Goal: Task Accomplishment & Management: Manage account settings

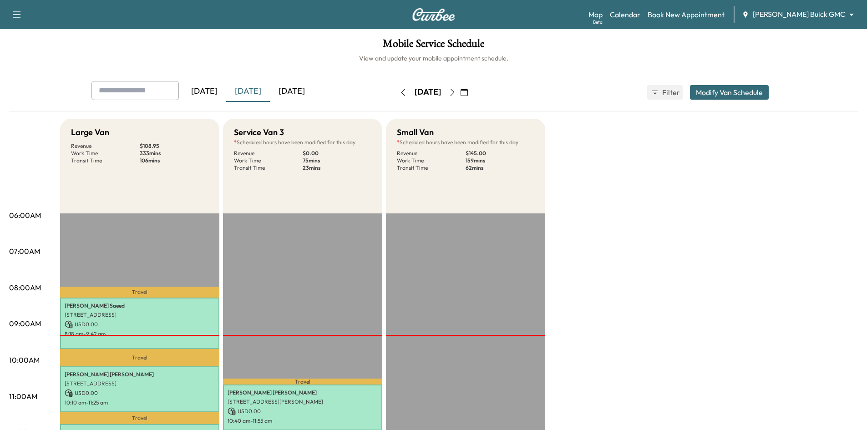
click at [305, 90] on div "[DATE]" at bounding box center [292, 91] width 44 height 21
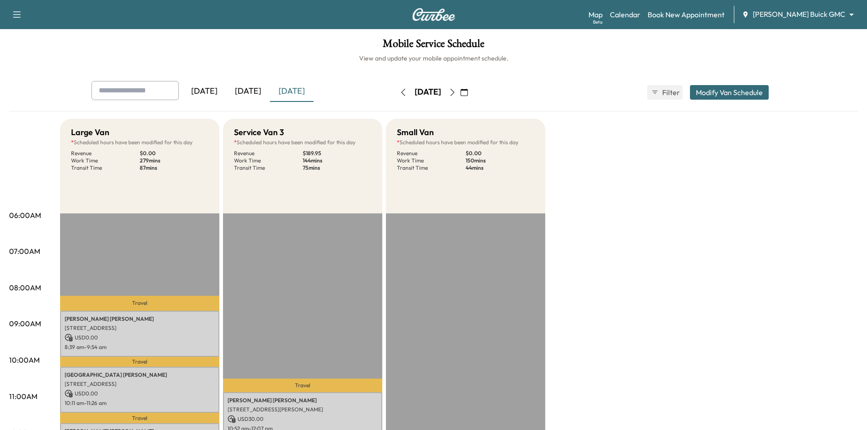
drag, startPoint x: 239, startPoint y: 55, endPoint x: 242, endPoint y: 50, distance: 5.5
click at [239, 54] on h6 "View and update your mobile appointment schedule." at bounding box center [433, 58] width 849 height 9
click at [249, 89] on div "[DATE]" at bounding box center [248, 91] width 44 height 21
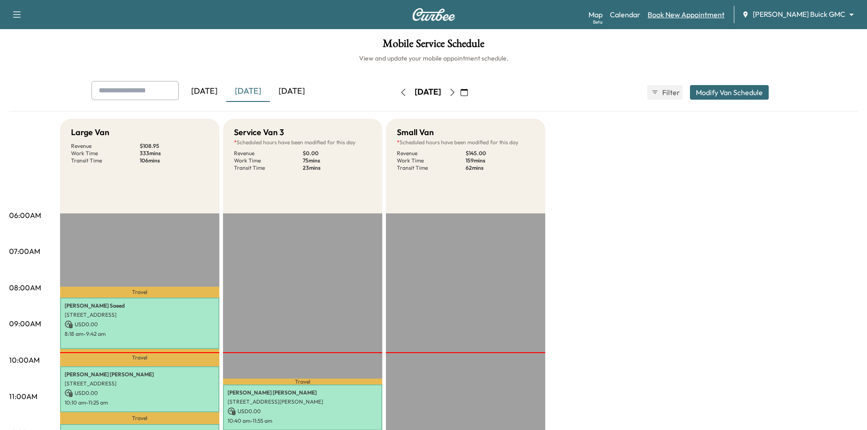
click at [725, 16] on link "Book New Appointment" at bounding box center [686, 14] width 77 height 11
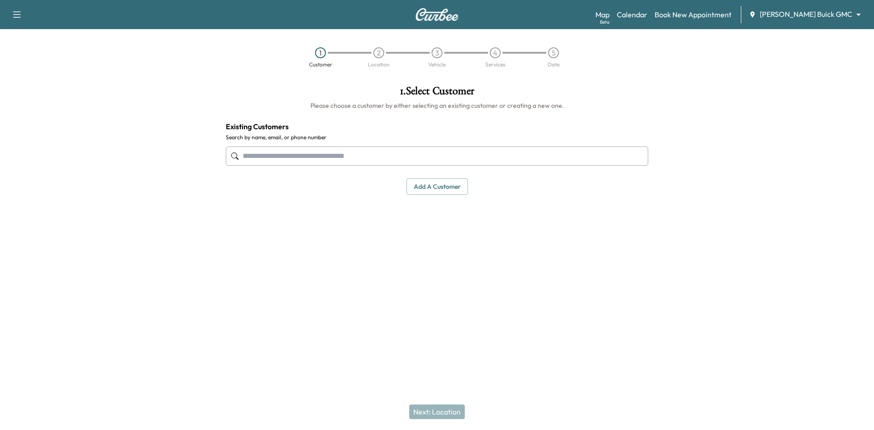
click at [492, 157] on input "text" at bounding box center [437, 156] width 422 height 19
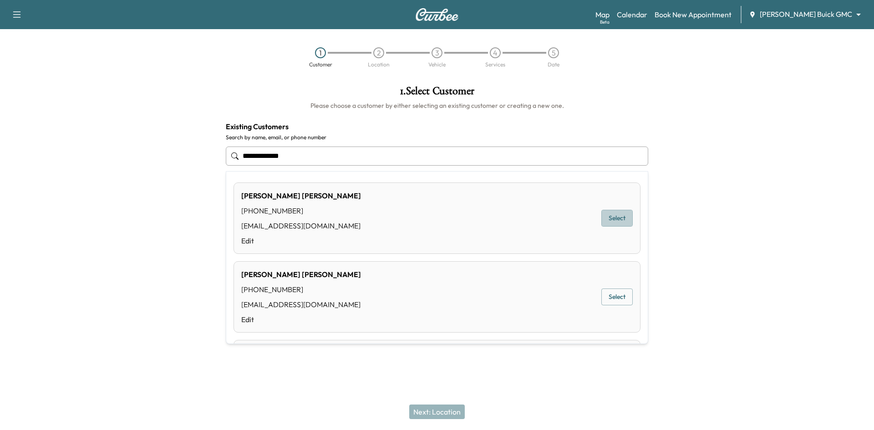
click at [605, 224] on button "Select" at bounding box center [616, 218] width 31 height 17
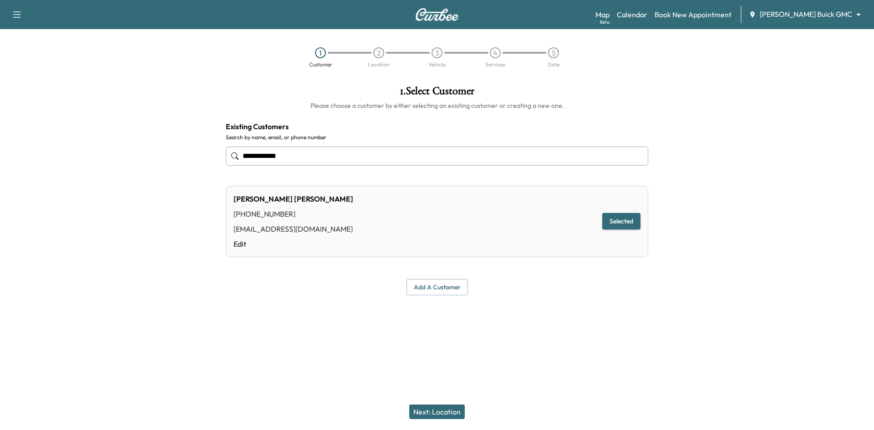
type input "**********"
click at [445, 411] on button "Next: Location" at bounding box center [437, 412] width 56 height 15
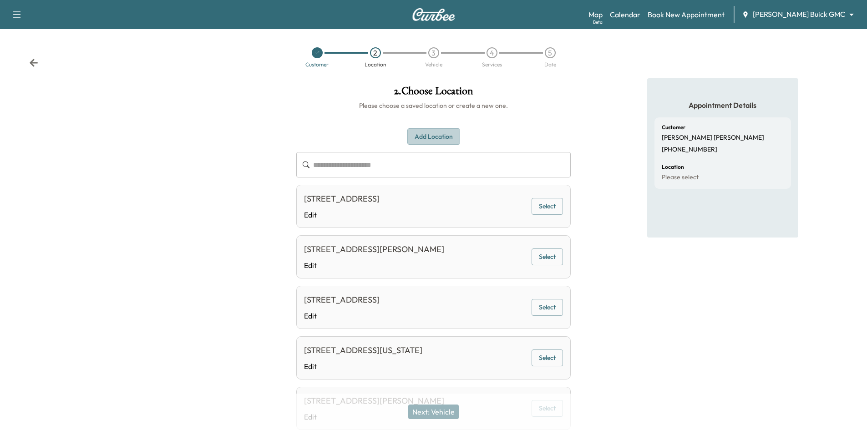
click at [436, 137] on button "Add Location" at bounding box center [433, 136] width 53 height 17
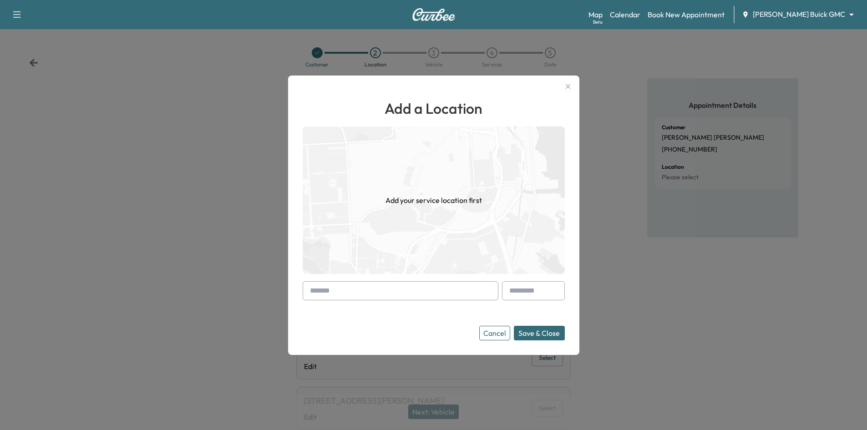
drag, startPoint x: 342, startPoint y: 289, endPoint x: 338, endPoint y: 294, distance: 6.9
click at [339, 293] on input "text" at bounding box center [401, 290] width 196 height 19
paste input "**********"
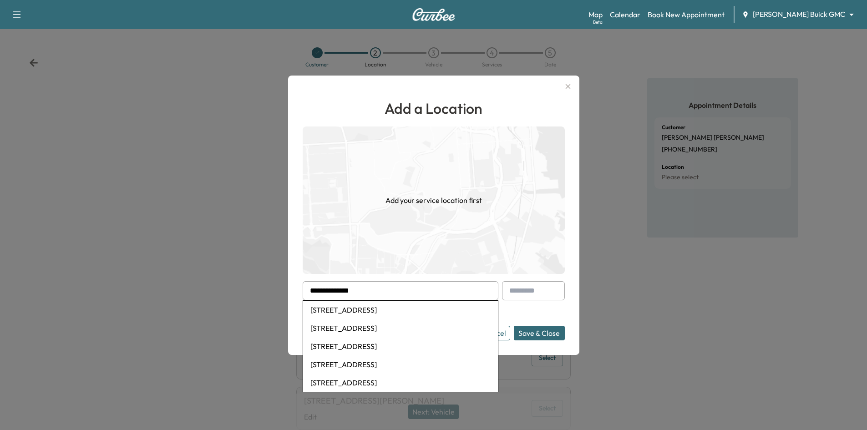
click at [514, 326] on button "Save & Close" at bounding box center [539, 333] width 51 height 15
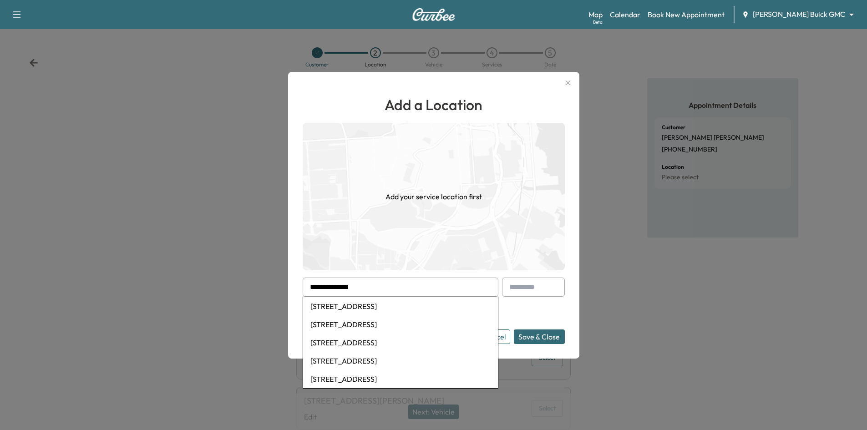
click at [377, 307] on li "719 Esk Avenue, Celina, TX, USA" at bounding box center [400, 306] width 195 height 18
type input "**********"
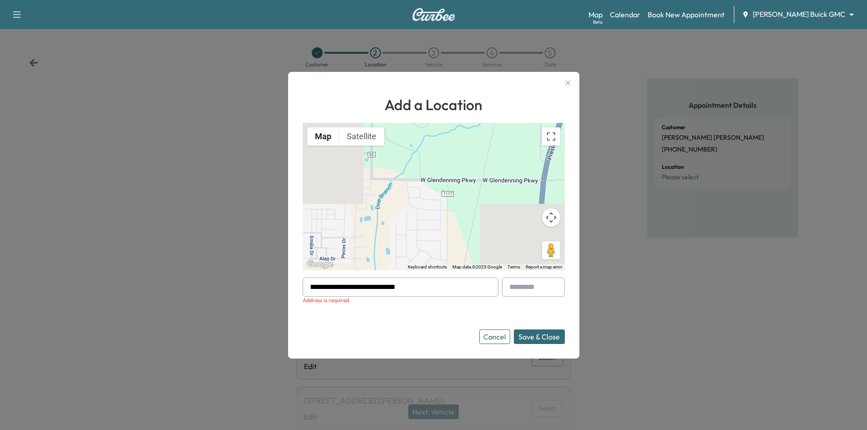
drag, startPoint x: 499, startPoint y: 337, endPoint x: 501, endPoint y: 326, distance: 11.0
click at [500, 336] on button "Cancel" at bounding box center [494, 337] width 31 height 15
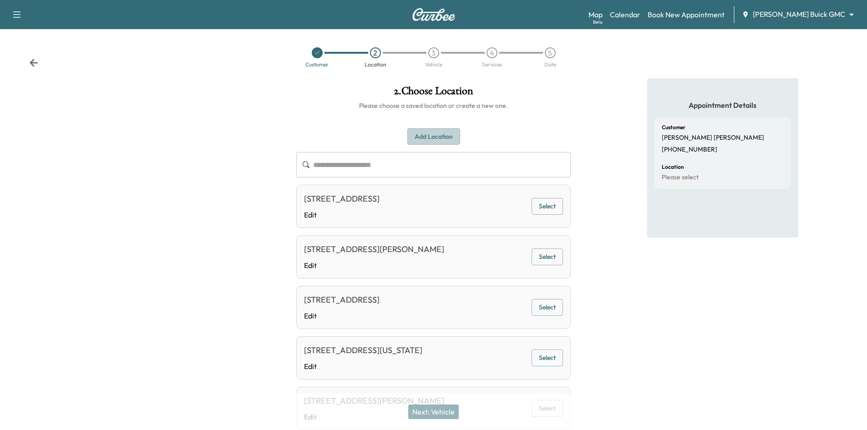
drag, startPoint x: 438, startPoint y: 131, endPoint x: 389, endPoint y: 144, distance: 51.2
click at [437, 132] on button "Add Location" at bounding box center [433, 136] width 53 height 17
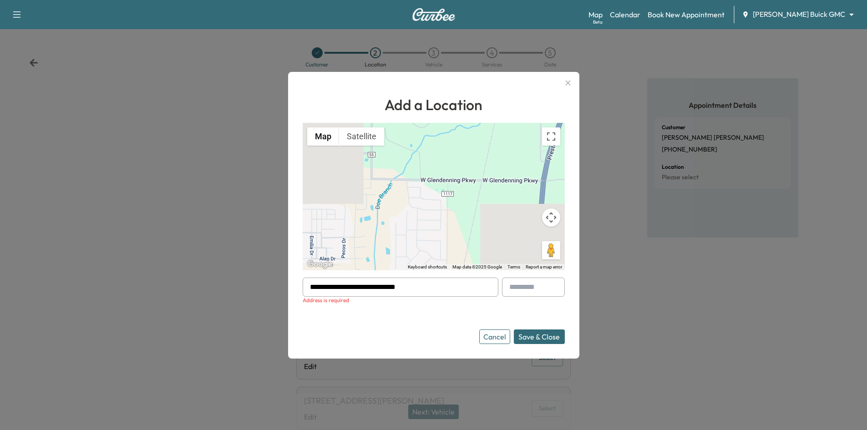
drag, startPoint x: 437, startPoint y: 290, endPoint x: 215, endPoint y: 299, distance: 222.3
click at [215, 299] on div "**********" at bounding box center [433, 215] width 867 height 430
paste input "**********"
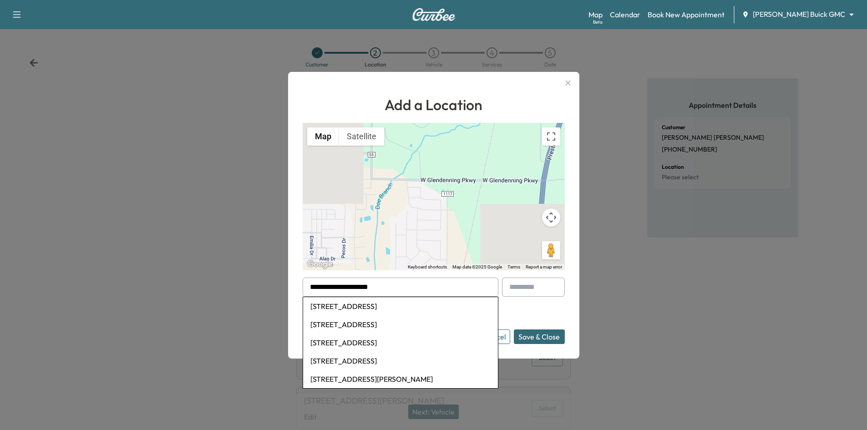
click at [420, 314] on li "3400 Beechwood Drive, Prosper, TX, USA" at bounding box center [400, 306] width 195 height 18
type input "**********"
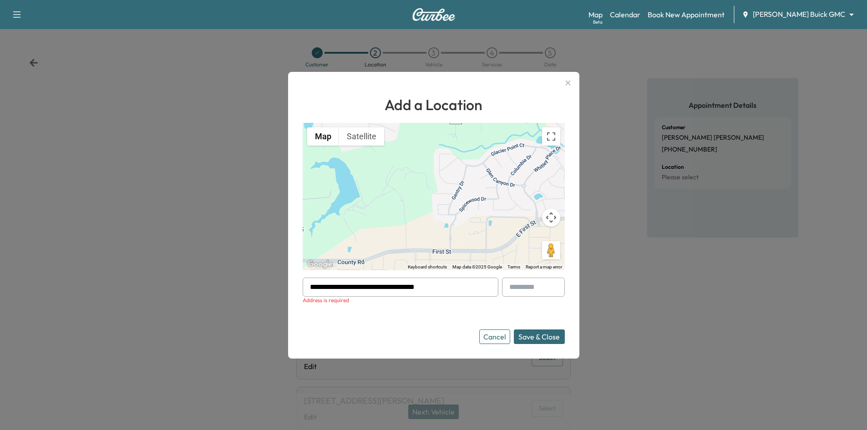
drag, startPoint x: 457, startPoint y: 290, endPoint x: 205, endPoint y: 303, distance: 252.5
click at [205, 303] on div "**********" at bounding box center [433, 215] width 867 height 430
paste input "**********"
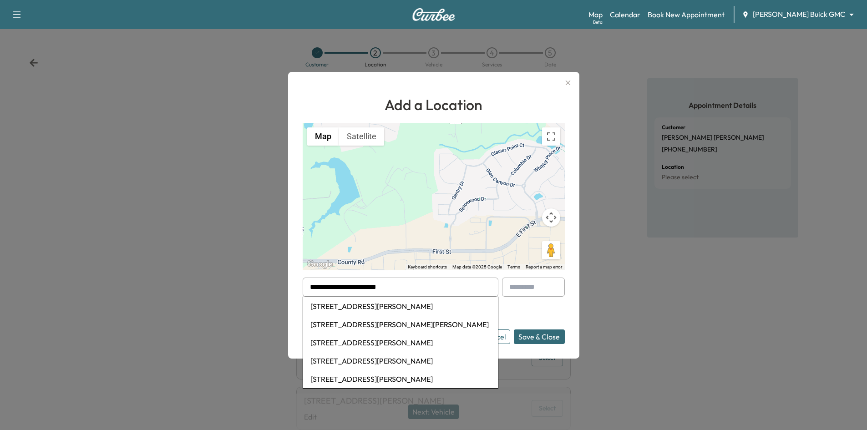
click at [357, 307] on li "905 S Jennings St #2421, Fort Worth, TX, USA" at bounding box center [400, 306] width 195 height 18
type input "**********"
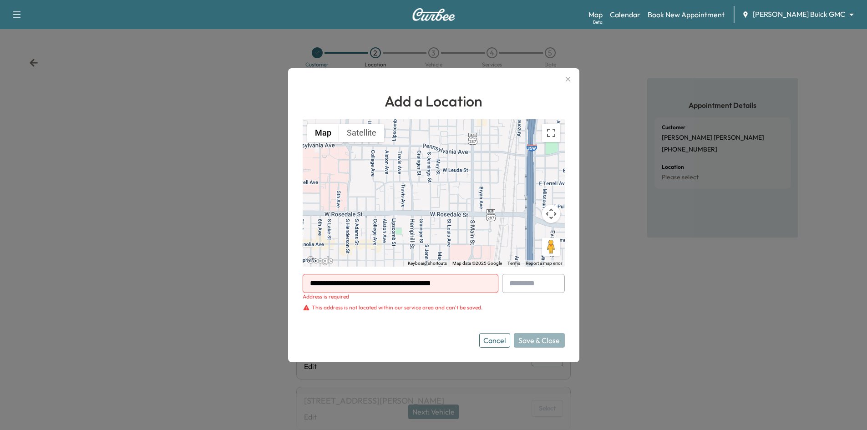
drag, startPoint x: 477, startPoint y: 289, endPoint x: 261, endPoint y: 301, distance: 216.5
click at [261, 300] on div "**********" at bounding box center [433, 215] width 867 height 430
paste input "**********"
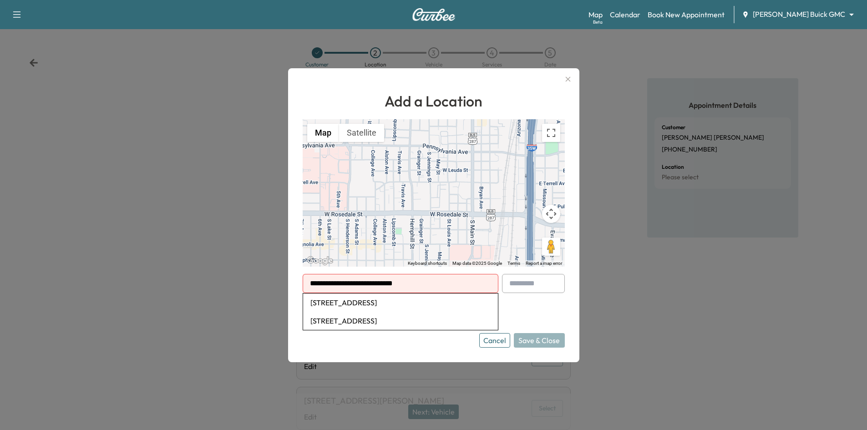
click at [385, 303] on li "1121 Melrose Drive, Richardson, TX, USA" at bounding box center [400, 303] width 195 height 18
type input "**********"
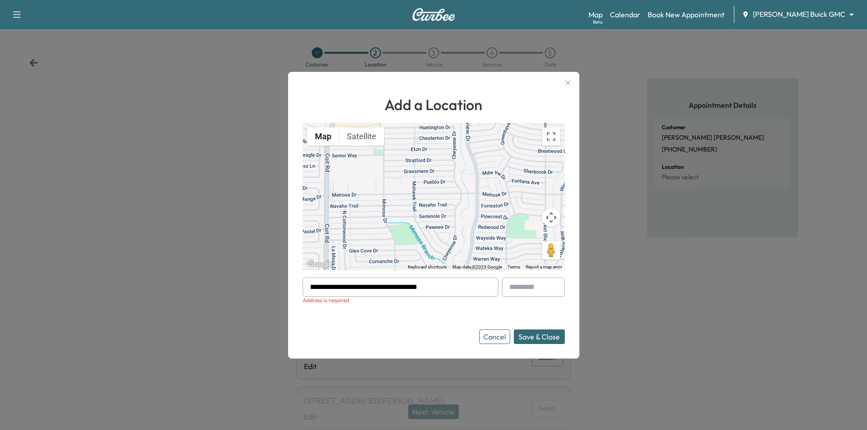
drag, startPoint x: 454, startPoint y: 291, endPoint x: 241, endPoint y: 293, distance: 213.0
click at [239, 295] on div "**********" at bounding box center [433, 215] width 867 height 430
paste input "**********"
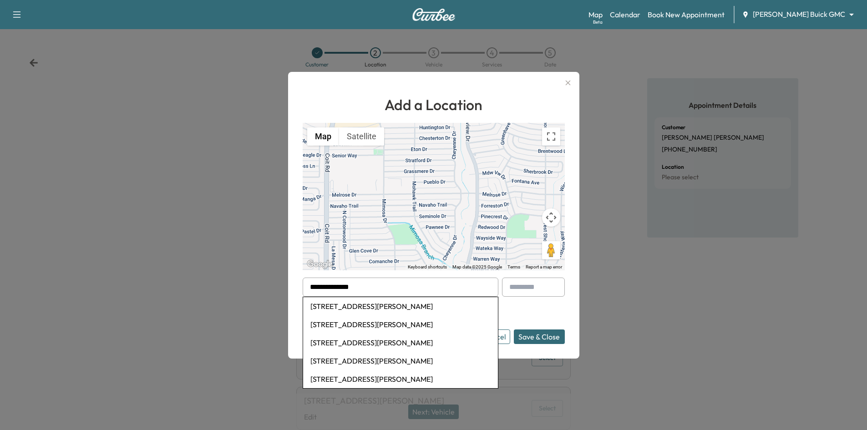
click at [376, 310] on li "1160 Bailey Drive, Lantana, TX, USA" at bounding box center [400, 306] width 195 height 18
type input "**********"
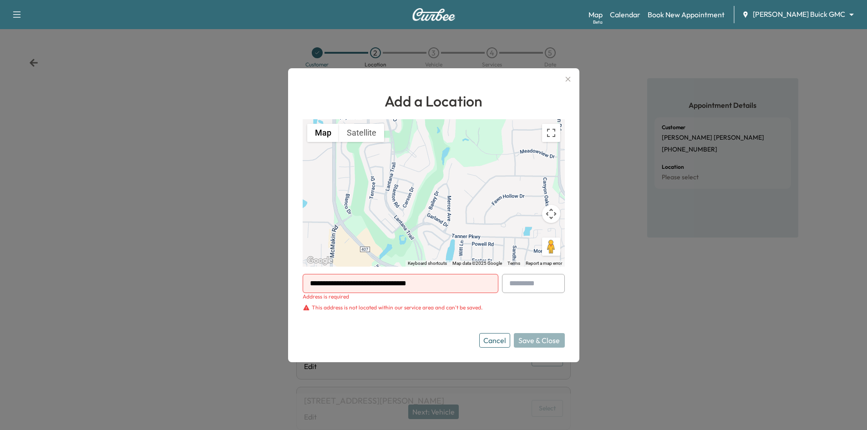
drag, startPoint x: 435, startPoint y: 282, endPoint x: 269, endPoint y: 290, distance: 165.9
click at [269, 289] on div "**********" at bounding box center [433, 215] width 867 height 430
paste input "**********"
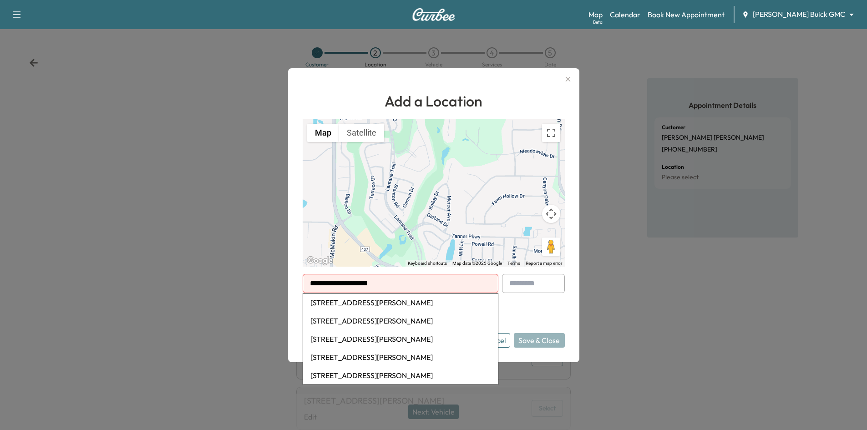
click at [330, 304] on li "436 San Gabriel Drive, Sunnyvale, TX, USA" at bounding box center [400, 303] width 195 height 18
type input "**********"
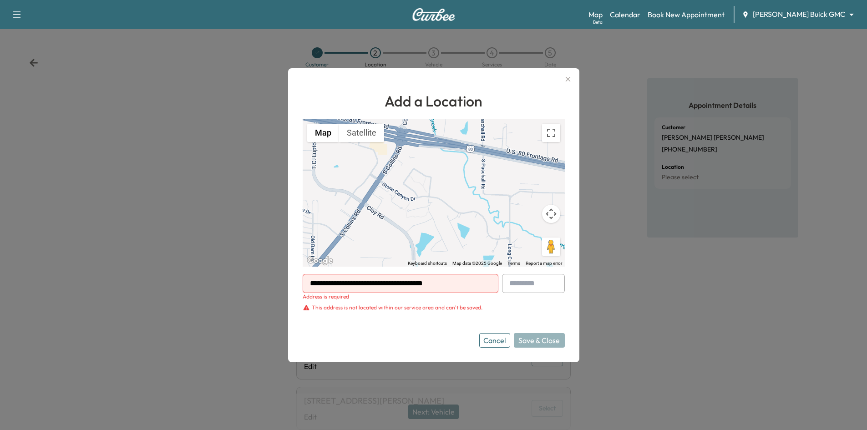
drag, startPoint x: 466, startPoint y: 278, endPoint x: 188, endPoint y: 301, distance: 278.2
click at [174, 300] on div "**********" at bounding box center [433, 215] width 867 height 430
paste input "**********"
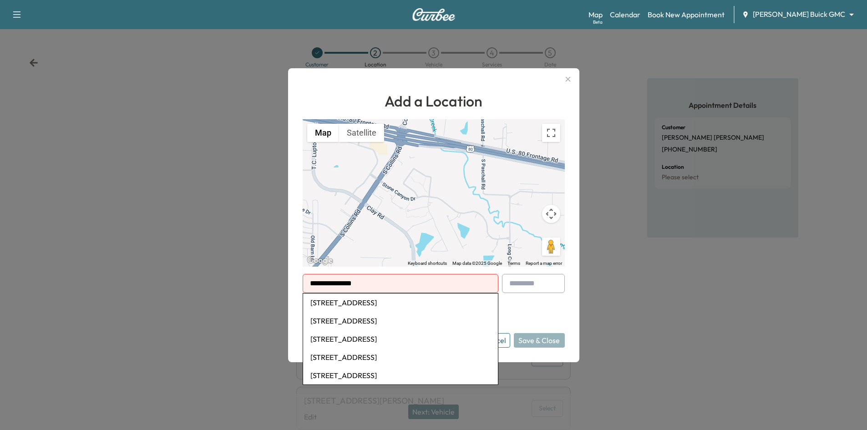
click at [337, 305] on li "1943 Camden Way, Carrollton, TX, USA" at bounding box center [400, 303] width 195 height 18
type input "**********"
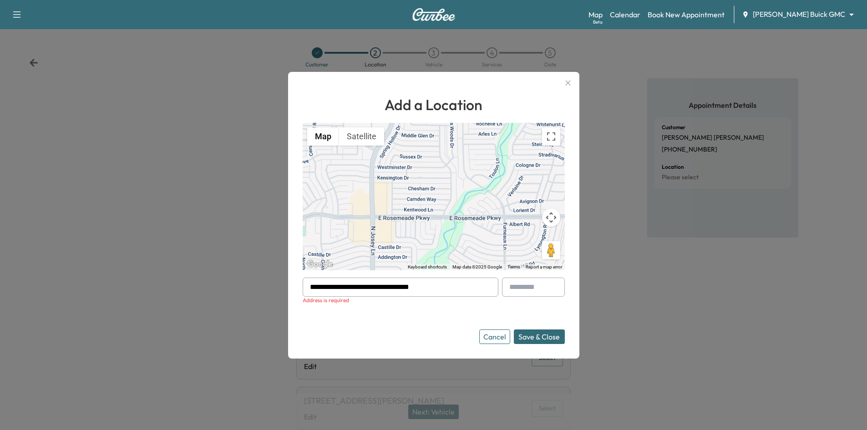
drag, startPoint x: 439, startPoint y: 290, endPoint x: 280, endPoint y: 314, distance: 161.0
click at [280, 314] on div "**********" at bounding box center [433, 215] width 867 height 430
paste input "**********"
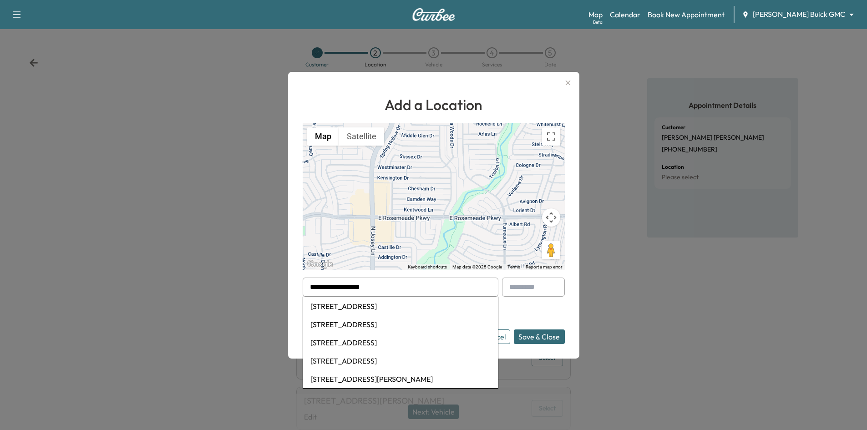
click at [369, 304] on li "5050 Pear Ridge Drive, Dallas, TX, USA" at bounding box center [400, 306] width 195 height 18
type input "**********"
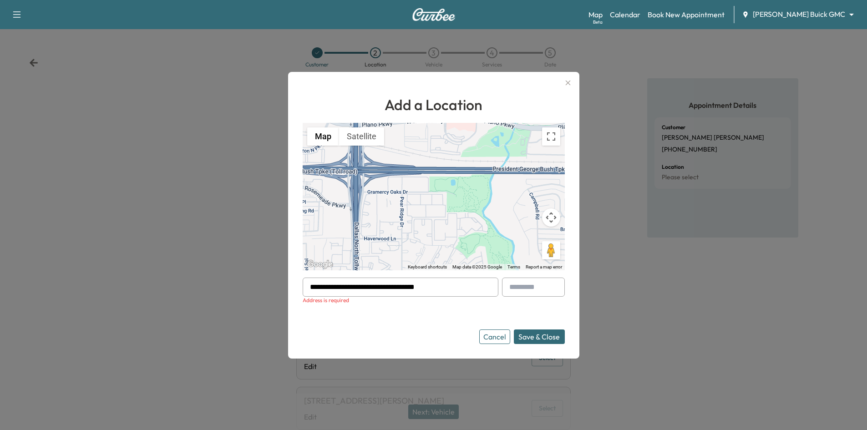
drag, startPoint x: 451, startPoint y: 292, endPoint x: 246, endPoint y: 314, distance: 206.5
click at [254, 310] on div "**********" at bounding box center [433, 215] width 867 height 430
paste input "**********"
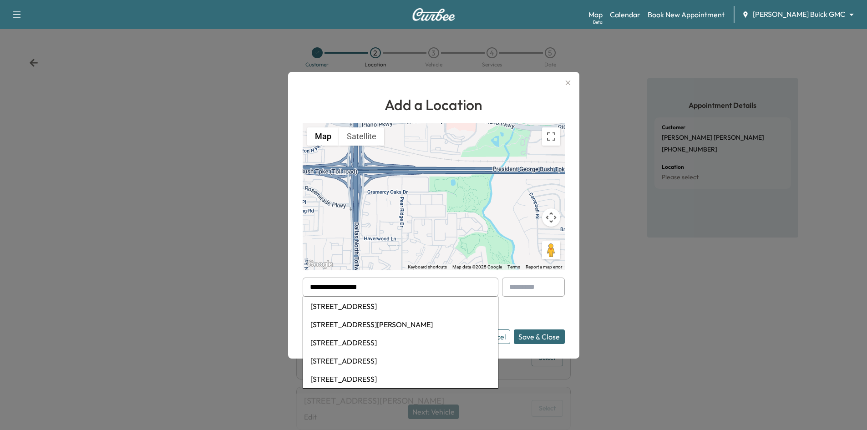
drag, startPoint x: 381, startPoint y: 308, endPoint x: 379, endPoint y: 304, distance: 4.7
click at [381, 308] on li "4870 Connor Place, Fairview, TX, USA" at bounding box center [400, 306] width 195 height 18
type input "**********"
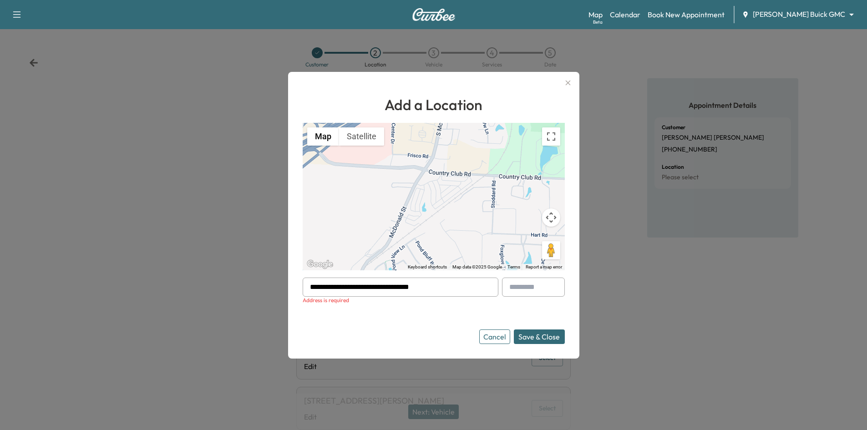
drag, startPoint x: 452, startPoint y: 291, endPoint x: 188, endPoint y: 340, distance: 268.5
click at [188, 340] on div "**********" at bounding box center [433, 215] width 867 height 430
paste input "**********"
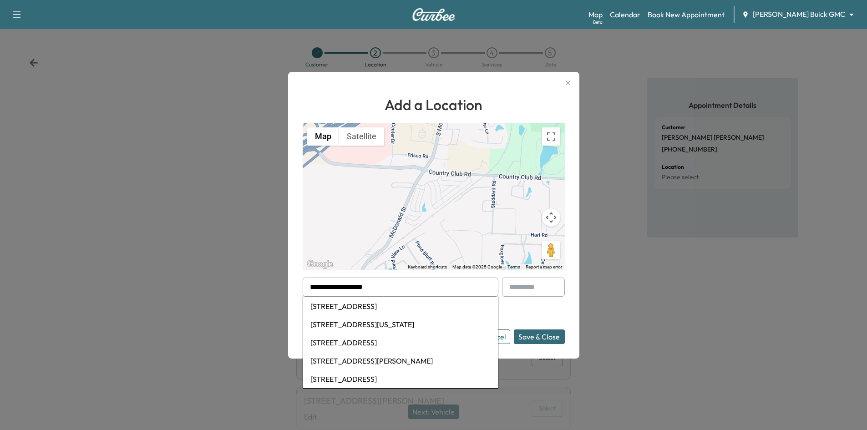
click at [338, 309] on li "16 Eastwood Dr, Montgomery, TX, USA" at bounding box center [400, 306] width 195 height 18
type input "**********"
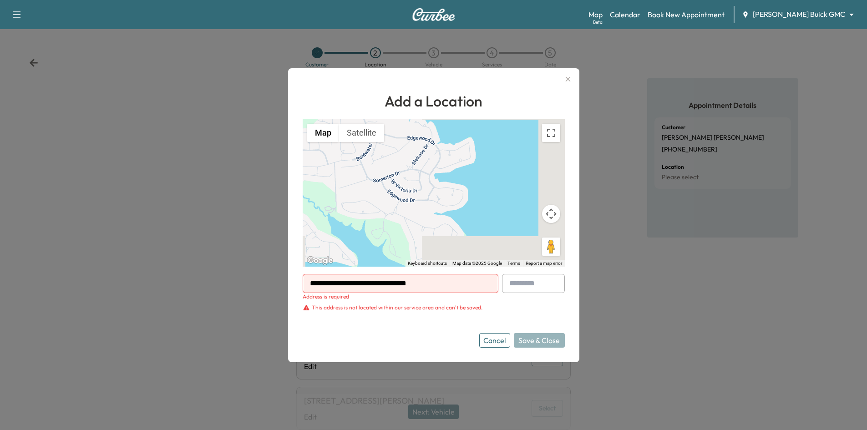
drag, startPoint x: 444, startPoint y: 286, endPoint x: 306, endPoint y: 309, distance: 139.5
click at [306, 309] on form "**********" at bounding box center [434, 311] width 262 height 74
paste input "**********"
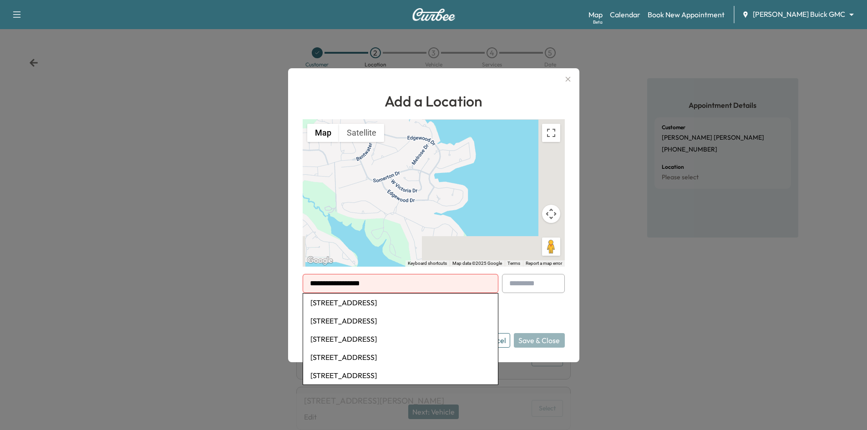
click at [405, 297] on li "1205 Alder Tree Ln, Royse City, TX, USA" at bounding box center [400, 303] width 195 height 18
type input "**********"
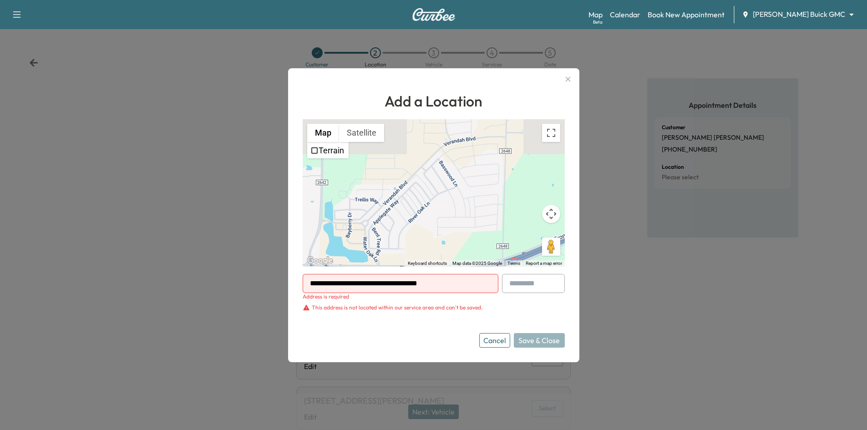
drag, startPoint x: 281, startPoint y: 309, endPoint x: 167, endPoint y: 306, distance: 113.4
click at [160, 314] on div "**********" at bounding box center [433, 215] width 867 height 430
paste input "**********"
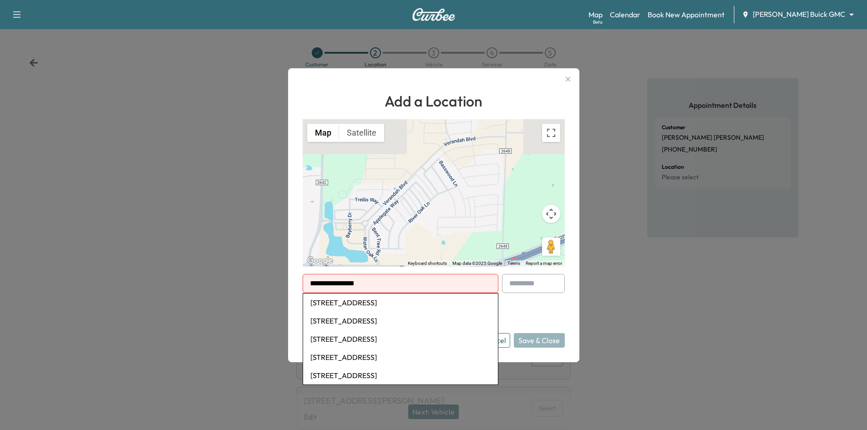
click at [396, 299] on li "9045 Fostoria Drive, Dallas, TX, USA" at bounding box center [400, 303] width 195 height 18
type input "**********"
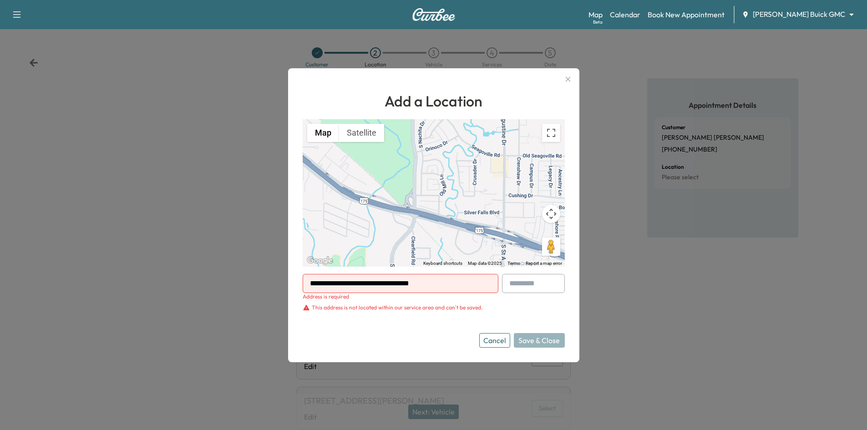
click at [493, 343] on button "Cancel" at bounding box center [494, 340] width 31 height 15
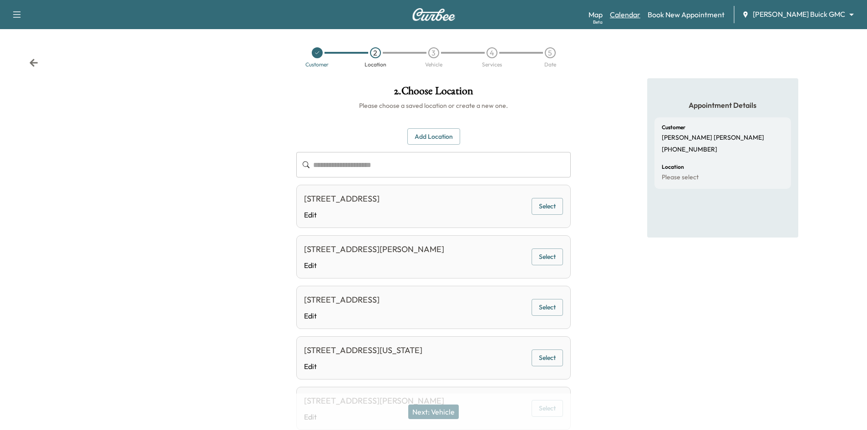
click at [640, 16] on link "Calendar" at bounding box center [625, 14] width 30 height 11
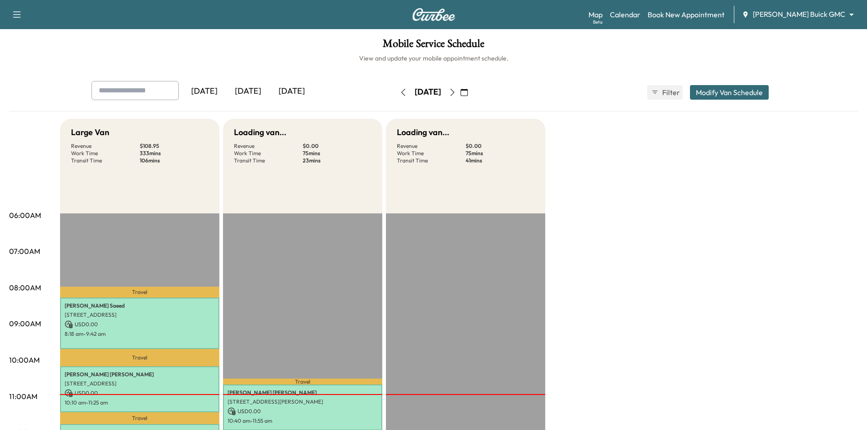
click at [252, 88] on div "[DATE]" at bounding box center [248, 91] width 44 height 21
click at [456, 95] on icon "button" at bounding box center [452, 92] width 7 height 7
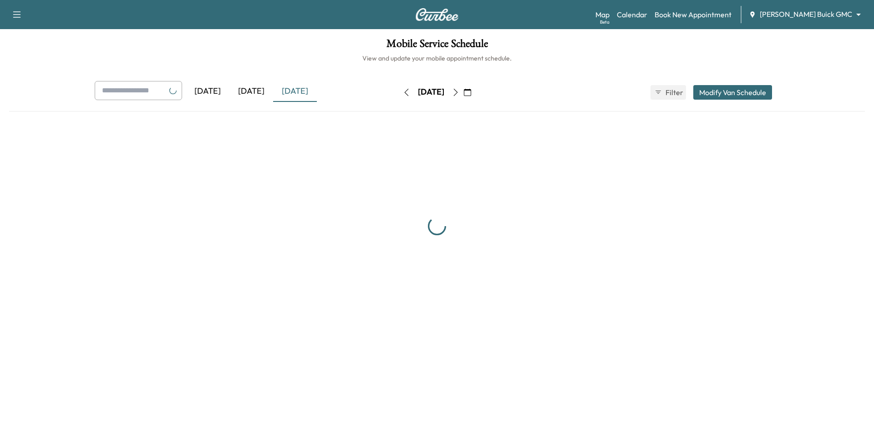
click at [459, 92] on icon "button" at bounding box center [455, 92] width 7 height 7
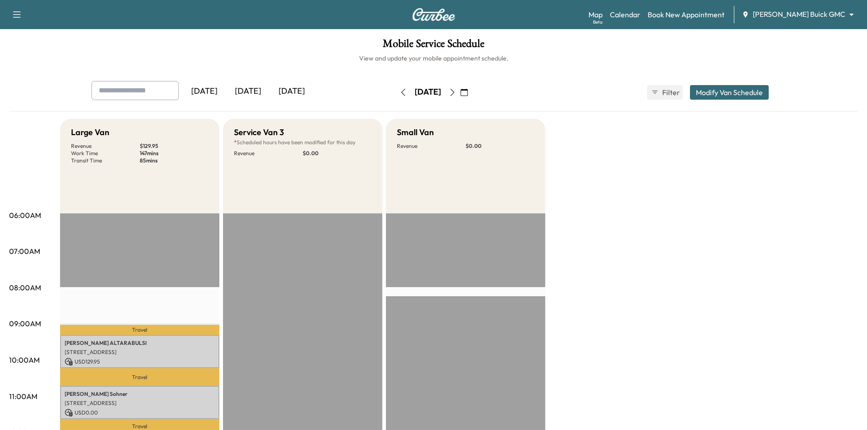
click at [456, 94] on icon "button" at bounding box center [452, 92] width 7 height 7
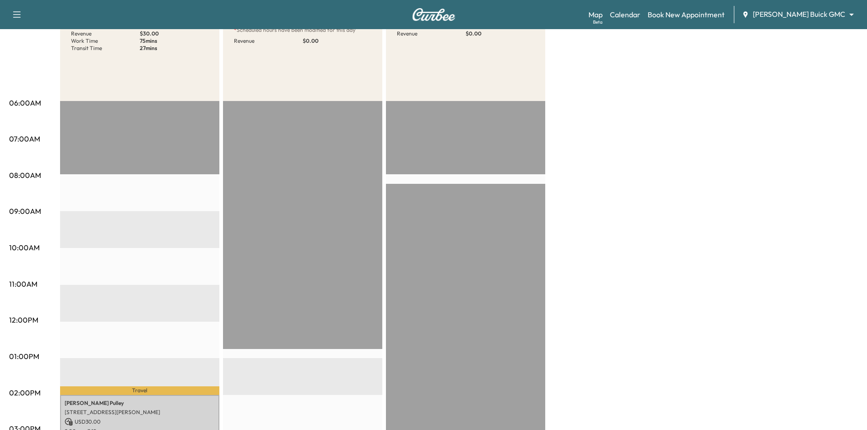
scroll to position [91, 0]
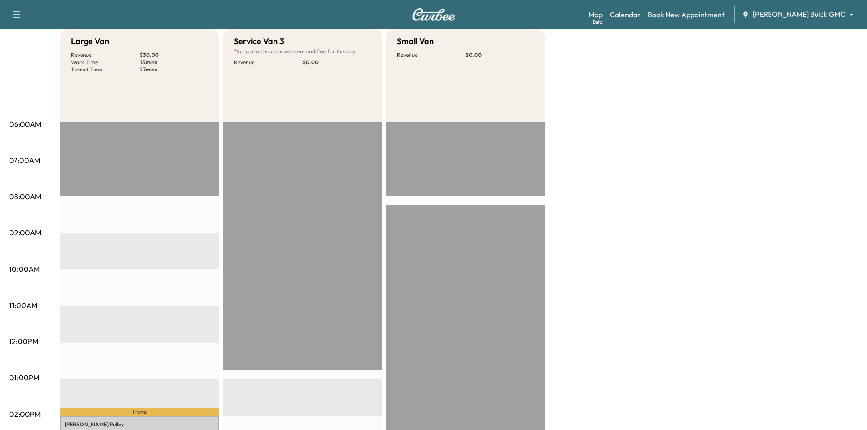
click at [714, 13] on link "Book New Appointment" at bounding box center [686, 14] width 77 height 11
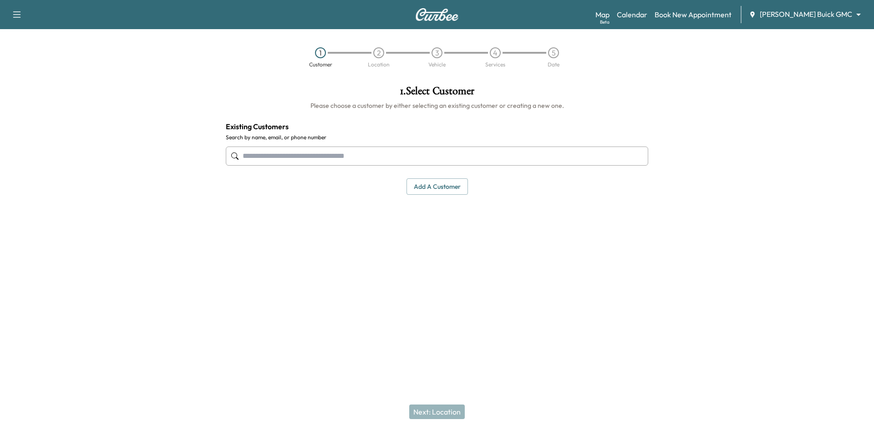
drag, startPoint x: 415, startPoint y: 154, endPoint x: 420, endPoint y: 150, distance: 6.5
click at [415, 154] on input "text" at bounding box center [437, 156] width 422 height 19
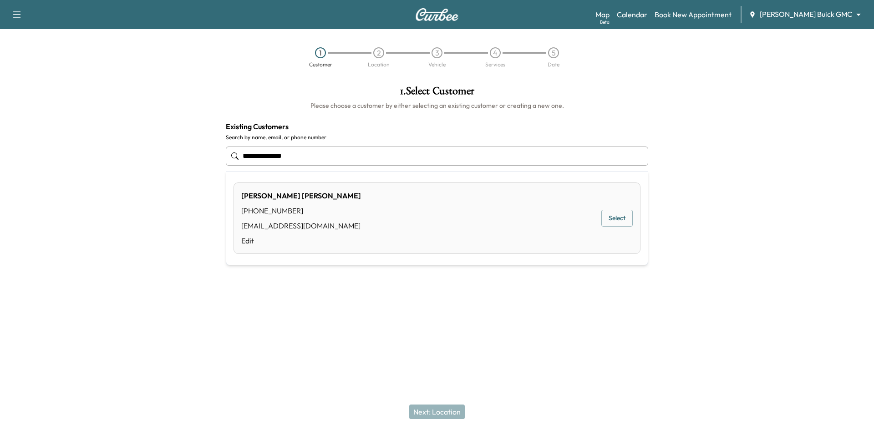
click at [620, 221] on button "Select" at bounding box center [616, 218] width 31 height 17
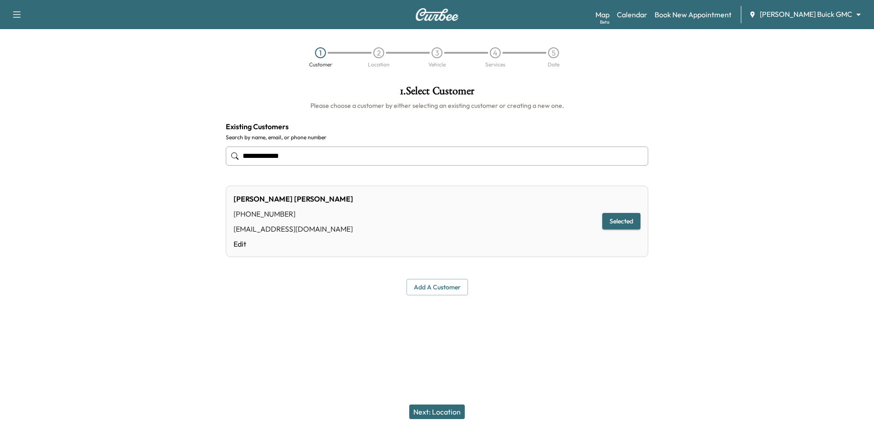
type input "**********"
click at [451, 411] on button "Next: Location" at bounding box center [437, 412] width 56 height 15
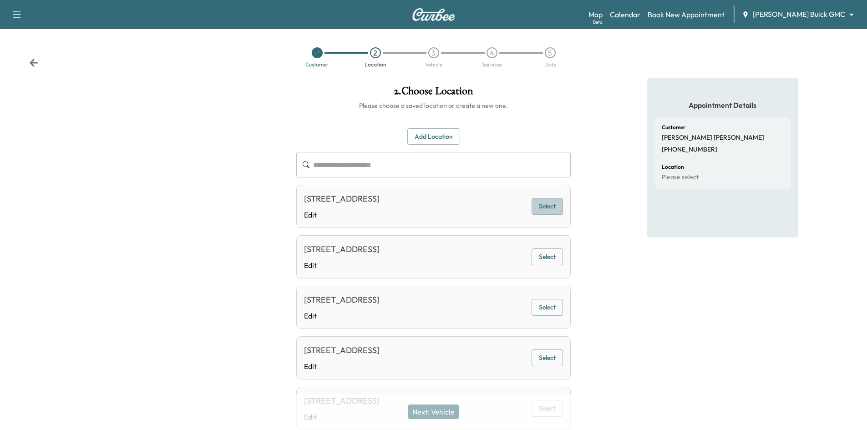
click at [552, 209] on button "Select" at bounding box center [547, 206] width 31 height 17
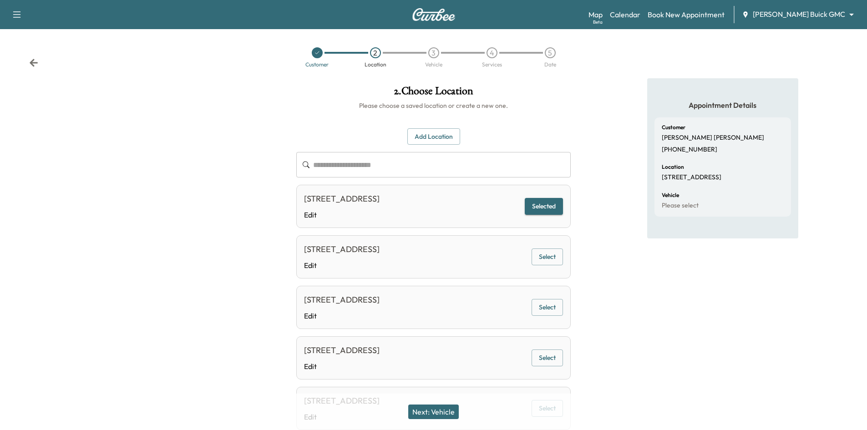
click at [441, 416] on button "Next: Vehicle" at bounding box center [433, 412] width 51 height 15
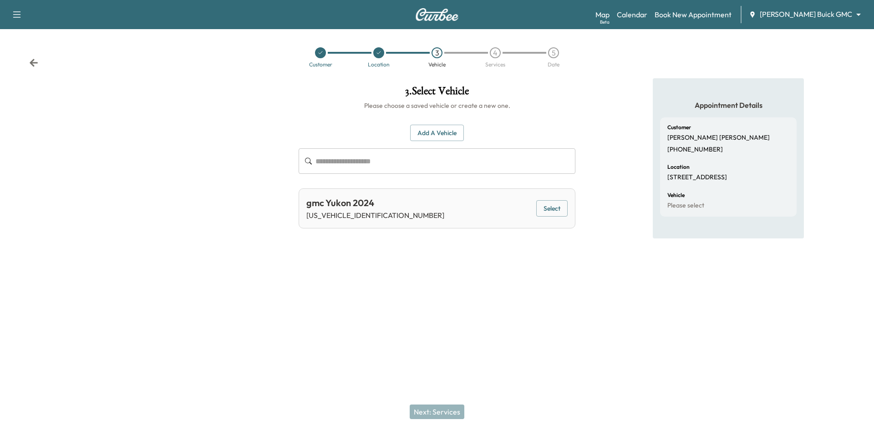
click at [557, 209] on button "Select" at bounding box center [551, 208] width 31 height 17
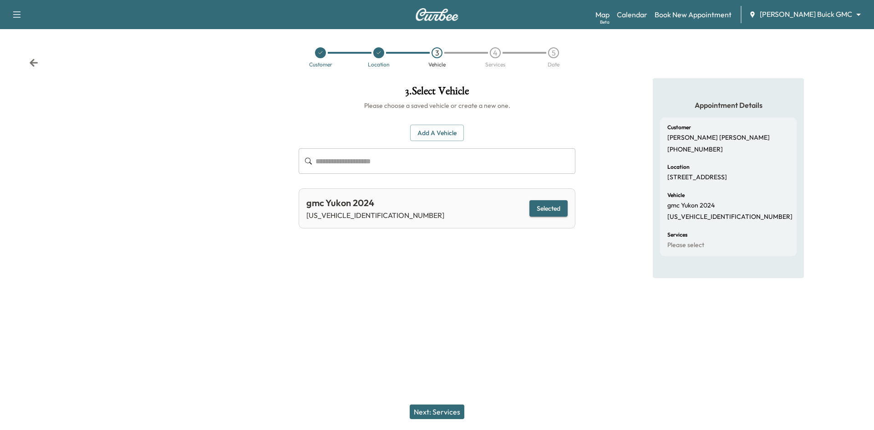
click at [445, 407] on button "Next: Services" at bounding box center [437, 412] width 55 height 15
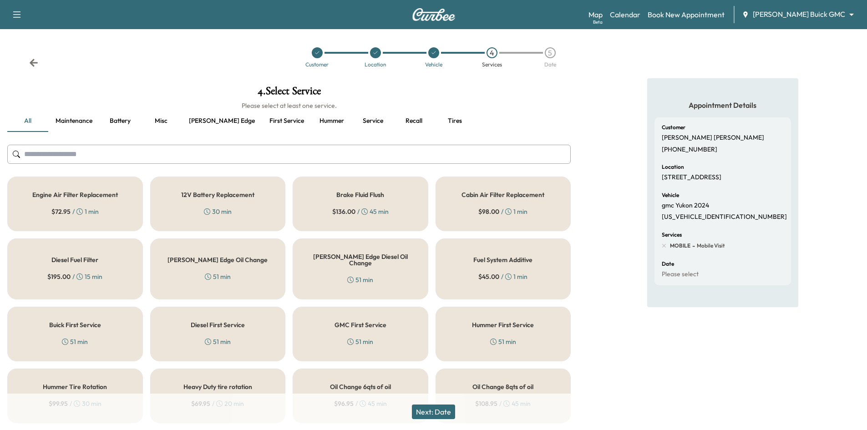
click at [704, 221] on p "1GKS2DKL7RR251161" at bounding box center [724, 217] width 125 height 8
copy p "1GKS2DKL7RR251161"
click at [261, 269] on div "Ewing Edge Oil Change 51 min" at bounding box center [218, 268] width 136 height 61
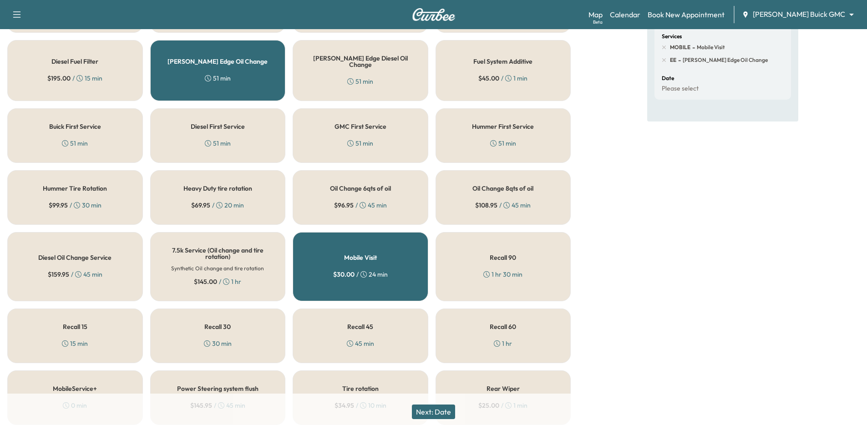
scroll to position [182, 0]
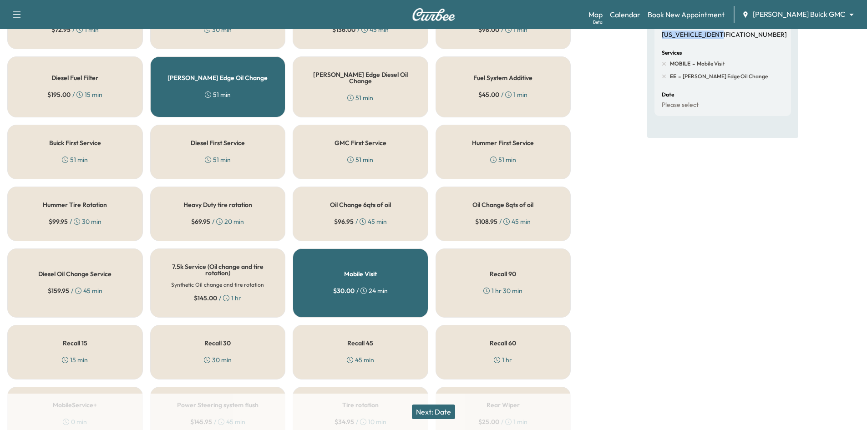
click at [437, 411] on button "Next: Date" at bounding box center [433, 412] width 43 height 15
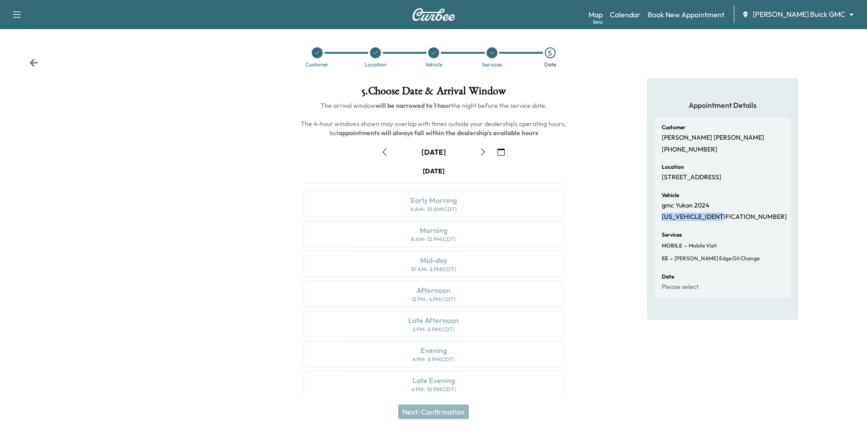
click at [500, 153] on icon "button" at bounding box center [500, 151] width 7 height 7
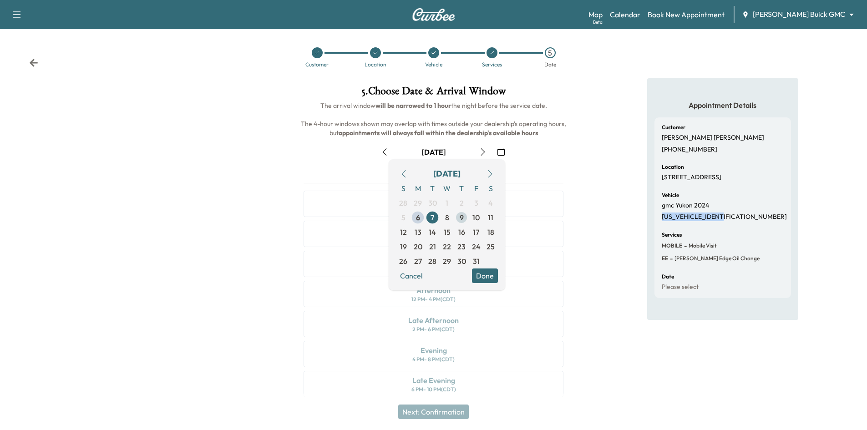
click at [463, 218] on span "9" at bounding box center [462, 217] width 4 height 11
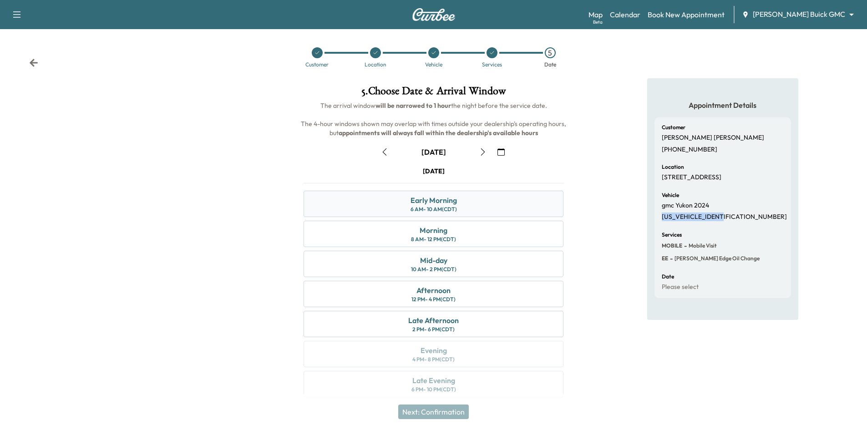
click at [458, 206] on div "Early Morning 6 AM - 10 AM (CDT)" at bounding box center [434, 204] width 260 height 26
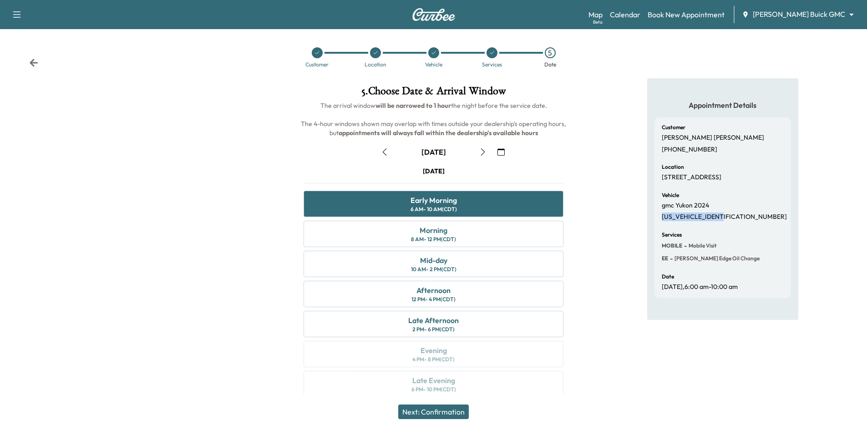
click at [444, 413] on button "Next: Confirmation" at bounding box center [433, 412] width 71 height 15
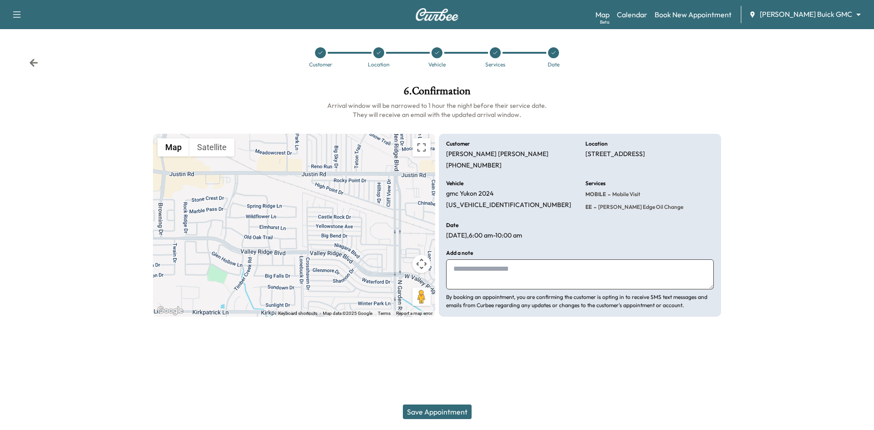
click at [489, 265] on textarea at bounding box center [580, 274] width 268 height 30
click at [460, 268] on textarea "**********" at bounding box center [580, 274] width 268 height 30
click at [557, 264] on textarea "**********" at bounding box center [580, 274] width 268 height 30
type textarea "**********"
click at [459, 415] on button "Save Appointment" at bounding box center [437, 412] width 69 height 15
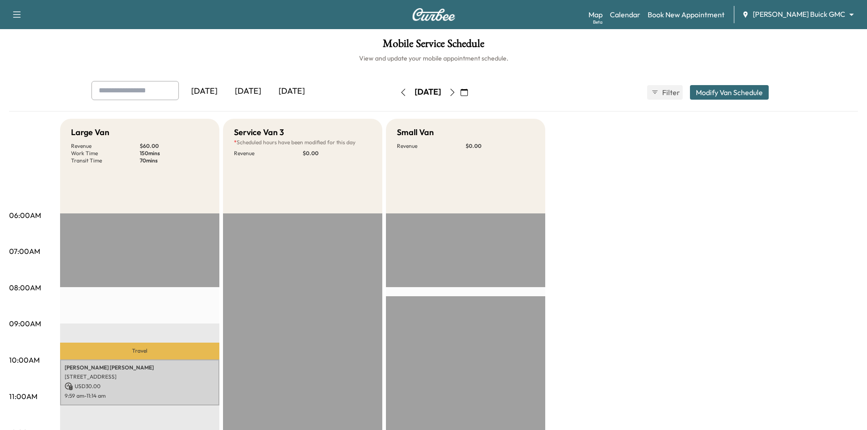
click at [286, 91] on div "[DATE]" at bounding box center [292, 91] width 44 height 21
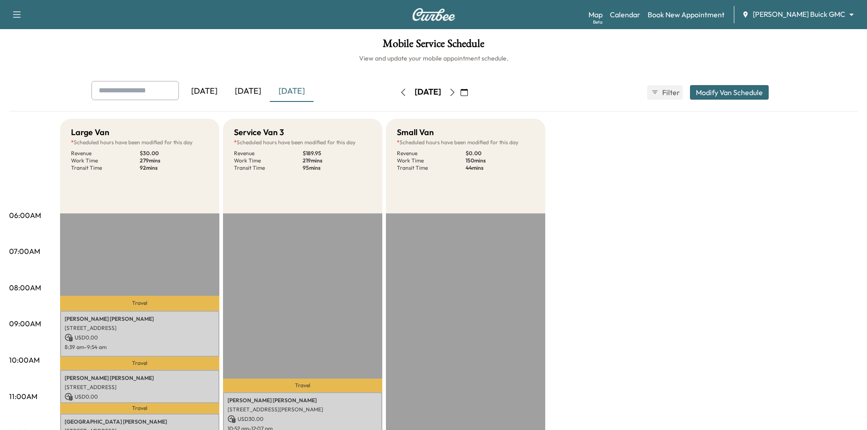
click at [456, 92] on icon "button" at bounding box center [452, 92] width 7 height 7
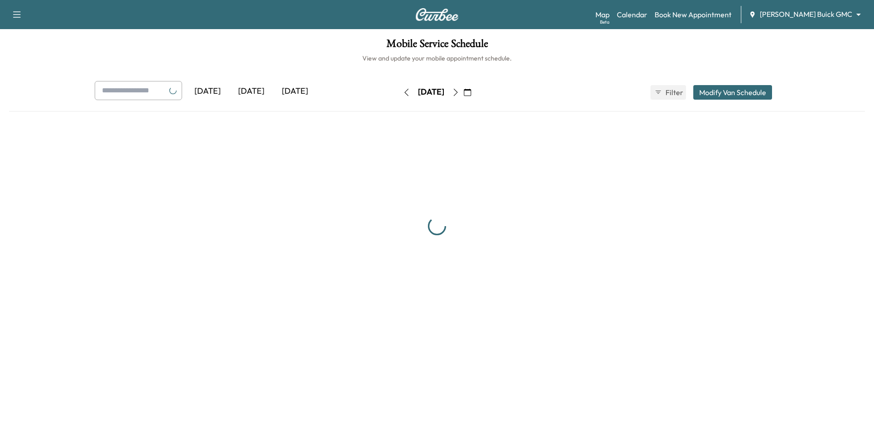
click at [463, 92] on div "[DATE]" at bounding box center [431, 92] width 65 height 15
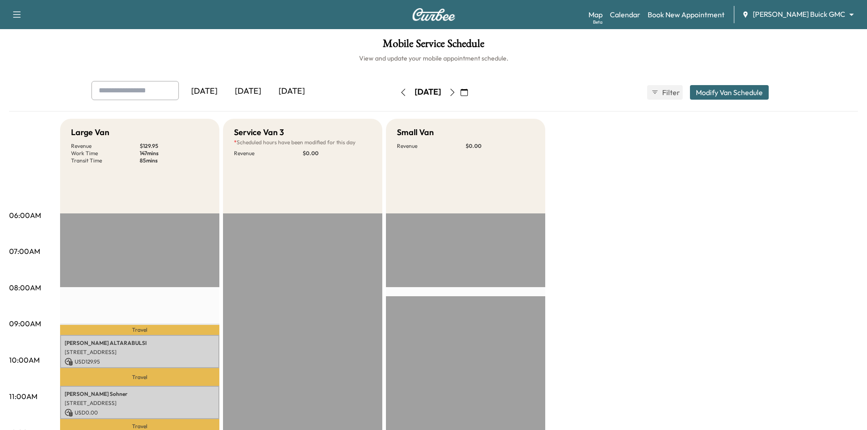
click at [456, 94] on icon "button" at bounding box center [452, 92] width 7 height 7
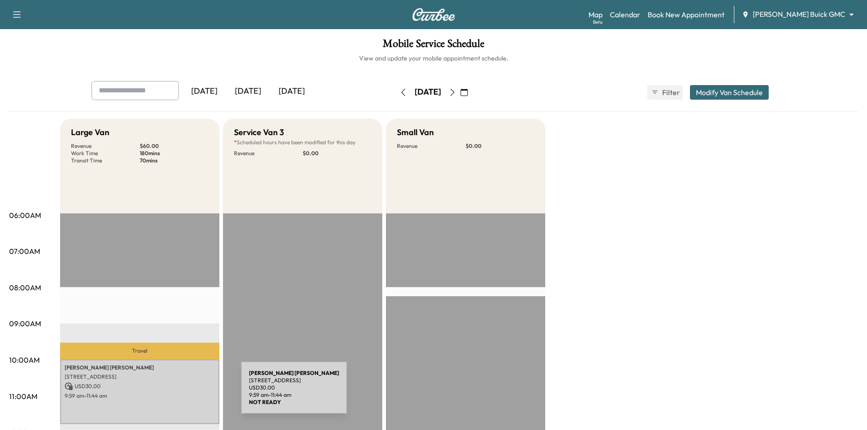
click at [173, 393] on p "9:59 am - 11:44 am" at bounding box center [140, 395] width 150 height 7
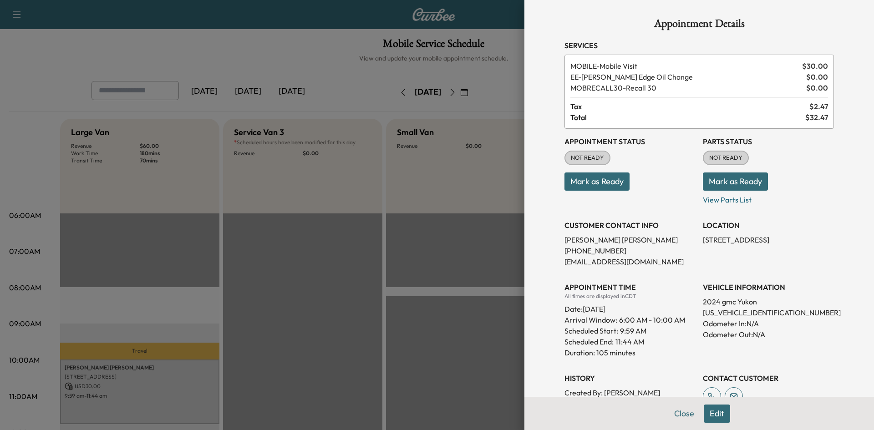
click at [728, 316] on p "1GKS2DKL7RR251161" at bounding box center [768, 312] width 131 height 11
copy p "1GKS2DKL7RR251161"
click at [417, 249] on div at bounding box center [437, 215] width 874 height 430
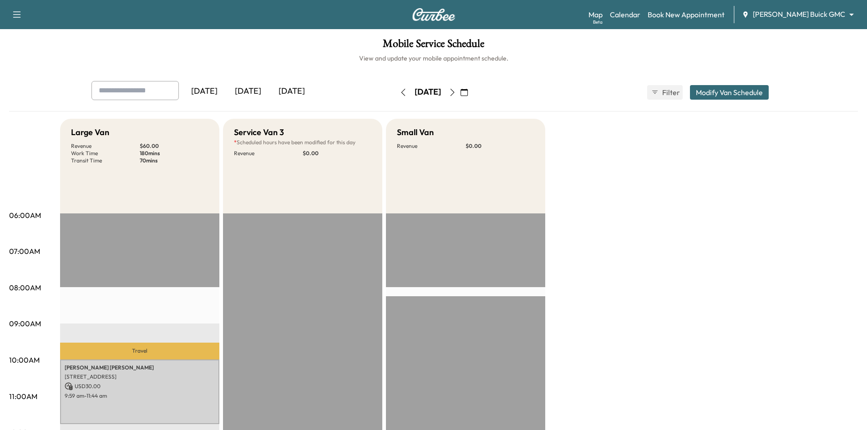
click at [294, 95] on div "[DATE]" at bounding box center [292, 91] width 44 height 21
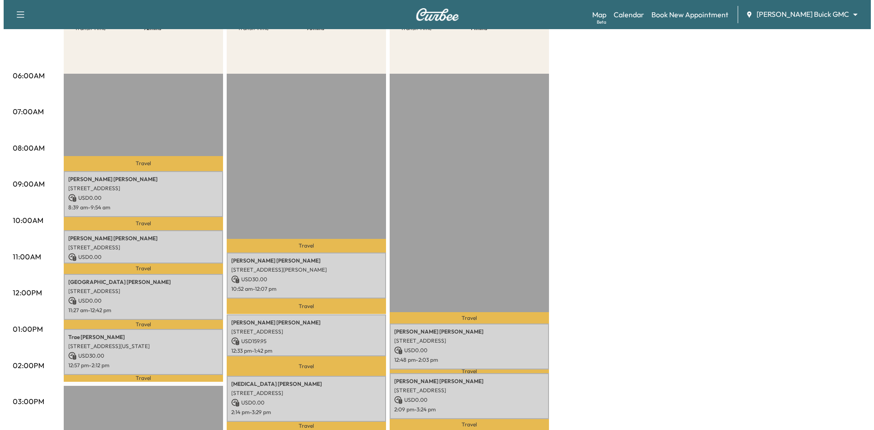
scroll to position [228, 0]
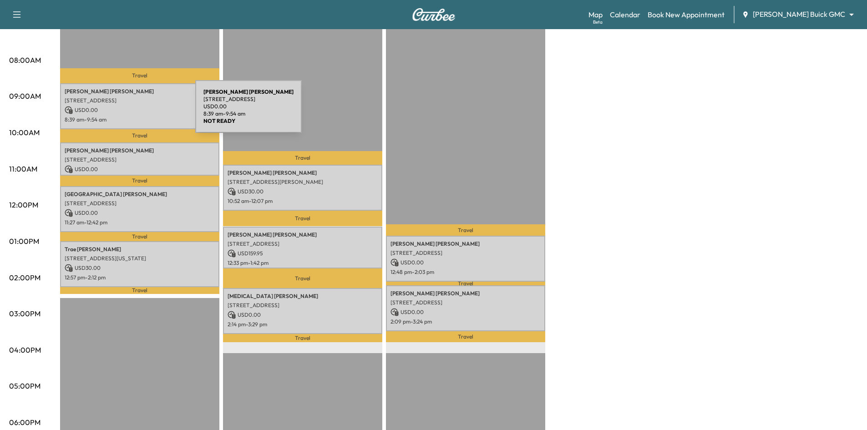
click at [126, 112] on p "USD 0.00" at bounding box center [140, 110] width 150 height 8
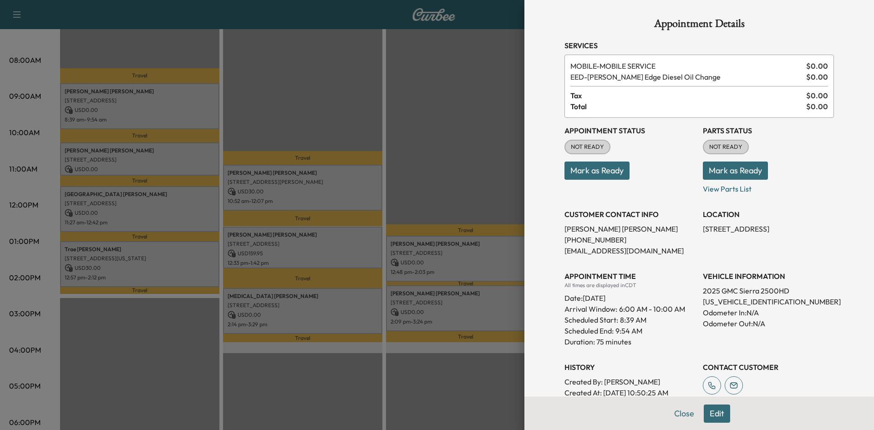
click at [199, 157] on div at bounding box center [437, 215] width 874 height 430
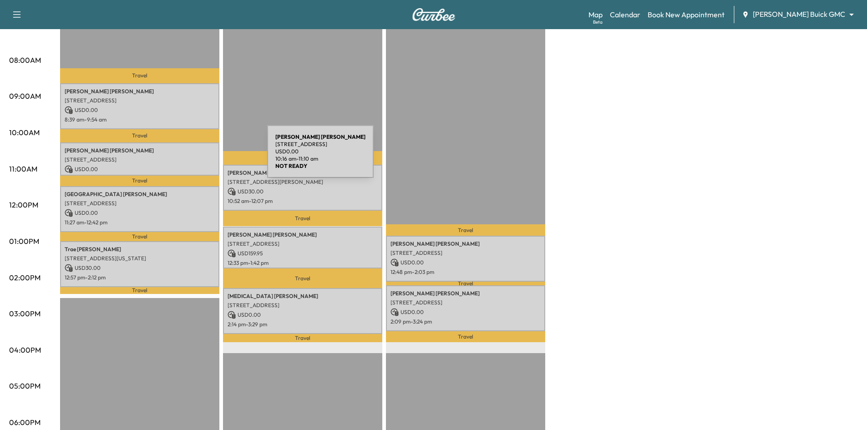
click at [199, 157] on p "2321 HAMPTON DR, LITTLE ELM, TX 75068, USA" at bounding box center [140, 159] width 150 height 7
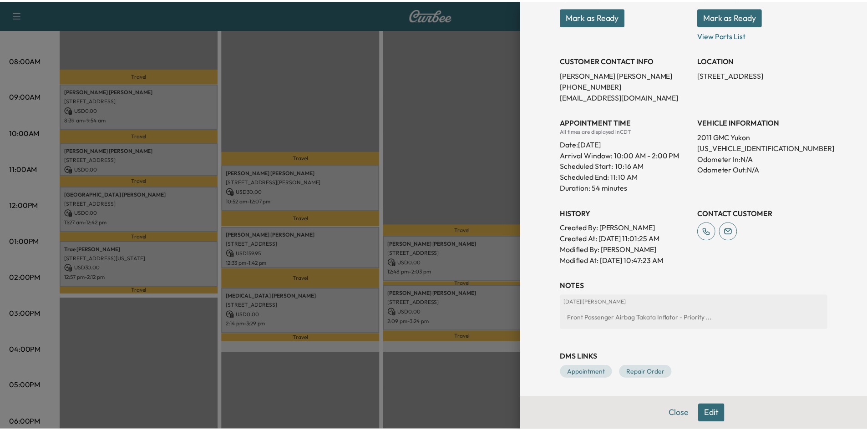
scroll to position [0, 0]
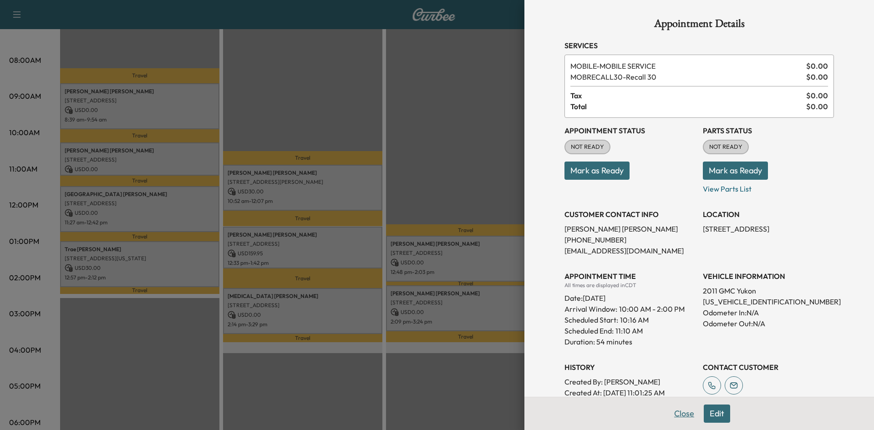
drag, startPoint x: 672, startPoint y: 417, endPoint x: 668, endPoint y: 406, distance: 11.2
click at [672, 416] on button "Close" at bounding box center [684, 414] width 32 height 18
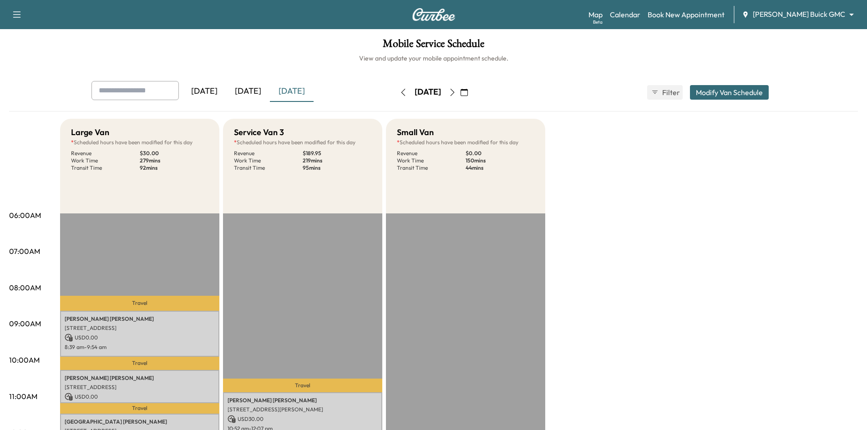
click at [454, 89] on icon "button" at bounding box center [452, 92] width 4 height 7
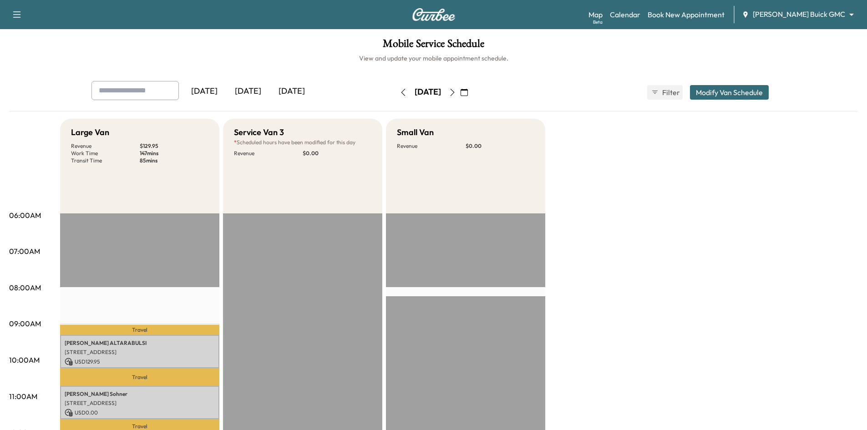
click at [288, 90] on div "[DATE]" at bounding box center [292, 91] width 44 height 21
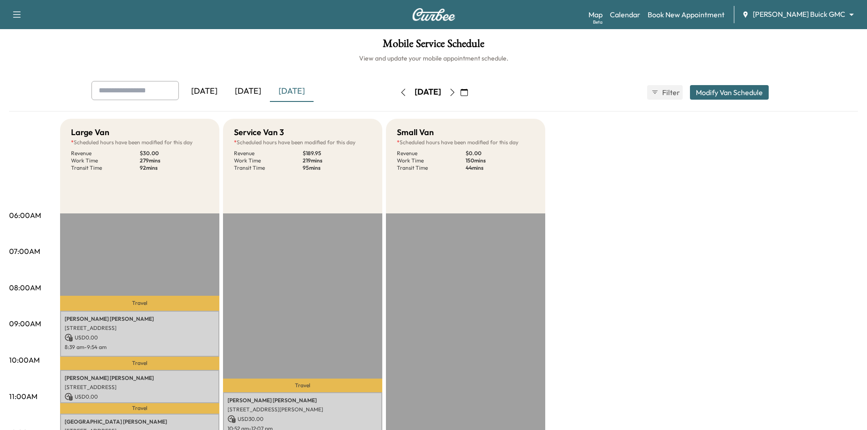
click at [456, 91] on icon "button" at bounding box center [452, 92] width 7 height 7
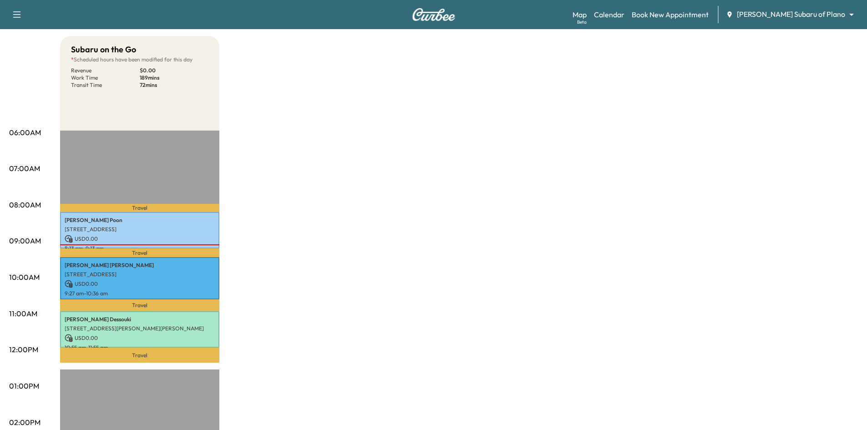
scroll to position [91, 0]
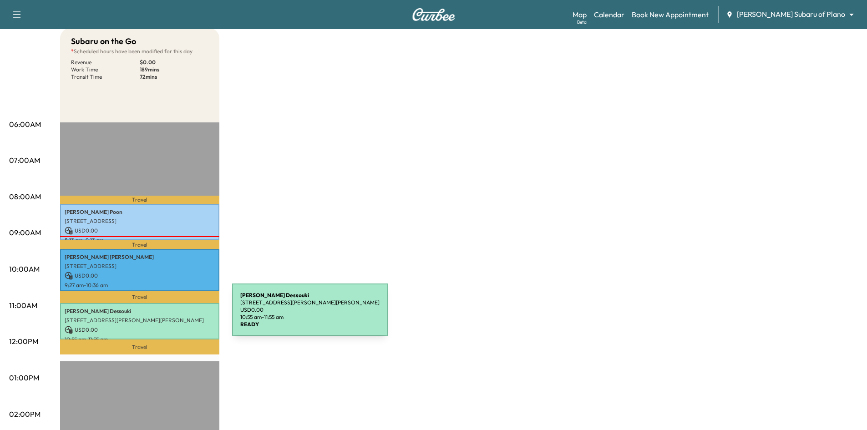
click at [164, 317] on p "706 Finch Ct, Murphy, TX 75094, USA" at bounding box center [140, 320] width 150 height 7
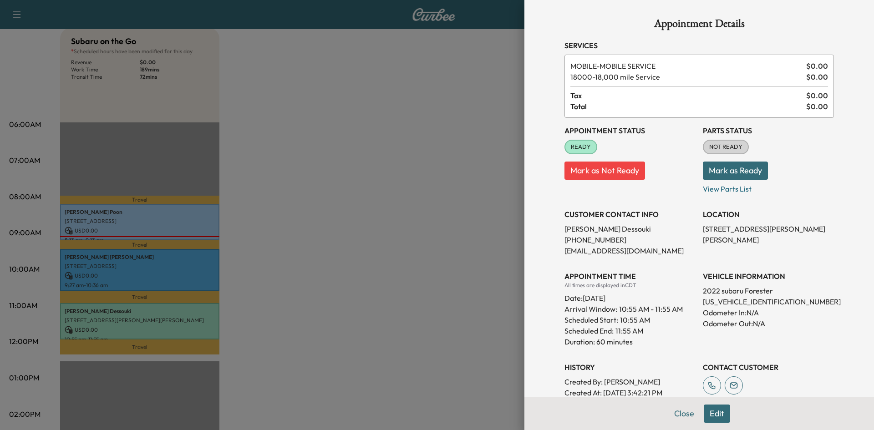
click at [367, 143] on div at bounding box center [437, 215] width 874 height 430
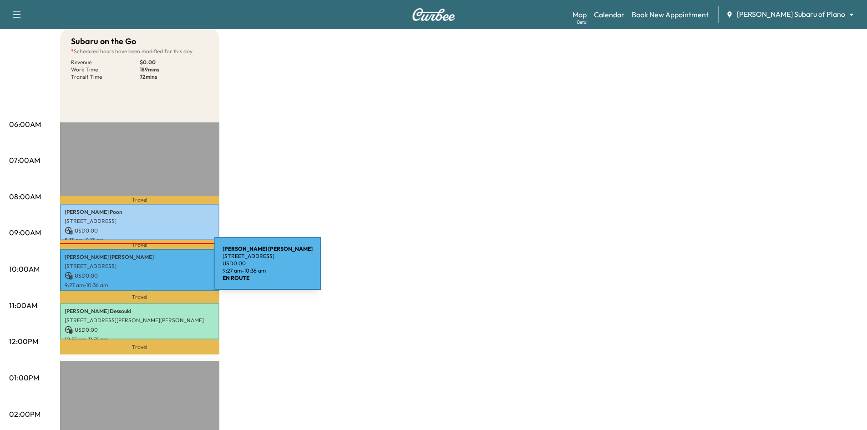
click at [146, 270] on div "Aaron Santos 1821 DUKE DR, RICHARDSON, TX 75081, USA USD 0.00 9:27 am - 10:36 am" at bounding box center [139, 270] width 159 height 42
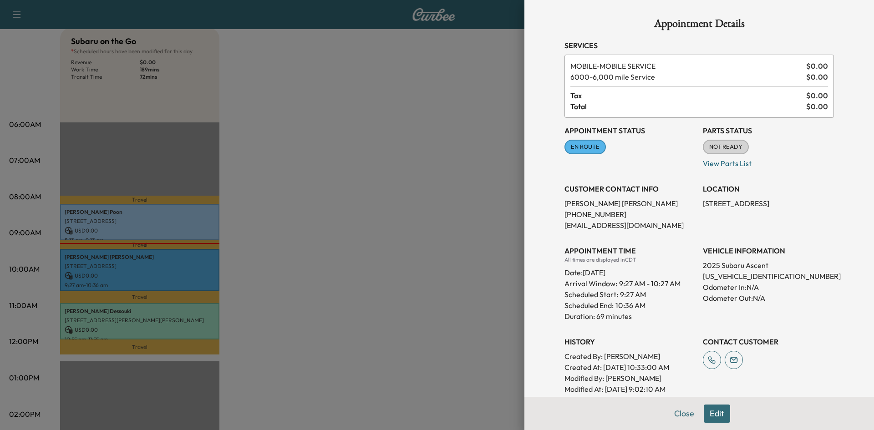
click at [401, 299] on div at bounding box center [437, 215] width 874 height 430
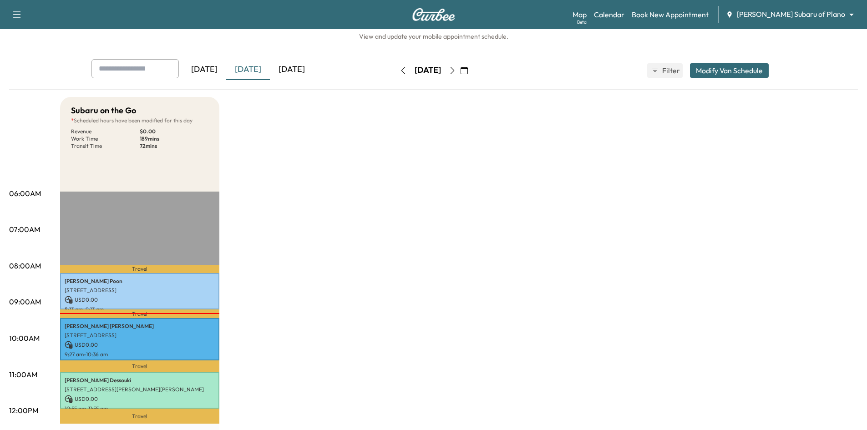
scroll to position [0, 0]
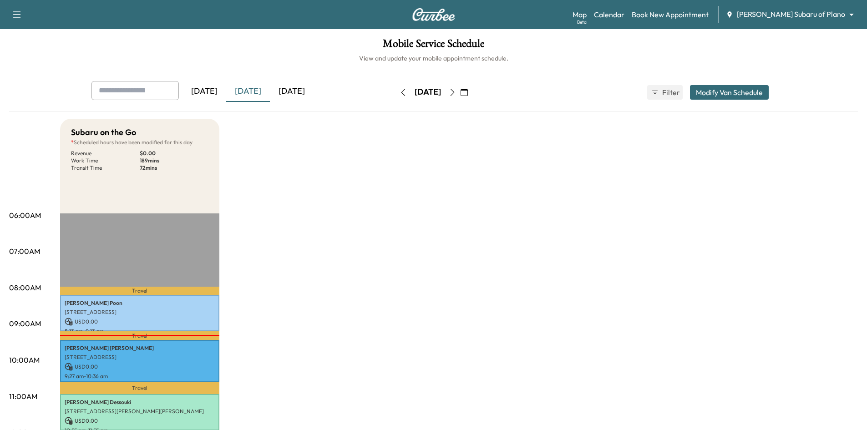
click at [291, 93] on div "[DATE]" at bounding box center [292, 91] width 44 height 21
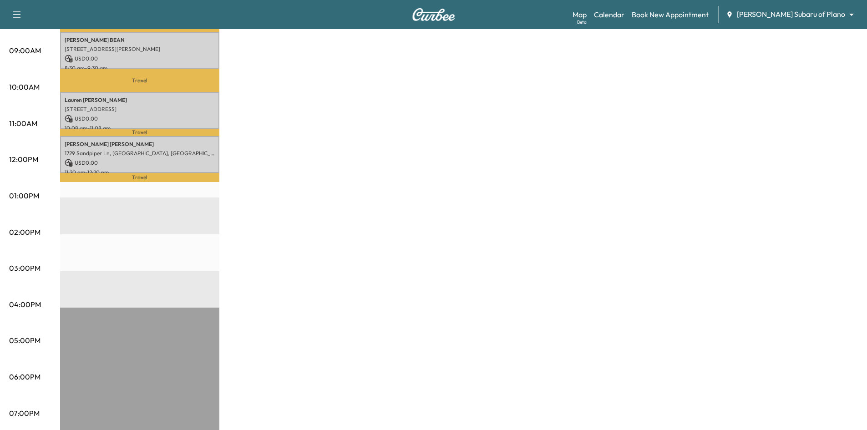
scroll to position [91, 0]
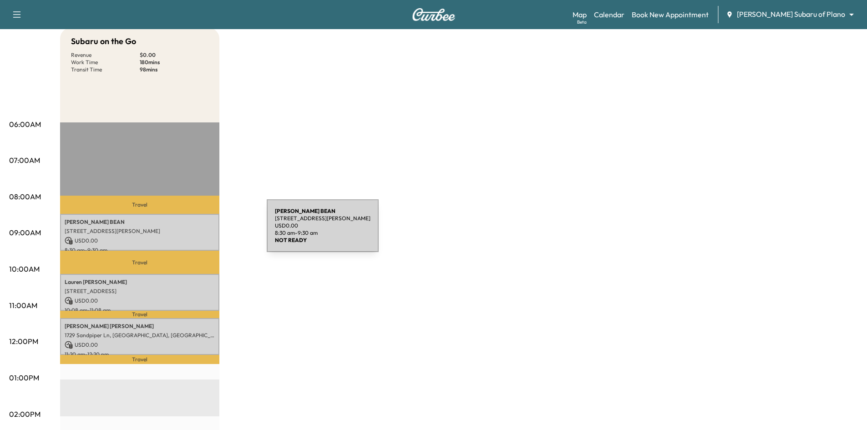
click at [198, 231] on p "3001 Manuel Creek Drive, Little Elm, TX 75068, United States of America" at bounding box center [140, 231] width 150 height 7
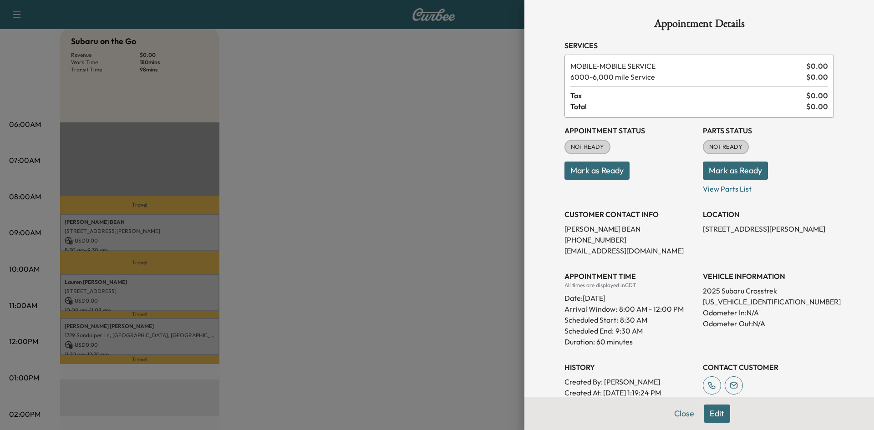
click at [188, 287] on div at bounding box center [437, 215] width 874 height 430
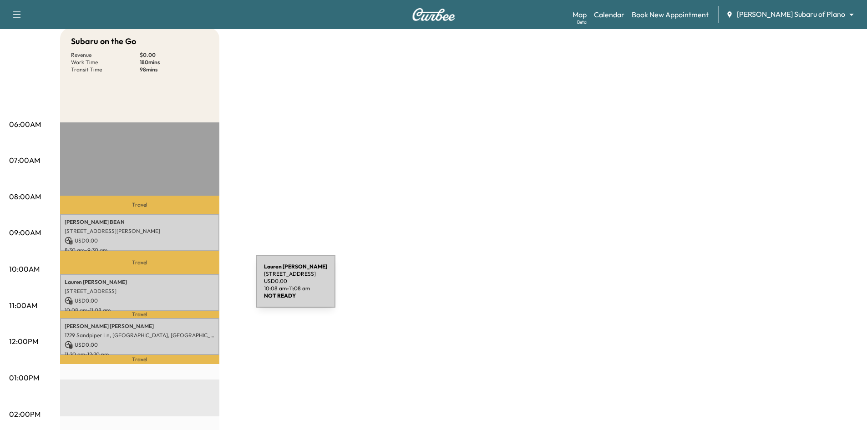
click at [188, 288] on p "5016 Sundown Dr, Plano, TX 75023, USA" at bounding box center [140, 291] width 150 height 7
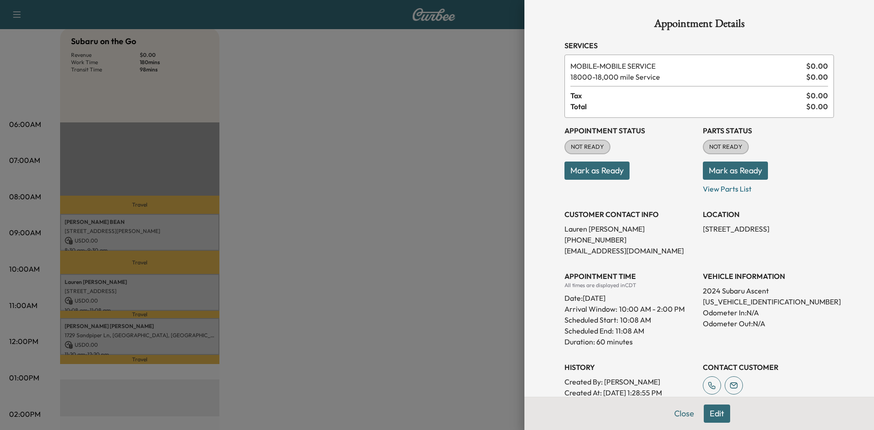
click at [181, 327] on div at bounding box center [437, 215] width 874 height 430
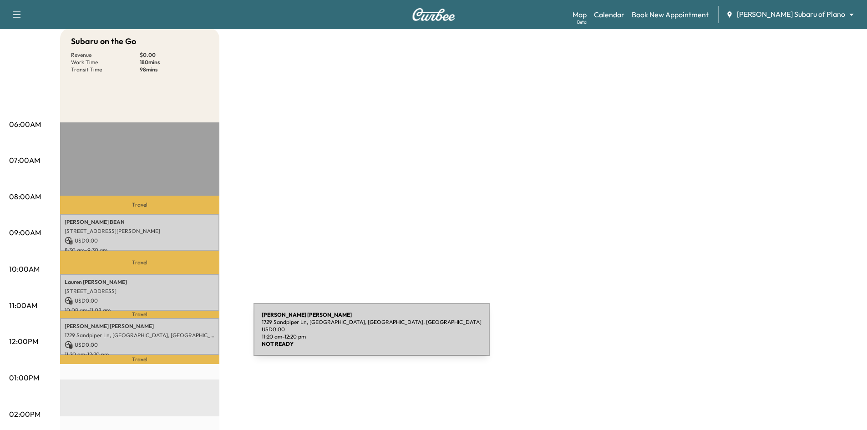
click at [185, 335] on p "1729 Sandpiper Ln, Plano, TX 75075, USA" at bounding box center [140, 335] width 150 height 7
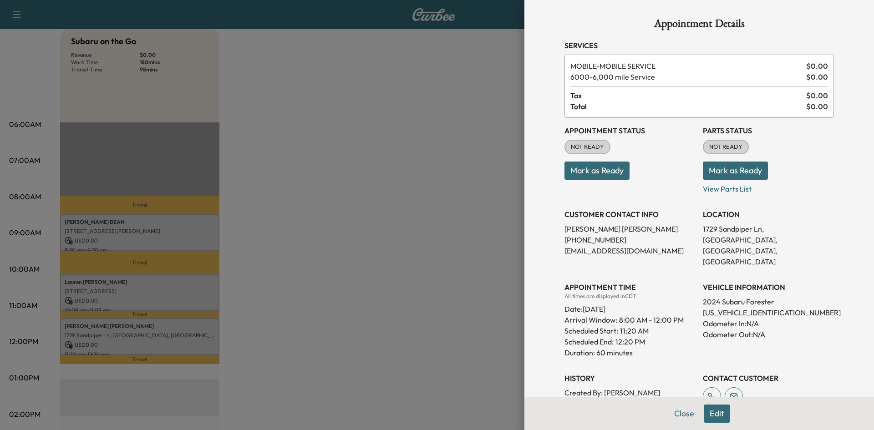
click at [343, 195] on div at bounding box center [437, 215] width 874 height 430
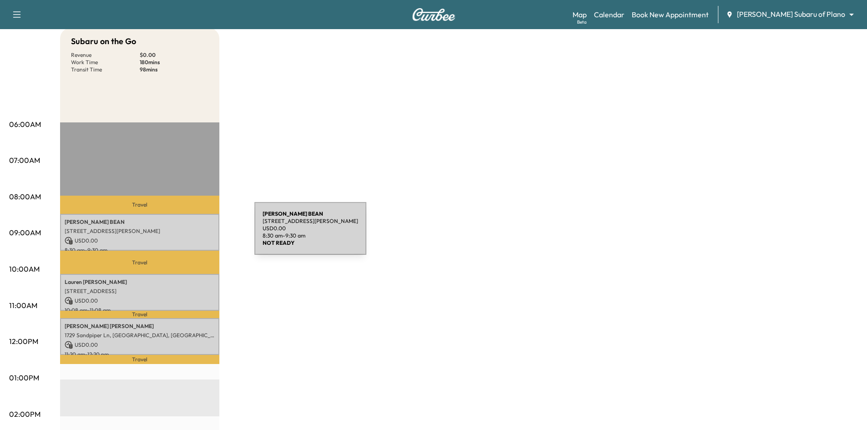
click at [185, 230] on p "3001 Manuel Creek Drive, Little Elm, TX 75068, United States of America" at bounding box center [140, 231] width 150 height 7
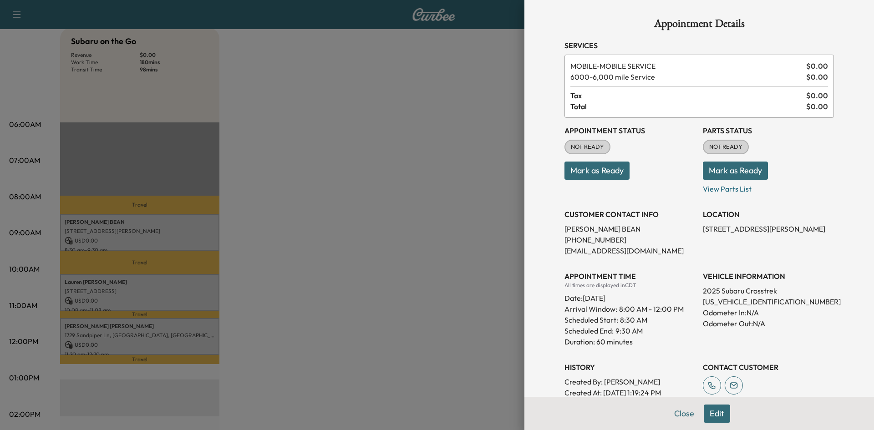
drag, startPoint x: 342, startPoint y: 365, endPoint x: 158, endPoint y: 354, distance: 183.8
click at [340, 365] on div at bounding box center [437, 215] width 874 height 430
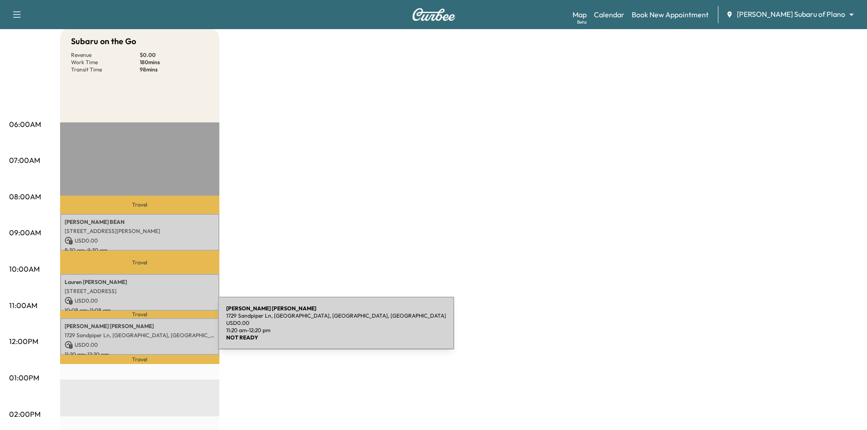
click at [150, 329] on div "Jennifer Smallwood 1729 Sandpiper Ln, Plano, TX 75075, USA USD 0.00 11:20 am - …" at bounding box center [139, 336] width 159 height 37
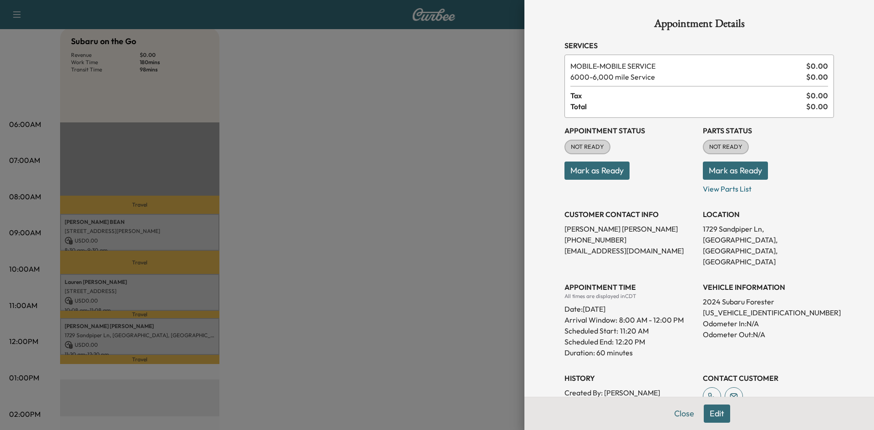
click at [171, 286] on div at bounding box center [437, 215] width 874 height 430
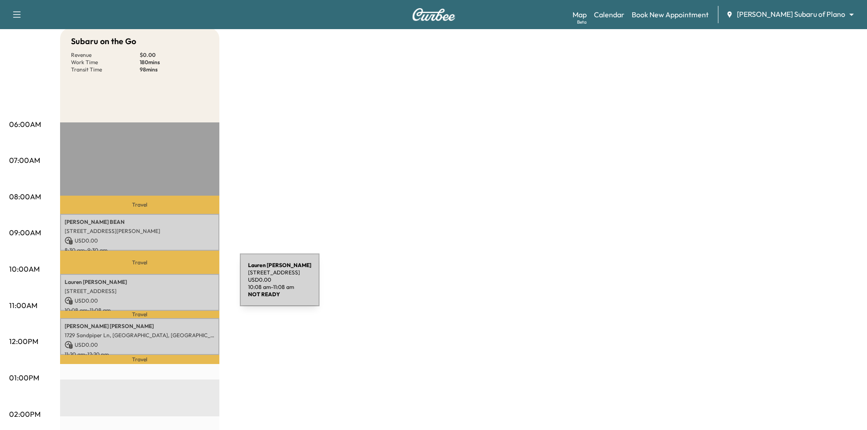
click at [172, 285] on div "Lauren Tanner 5016 Sundown Dr, Plano, TX 75023, USA USD 0.00 10:08 am - 11:08 am" at bounding box center [139, 292] width 159 height 37
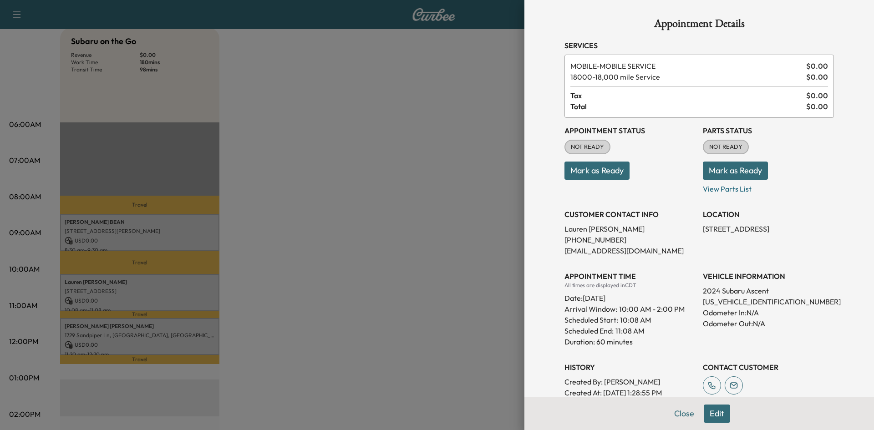
click at [235, 356] on div at bounding box center [437, 215] width 874 height 430
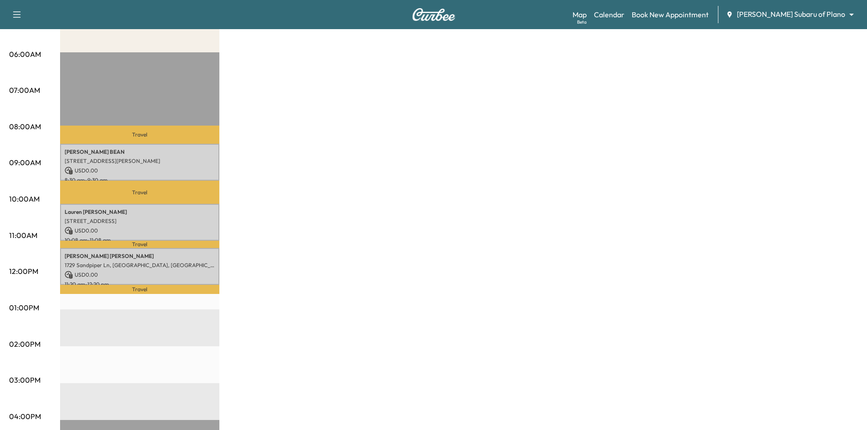
scroll to position [228, 0]
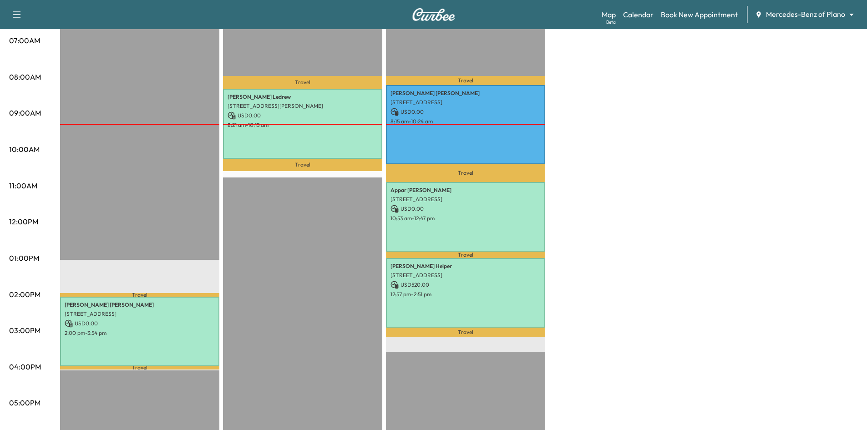
drag, startPoint x: 0, startPoint y: 0, endPoint x: 254, endPoint y: 210, distance: 329.8
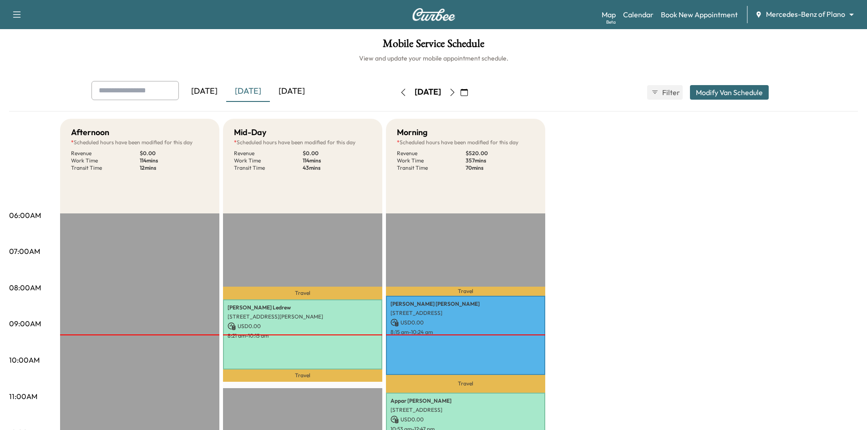
click at [309, 92] on div "[DATE]" at bounding box center [292, 91] width 44 height 21
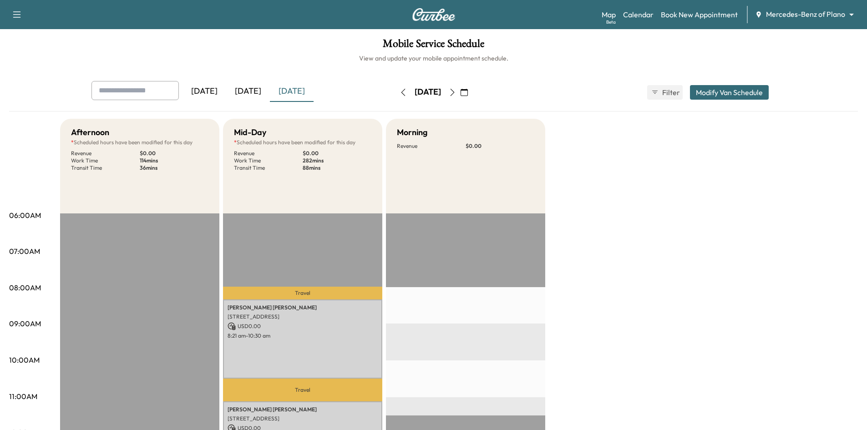
click at [454, 93] on icon "button" at bounding box center [452, 92] width 4 height 7
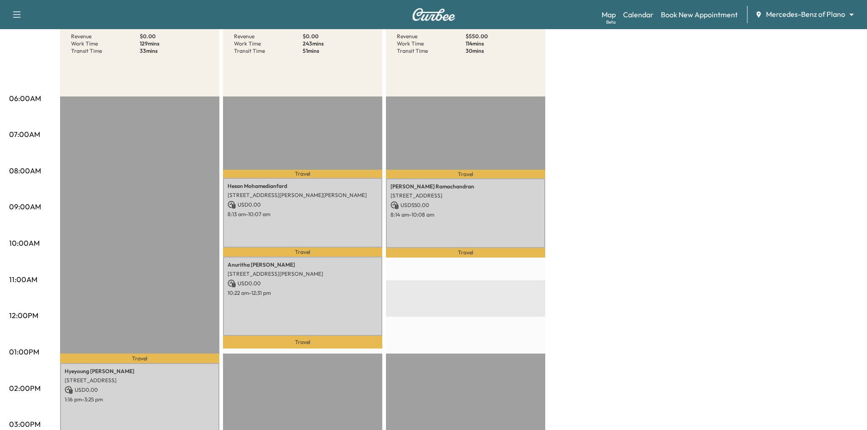
scroll to position [46, 0]
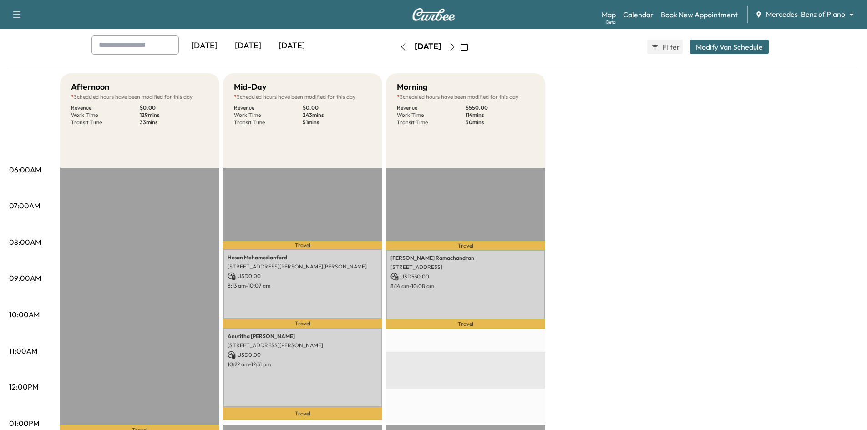
click at [456, 48] on icon "button" at bounding box center [452, 46] width 7 height 7
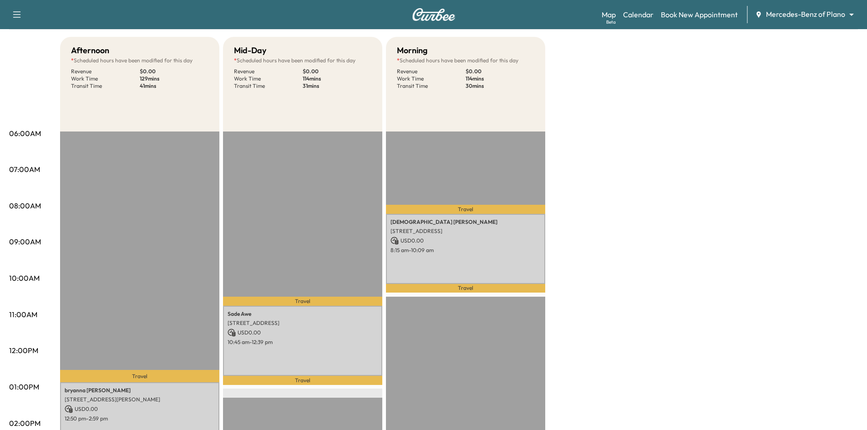
scroll to position [182, 0]
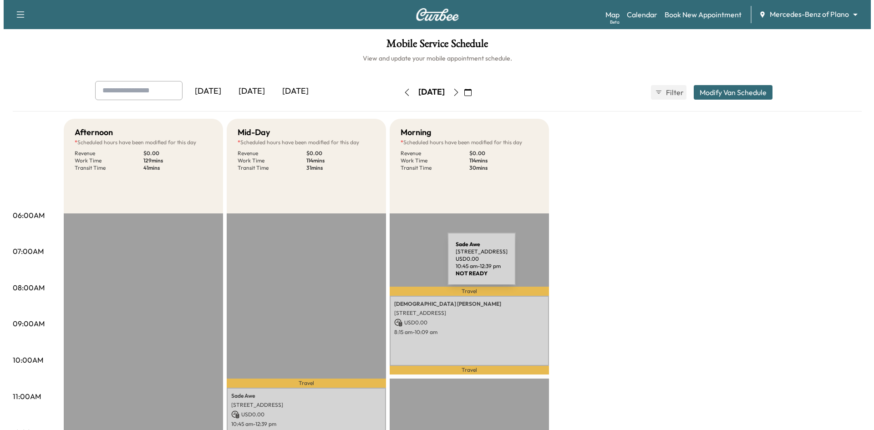
scroll to position [182, 0]
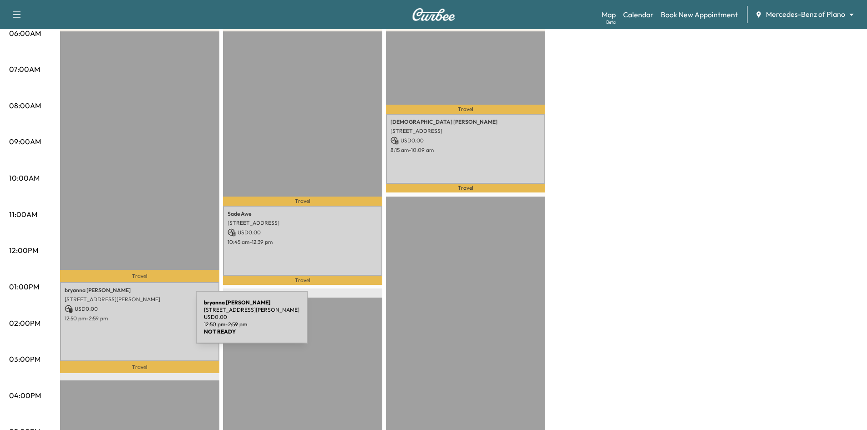
click at [127, 323] on div "[PERSON_NAME] [PERSON_NAME] [STREET_ADDRESS][PERSON_NAME][PERSON_NAME] USD 0.00…" at bounding box center [139, 321] width 159 height 79
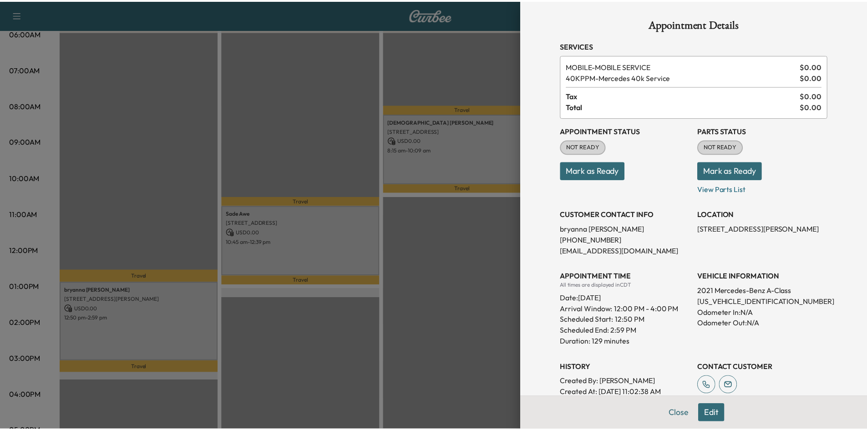
scroll to position [120, 0]
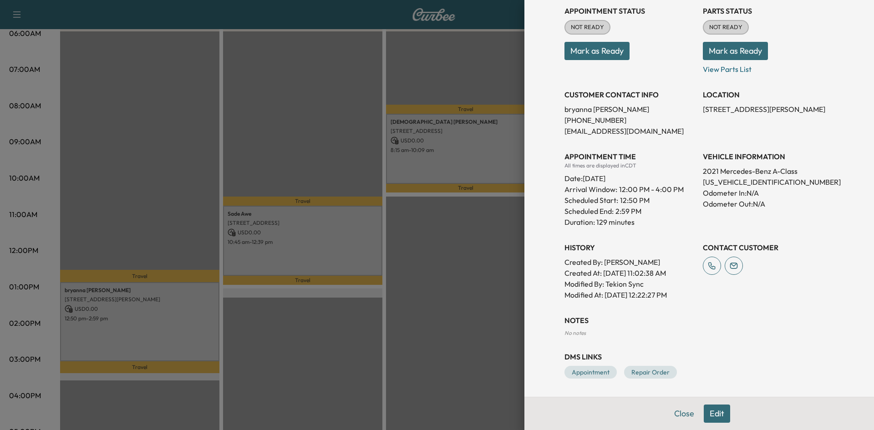
click at [761, 183] on p "[US_VEHICLE_IDENTIFICATION_NUMBER]" at bounding box center [768, 182] width 131 height 11
copy p "[US_VEHICLE_IDENTIFICATION_NUMBER]"
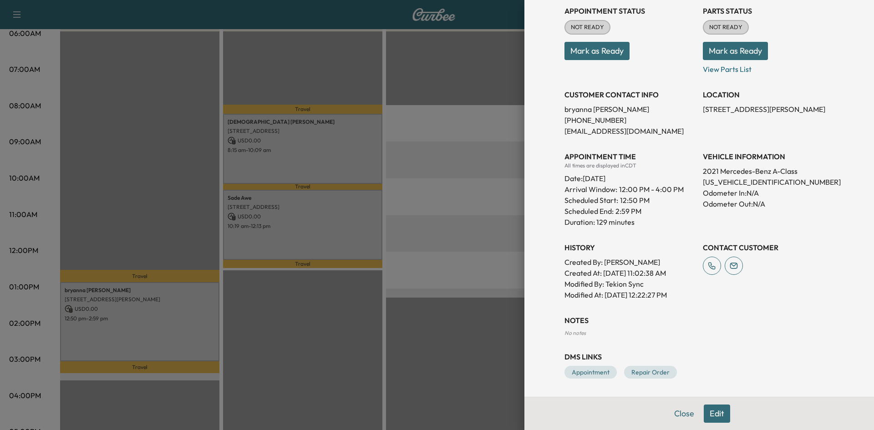
click at [359, 344] on div at bounding box center [437, 215] width 874 height 430
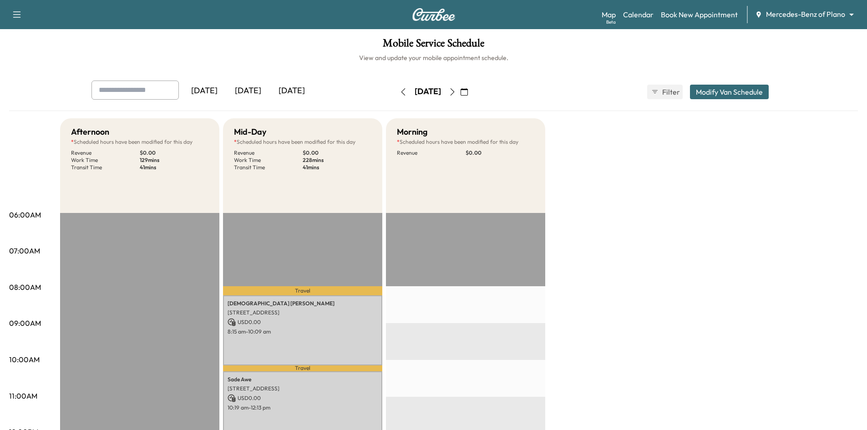
scroll to position [0, 0]
click at [468, 94] on icon "button" at bounding box center [464, 92] width 7 height 7
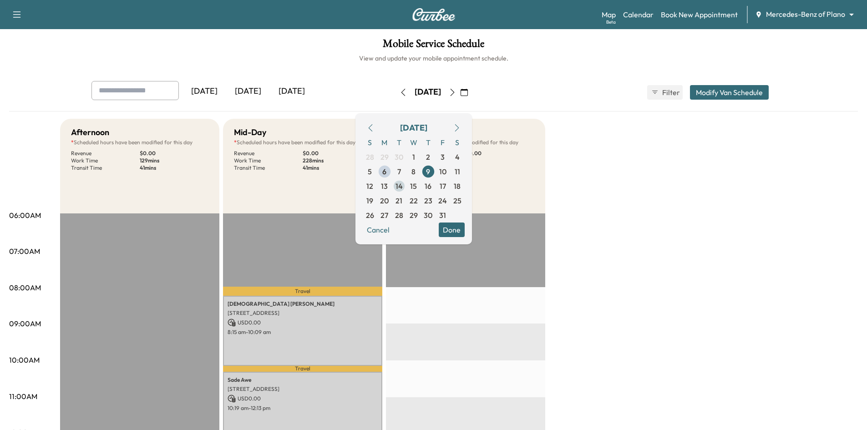
click at [403, 187] on span "14" at bounding box center [399, 186] width 7 height 11
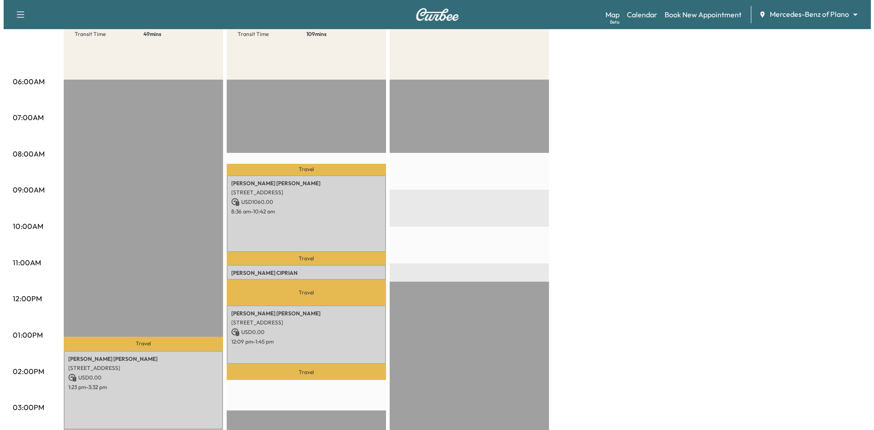
scroll to position [137, 0]
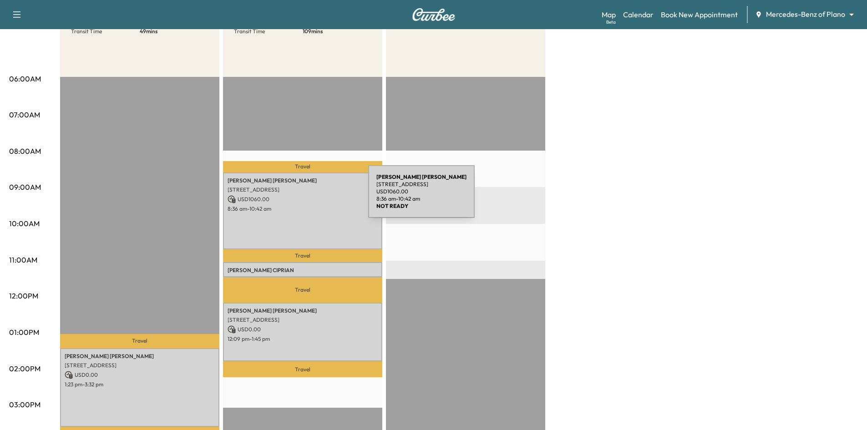
click at [300, 197] on p "USD 1060.00" at bounding box center [303, 199] width 150 height 8
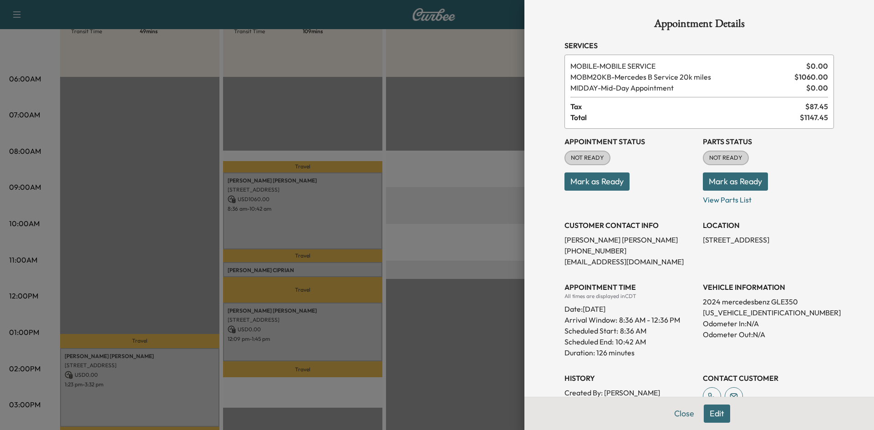
click at [297, 268] on div at bounding box center [437, 215] width 874 height 430
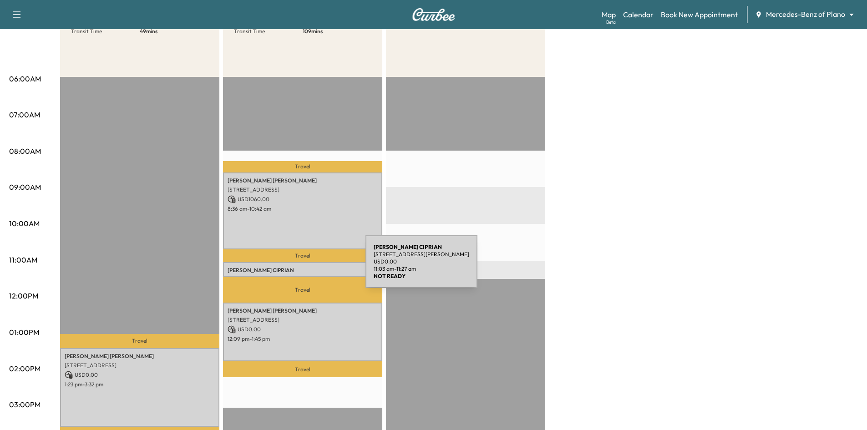
click at [297, 267] on p "WILSON CIPRIAN" at bounding box center [303, 270] width 150 height 7
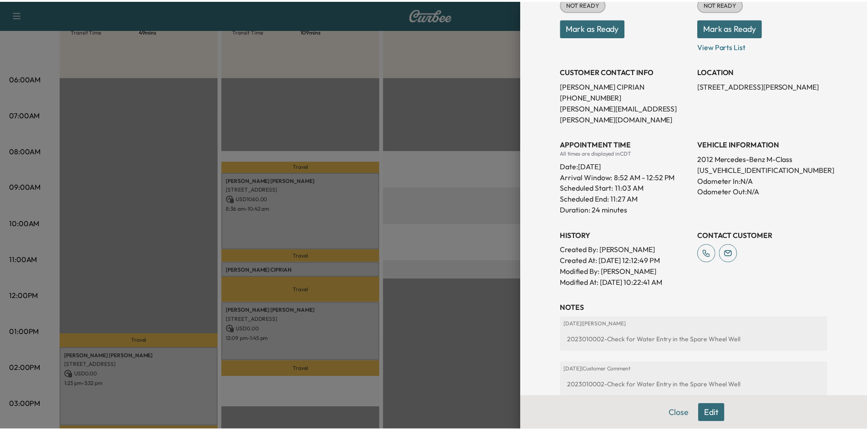
scroll to position [189, 0]
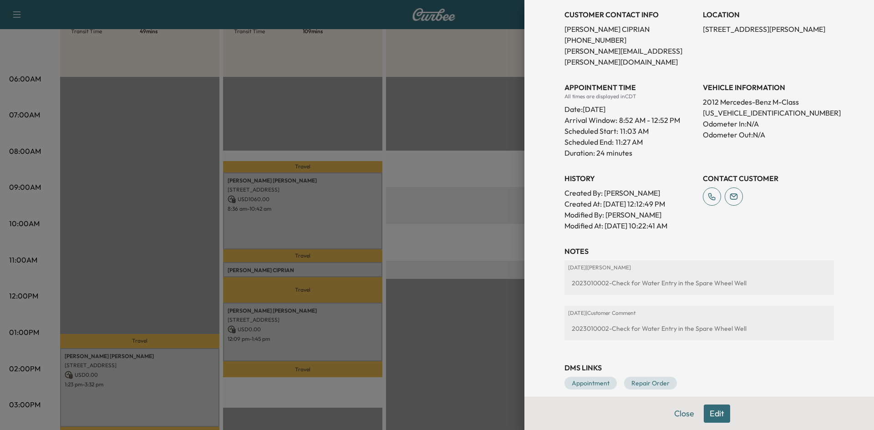
click at [492, 332] on div at bounding box center [437, 215] width 874 height 430
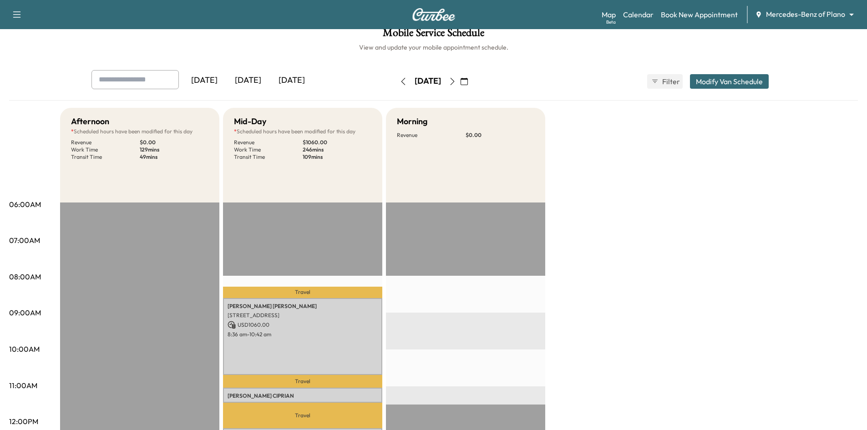
scroll to position [20, 0]
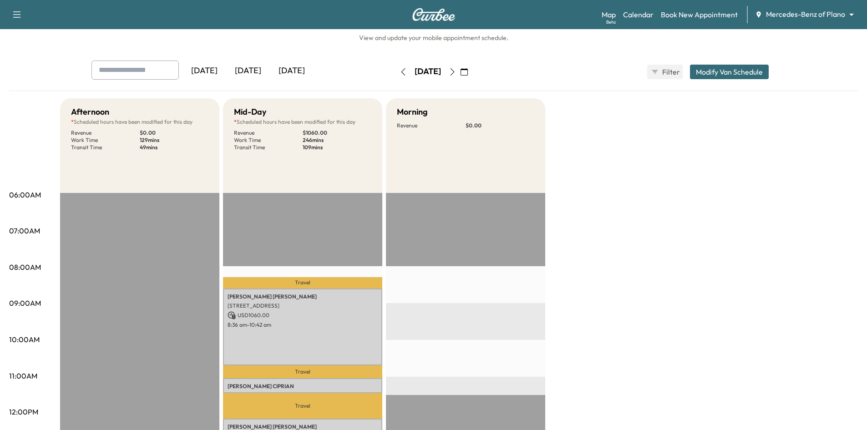
click at [252, 71] on div "[DATE]" at bounding box center [248, 71] width 44 height 21
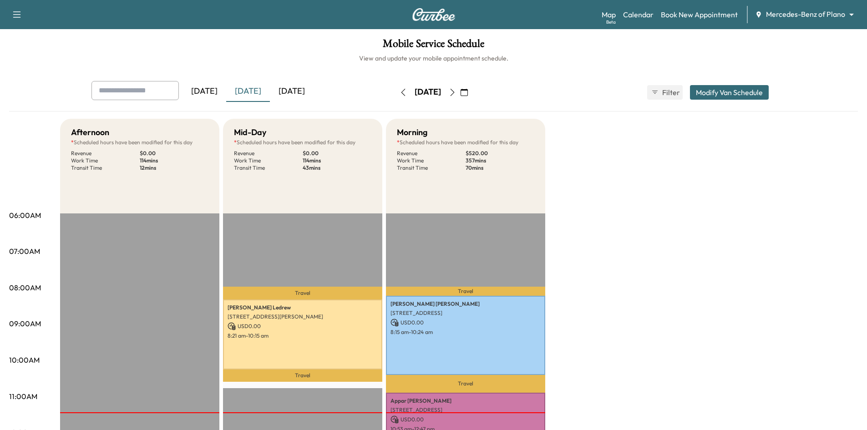
click at [285, 90] on div "[DATE]" at bounding box center [292, 91] width 44 height 21
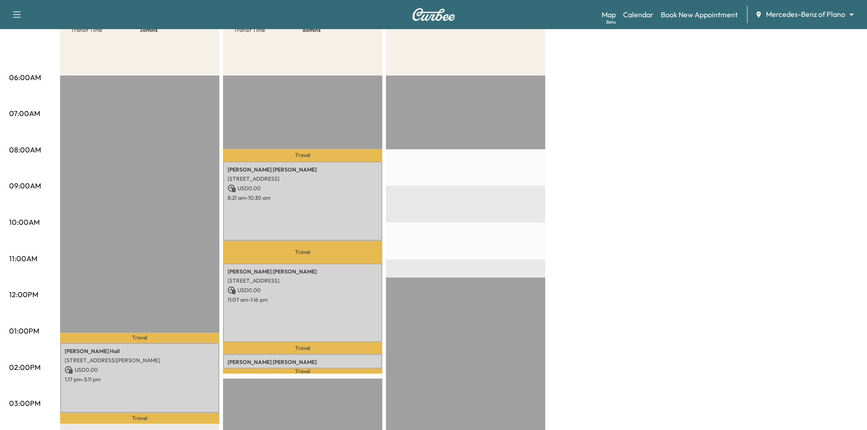
scroll to position [228, 0]
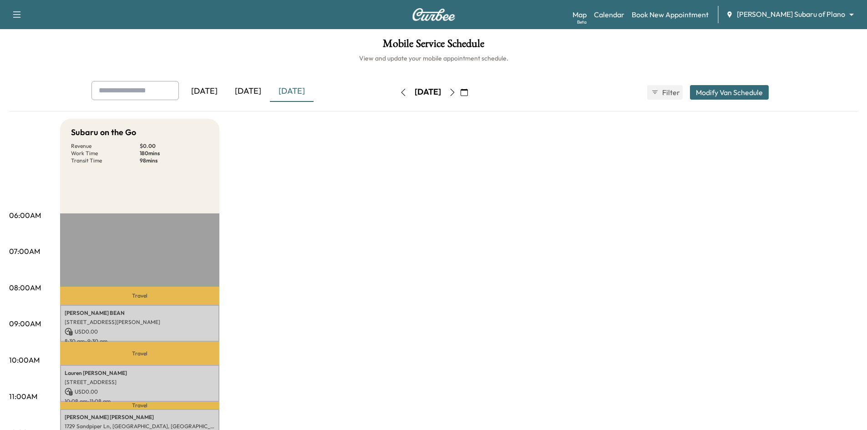
click at [252, 89] on div "[DATE]" at bounding box center [248, 91] width 44 height 21
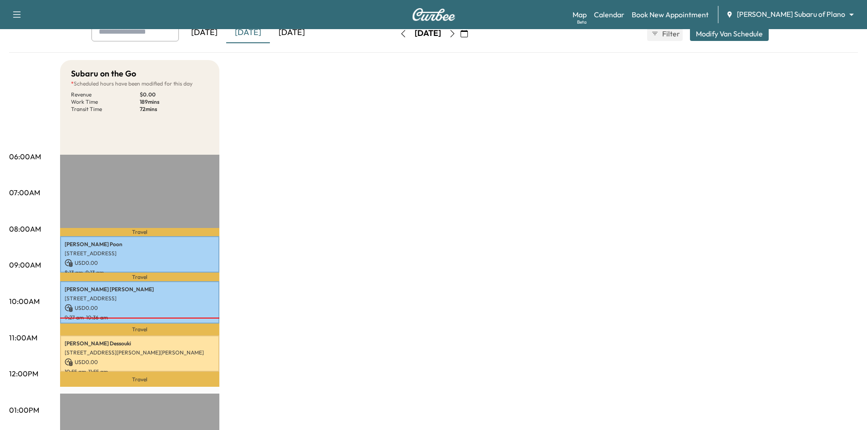
scroll to position [137, 0]
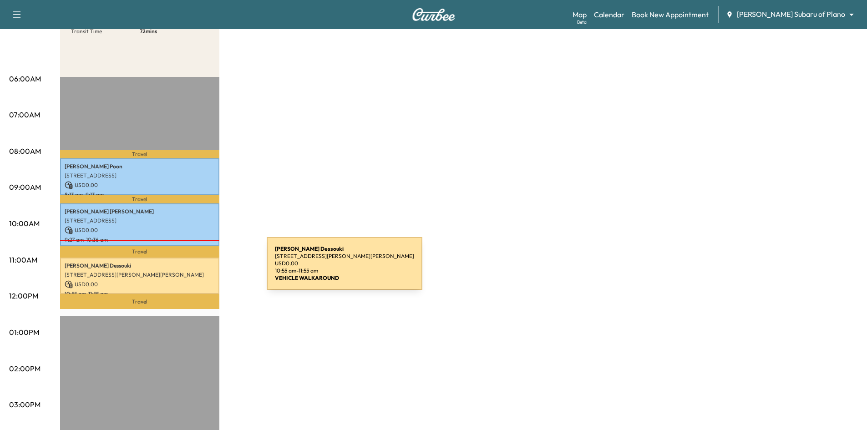
click at [198, 271] on p "[STREET_ADDRESS][PERSON_NAME][PERSON_NAME]" at bounding box center [140, 274] width 150 height 7
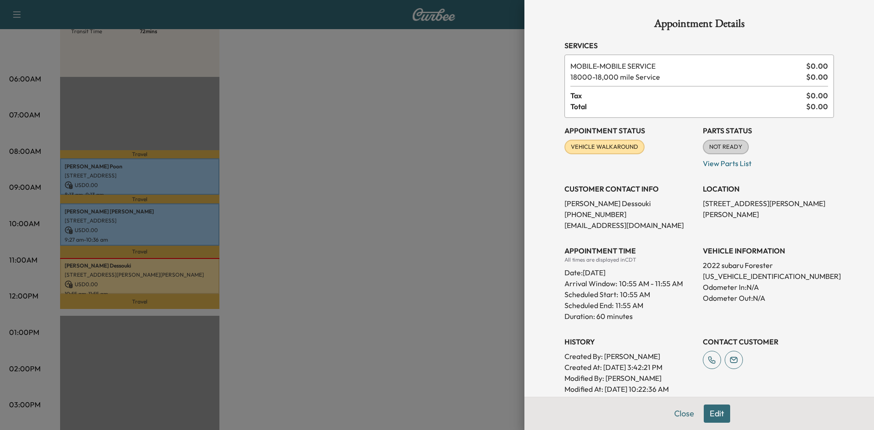
click at [314, 178] on div at bounding box center [437, 215] width 874 height 430
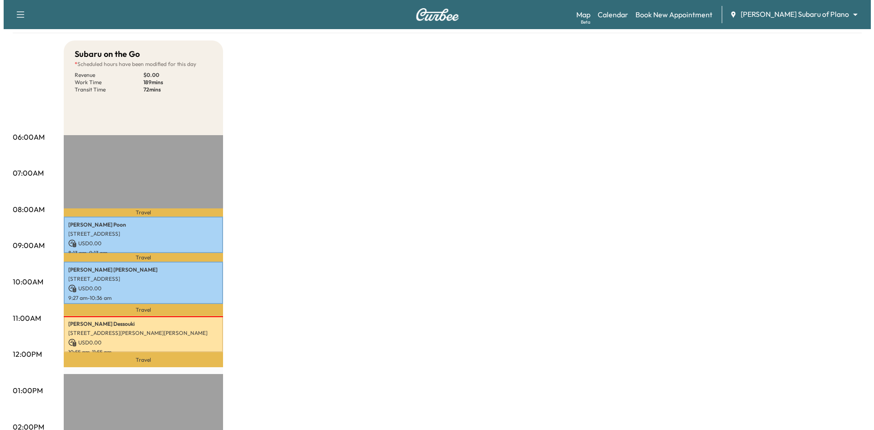
scroll to position [0, 0]
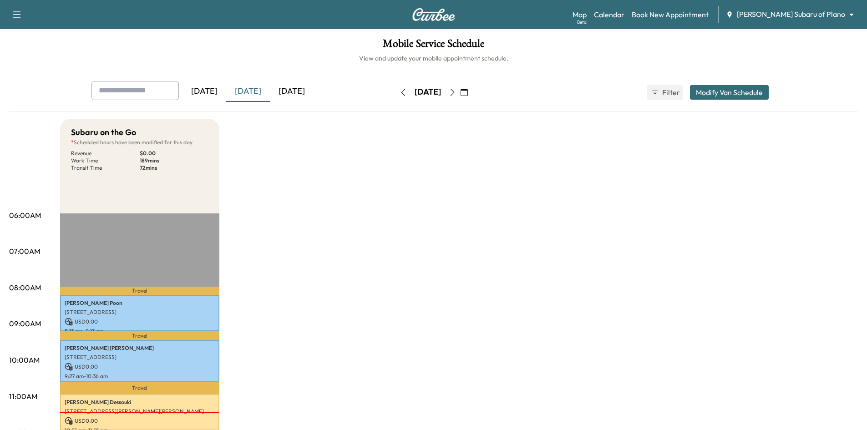
click at [290, 91] on div "[DATE]" at bounding box center [292, 91] width 44 height 21
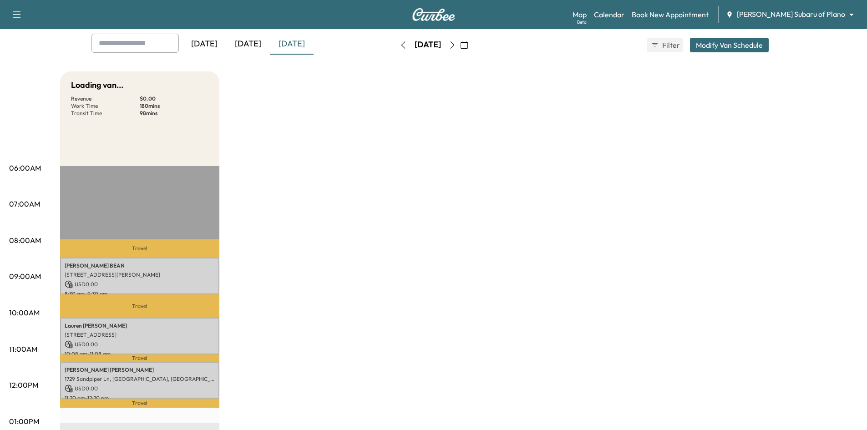
scroll to position [182, 0]
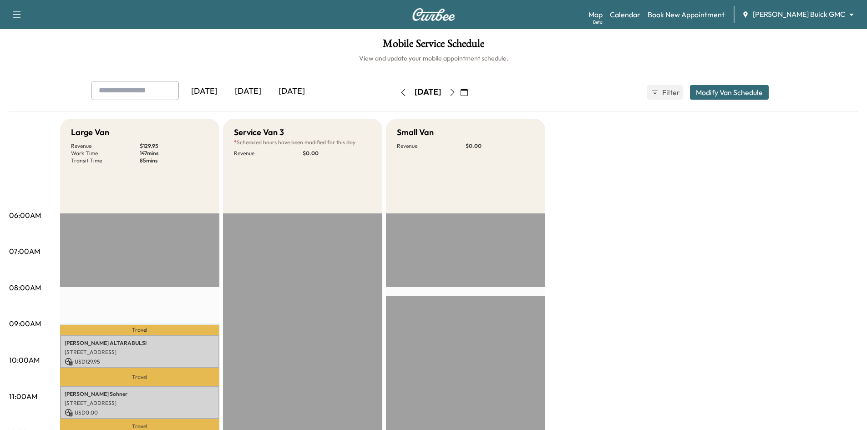
click at [261, 93] on div "[DATE]" at bounding box center [248, 91] width 44 height 21
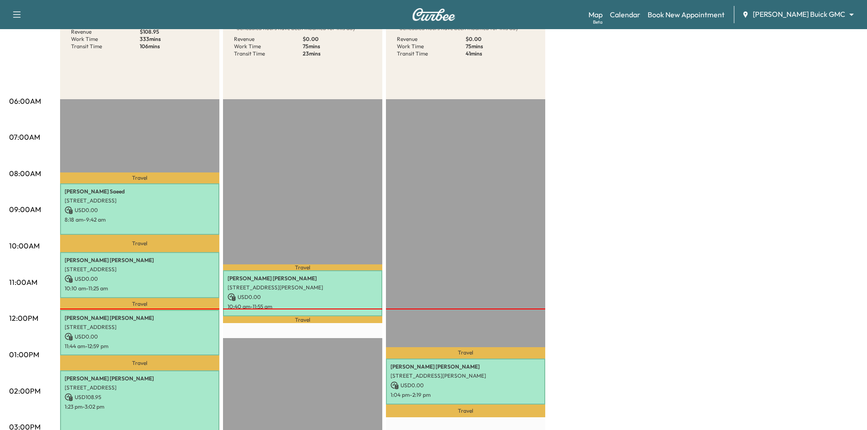
scroll to position [46, 0]
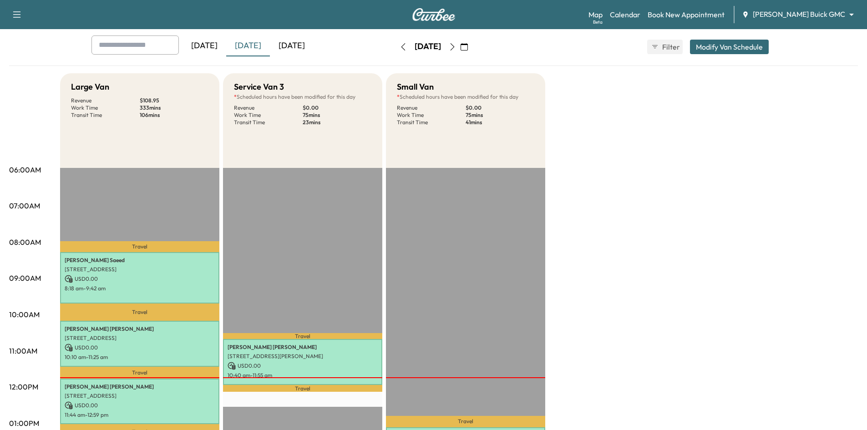
click at [293, 49] on div "[DATE]" at bounding box center [292, 46] width 44 height 21
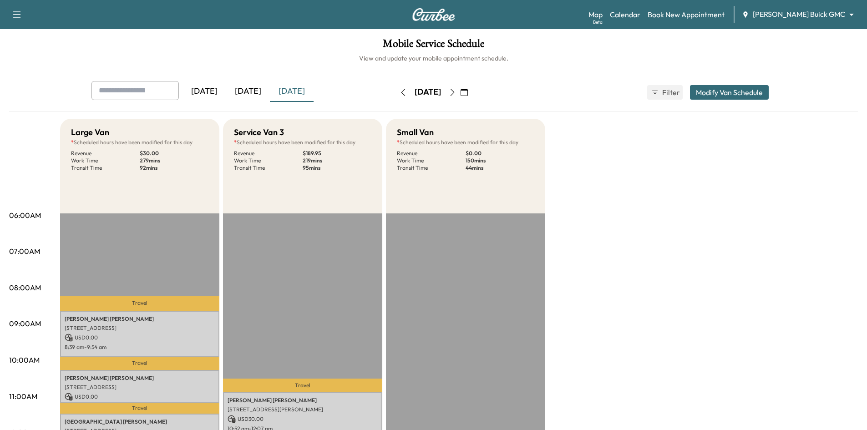
click at [255, 86] on div "[DATE]" at bounding box center [248, 91] width 44 height 21
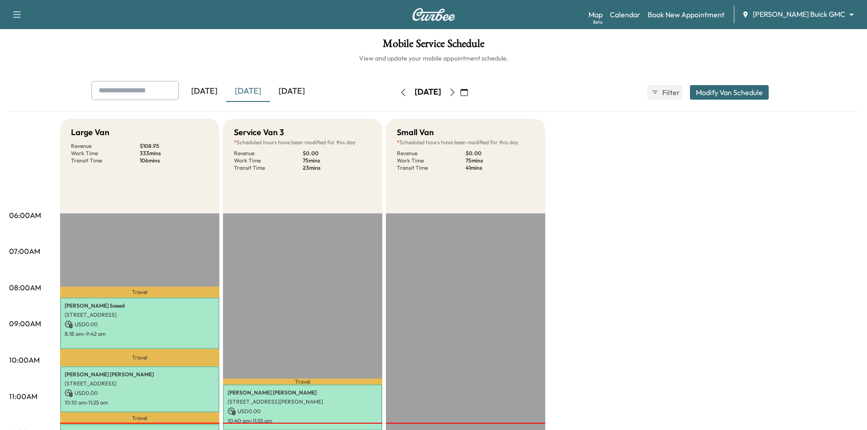
click at [303, 91] on div "[DATE]" at bounding box center [292, 91] width 44 height 21
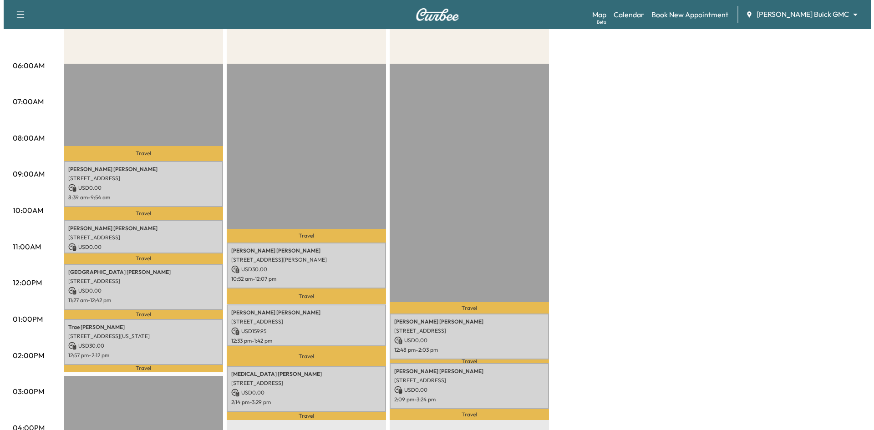
scroll to position [182, 0]
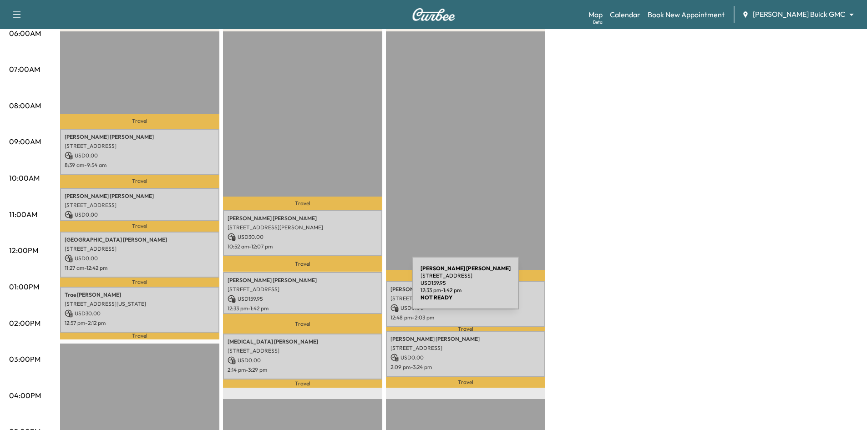
click at [344, 289] on p "3520 Oak Lawn Ave, Dallas, TX 75219, USA" at bounding box center [303, 289] width 150 height 7
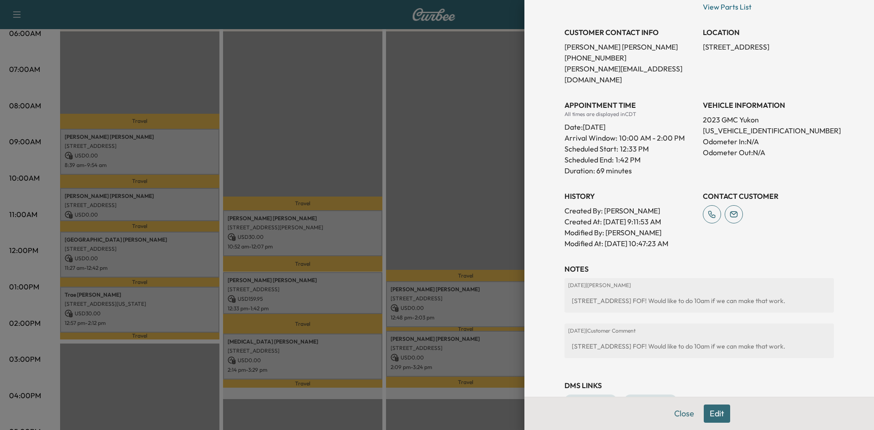
click at [338, 280] on div at bounding box center [437, 215] width 874 height 430
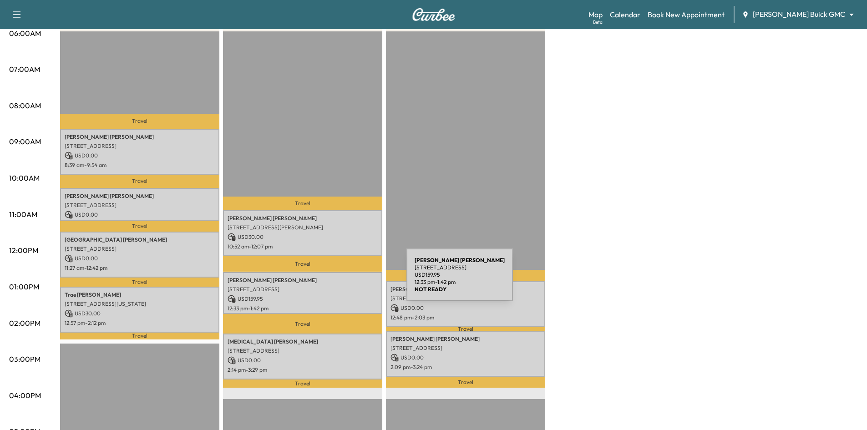
click at [338, 280] on p "William Mcgee" at bounding box center [303, 280] width 150 height 7
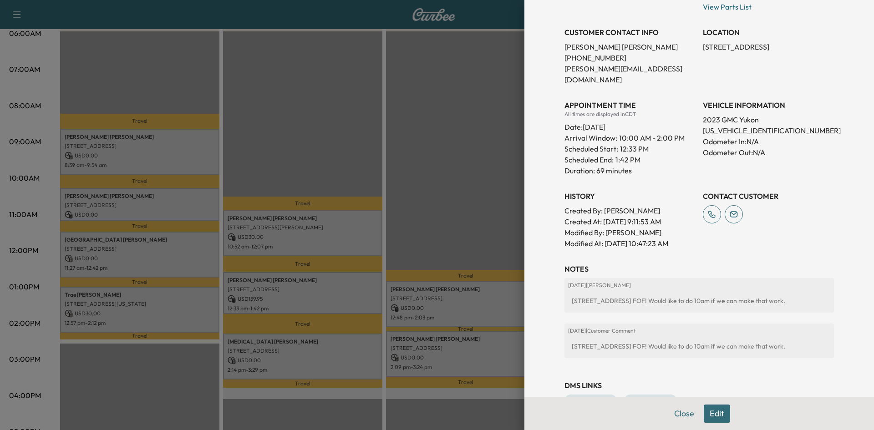
click at [371, 231] on div at bounding box center [437, 215] width 874 height 430
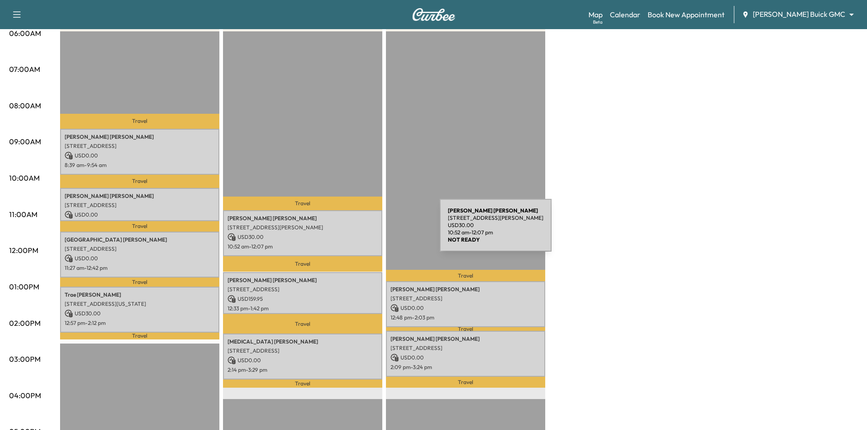
click at [371, 233] on p "USD 30.00" at bounding box center [303, 237] width 150 height 8
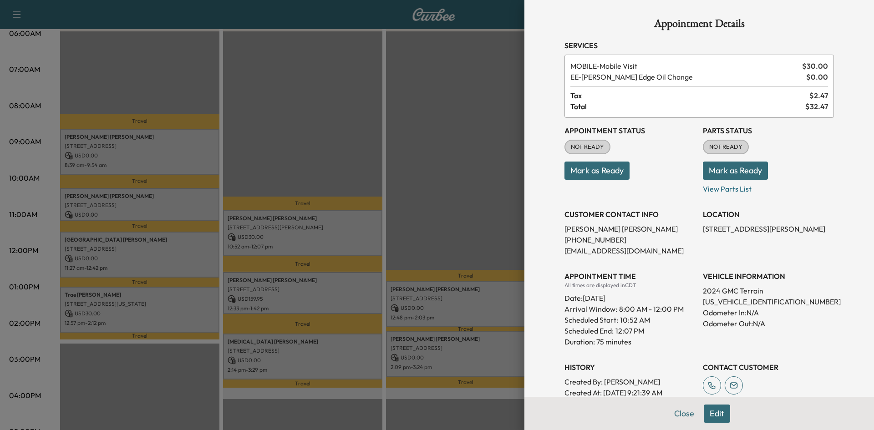
click at [344, 290] on div at bounding box center [437, 215] width 874 height 430
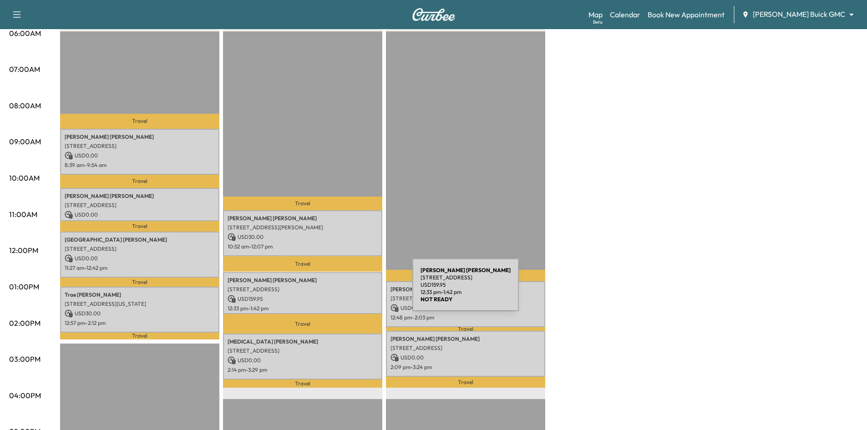
click at [344, 290] on div "William Mcgee 3520 Oak Lawn Ave, Dallas, TX 75219, USA USD 159.95 12:33 pm - 1:…" at bounding box center [302, 293] width 159 height 42
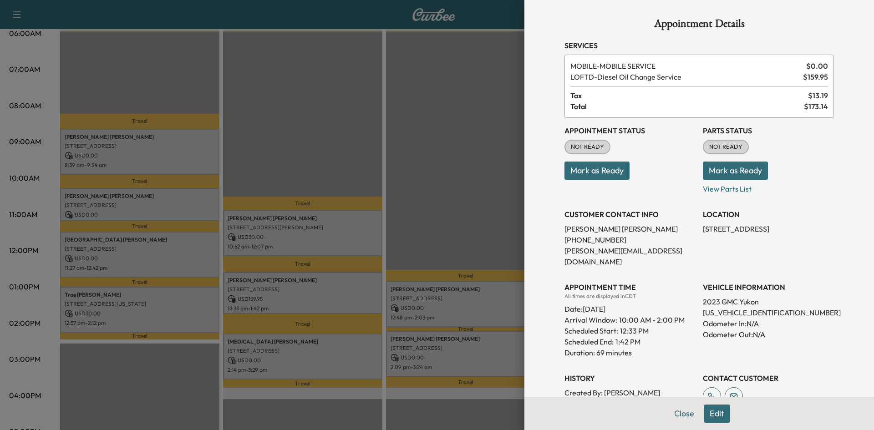
drag, startPoint x: 437, startPoint y: 204, endPoint x: 412, endPoint y: 190, distance: 28.3
click at [437, 202] on div at bounding box center [437, 215] width 874 height 430
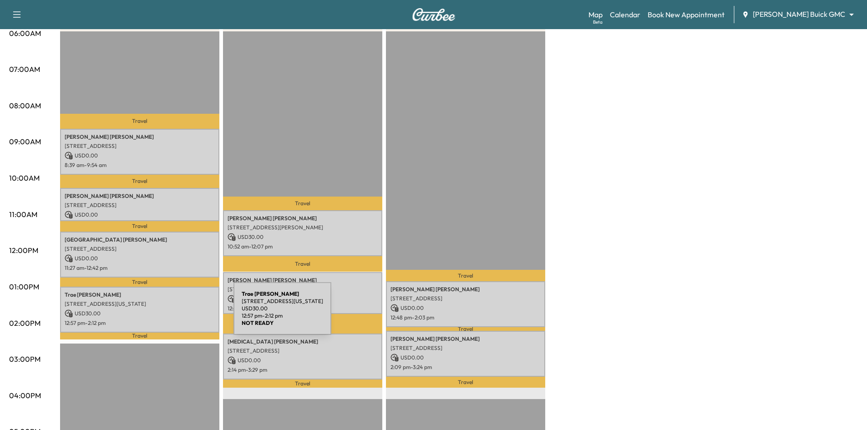
click at [165, 314] on p "USD 30.00" at bounding box center [140, 313] width 150 height 8
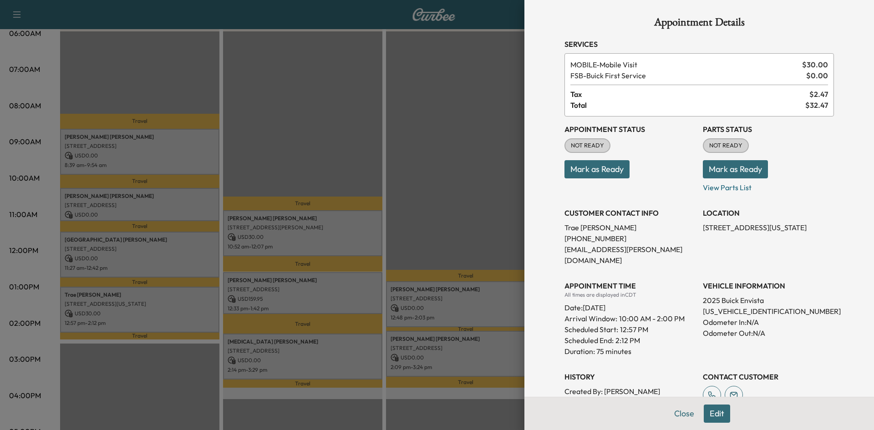
scroll to position [0, 0]
drag, startPoint x: 471, startPoint y: 196, endPoint x: 299, endPoint y: 165, distance: 175.3
click at [471, 196] on div at bounding box center [437, 215] width 874 height 430
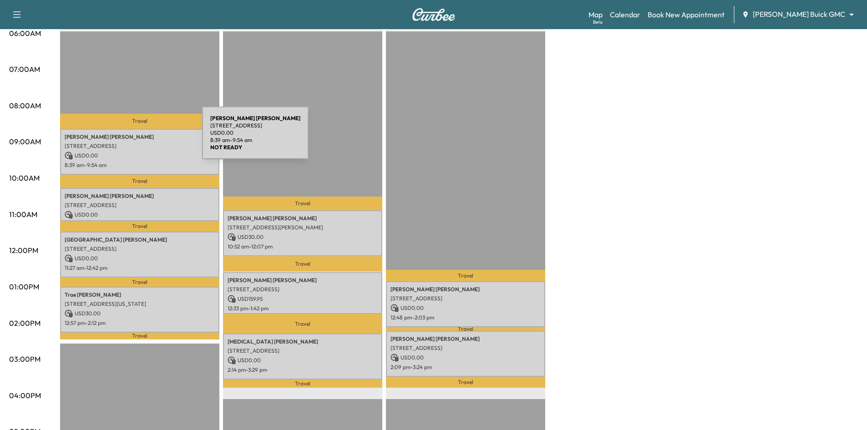
click at [134, 138] on p "Kyle Roberts" at bounding box center [140, 136] width 150 height 7
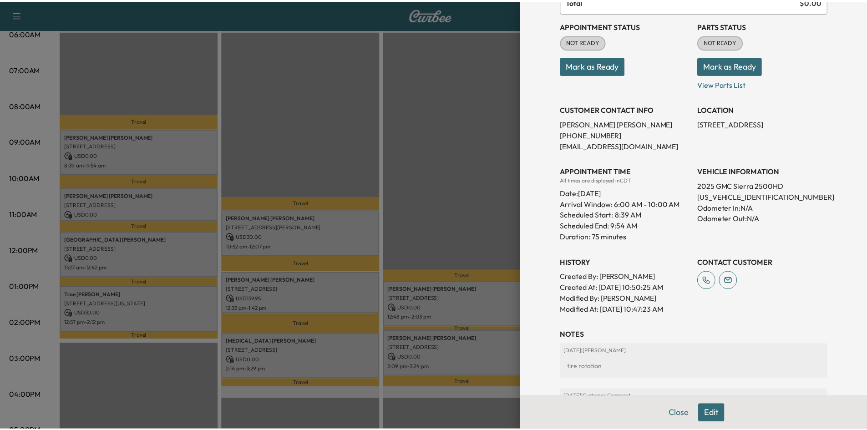
scroll to position [91, 0]
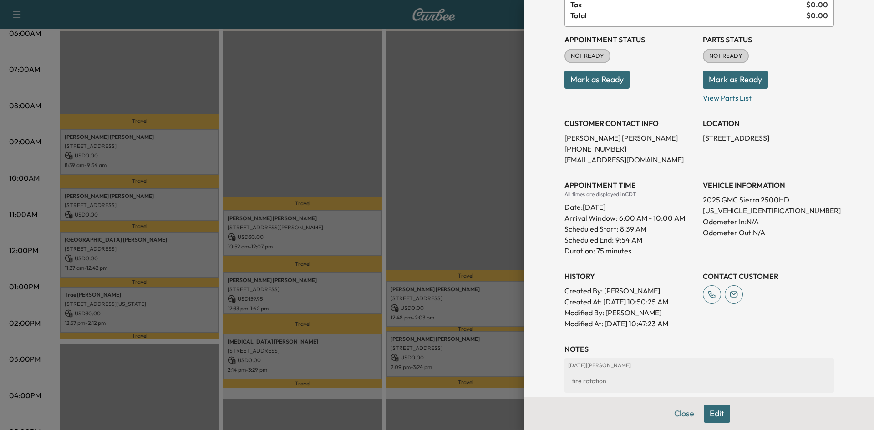
click at [715, 210] on p "1GT4UZEY3SF135689" at bounding box center [768, 210] width 131 height 11
copy p "1GT4UZEY3SF135689"
click at [411, 146] on div at bounding box center [437, 215] width 874 height 430
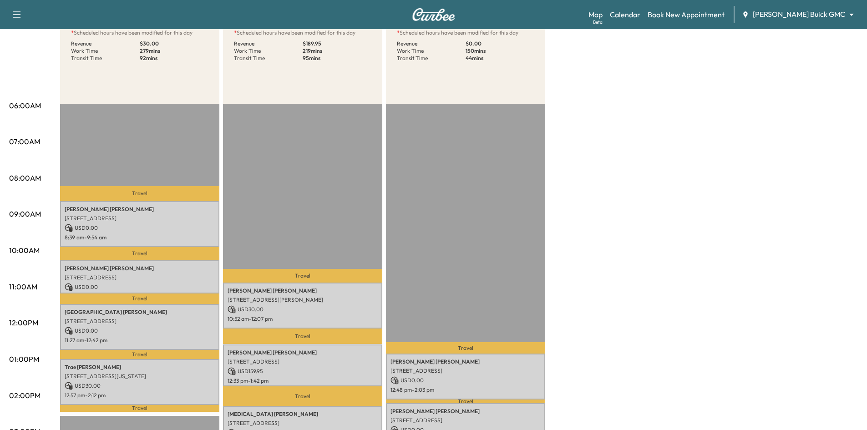
scroll to position [46, 0]
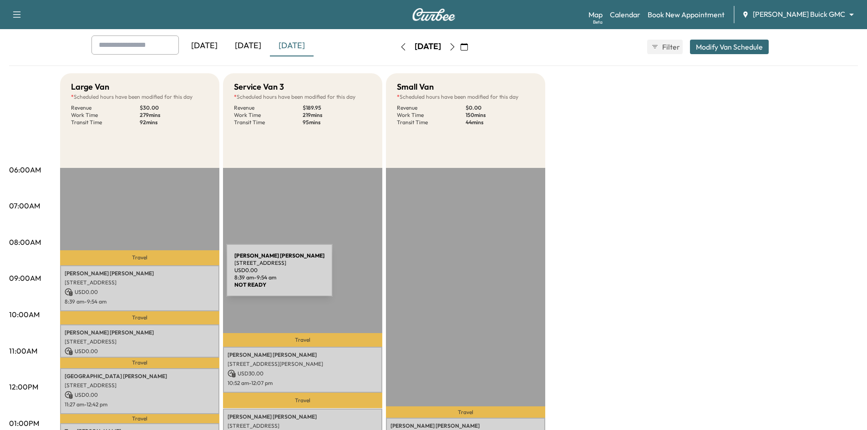
click at [158, 276] on p "Kyle Roberts" at bounding box center [140, 273] width 150 height 7
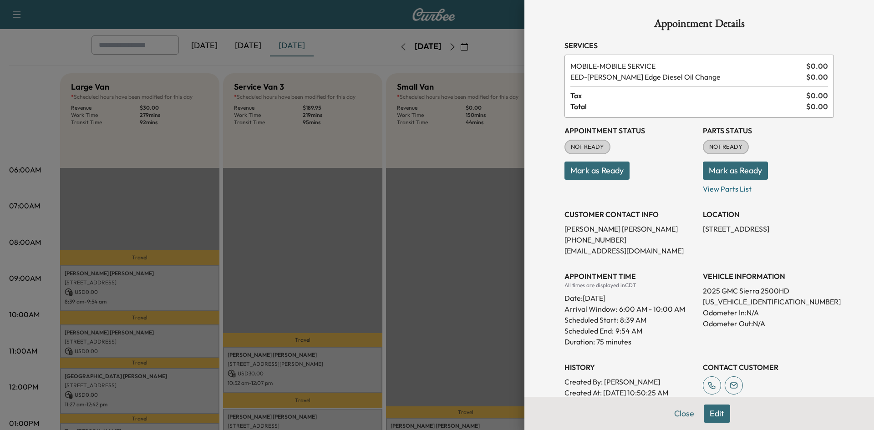
click at [591, 172] on button "Mark as Ready" at bounding box center [596, 171] width 65 height 18
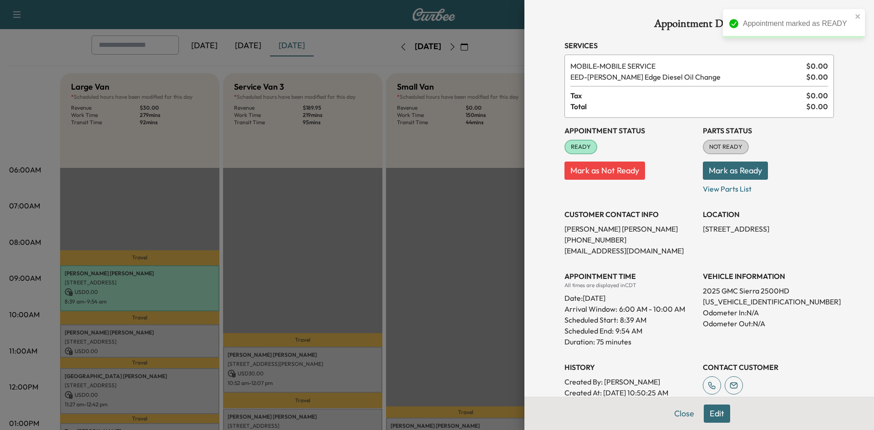
click at [284, 240] on div at bounding box center [437, 215] width 874 height 430
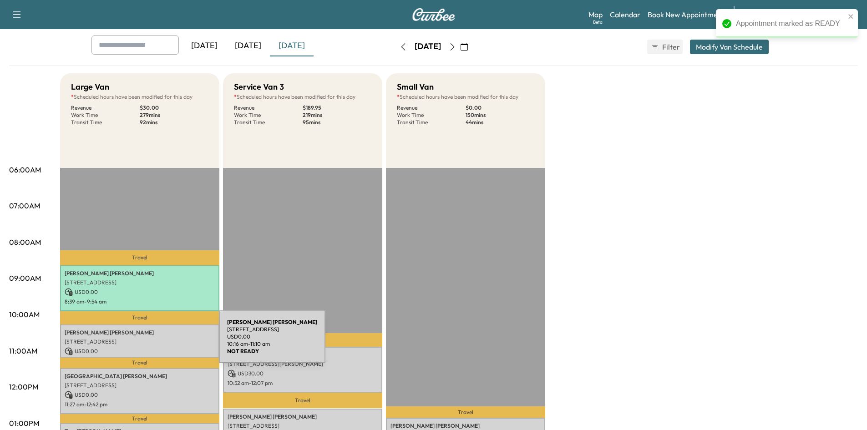
click at [151, 342] on p "2321 HAMPTON DR, LITTLE ELM, TX 75068, USA" at bounding box center [140, 341] width 150 height 7
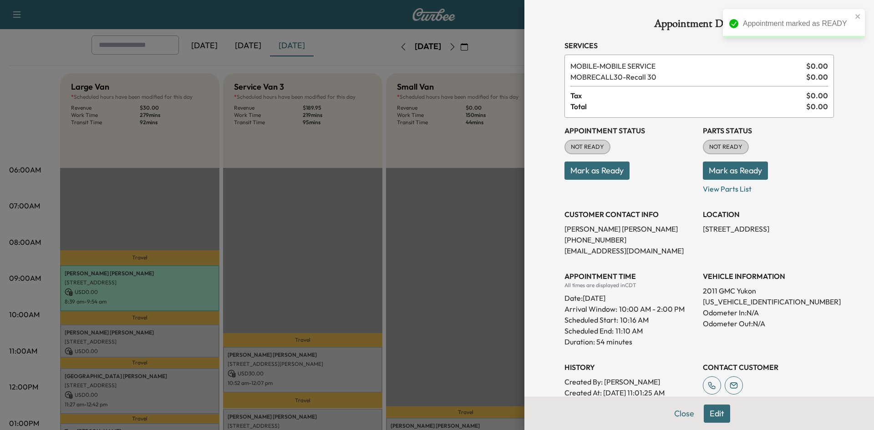
drag, startPoint x: 594, startPoint y: 174, endPoint x: 540, endPoint y: 188, distance: 55.4
click at [594, 174] on button "Mark as Ready" at bounding box center [596, 171] width 65 height 18
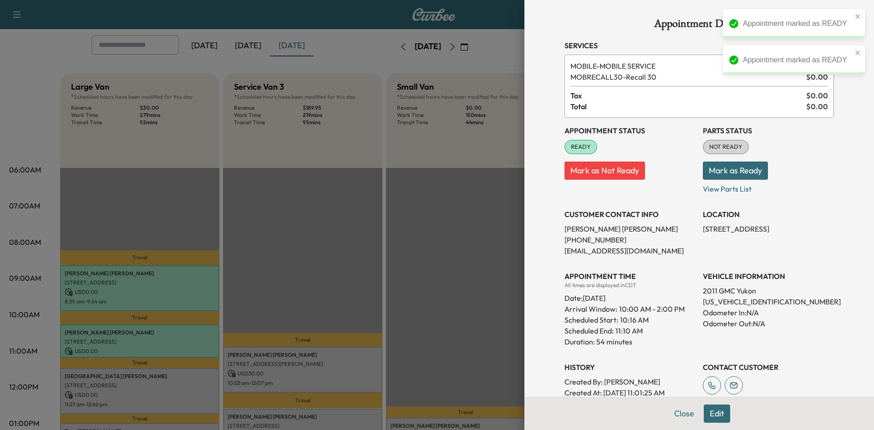
click at [159, 383] on div at bounding box center [437, 215] width 874 height 430
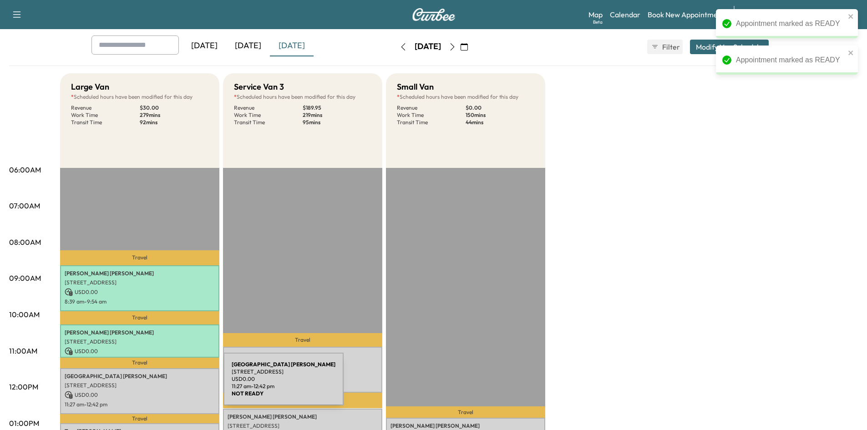
click at [155, 385] on p "6973 Bridge View Dr, Frisco, TX 75034, USA" at bounding box center [140, 385] width 150 height 7
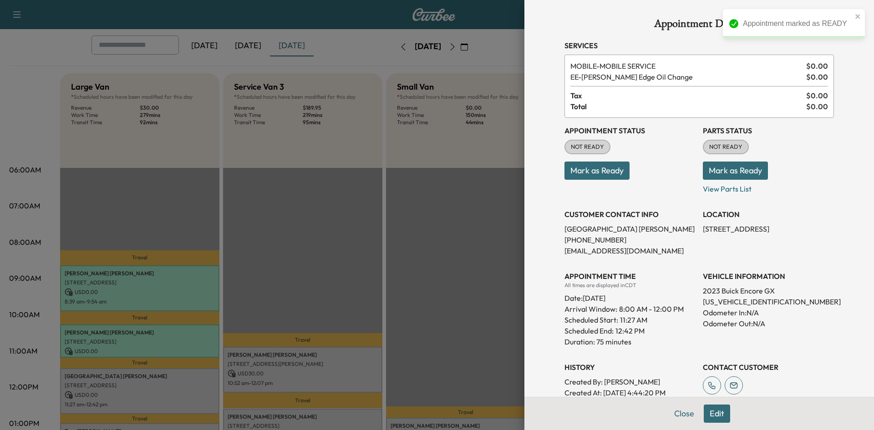
drag, startPoint x: 601, startPoint y: 172, endPoint x: 407, endPoint y: 214, distance: 198.5
click at [599, 172] on button "Mark as Ready" at bounding box center [596, 171] width 65 height 18
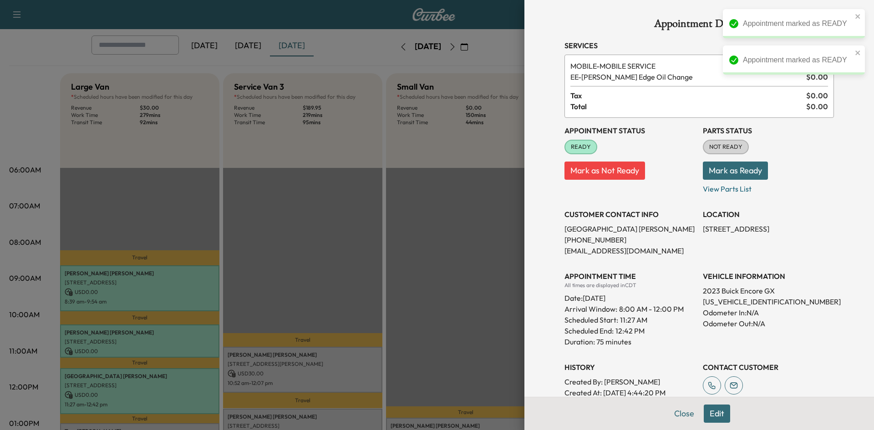
click at [350, 228] on div at bounding box center [437, 215] width 874 height 430
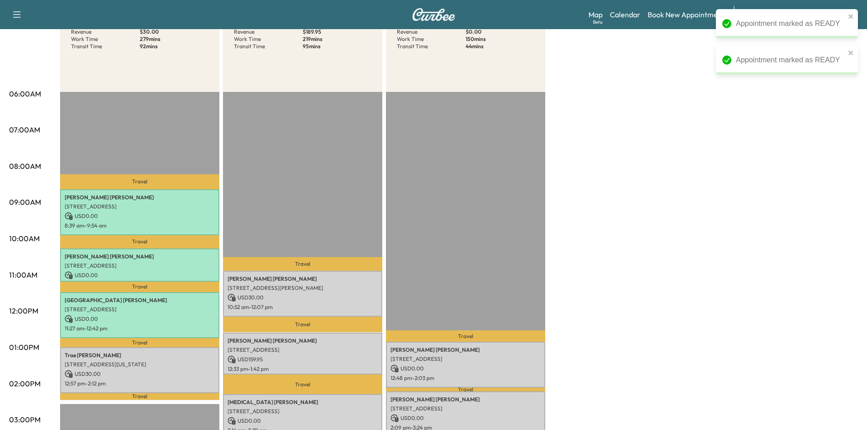
scroll to position [182, 0]
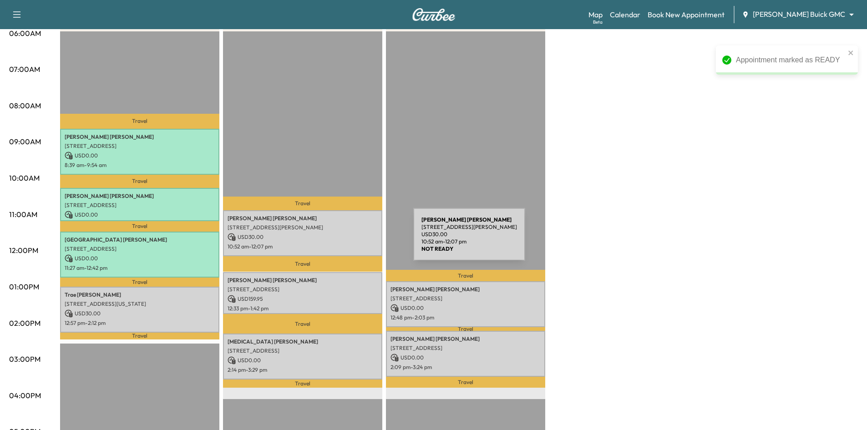
click at [345, 239] on div "Linda Peterson 520 Lynn Ct, Coppell, TX 75019, United States of America USD 30.…" at bounding box center [302, 233] width 159 height 46
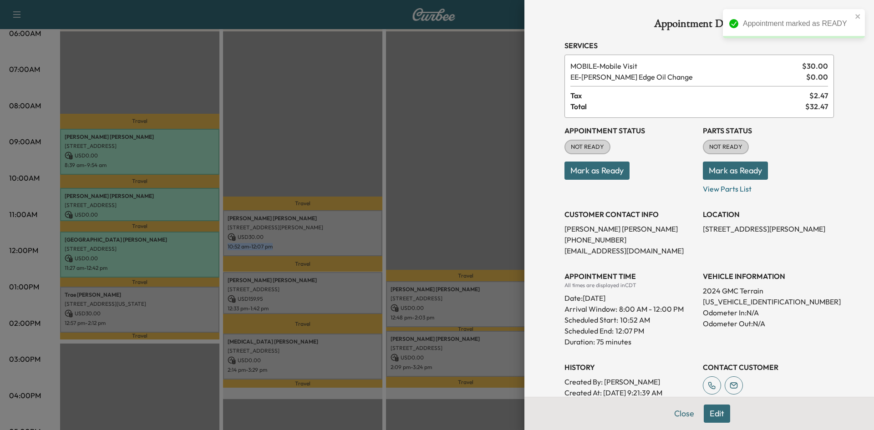
click at [613, 168] on button "Mark as Ready" at bounding box center [596, 171] width 65 height 18
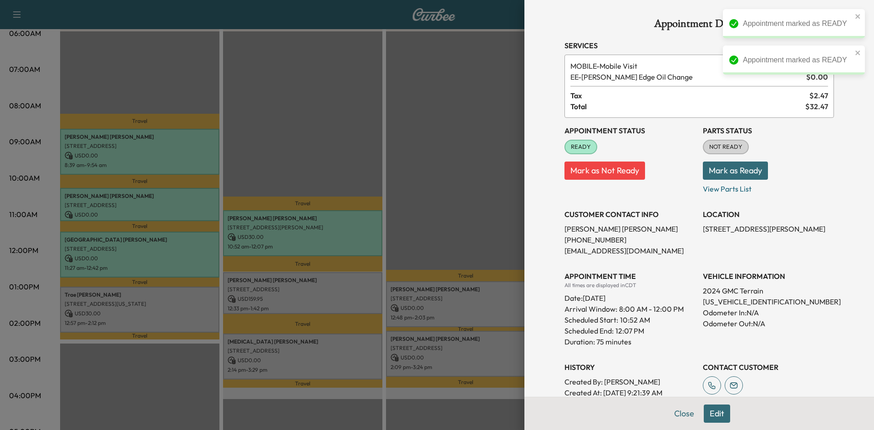
drag, startPoint x: 402, startPoint y: 183, endPoint x: 370, endPoint y: 240, distance: 65.0
click at [402, 185] on div at bounding box center [437, 215] width 874 height 430
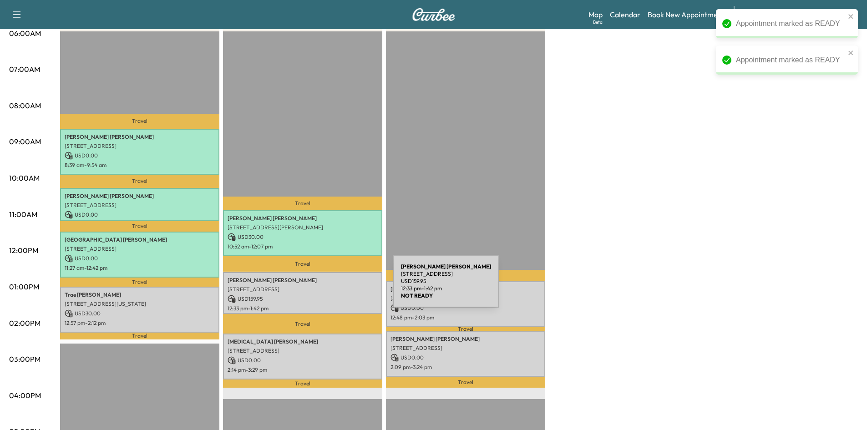
click at [325, 288] on p "3520 Oak Lawn Ave, Dallas, TX 75219, USA" at bounding box center [303, 289] width 150 height 7
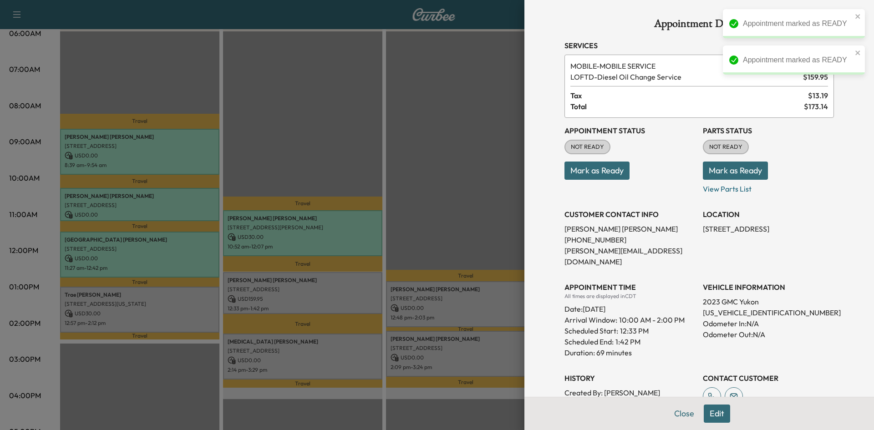
drag, startPoint x: 585, startPoint y: 173, endPoint x: 553, endPoint y: 183, distance: 33.3
click at [582, 176] on button "Mark as Ready" at bounding box center [596, 171] width 65 height 18
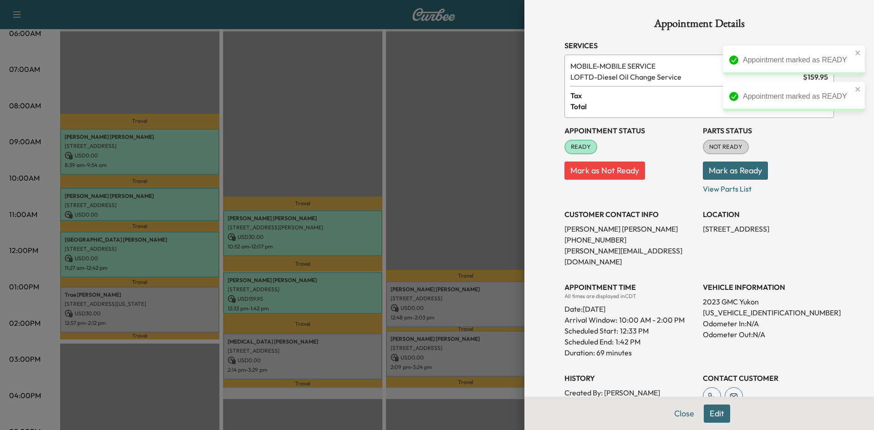
click at [193, 302] on div at bounding box center [437, 215] width 874 height 430
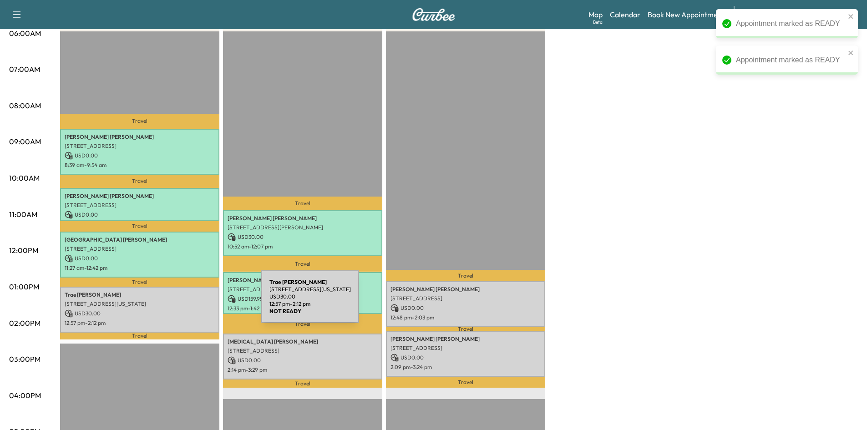
click at [193, 302] on p "2523 Ohio Dr, Plano, TX 75093, USA" at bounding box center [140, 303] width 150 height 7
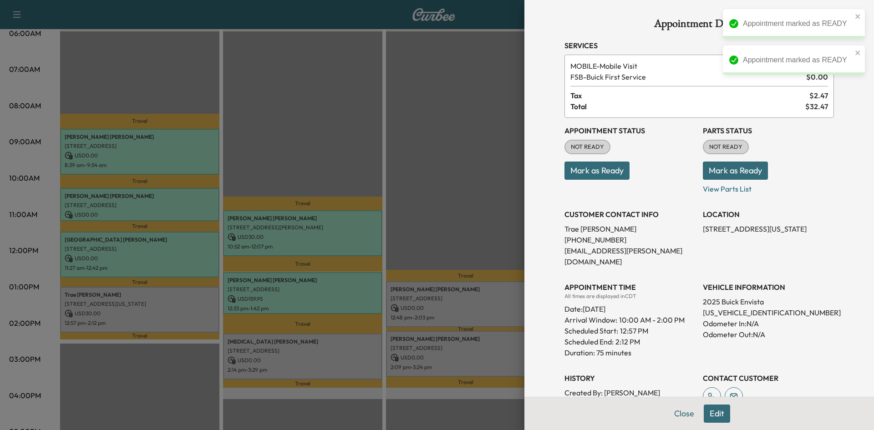
click at [614, 167] on button "Mark as Ready" at bounding box center [596, 171] width 65 height 18
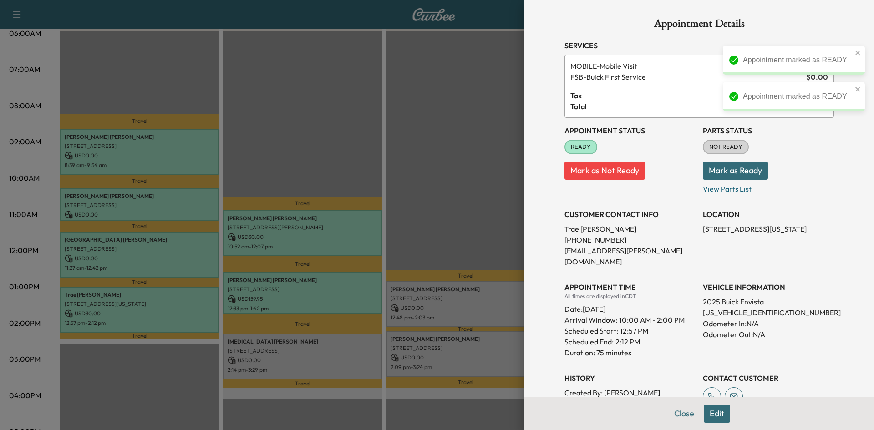
click at [458, 293] on div at bounding box center [437, 215] width 874 height 430
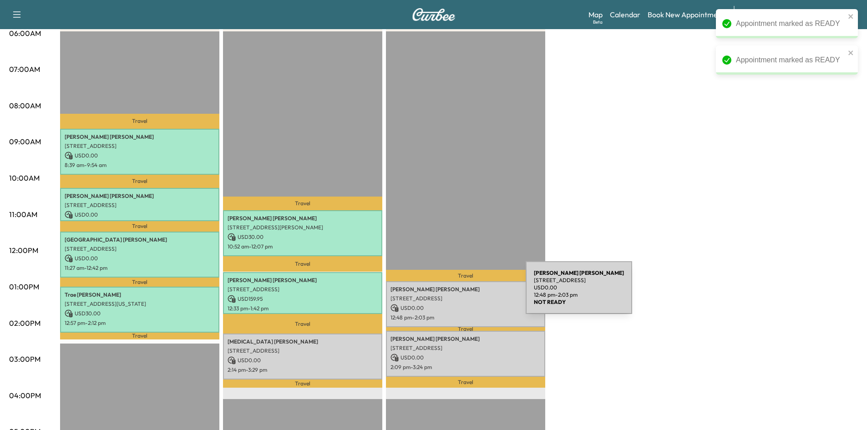
click at [457, 295] on p "16060 Longvista Dr, Dallas, TX 75248, USA" at bounding box center [466, 298] width 150 height 7
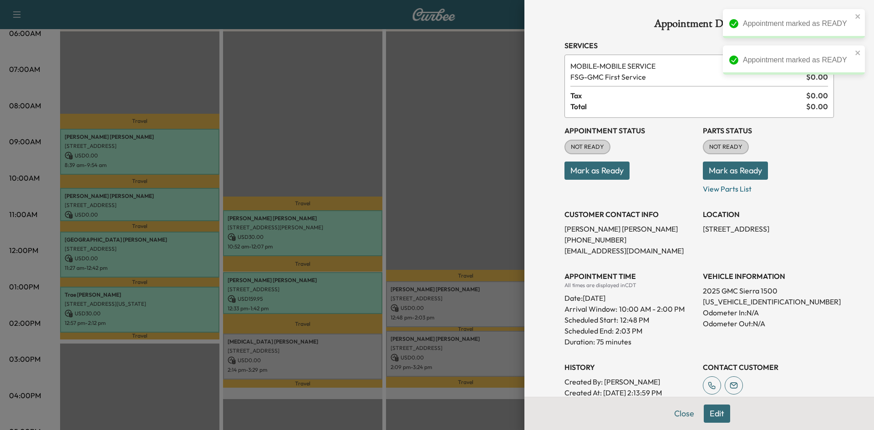
drag, startPoint x: 598, startPoint y: 175, endPoint x: 506, endPoint y: 223, distance: 104.0
click at [596, 175] on button "Mark as Ready" at bounding box center [596, 171] width 65 height 18
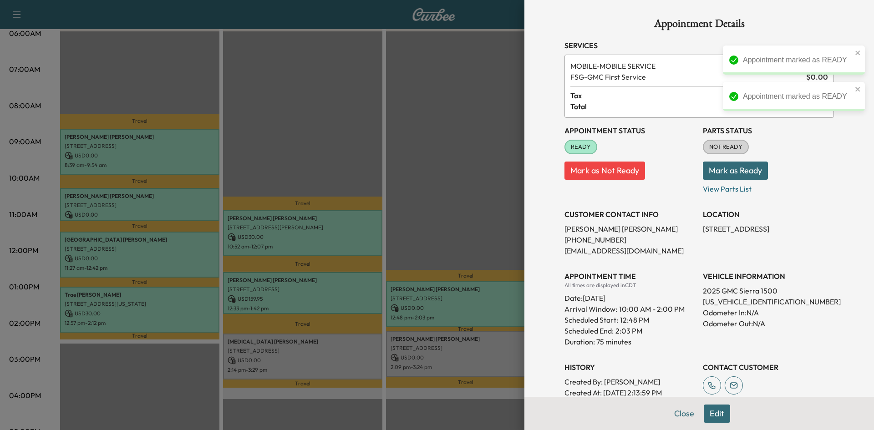
click at [451, 246] on div at bounding box center [437, 215] width 874 height 430
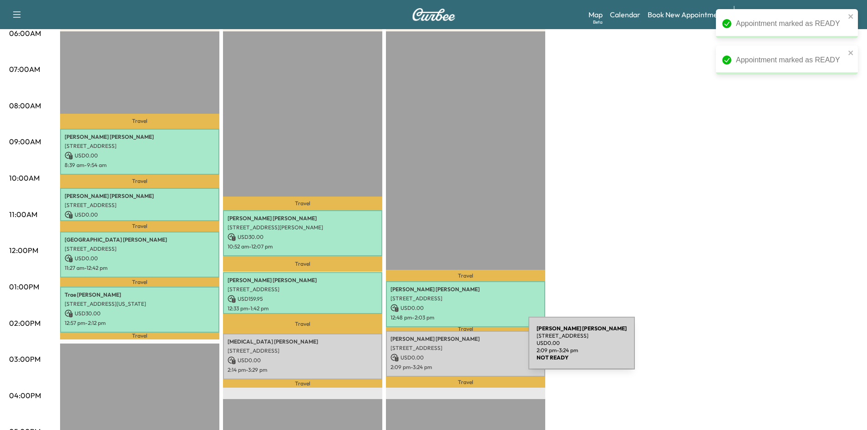
click at [459, 354] on p "USD 0.00" at bounding box center [466, 358] width 150 height 8
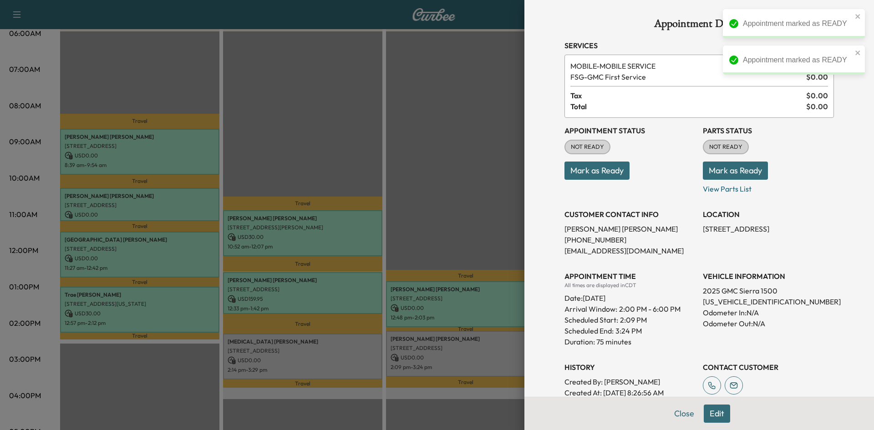
click at [572, 173] on button "Mark as Ready" at bounding box center [596, 171] width 65 height 18
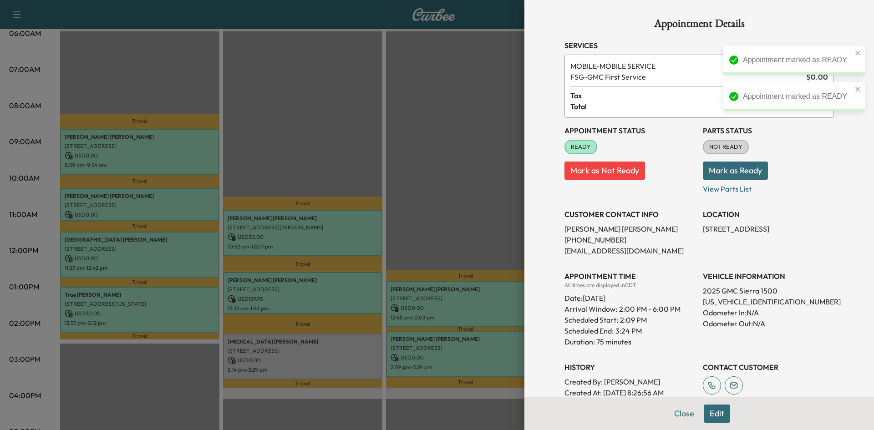
drag, startPoint x: 443, startPoint y: 199, endPoint x: 379, endPoint y: 279, distance: 102.6
click at [443, 201] on div at bounding box center [437, 215] width 874 height 430
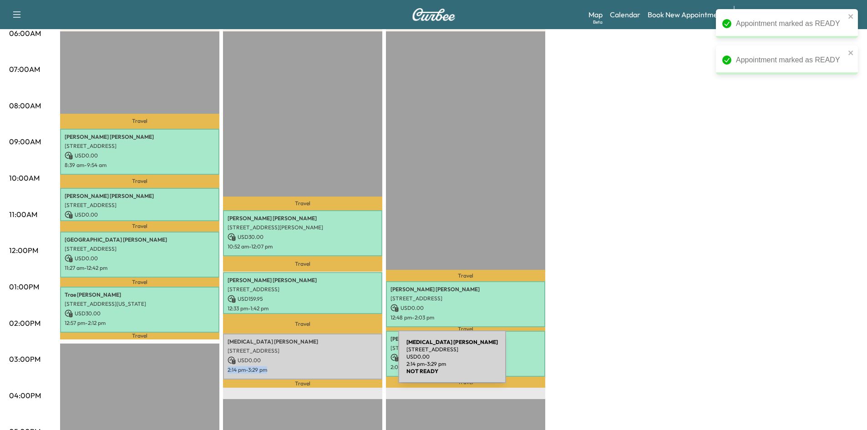
click at [330, 362] on div "Kineret Cohen 5428 Big River Dr, The Colony, TX 75056, USA USD 0.00 2:14 pm - 3…" at bounding box center [302, 357] width 159 height 46
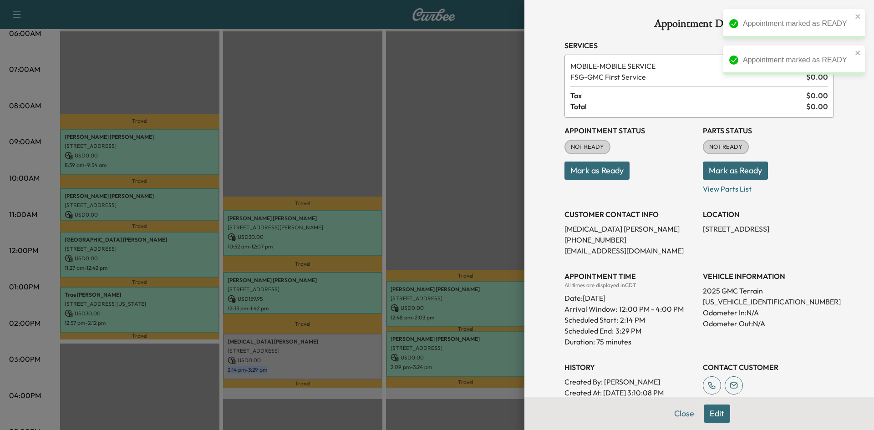
click at [583, 174] on button "Mark as Ready" at bounding box center [596, 171] width 65 height 18
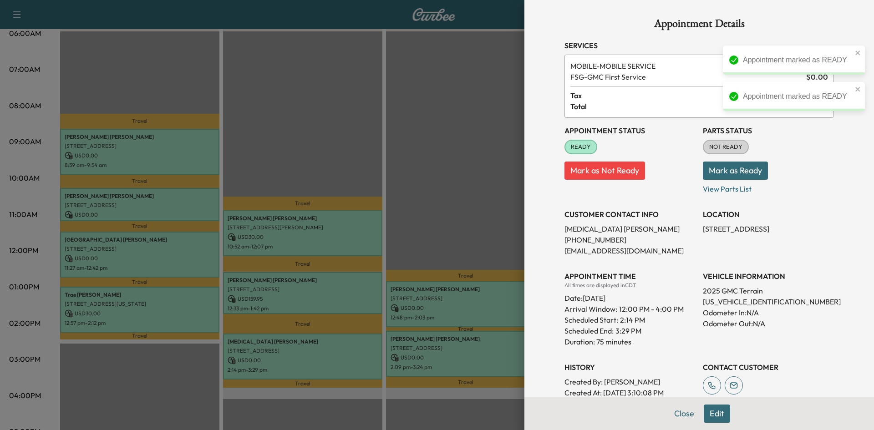
click at [365, 140] on div at bounding box center [437, 215] width 874 height 430
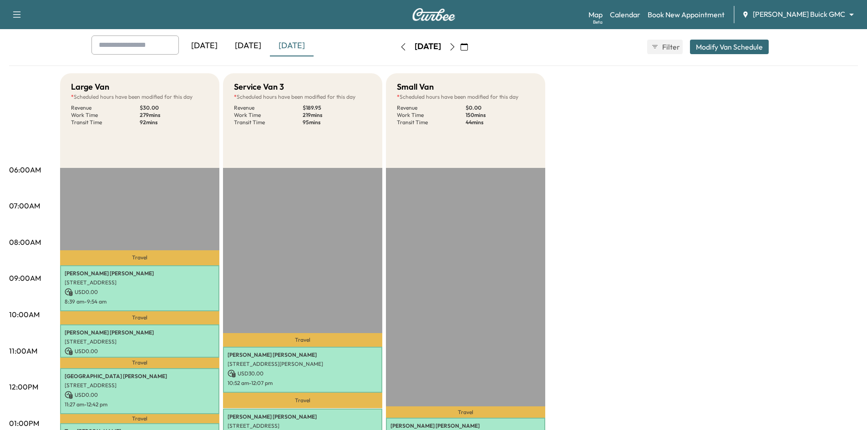
scroll to position [0, 0]
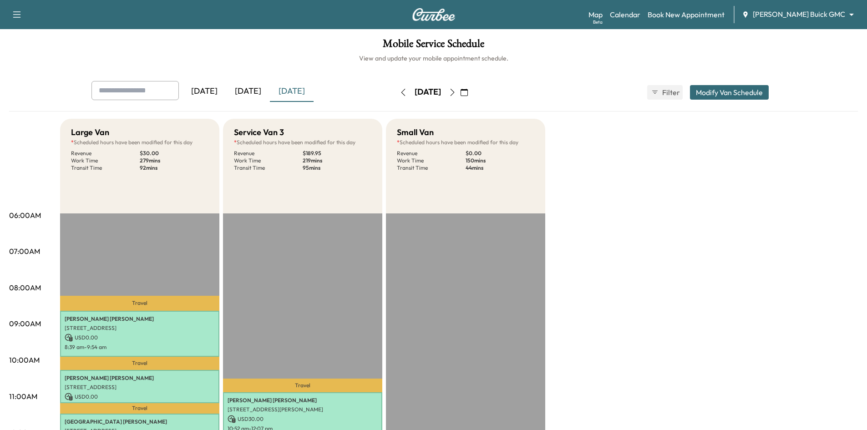
click at [244, 86] on div "[DATE]" at bounding box center [248, 91] width 44 height 21
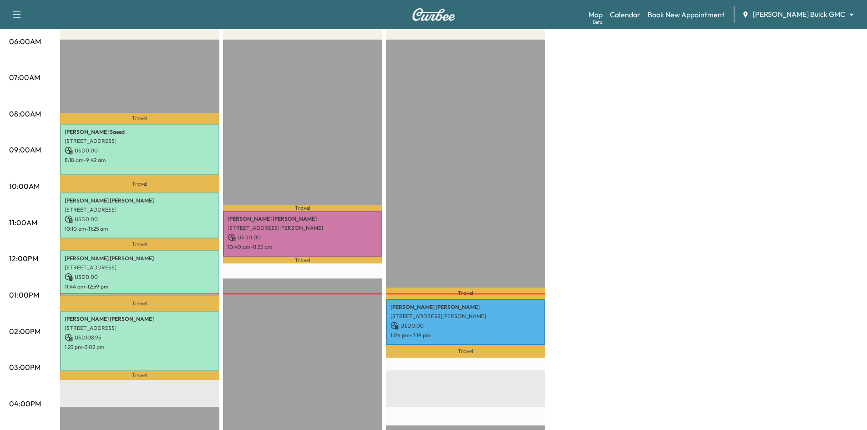
scroll to position [46, 0]
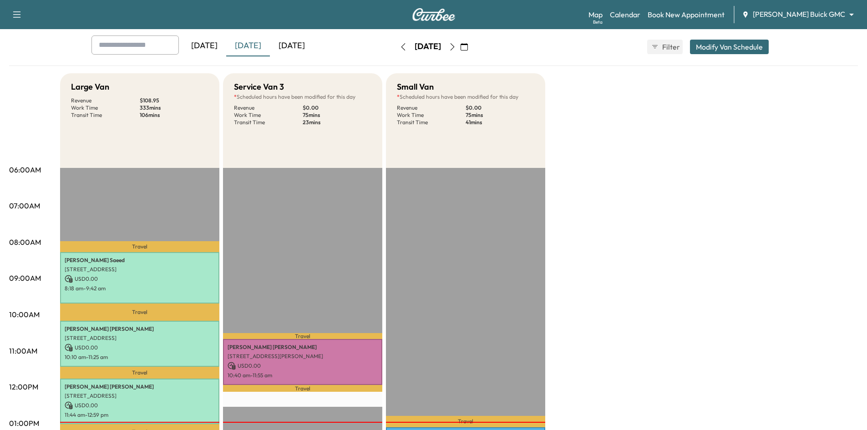
click at [291, 48] on div "[DATE]" at bounding box center [292, 46] width 44 height 21
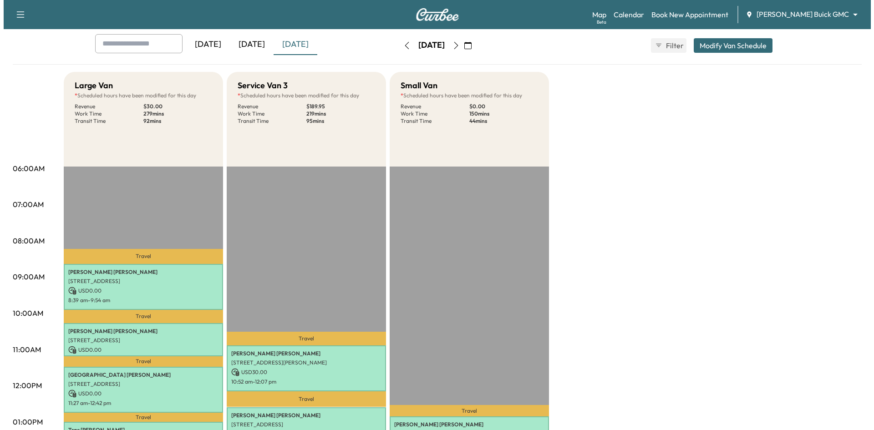
scroll to position [137, 0]
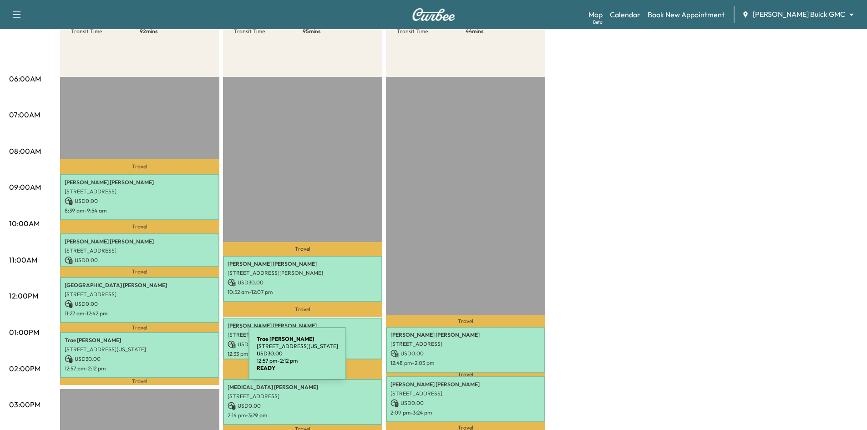
click at [180, 358] on p "USD 30.00" at bounding box center [140, 359] width 150 height 8
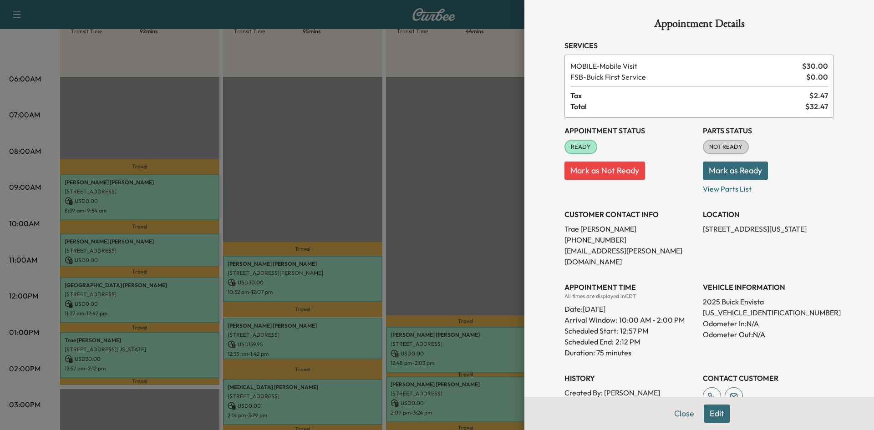
click at [732, 307] on p "KL47LAEP4SB165908" at bounding box center [768, 312] width 131 height 11
copy p "KL47LAEP4SB165908"
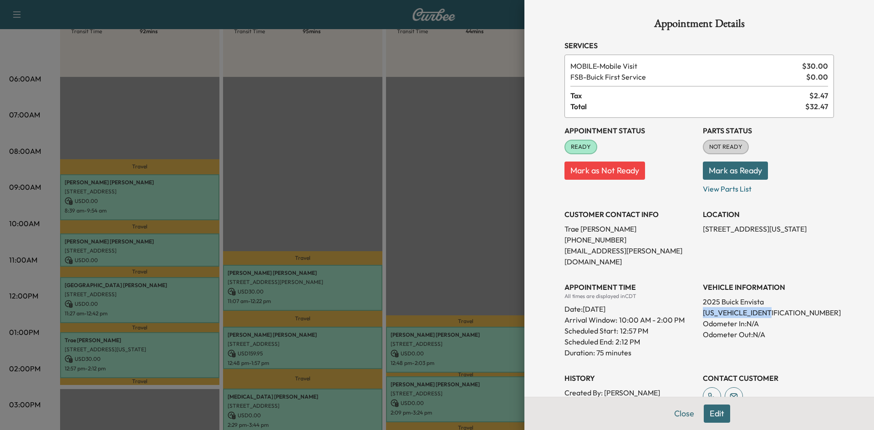
click at [709, 415] on button "Edit" at bounding box center [717, 414] width 26 height 18
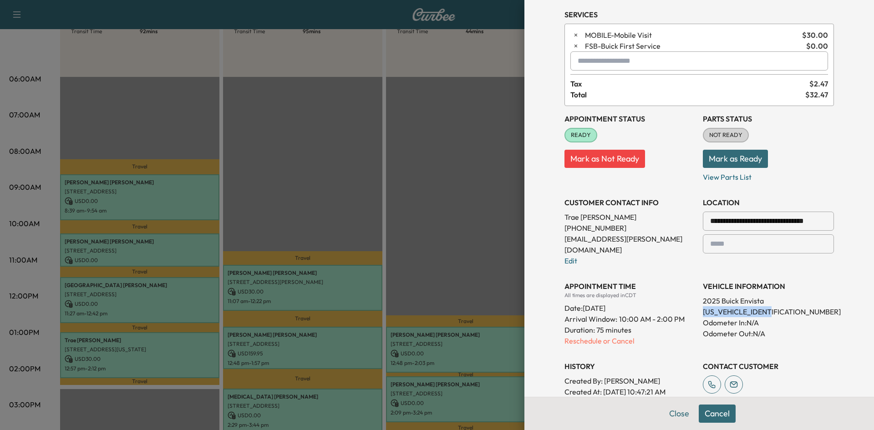
scroll to position [46, 0]
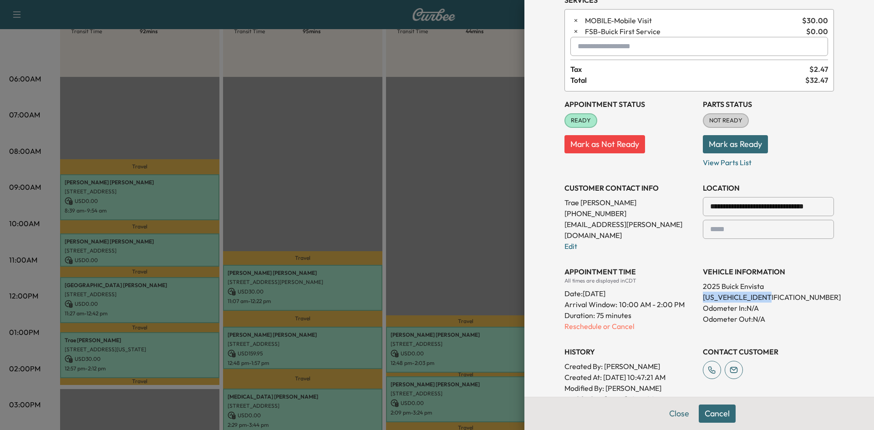
click at [802, 292] on p "KL47LAEP4SB165908" at bounding box center [768, 297] width 131 height 11
click at [754, 292] on p "KL47LAEP4SB165908" at bounding box center [768, 297] width 131 height 11
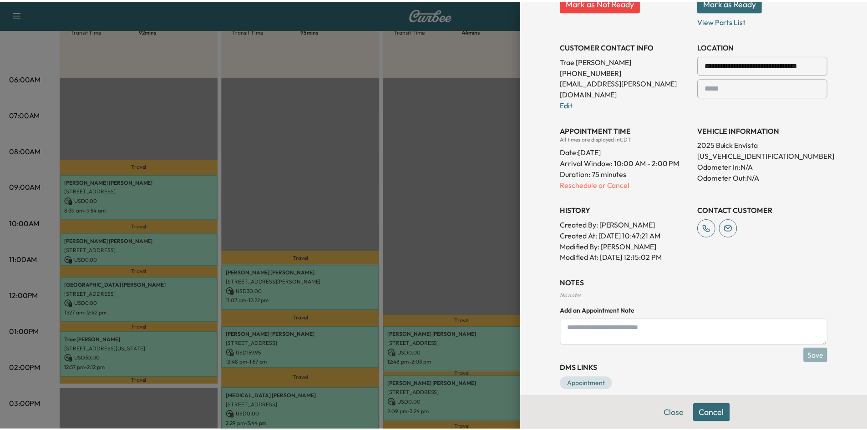
scroll to position [188, 0]
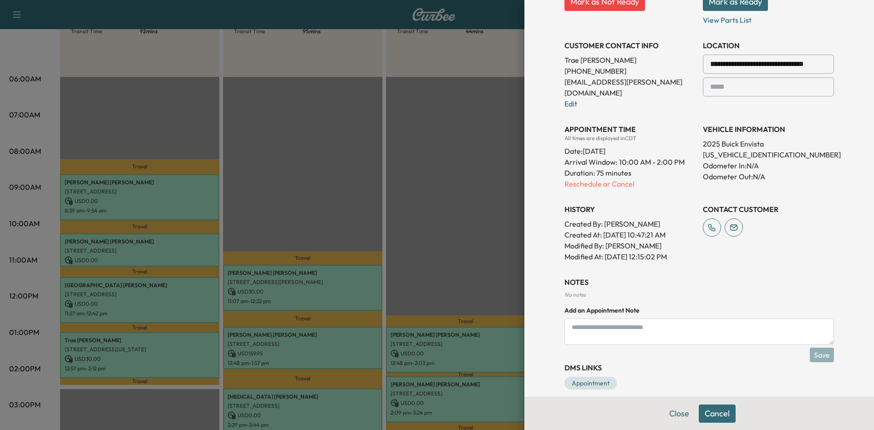
drag, startPoint x: 666, startPoint y: 416, endPoint x: 674, endPoint y: 397, distance: 20.2
click at [669, 413] on button "Close" at bounding box center [679, 414] width 32 height 18
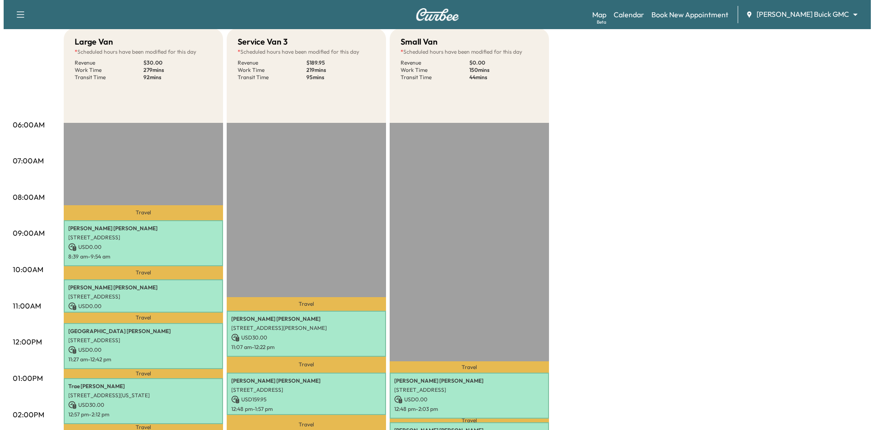
scroll to position [91, 0]
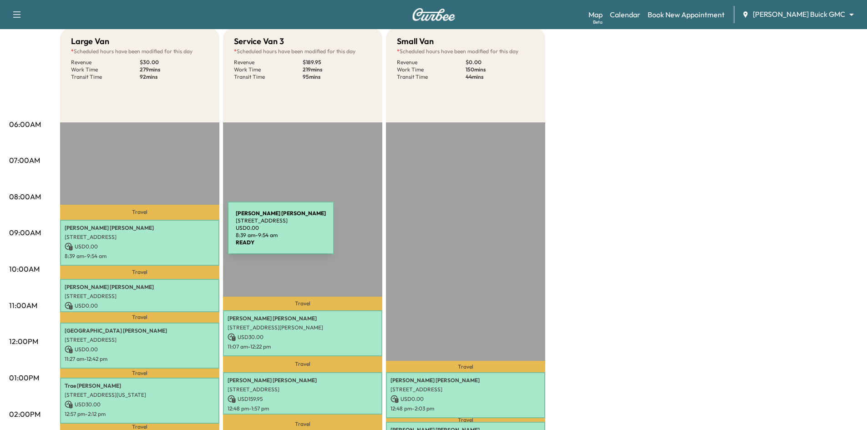
click at [159, 233] on p "1640 Kingsbridge Ln, Prosper, TX 75078, USA" at bounding box center [140, 236] width 150 height 7
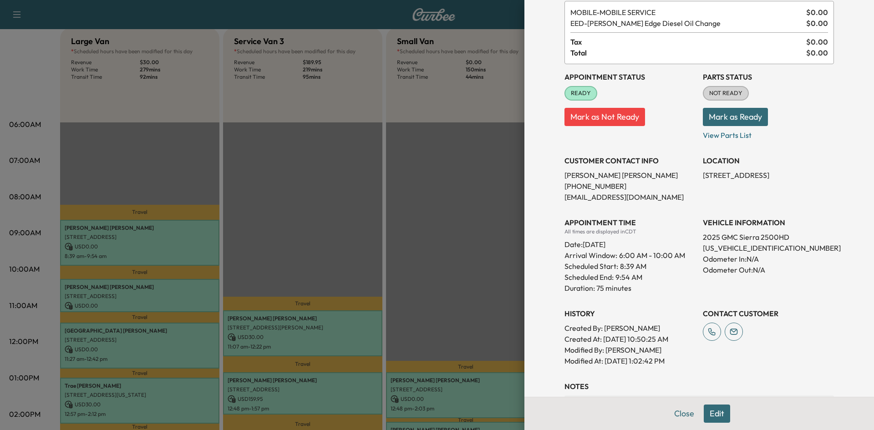
scroll to position [200, 0]
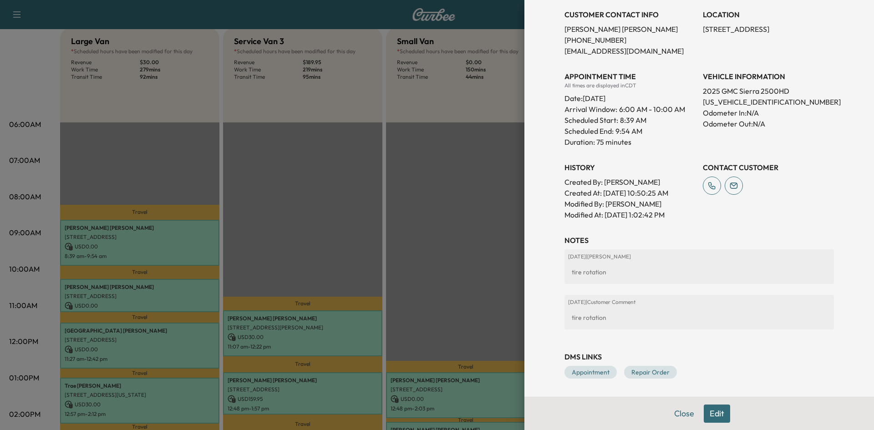
click at [205, 243] on div at bounding box center [437, 215] width 874 height 430
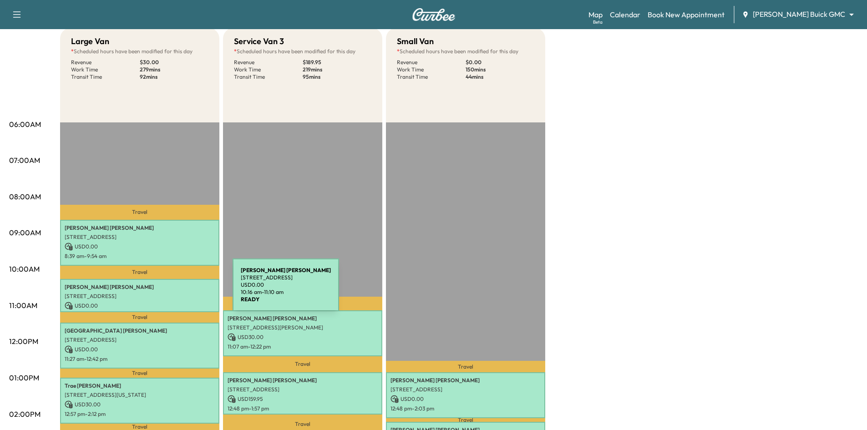
click at [164, 290] on div "Rene Flores 2321 HAMPTON DR, LITTLE ELM, TX 75068, USA USD 0.00 10:16 am - 11:1…" at bounding box center [139, 295] width 159 height 33
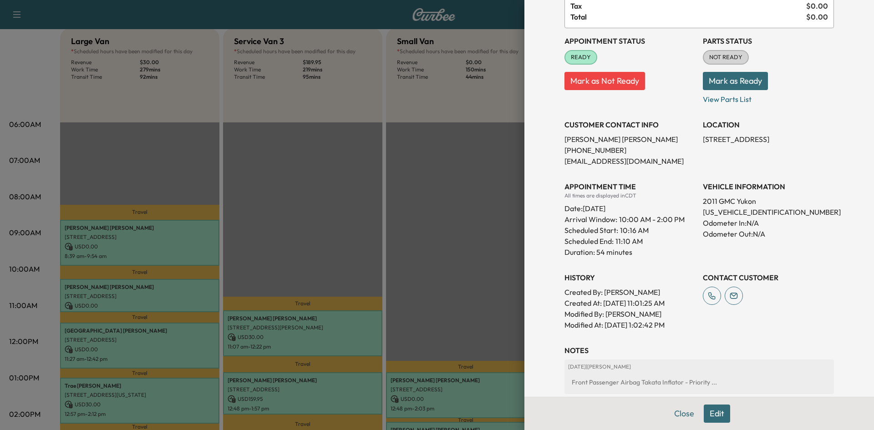
scroll to position [154, 0]
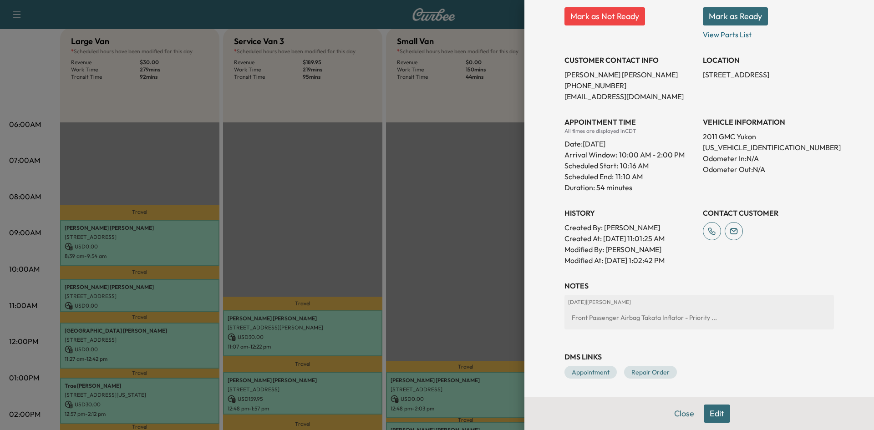
drag, startPoint x: 286, startPoint y: 243, endPoint x: 200, endPoint y: 276, distance: 92.1
click at [284, 244] on div at bounding box center [437, 215] width 874 height 430
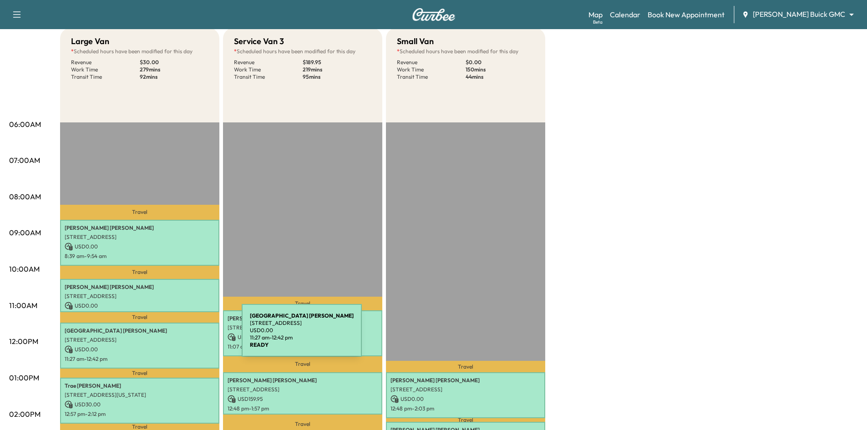
click at [173, 337] on p "6973 Bridge View Dr, Frisco, TX 75034, USA" at bounding box center [140, 339] width 150 height 7
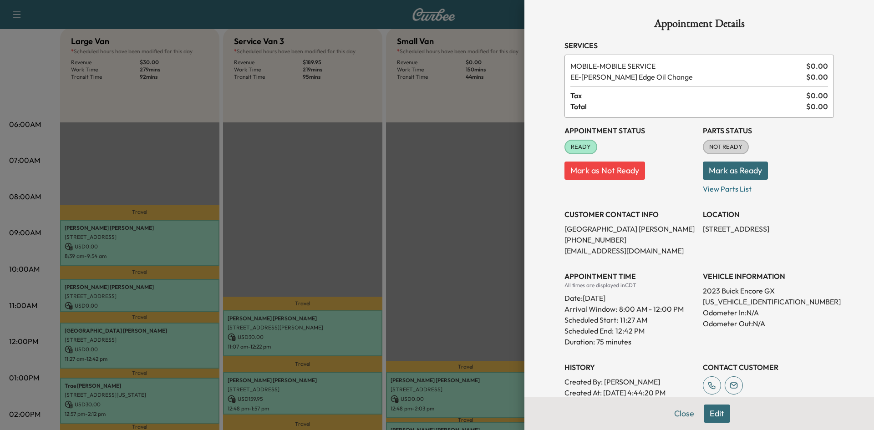
scroll to position [200, 0]
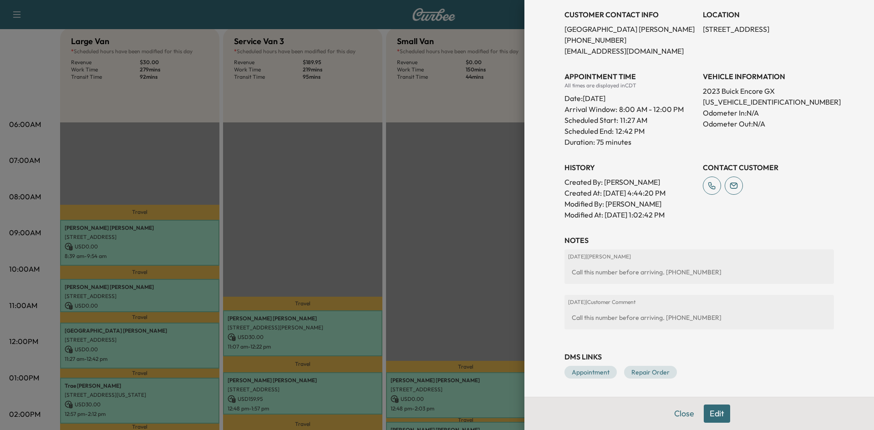
click at [160, 392] on div at bounding box center [437, 215] width 874 height 430
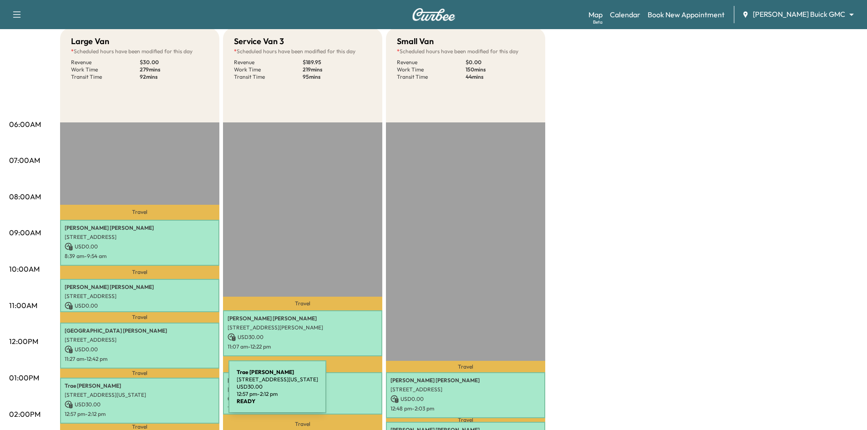
click at [160, 392] on p "2523 Ohio Dr, Plano, TX 75093, USA" at bounding box center [140, 394] width 150 height 7
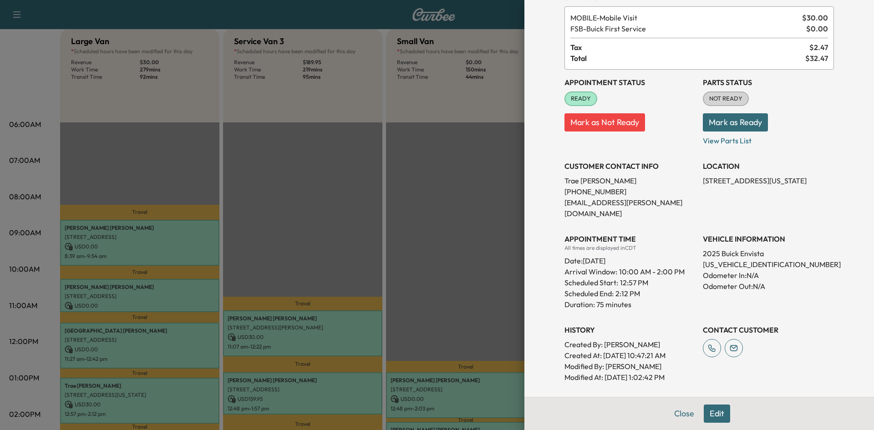
scroll to position [120, 0]
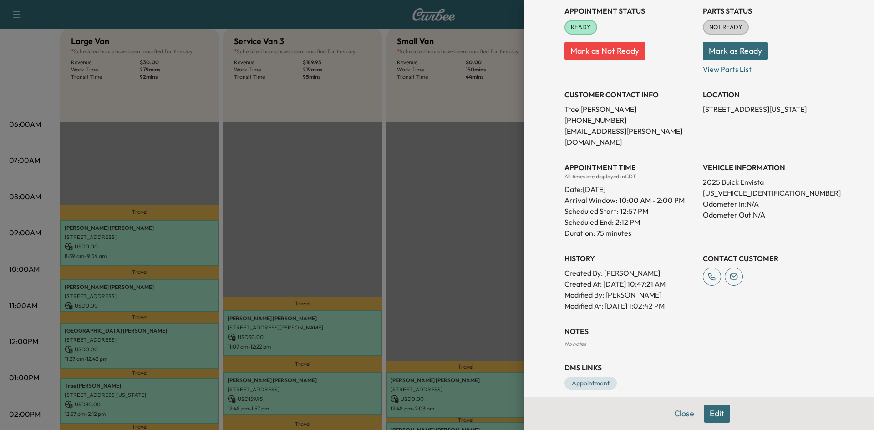
click at [305, 335] on div at bounding box center [437, 215] width 874 height 430
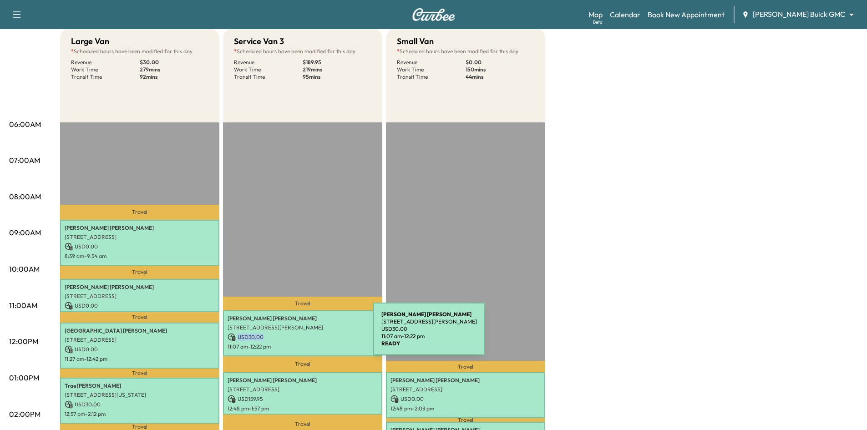
click at [305, 335] on p "USD 30.00" at bounding box center [303, 337] width 150 height 8
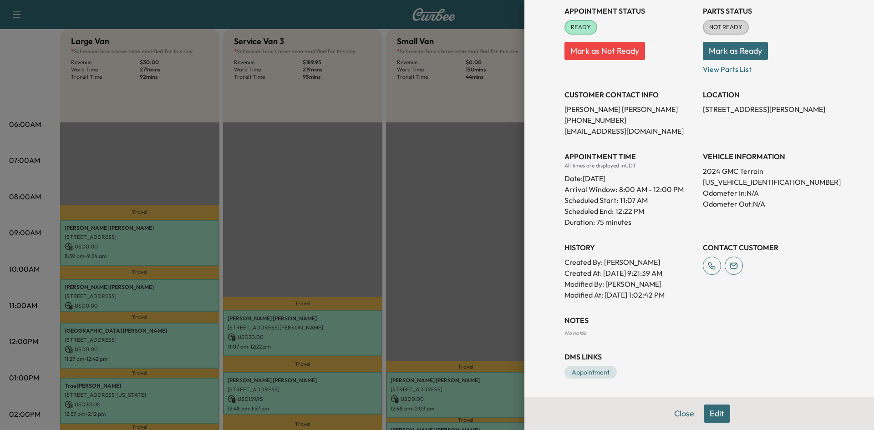
click at [369, 390] on div at bounding box center [437, 215] width 874 height 430
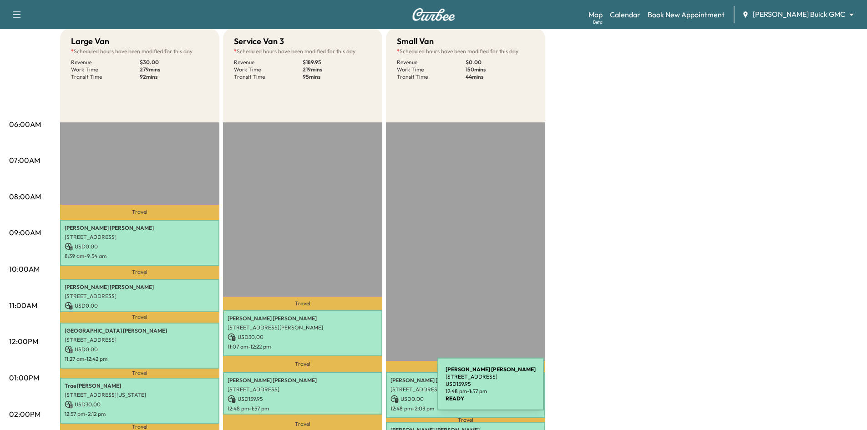
click at [369, 390] on p "3520 Oak Lawn Ave, Dallas, TX 75219, USA" at bounding box center [303, 389] width 150 height 7
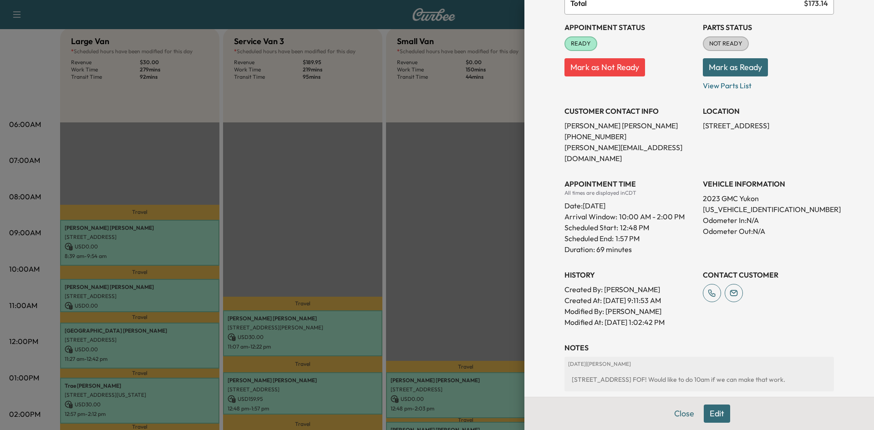
scroll to position [200, 0]
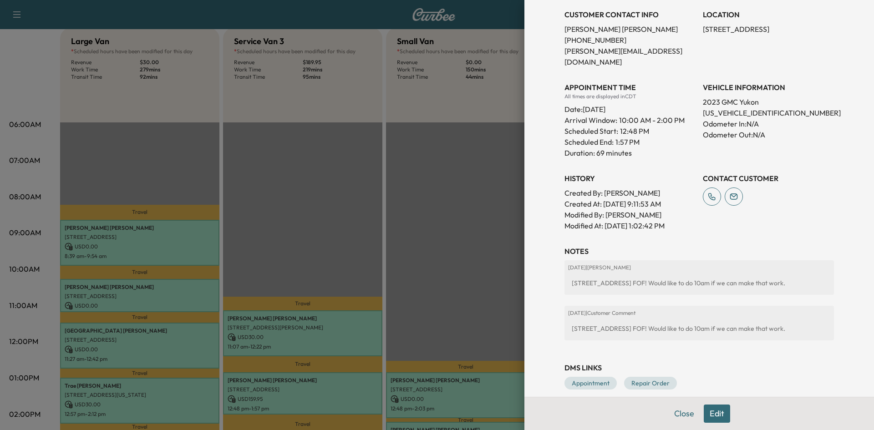
click at [479, 391] on div at bounding box center [437, 215] width 874 height 430
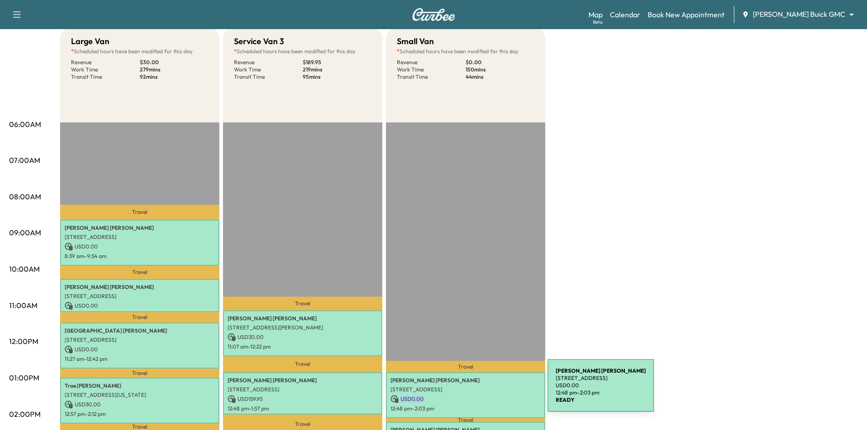
click at [479, 391] on div "David Slosar 16060 Longvista Dr, Dallas, TX 75248, USA USD 0.00 12:48 pm - 2:03…" at bounding box center [465, 395] width 159 height 46
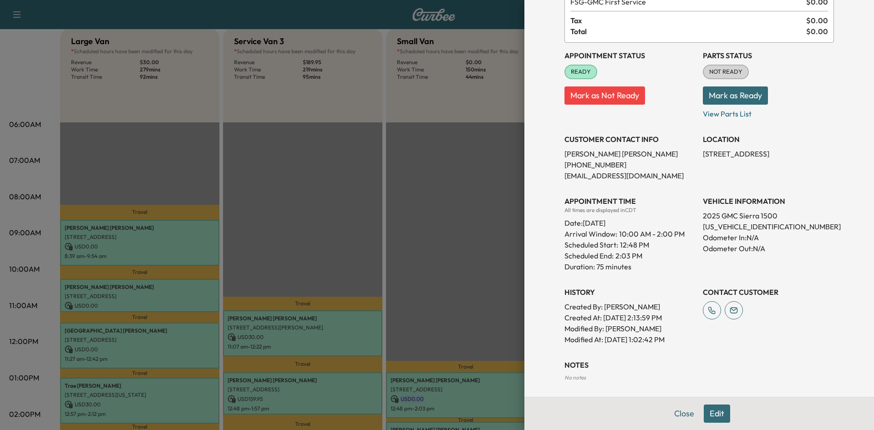
scroll to position [120, 0]
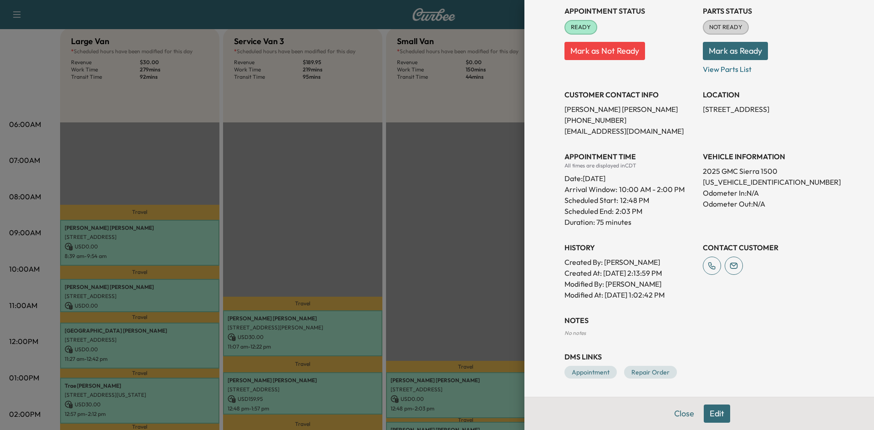
click at [446, 354] on div at bounding box center [437, 215] width 874 height 430
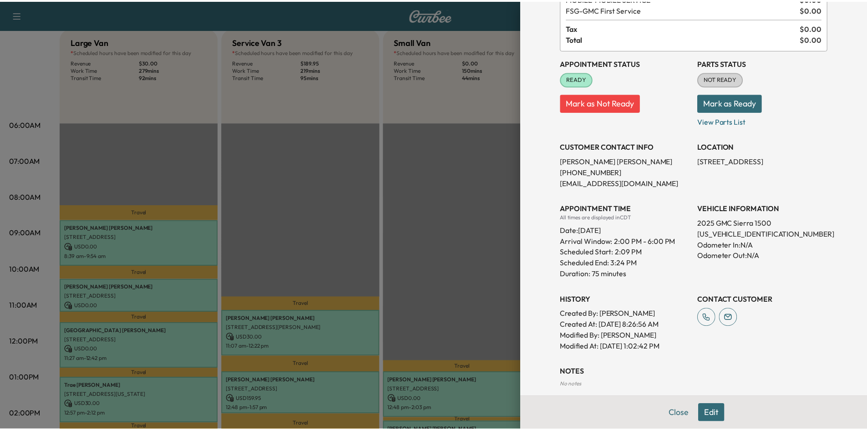
scroll to position [0, 0]
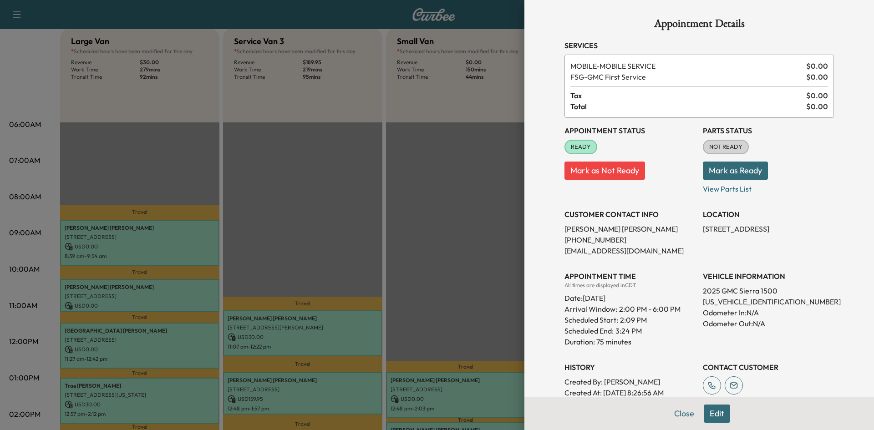
drag, startPoint x: 382, startPoint y: 148, endPoint x: 293, endPoint y: 11, distance: 163.5
click at [381, 145] on div at bounding box center [437, 215] width 874 height 430
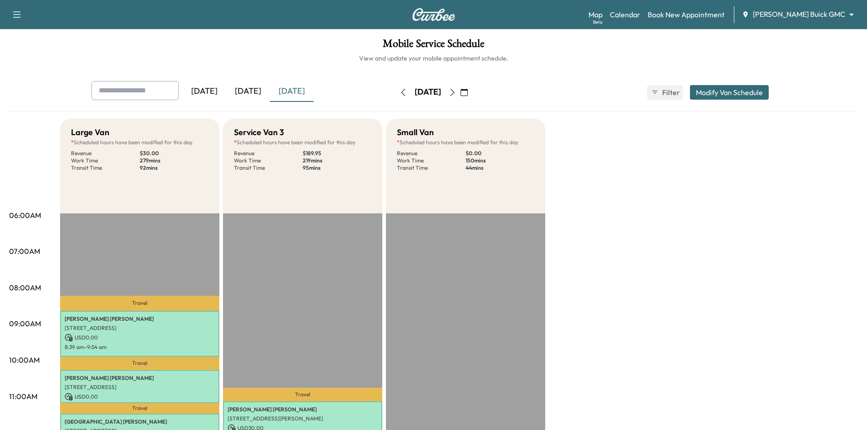
click at [468, 94] on icon "button" at bounding box center [464, 92] width 7 height 7
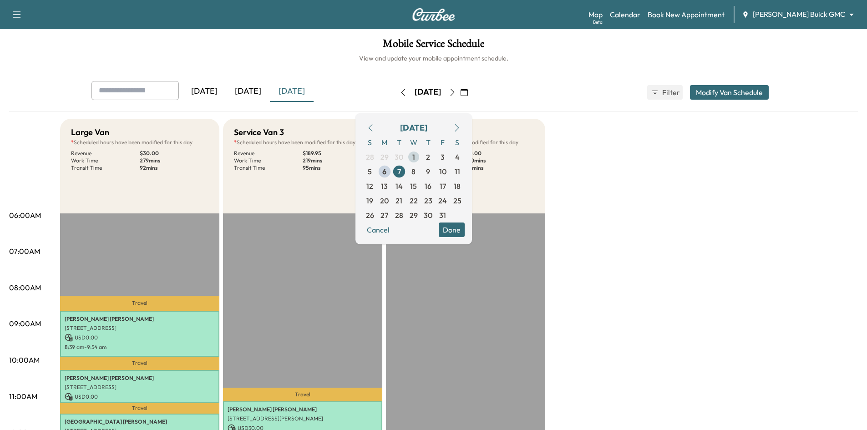
click at [421, 161] on span "1" at bounding box center [413, 157] width 15 height 15
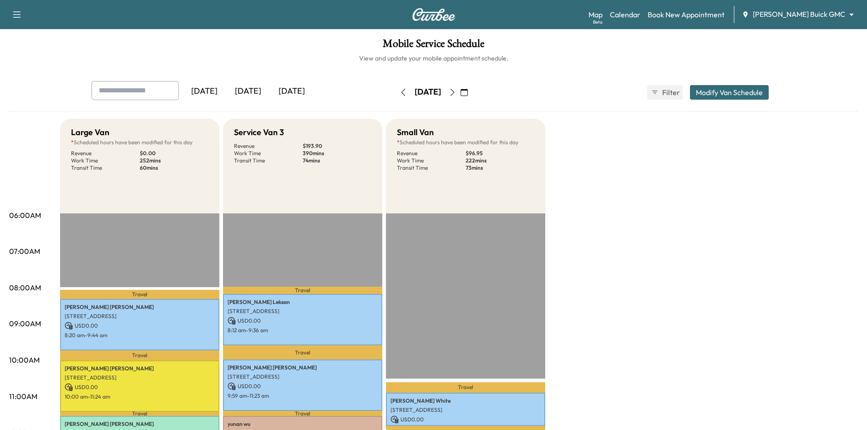
click at [260, 93] on div "[DATE]" at bounding box center [248, 91] width 44 height 21
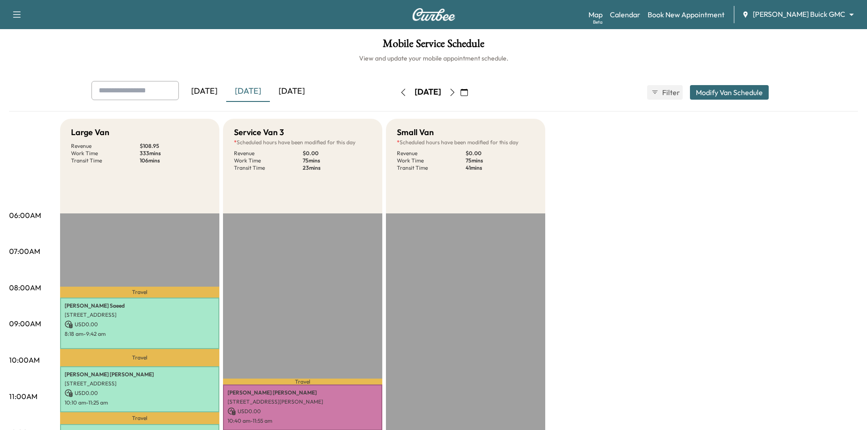
click at [468, 90] on icon "button" at bounding box center [464, 92] width 7 height 7
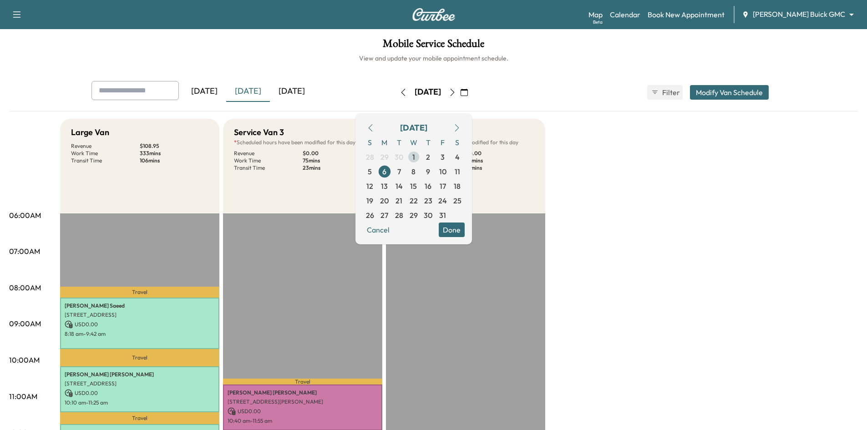
click at [415, 156] on span "1" at bounding box center [413, 157] width 3 height 11
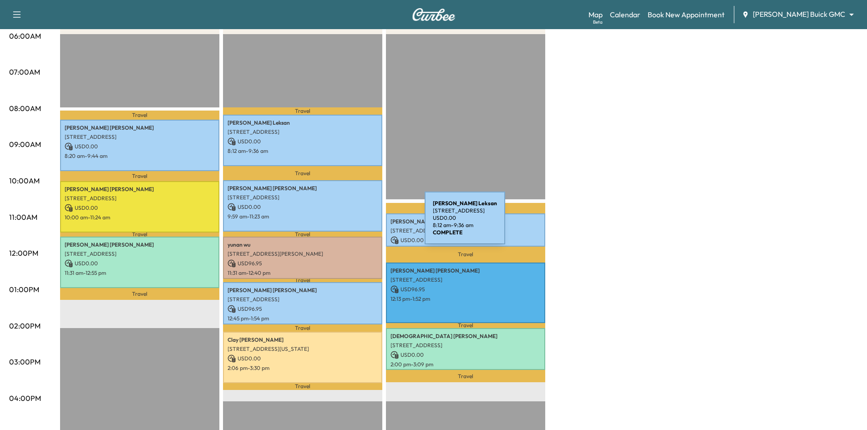
scroll to position [182, 0]
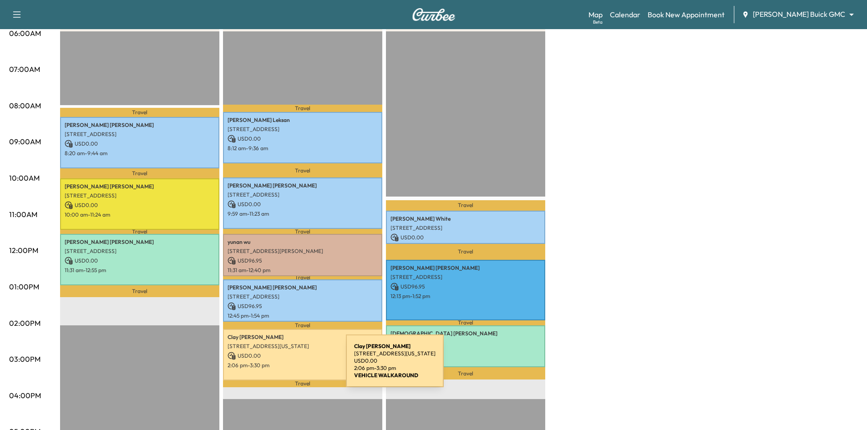
click at [278, 366] on div "Clay Holcomb 3501 Virginia Drive, Plano, TX 75093, US USD 0.00 2:06 pm - 3:30 pm" at bounding box center [302, 354] width 159 height 51
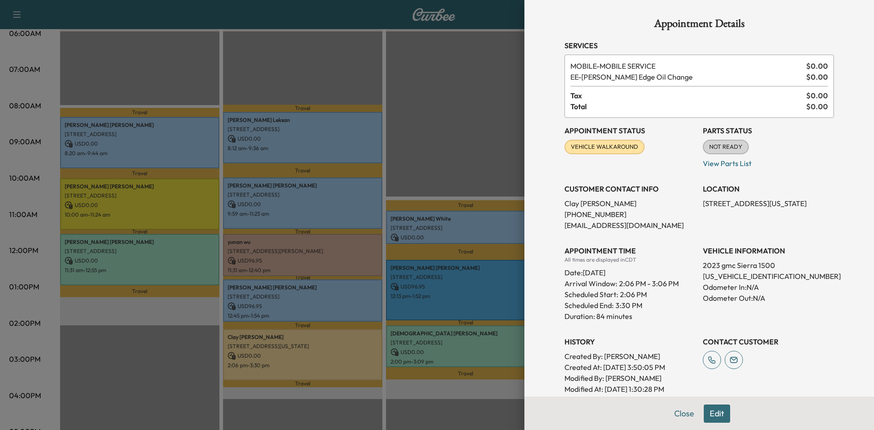
click at [727, 277] on p "1GTUUEE84PZ189713" at bounding box center [768, 276] width 131 height 11
copy p "1GTUUEE84PZ189713"
click at [343, 70] on div at bounding box center [437, 215] width 874 height 430
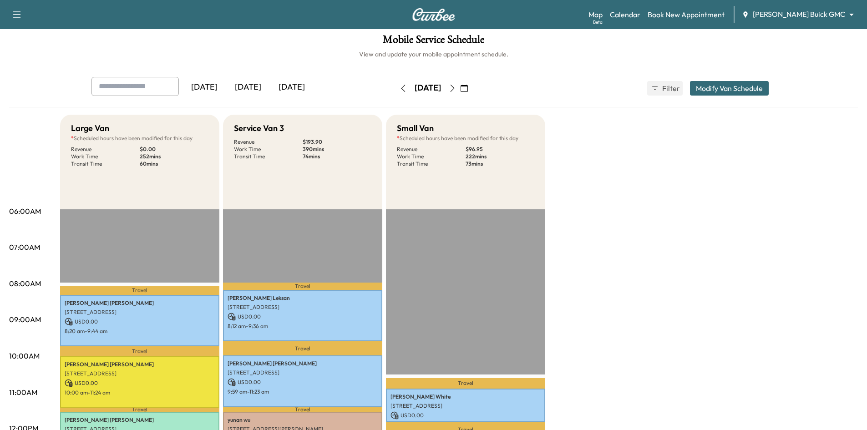
scroll to position [0, 0]
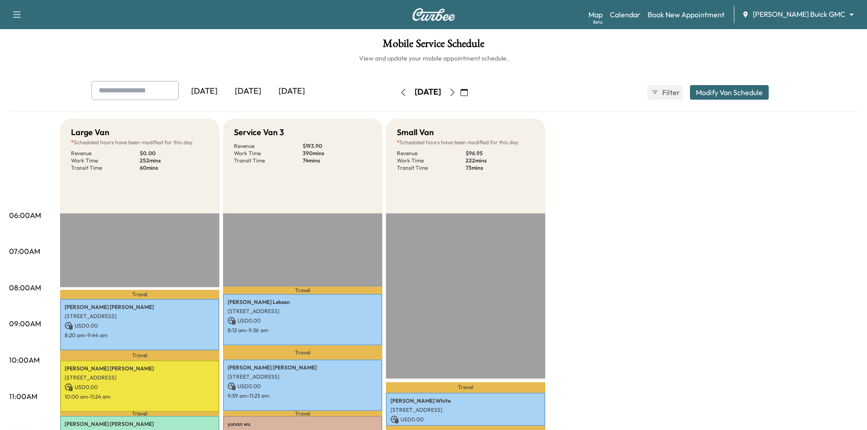
click at [251, 93] on div "[DATE]" at bounding box center [248, 91] width 44 height 21
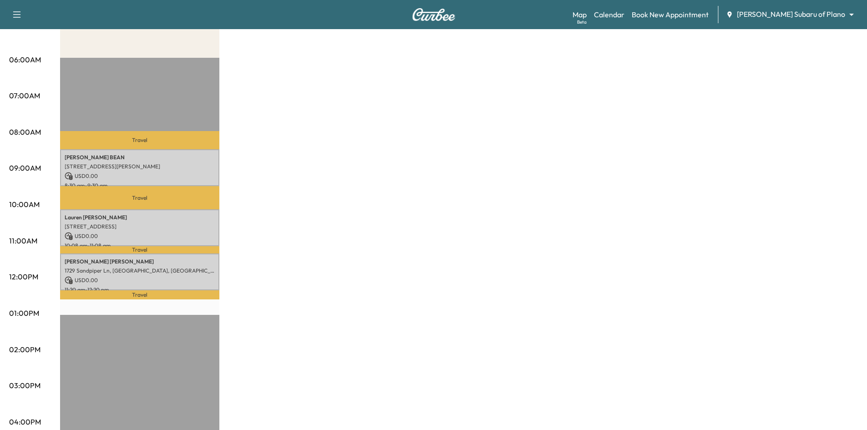
drag, startPoint x: 0, startPoint y: 0, endPoint x: 382, endPoint y: 180, distance: 422.7
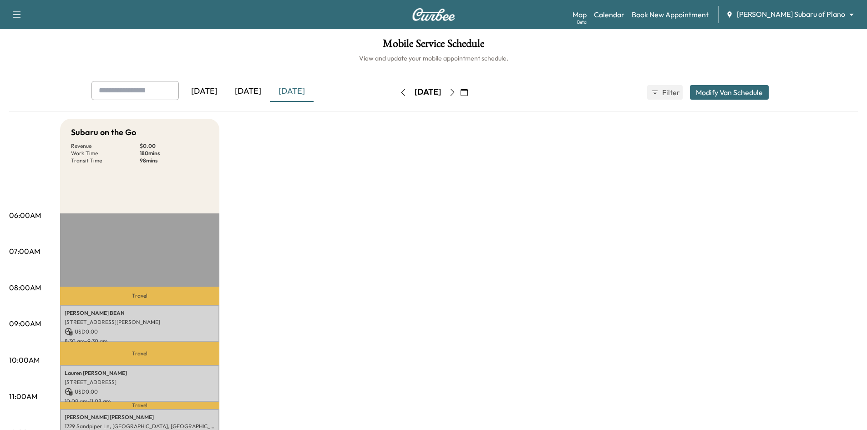
click at [468, 94] on icon "button" at bounding box center [464, 92] width 7 height 7
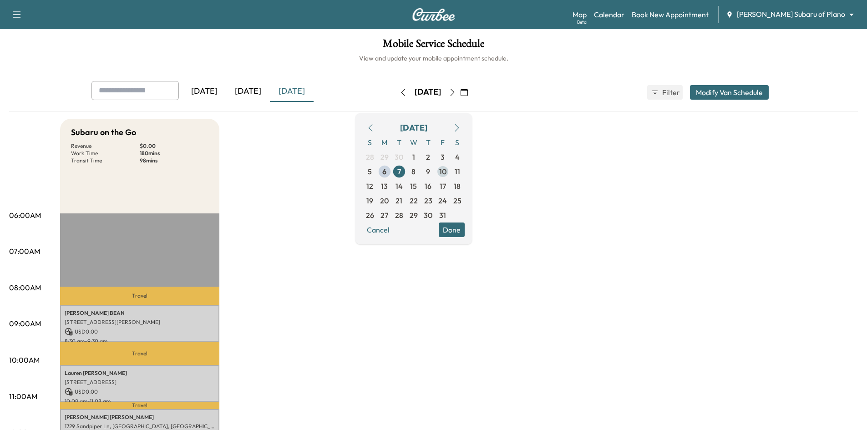
click at [446, 172] on span "10" at bounding box center [442, 171] width 7 height 11
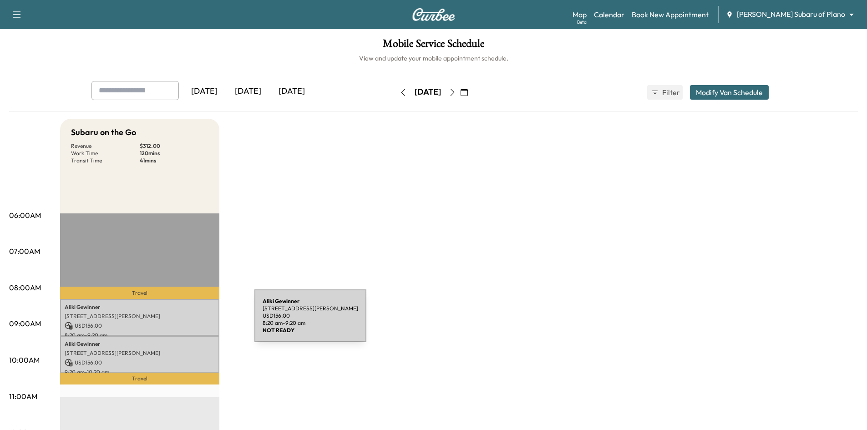
click at [186, 322] on p "USD 156.00" at bounding box center [140, 326] width 150 height 8
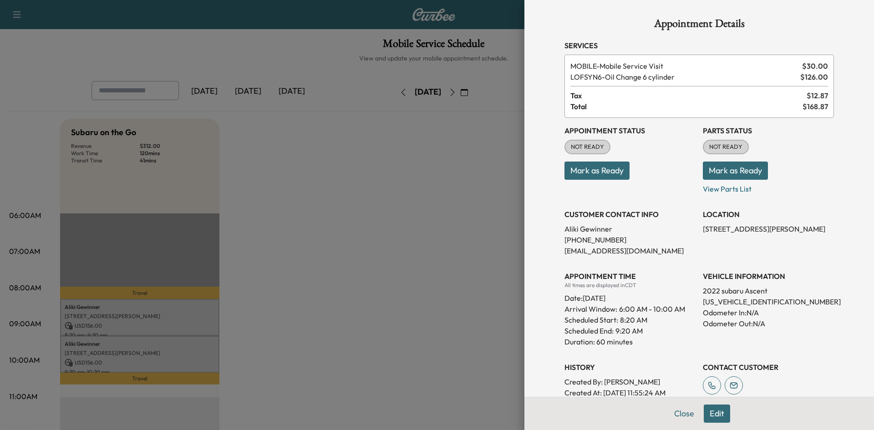
click at [196, 353] on div at bounding box center [437, 215] width 874 height 430
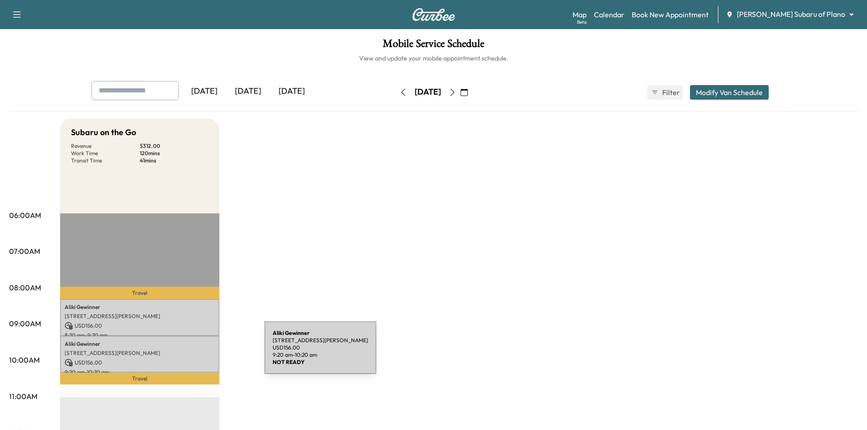
click at [196, 353] on p "[STREET_ADDRESS][PERSON_NAME]" at bounding box center [140, 353] width 150 height 7
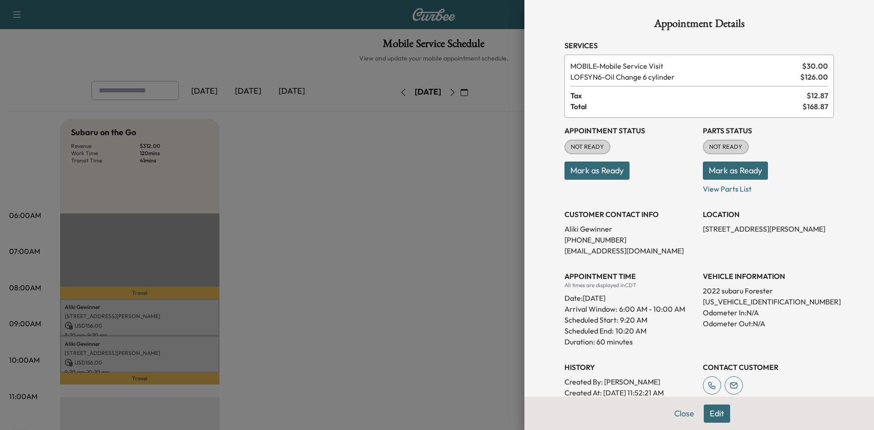
click at [323, 302] on div at bounding box center [437, 215] width 874 height 430
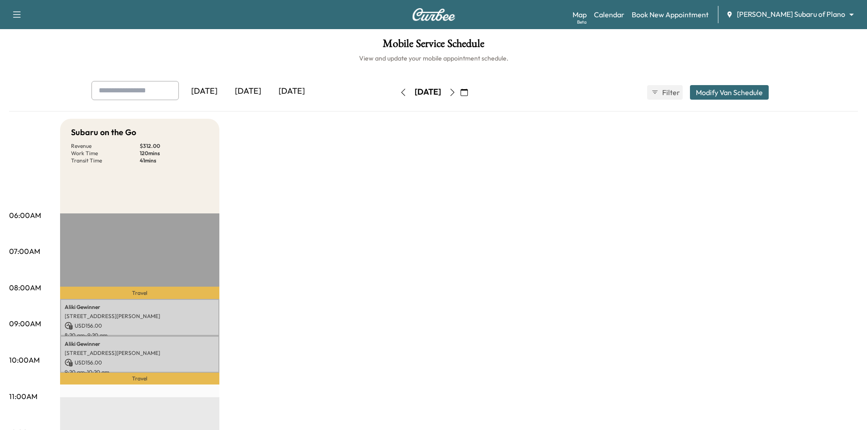
click at [243, 91] on div "[DATE]" at bounding box center [248, 91] width 44 height 21
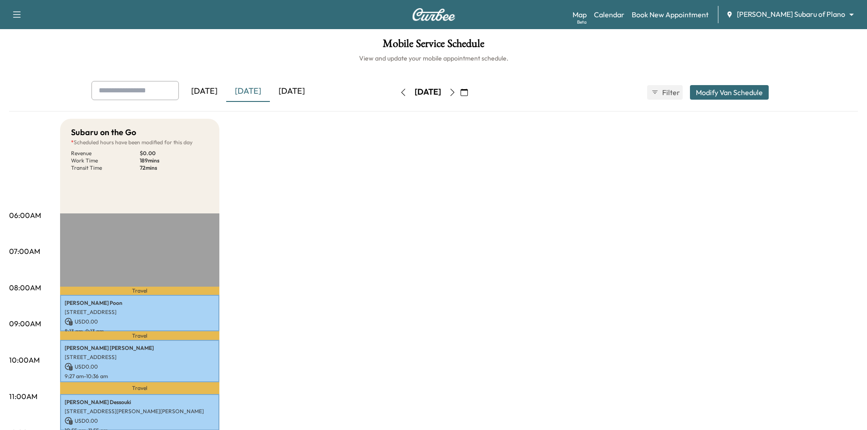
click at [297, 92] on div "[DATE]" at bounding box center [292, 91] width 44 height 21
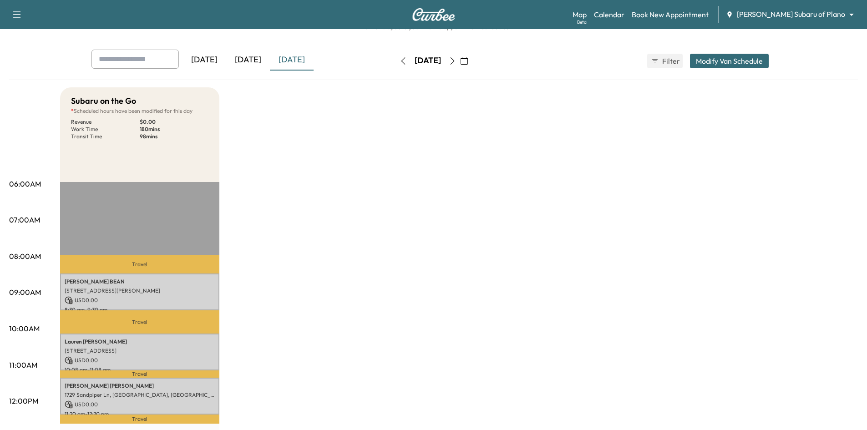
scroll to position [46, 0]
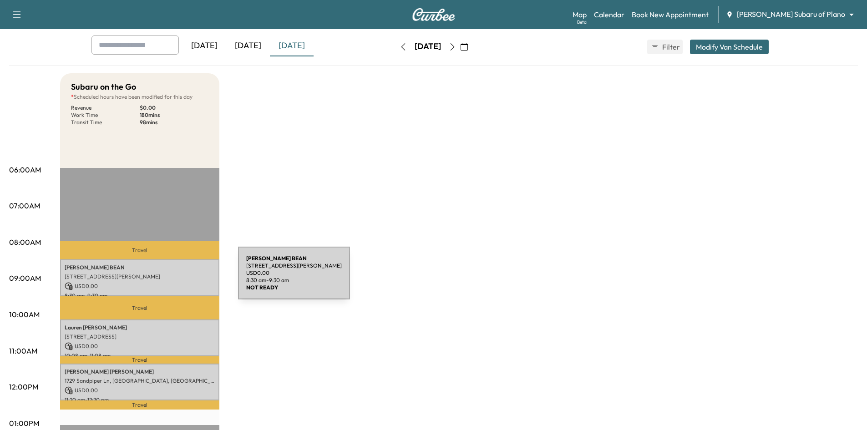
click at [169, 275] on p "3001 Manuel Creek Drive, Little Elm, TX 75068, United States of America" at bounding box center [140, 276] width 150 height 7
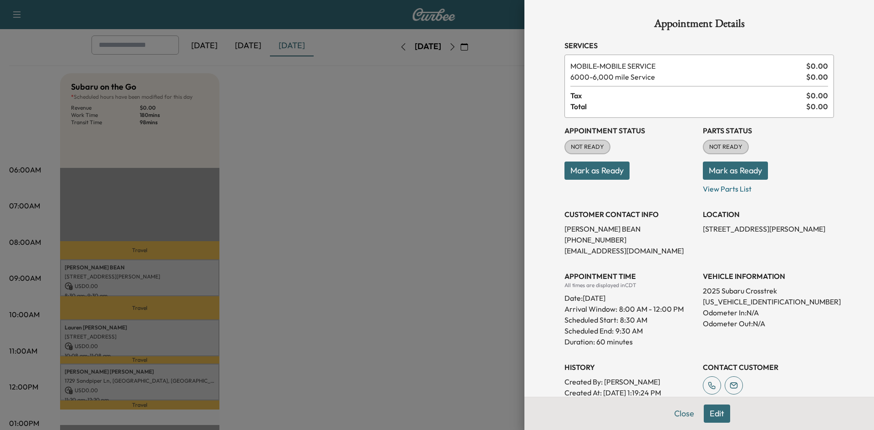
click at [585, 172] on button "Mark as Ready" at bounding box center [596, 171] width 65 height 18
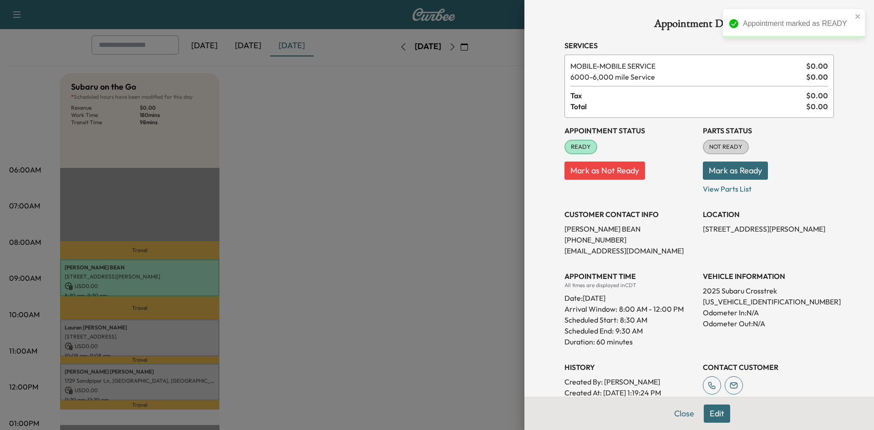
click at [183, 330] on div at bounding box center [437, 215] width 874 height 430
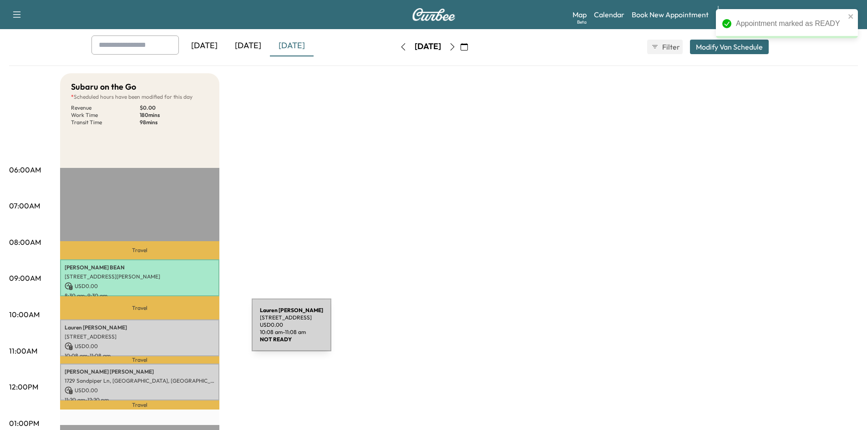
click at [183, 330] on div "Lauren Tanner 5016 Sundown Dr, Plano, TX 75023, USA USD 0.00 10:08 am - 11:08 am" at bounding box center [139, 338] width 159 height 37
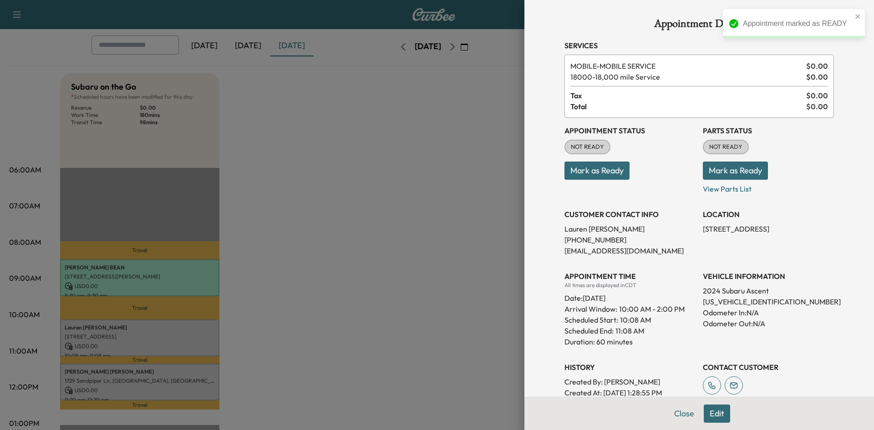
drag, startPoint x: 584, startPoint y: 171, endPoint x: 568, endPoint y: 173, distance: 15.7
click at [583, 171] on button "Mark as Ready" at bounding box center [596, 171] width 65 height 18
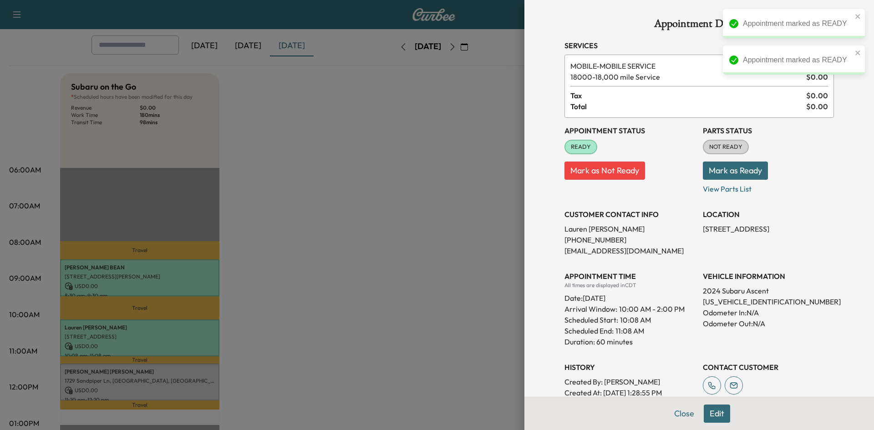
click at [172, 377] on div at bounding box center [437, 215] width 874 height 430
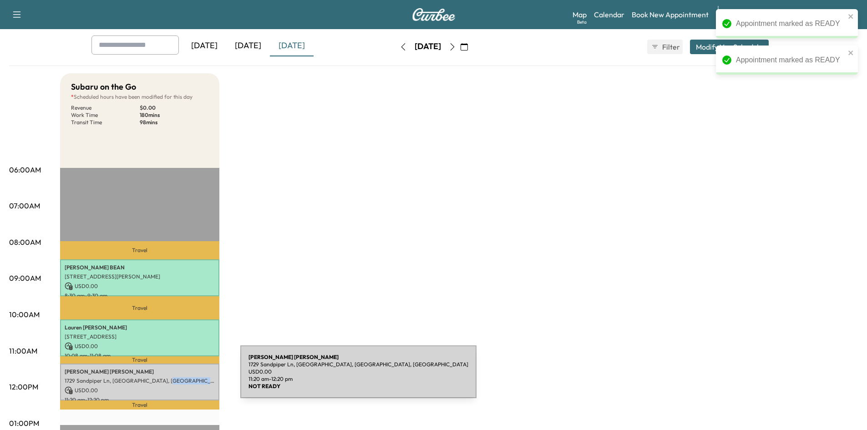
click at [172, 377] on p "1729 Sandpiper Ln, Plano, TX 75075, USA" at bounding box center [140, 380] width 150 height 7
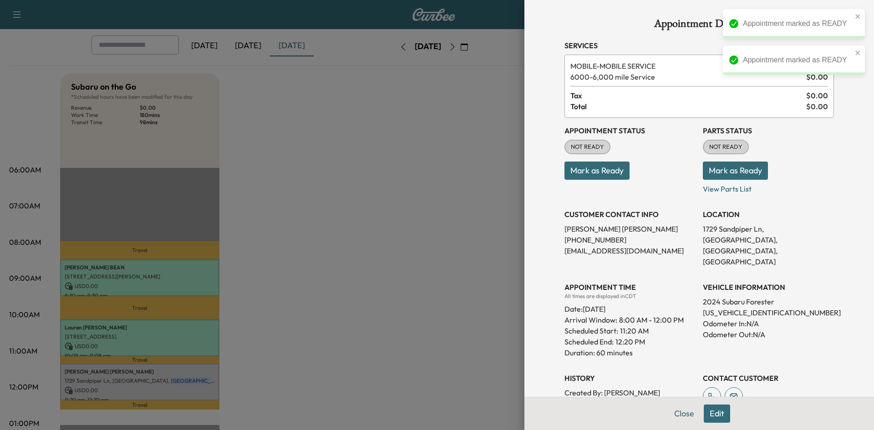
drag, startPoint x: 588, startPoint y: 169, endPoint x: 573, endPoint y: 174, distance: 15.8
click at [588, 170] on button "Mark as Ready" at bounding box center [596, 171] width 65 height 18
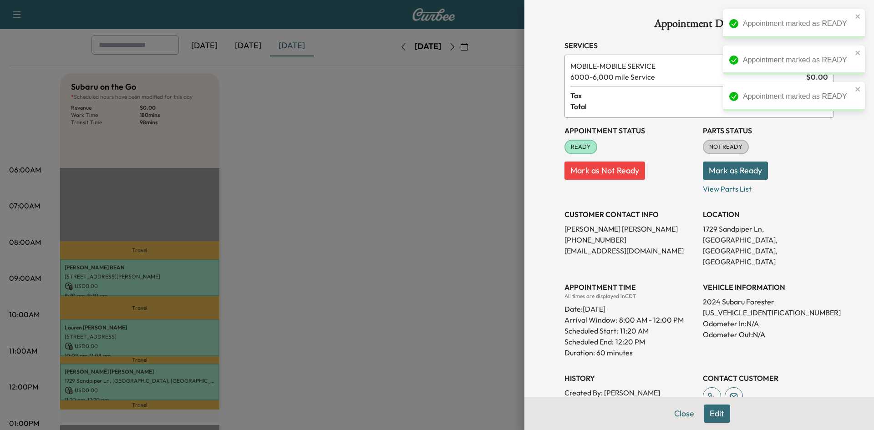
click at [396, 252] on div at bounding box center [437, 215] width 874 height 430
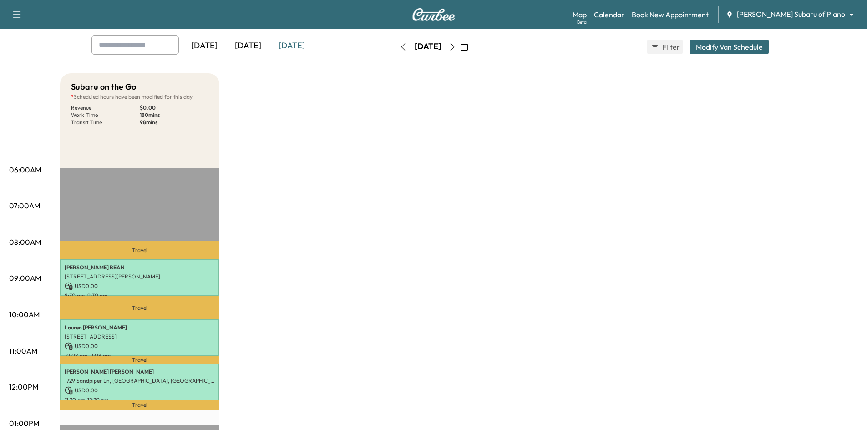
click at [258, 48] on div "[DATE]" at bounding box center [248, 46] width 44 height 21
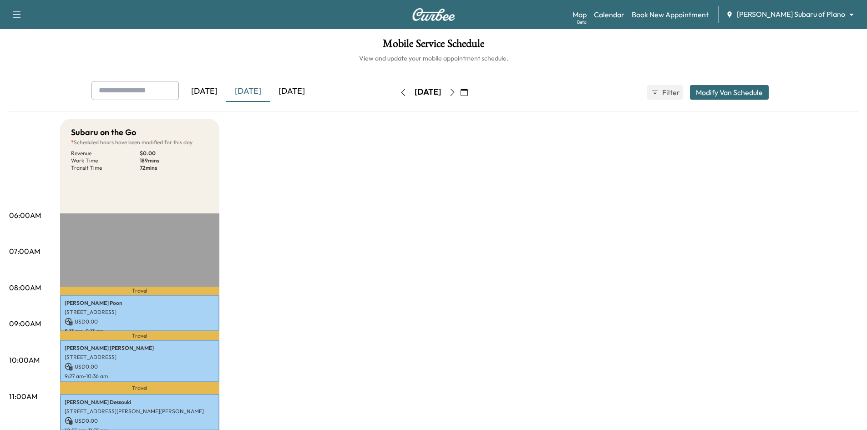
click at [294, 89] on div "[DATE]" at bounding box center [292, 91] width 44 height 21
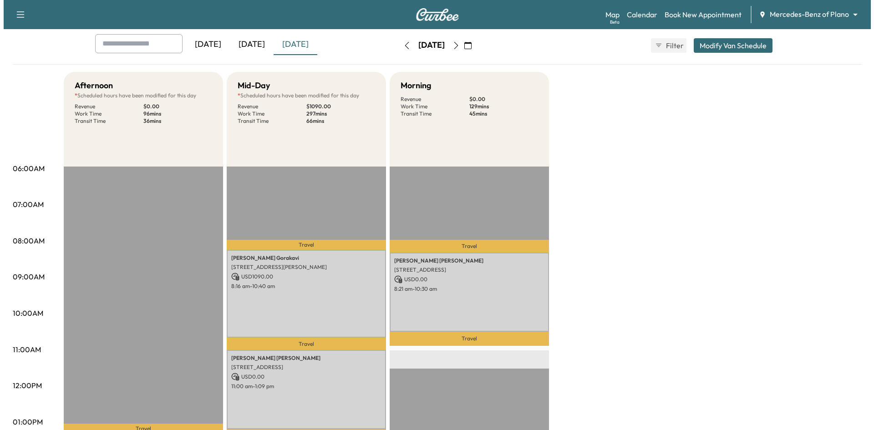
scroll to position [91, 0]
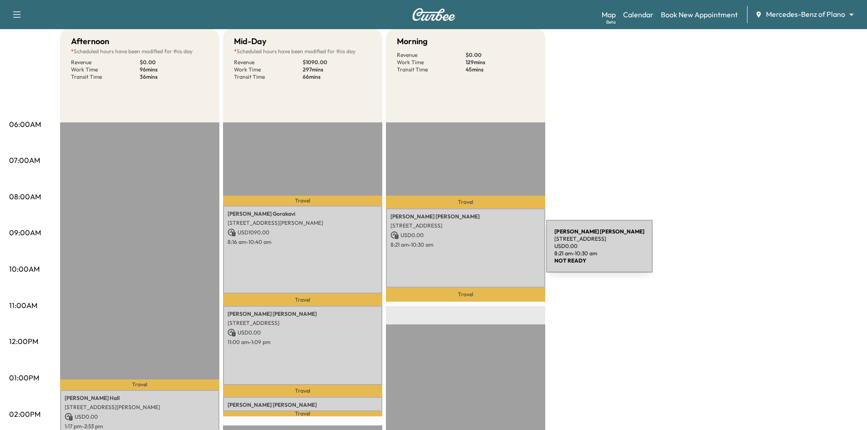
click at [478, 252] on div "[PERSON_NAME] [STREET_ADDRESS] USD 0.00 8:21 am - 10:30 am" at bounding box center [465, 247] width 159 height 79
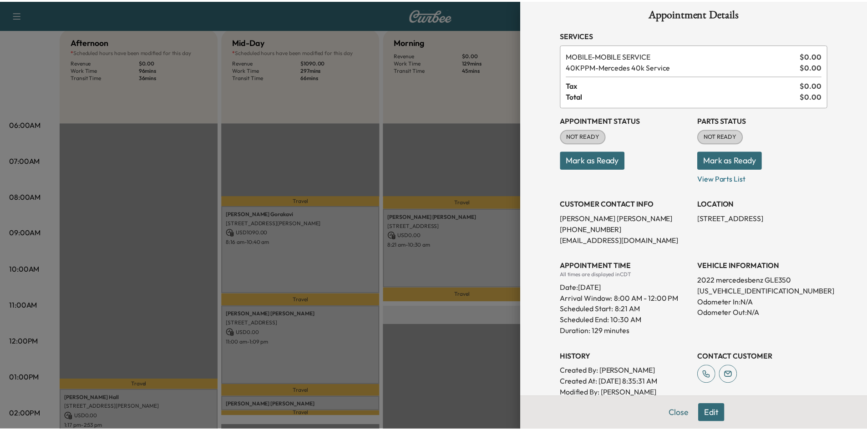
scroll to position [0, 0]
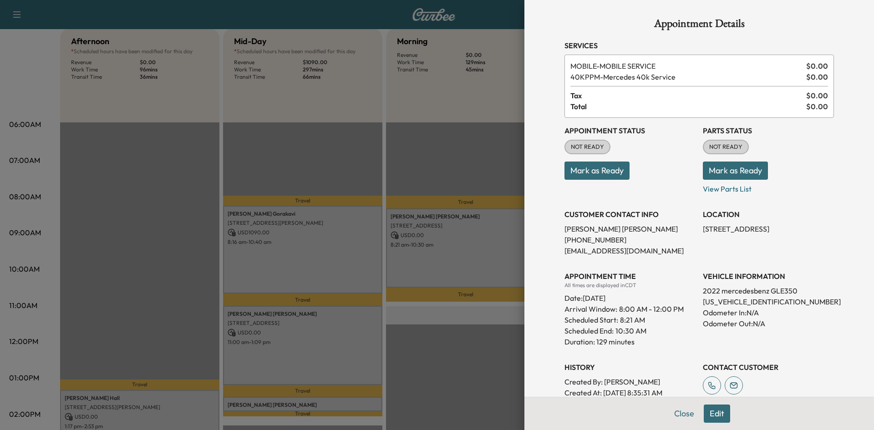
click at [396, 147] on div at bounding box center [437, 215] width 874 height 430
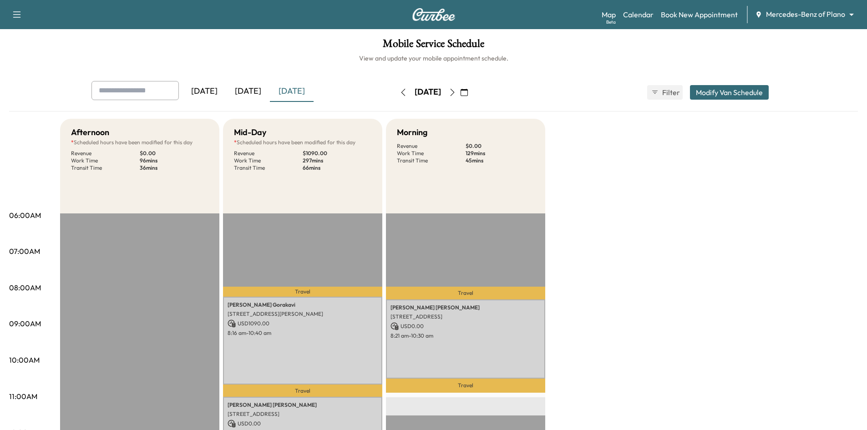
click at [456, 92] on icon "button" at bounding box center [452, 92] width 7 height 7
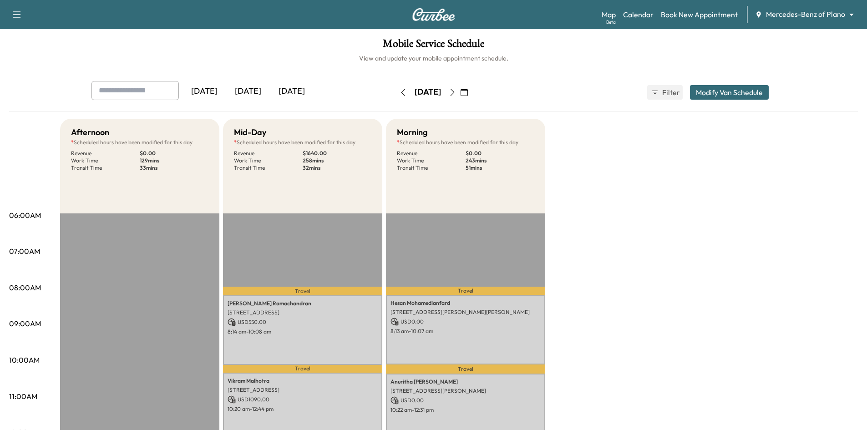
click at [460, 92] on button "button" at bounding box center [452, 92] width 15 height 15
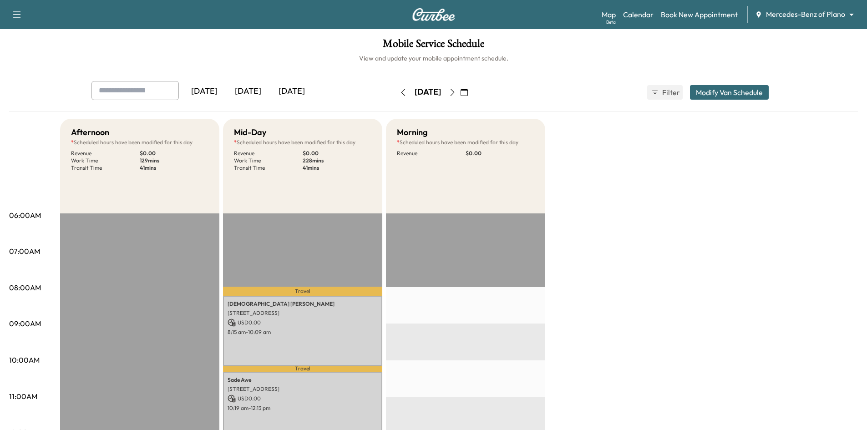
click at [456, 95] on icon "button" at bounding box center [452, 92] width 7 height 7
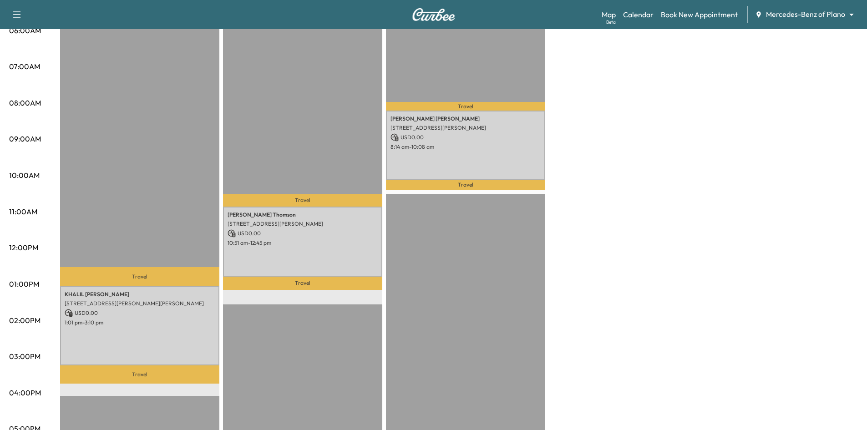
scroll to position [46, 0]
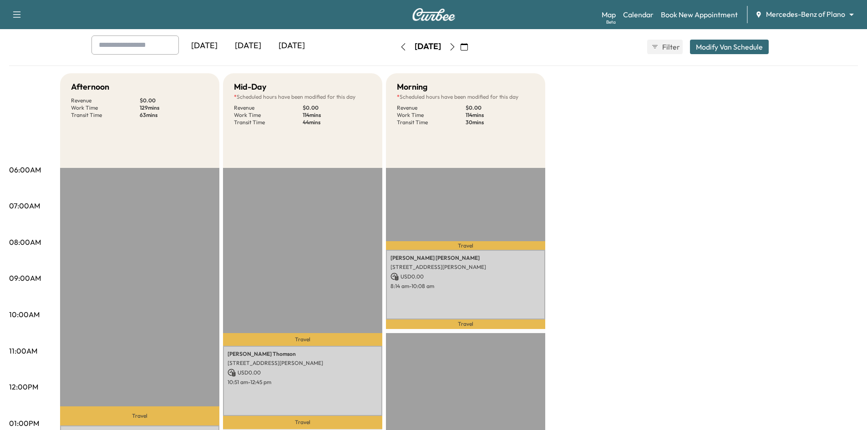
click at [400, 49] on icon "button" at bounding box center [403, 46] width 7 height 7
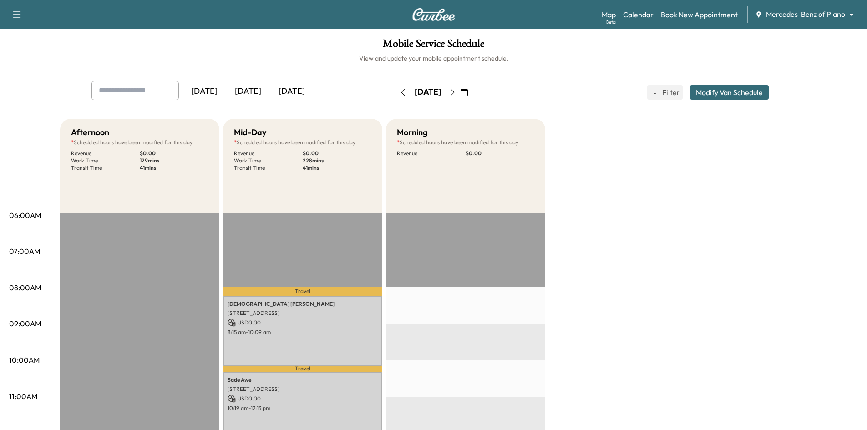
click at [247, 89] on div "[DATE]" at bounding box center [248, 91] width 44 height 21
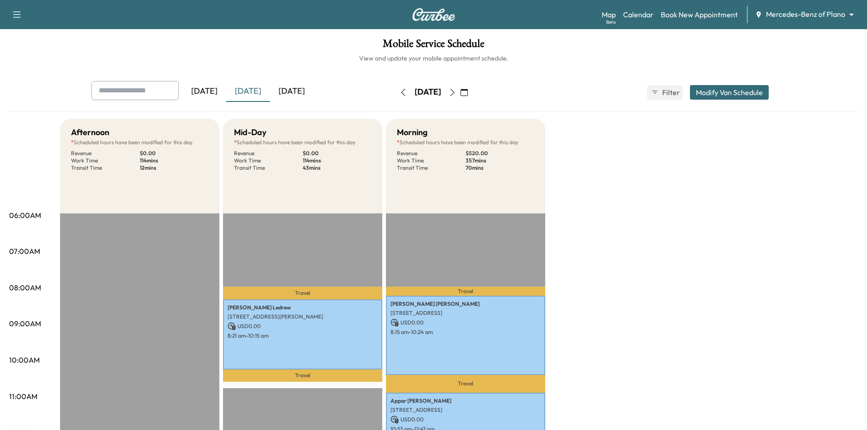
click at [302, 91] on div "[DATE]" at bounding box center [292, 91] width 44 height 21
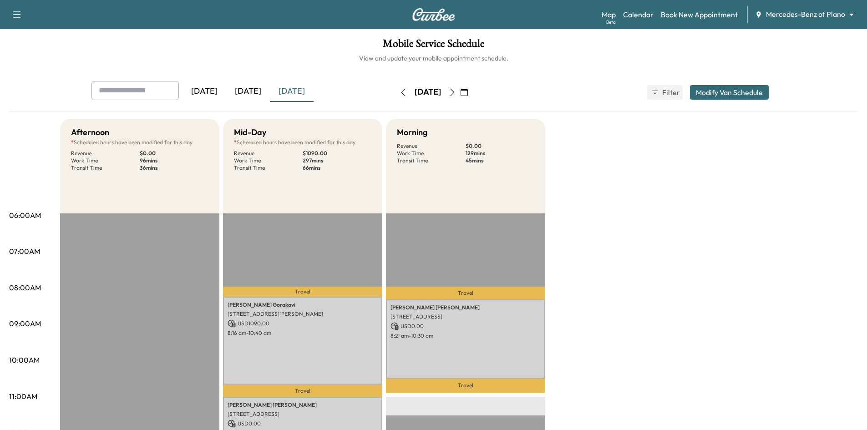
click at [254, 93] on div "[DATE]" at bounding box center [248, 91] width 44 height 21
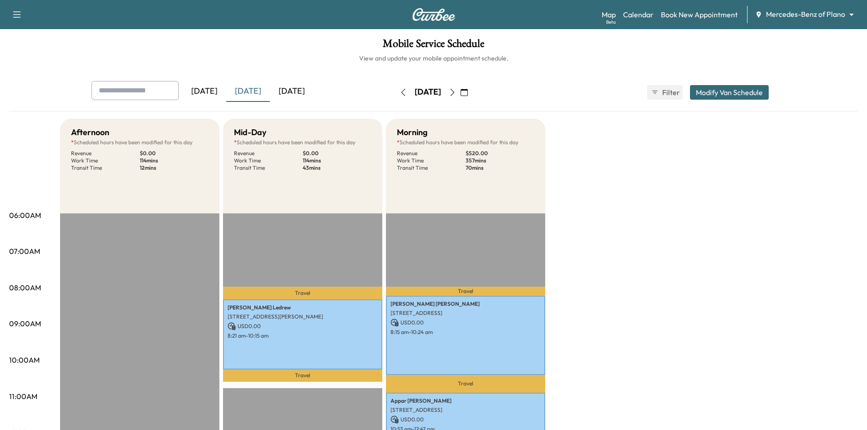
click at [456, 91] on icon "button" at bounding box center [452, 92] width 7 height 7
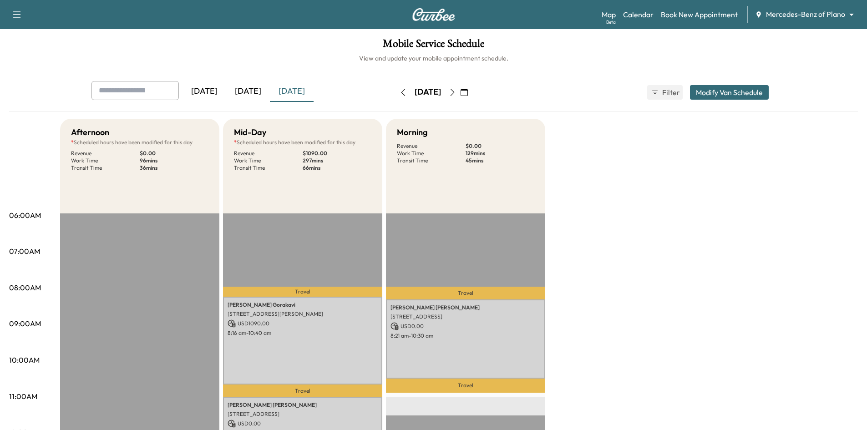
click at [454, 93] on icon "button" at bounding box center [452, 92] width 4 height 7
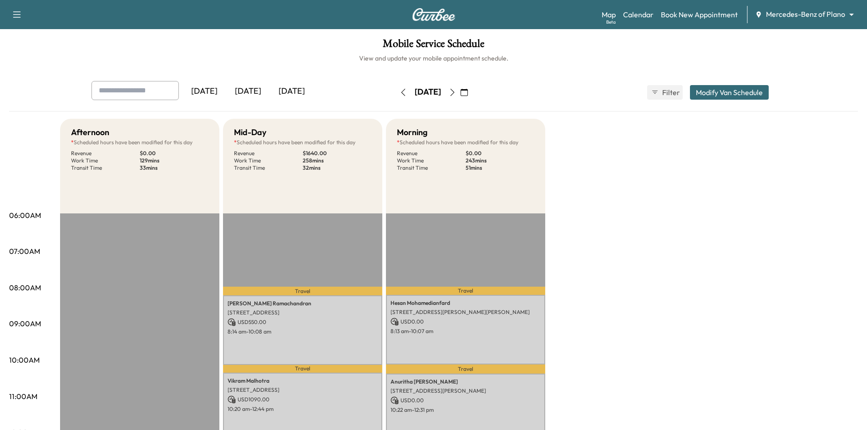
click at [456, 94] on icon "button" at bounding box center [452, 92] width 7 height 7
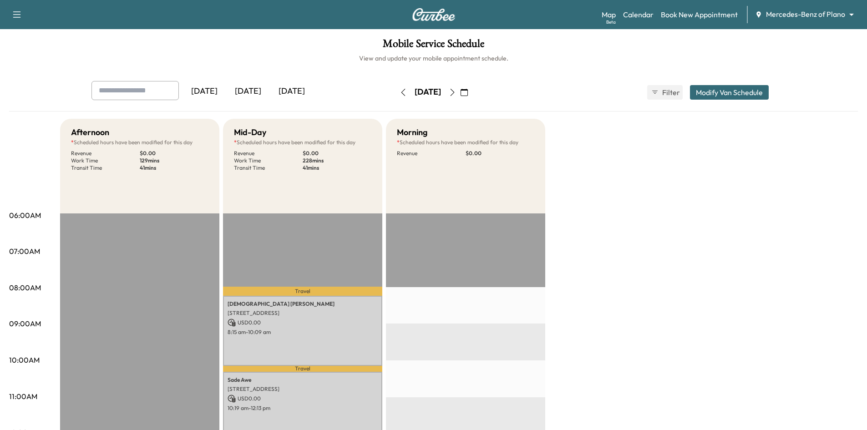
click at [456, 92] on icon "button" at bounding box center [452, 92] width 7 height 7
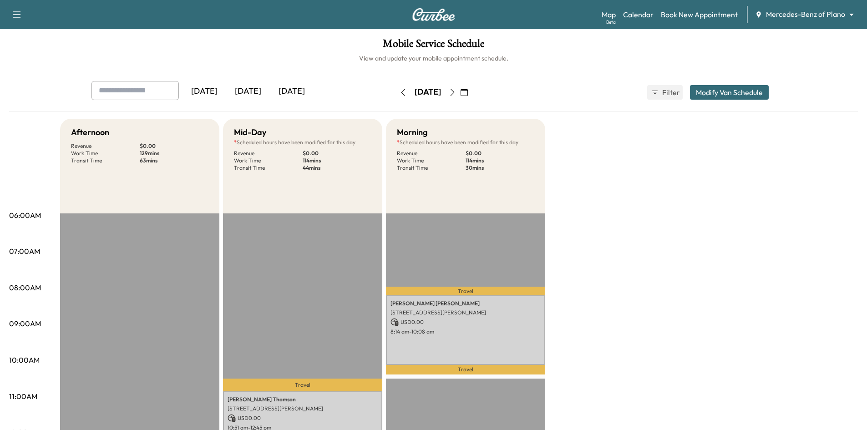
click at [249, 92] on div "[DATE]" at bounding box center [248, 91] width 44 height 21
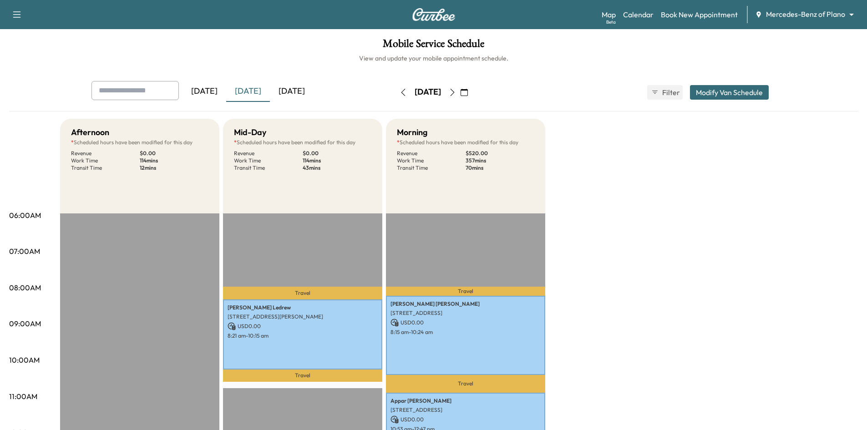
click at [109, 91] on input "text" at bounding box center [134, 90] width 87 height 19
paste input "**********"
type input "**********"
drag, startPoint x: 279, startPoint y: 53, endPoint x: 314, endPoint y: 36, distance: 38.5
click at [280, 52] on h1 "Mobile Service Schedule" at bounding box center [433, 45] width 849 height 15
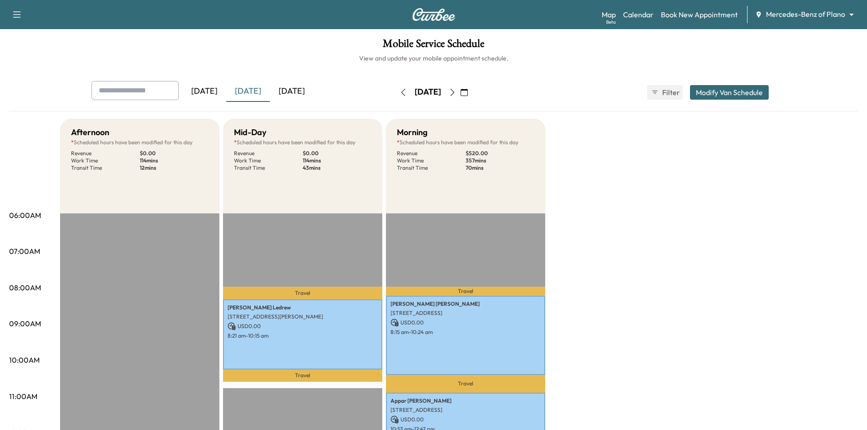
click at [152, 90] on input "text" at bounding box center [134, 90] width 87 height 19
paste input "*********"
type input "*********"
click at [221, 61] on h6 "View and update your mobile appointment schedule." at bounding box center [433, 58] width 849 height 9
click at [456, 92] on icon "button" at bounding box center [452, 92] width 7 height 7
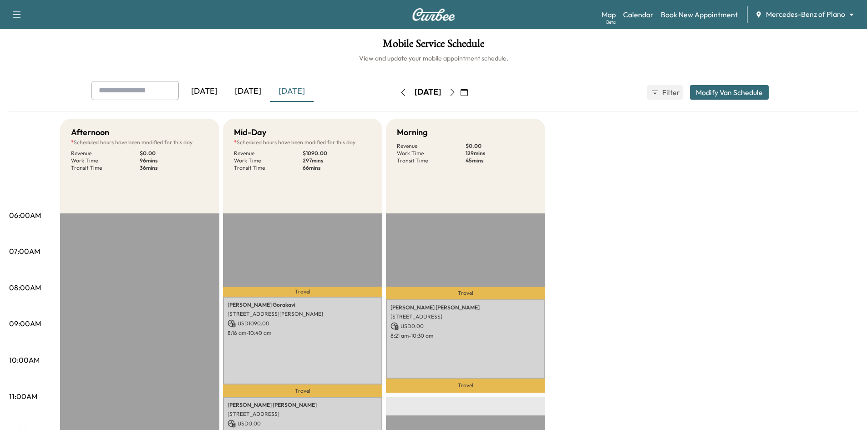
click at [456, 91] on icon "button" at bounding box center [452, 92] width 7 height 7
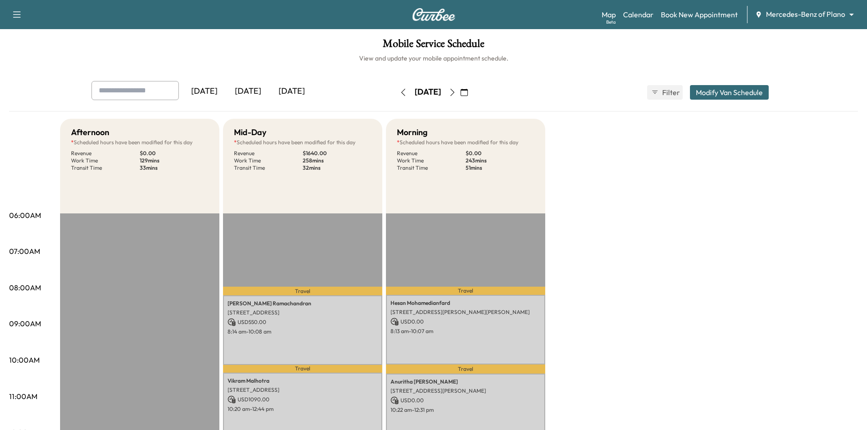
click at [253, 91] on div "[DATE]" at bounding box center [248, 91] width 44 height 21
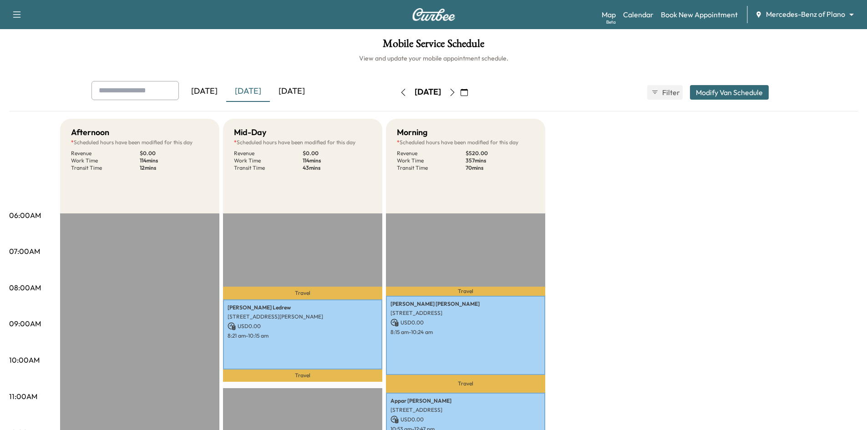
click at [296, 90] on div "[DATE]" at bounding box center [292, 91] width 44 height 21
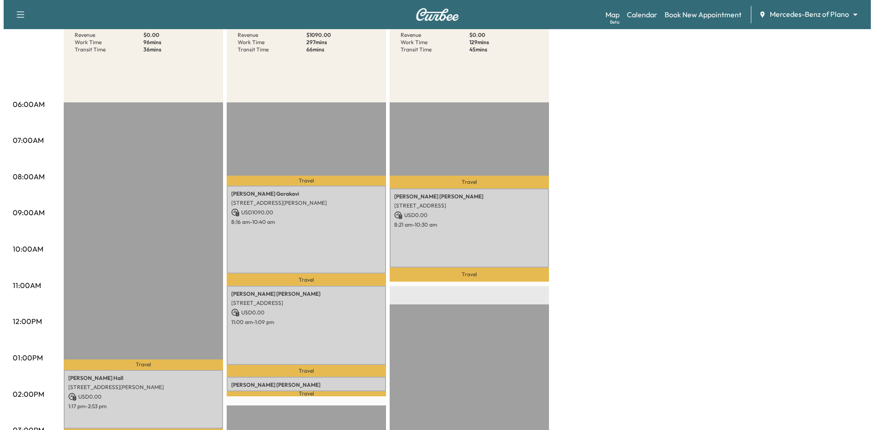
scroll to position [182, 0]
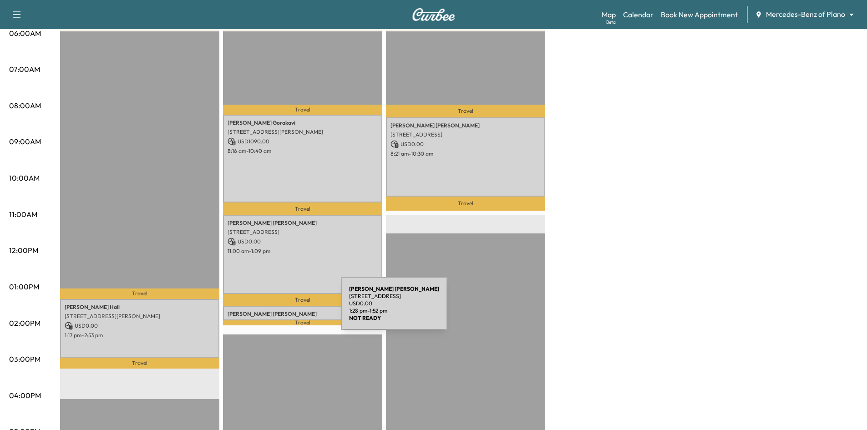
click at [273, 310] on p "Susan Struthers" at bounding box center [303, 313] width 150 height 7
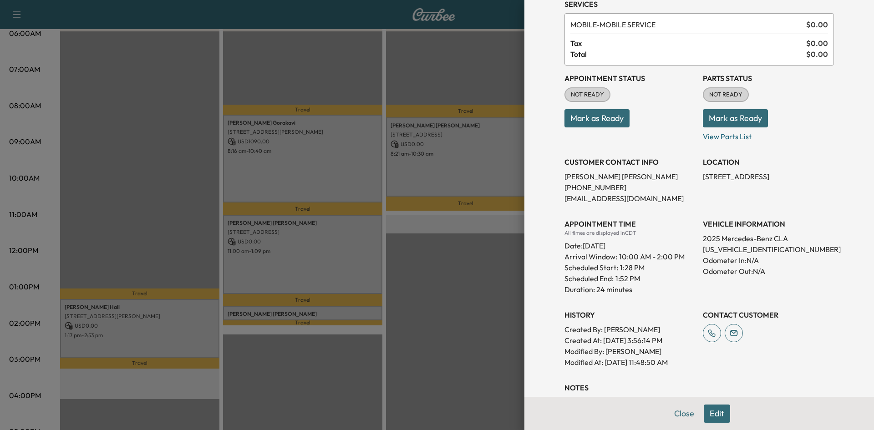
scroll to position [91, 0]
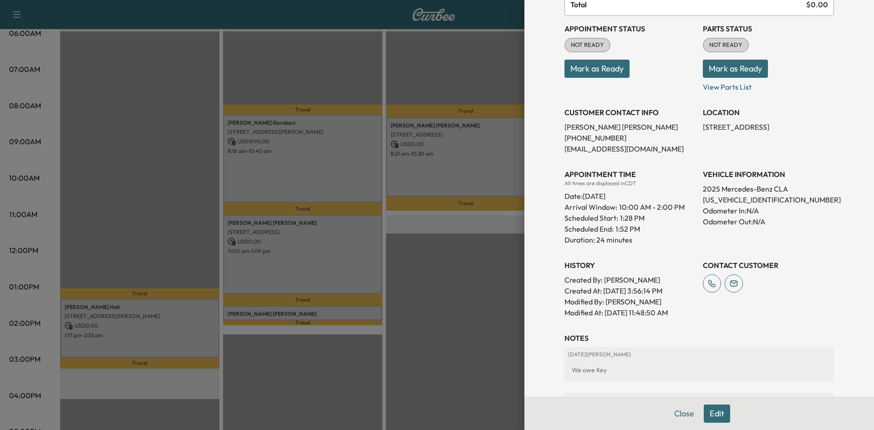
drag, startPoint x: 482, startPoint y: 329, endPoint x: 355, endPoint y: 137, distance: 230.6
click at [479, 324] on div at bounding box center [437, 215] width 874 height 430
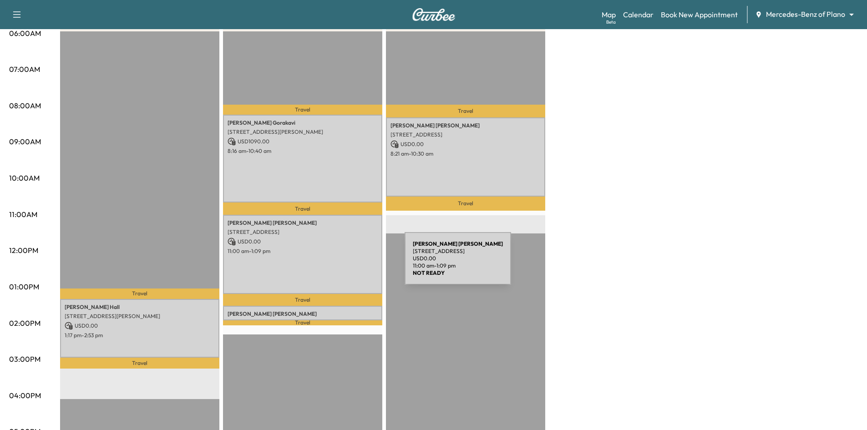
click at [336, 264] on div "Brett Danoff 2231 Rolling Vis Ln, Prosper, TX 75078, USA USD 0.00 11:00 am - 1:…" at bounding box center [302, 254] width 159 height 79
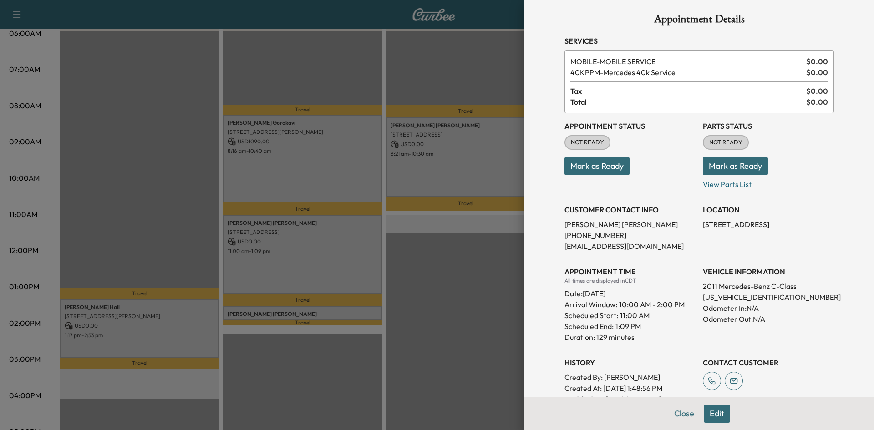
scroll to position [0, 0]
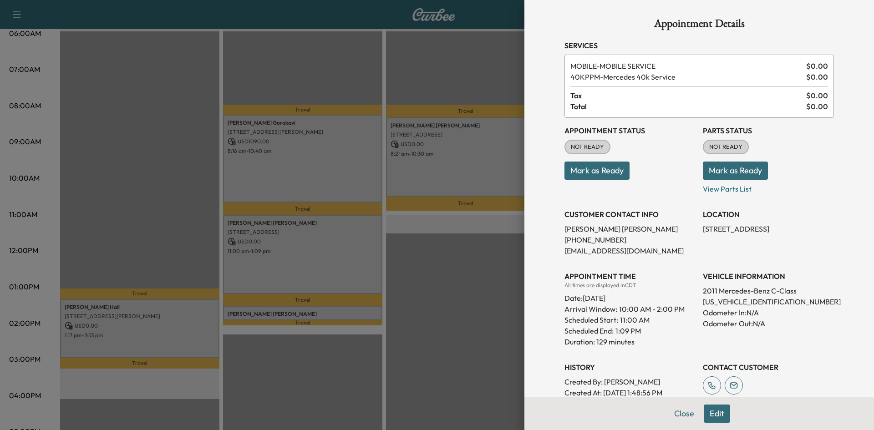
click at [495, 306] on div at bounding box center [437, 215] width 874 height 430
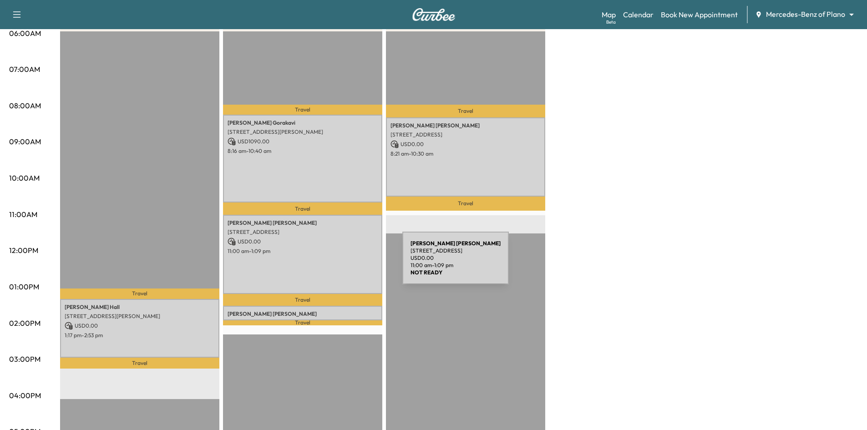
click at [334, 264] on div "Brett Danoff 2231 Rolling Vis Ln, Prosper, TX 75078, USA USD 0.00 11:00 am - 1:…" at bounding box center [302, 254] width 159 height 79
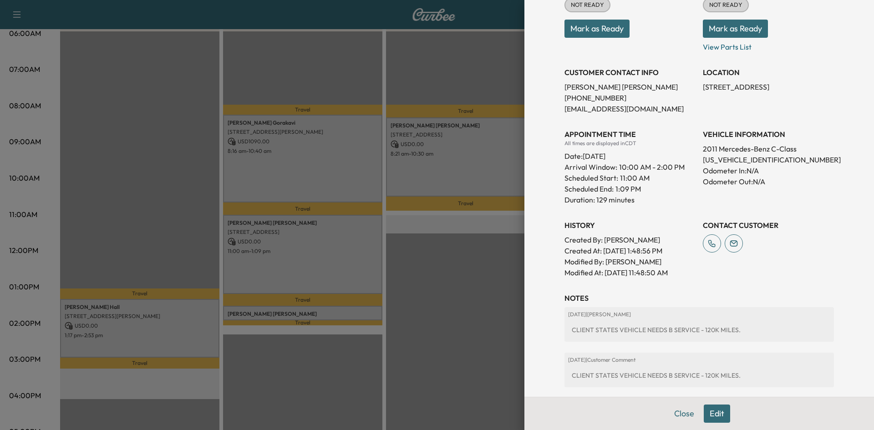
scroll to position [200, 0]
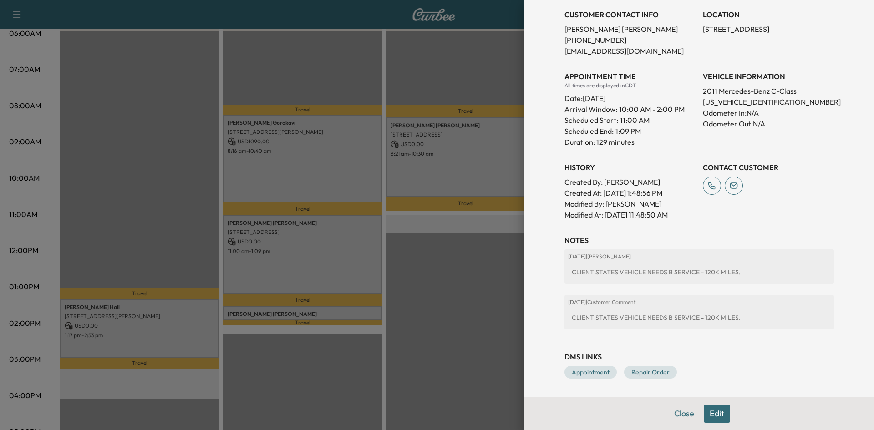
drag, startPoint x: 711, startPoint y: 412, endPoint x: 711, endPoint y: 405, distance: 7.3
click at [711, 412] on button "Edit" at bounding box center [717, 414] width 26 height 18
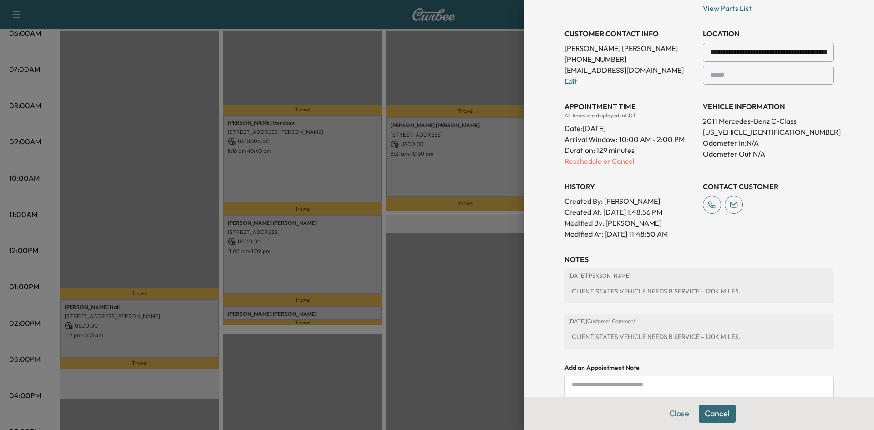
scroll to position [219, 0]
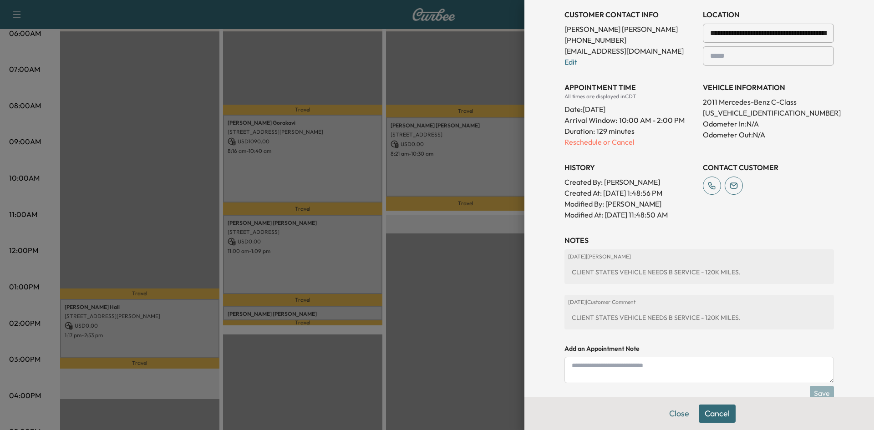
drag, startPoint x: 732, startPoint y: 370, endPoint x: 725, endPoint y: 367, distance: 7.2
click at [730, 370] on textarea at bounding box center [698, 370] width 269 height 26
type textarea "*"
type textarea "**********"
click at [814, 392] on button "Save" at bounding box center [822, 393] width 24 height 15
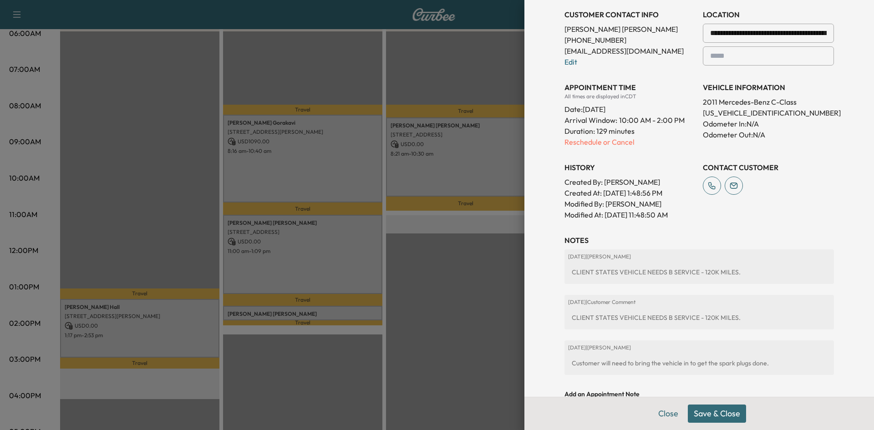
click at [717, 416] on button "Save & Close" at bounding box center [717, 414] width 58 height 18
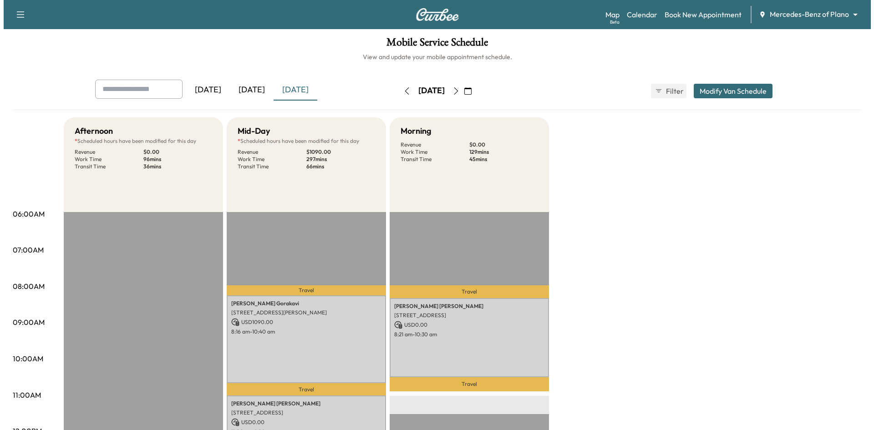
scroll to position [0, 0]
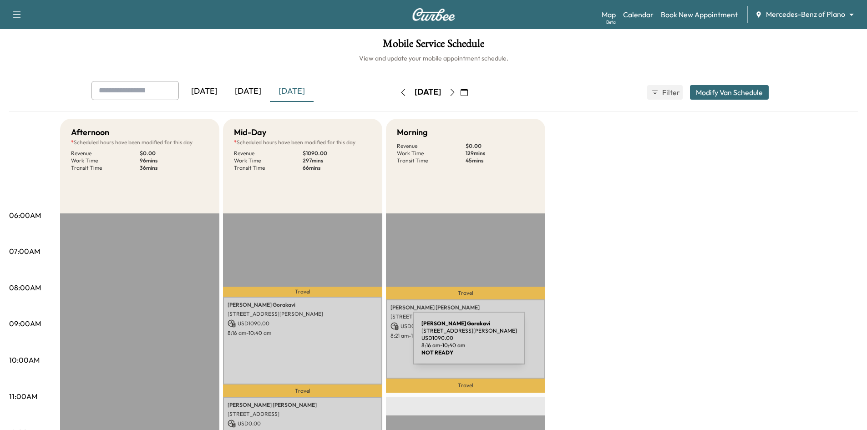
click at [345, 344] on div "Pavan Gorakavi 12493 Haskell Street, Frisco, TX 75035, US USD 1090.00 8:16 am -…" at bounding box center [302, 341] width 159 height 88
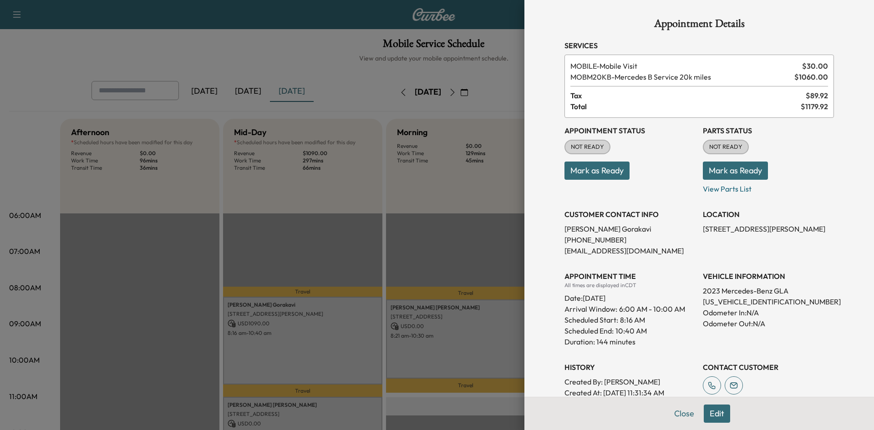
drag, startPoint x: 451, startPoint y: 255, endPoint x: 450, endPoint y: 250, distance: 5.2
click at [451, 254] on div at bounding box center [437, 215] width 874 height 430
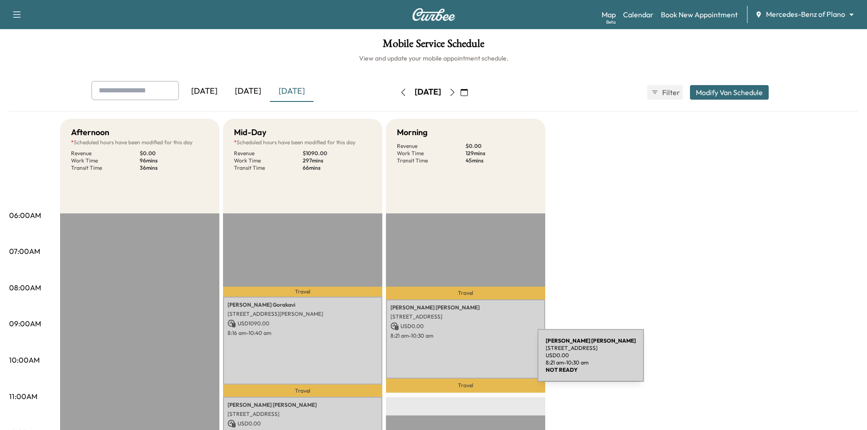
click at [469, 361] on div "Douglas Phillips 6810 WOODLAND DR, DALLAS, TX 75225, USA USD 0.00 8:21 am - 10:…" at bounding box center [465, 338] width 159 height 79
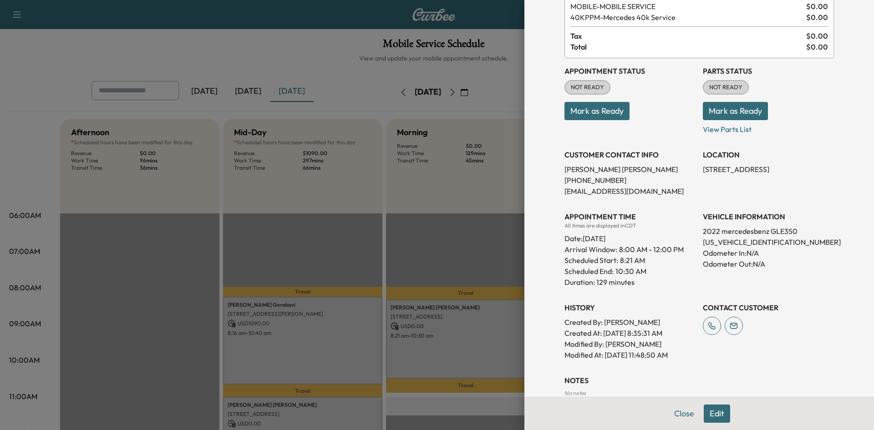
scroll to position [120, 0]
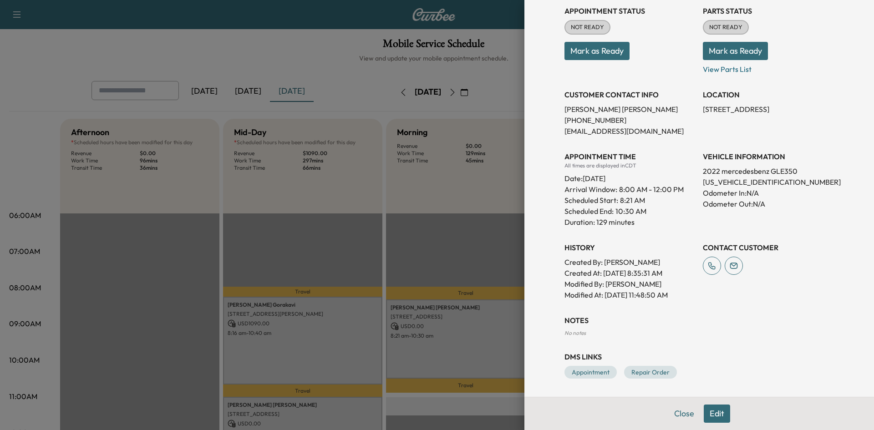
click at [599, 53] on button "Mark as Ready" at bounding box center [596, 51] width 65 height 18
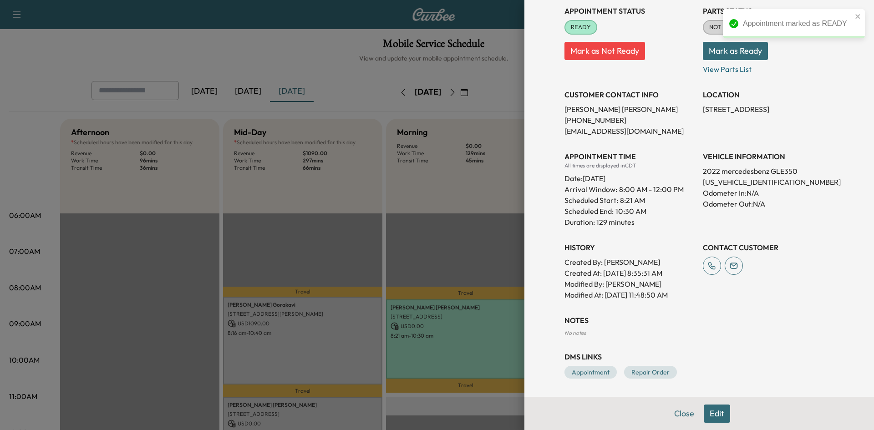
click at [462, 211] on div at bounding box center [437, 215] width 874 height 430
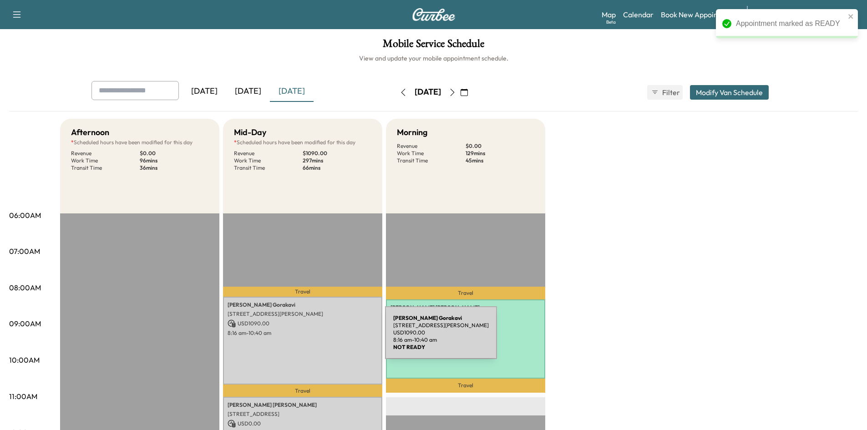
click at [317, 338] on div "Pavan Gorakavi 12493 Haskell Street, Frisco, TX 75035, US USD 1090.00 8:16 am -…" at bounding box center [302, 341] width 159 height 88
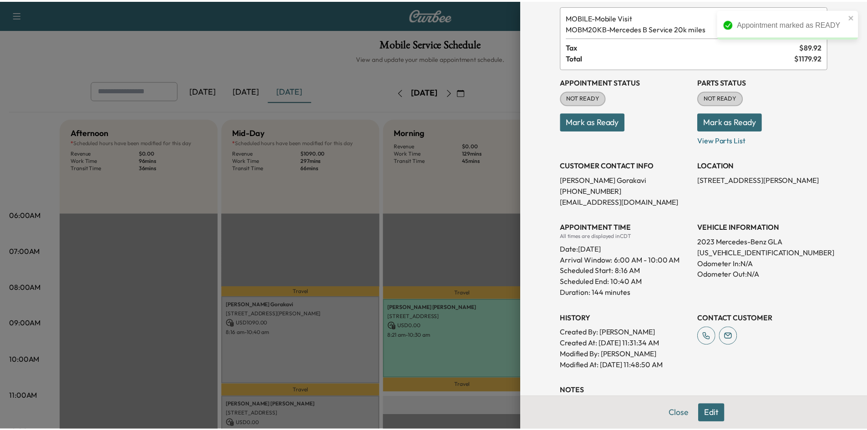
scroll to position [0, 0]
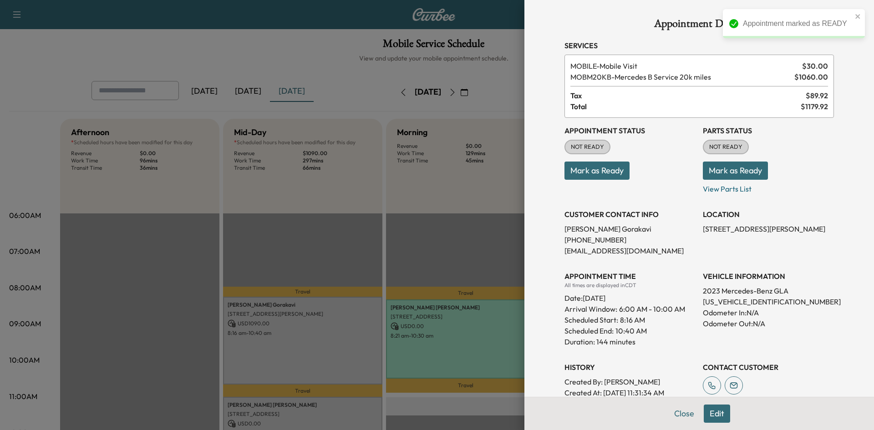
click at [589, 167] on button "Mark as Ready" at bounding box center [596, 171] width 65 height 18
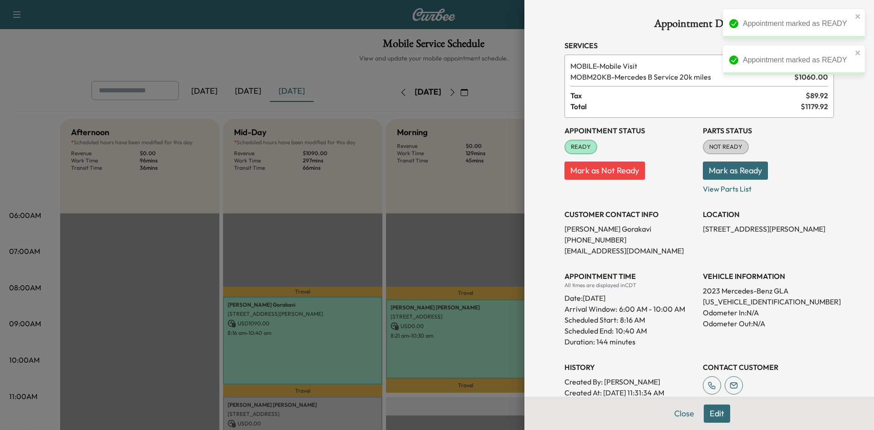
click at [213, 263] on div at bounding box center [437, 215] width 874 height 430
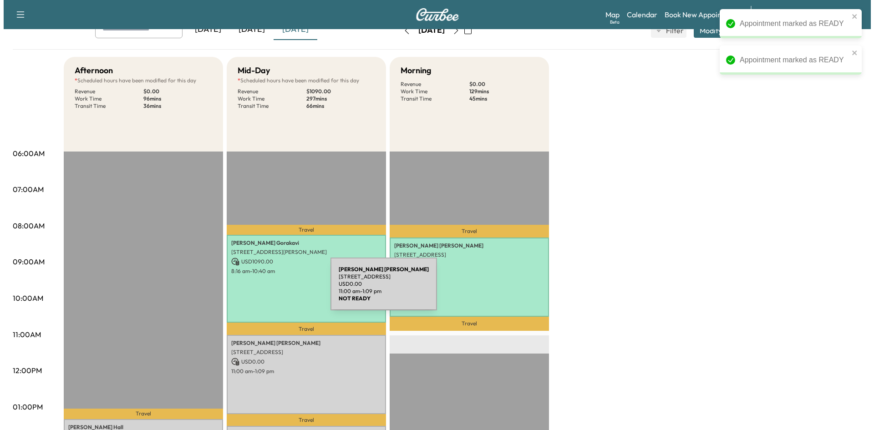
scroll to position [182, 0]
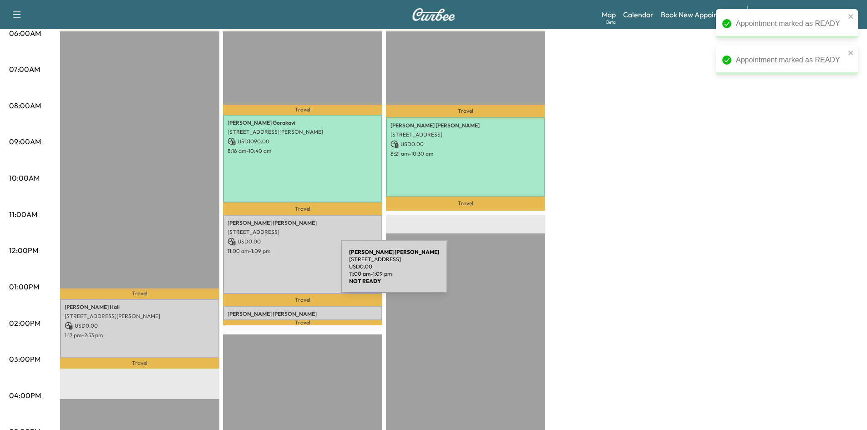
click at [281, 249] on p "11:00 am - 1:09 pm" at bounding box center [303, 251] width 150 height 7
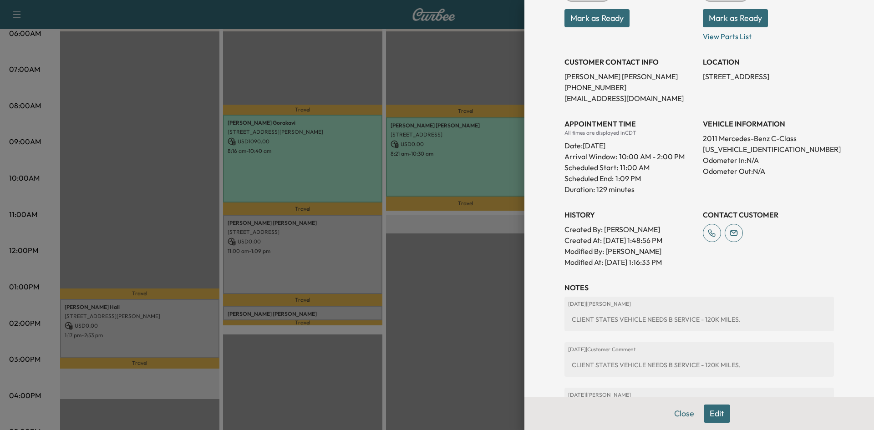
scroll to position [63, 0]
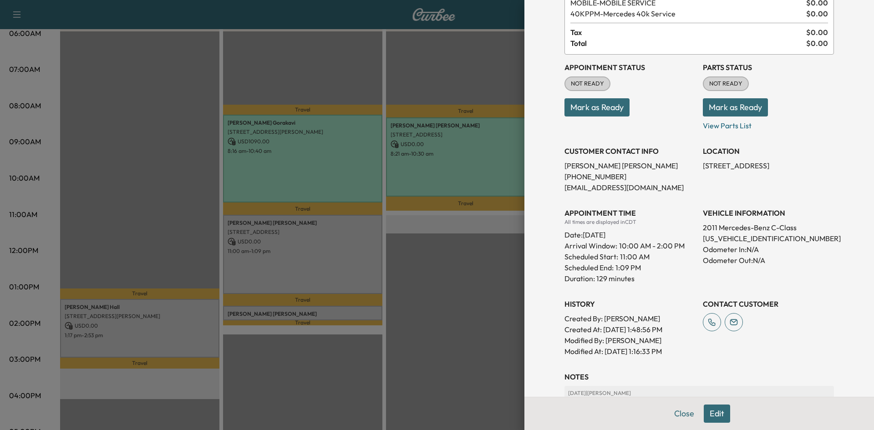
drag, startPoint x: 601, startPoint y: 108, endPoint x: 574, endPoint y: 127, distance: 32.7
click at [601, 108] on button "Mark as Ready" at bounding box center [596, 107] width 65 height 18
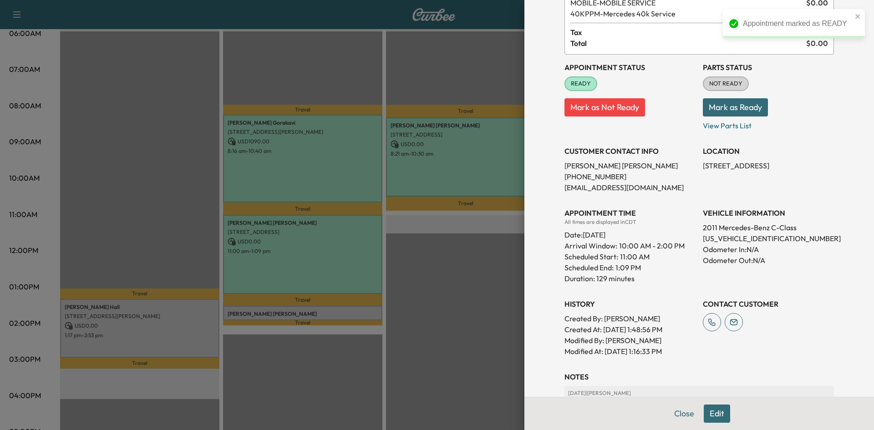
click at [327, 262] on div at bounding box center [437, 215] width 874 height 430
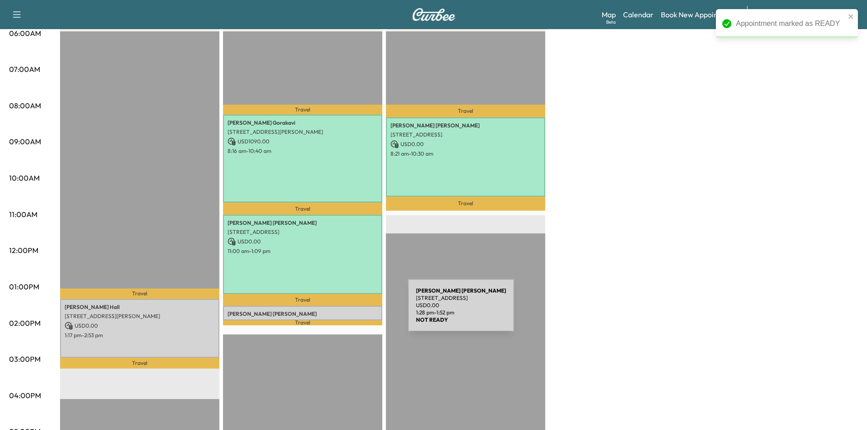
click at [340, 311] on p "Susan Struthers" at bounding box center [303, 313] width 150 height 7
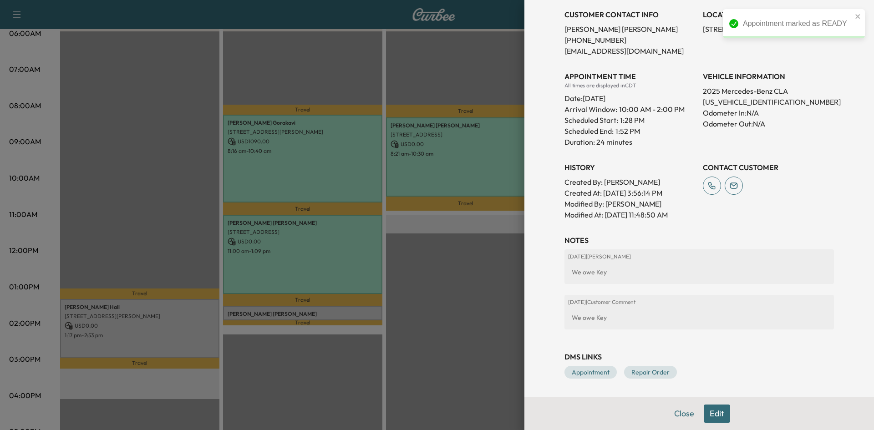
scroll to position [7, 0]
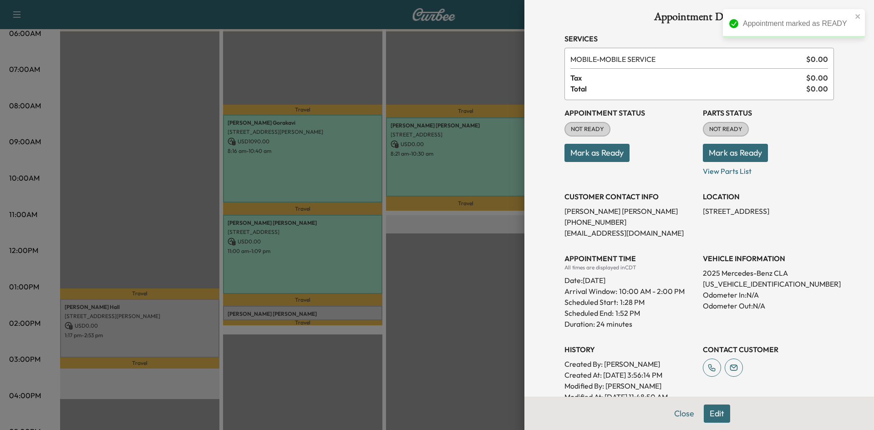
click at [586, 155] on button "Mark as Ready" at bounding box center [596, 153] width 65 height 18
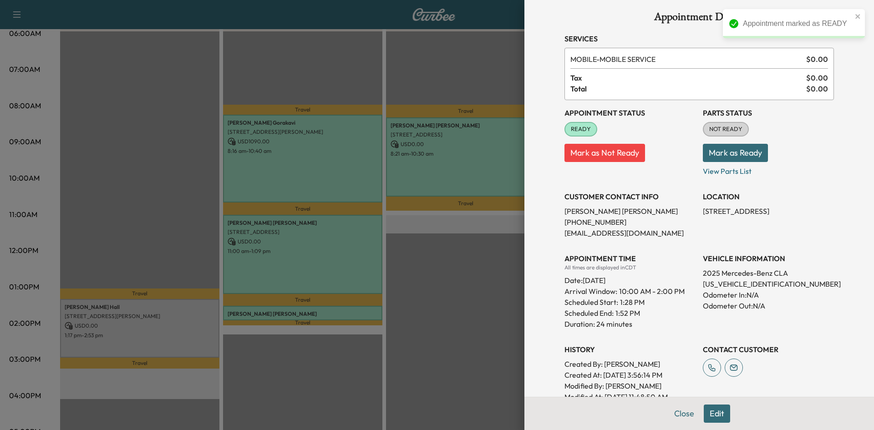
click at [195, 313] on div at bounding box center [437, 215] width 874 height 430
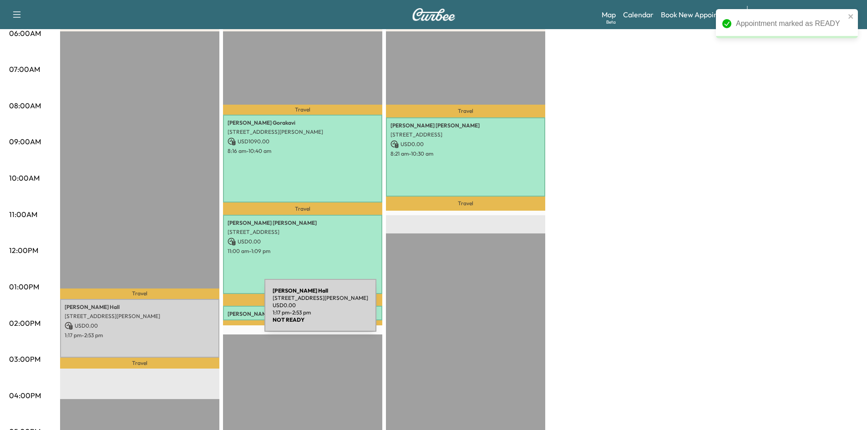
click at [196, 313] on p "[STREET_ADDRESS][PERSON_NAME]" at bounding box center [140, 316] width 150 height 7
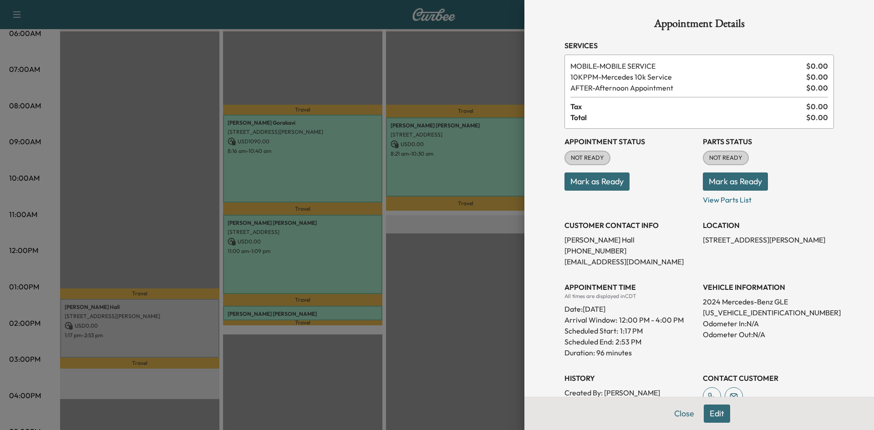
click at [574, 184] on button "Mark as Ready" at bounding box center [596, 181] width 65 height 18
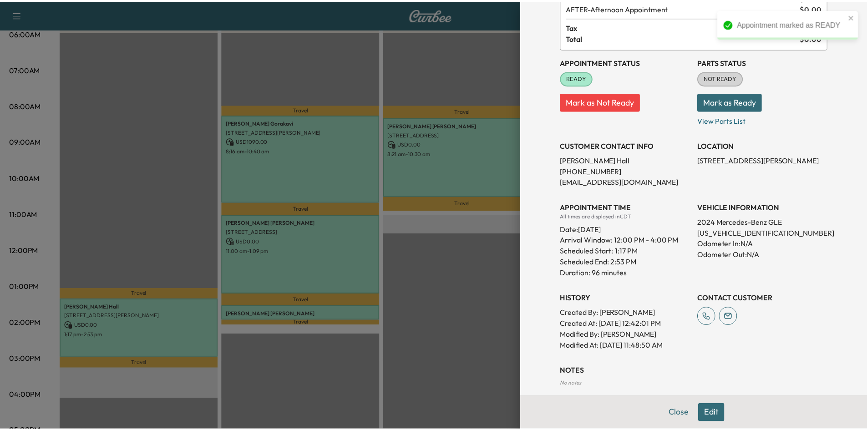
scroll to position [131, 0]
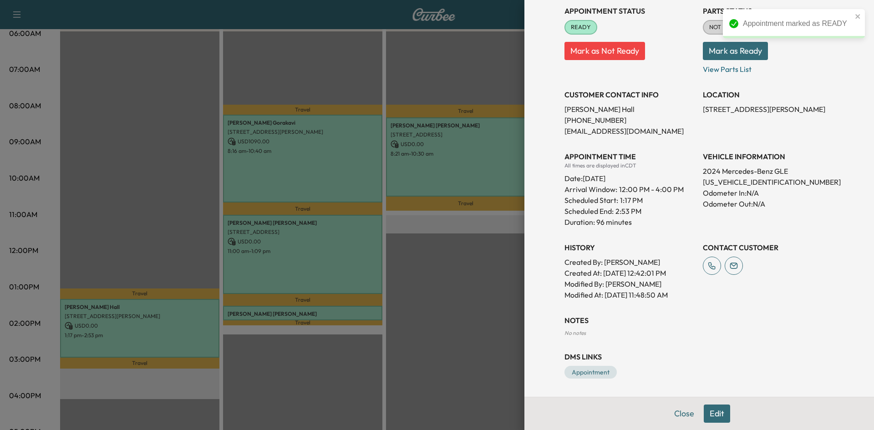
click at [133, 170] on div at bounding box center [437, 215] width 874 height 430
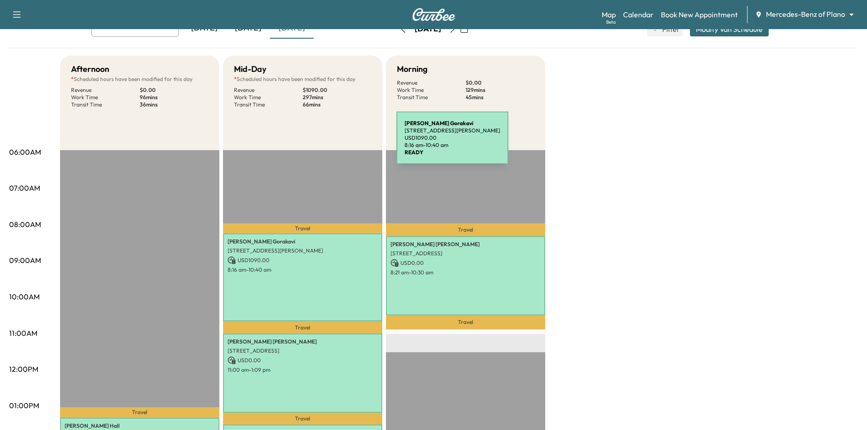
scroll to position [0, 0]
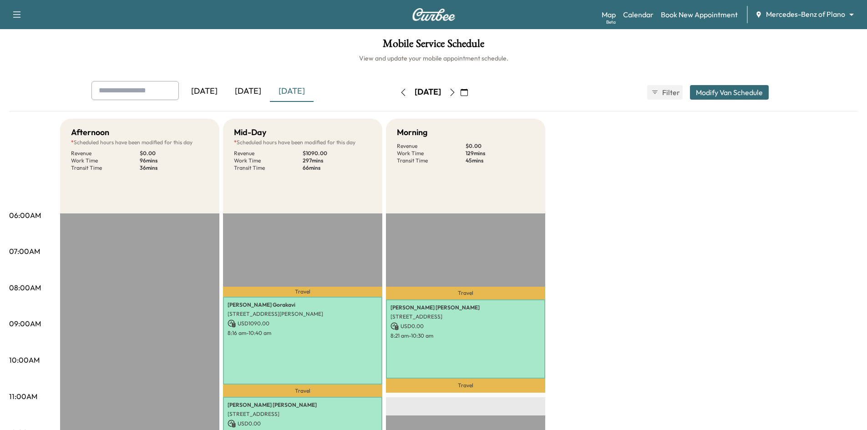
click at [259, 94] on div "[DATE]" at bounding box center [248, 91] width 44 height 21
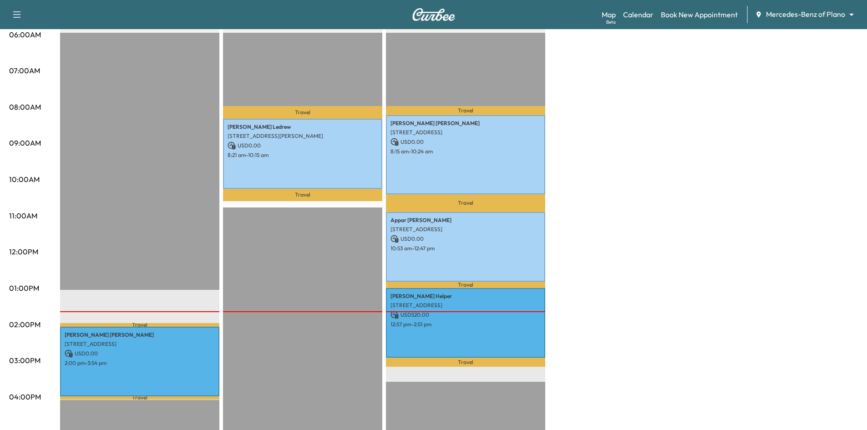
scroll to position [182, 0]
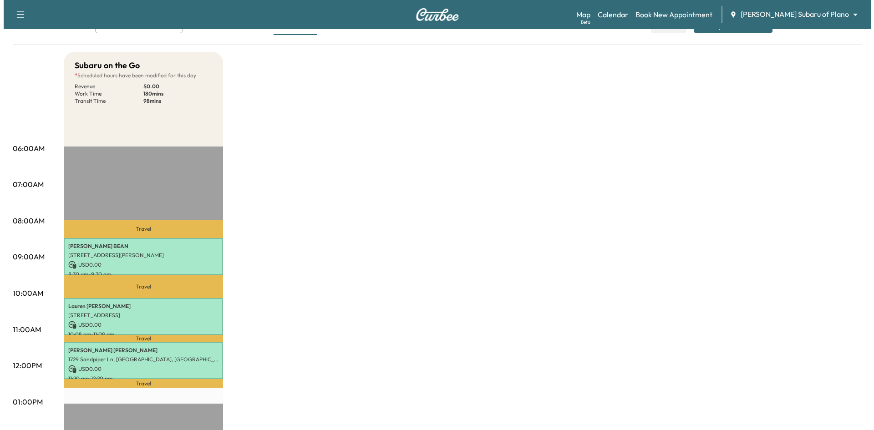
scroll to position [137, 0]
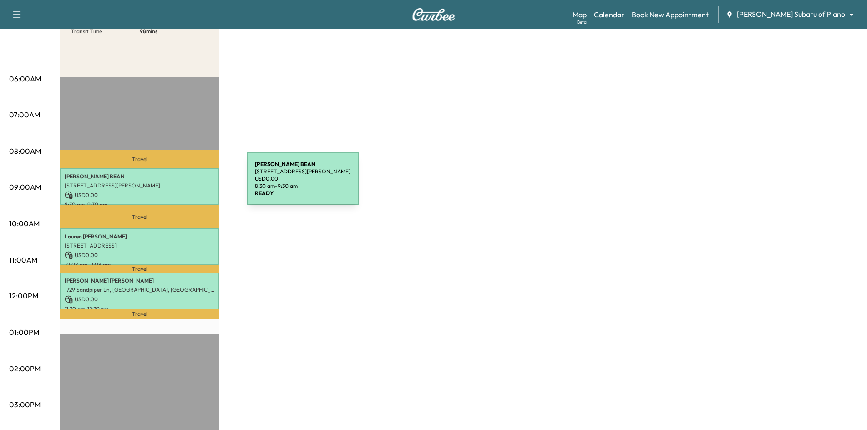
click at [178, 184] on p "[STREET_ADDRESS][PERSON_NAME]" at bounding box center [140, 185] width 150 height 7
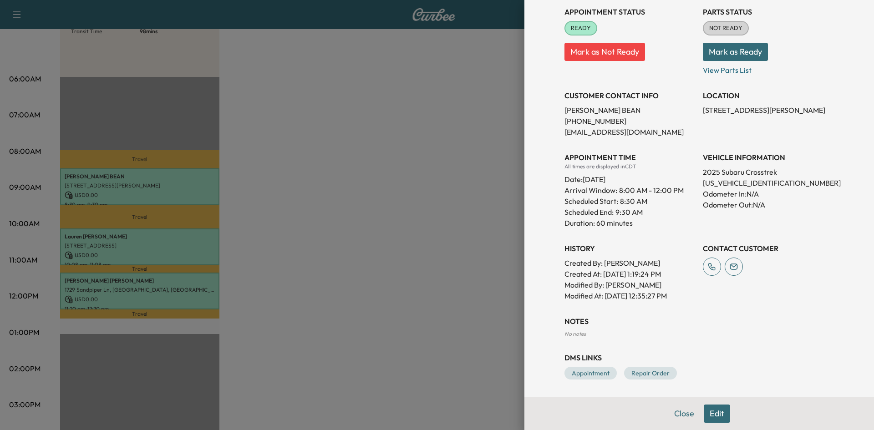
scroll to position [120, 0]
drag, startPoint x: 107, startPoint y: 240, endPoint x: 279, endPoint y: 261, distance: 173.3
click at [108, 241] on div at bounding box center [437, 215] width 874 height 430
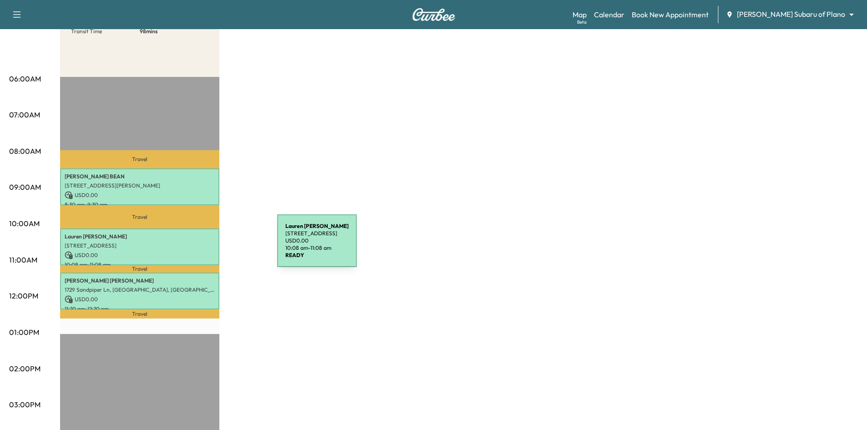
click at [208, 246] on p "[STREET_ADDRESS]" at bounding box center [140, 245] width 150 height 7
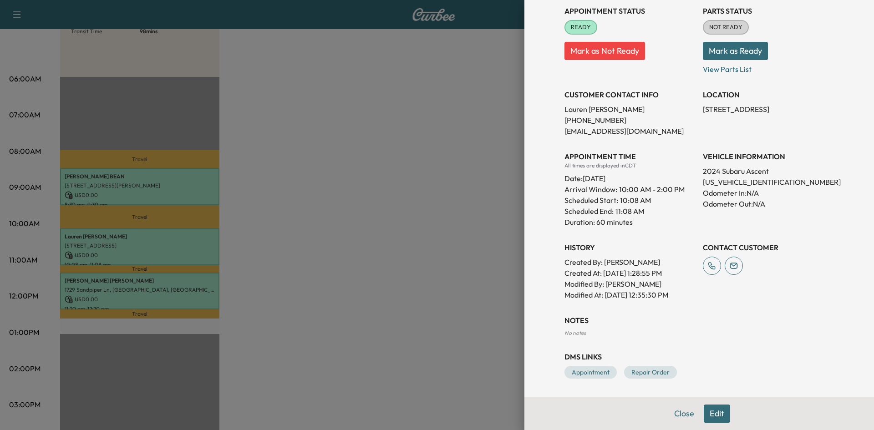
click at [200, 278] on div at bounding box center [437, 215] width 874 height 430
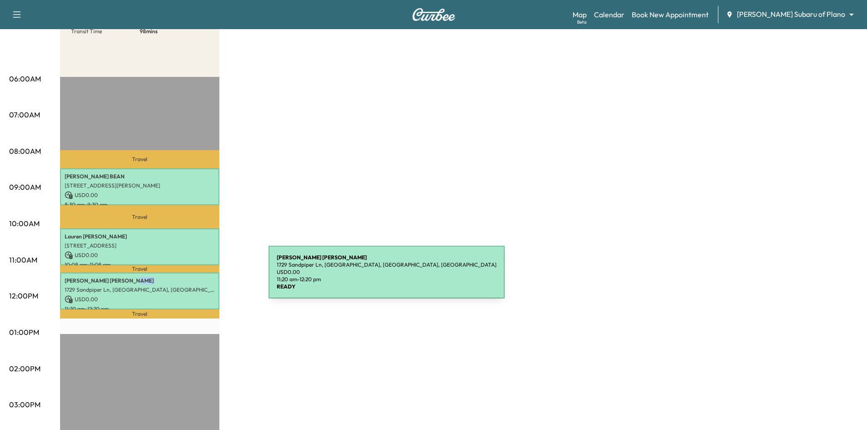
click at [201, 278] on p "[PERSON_NAME]" at bounding box center [140, 280] width 150 height 7
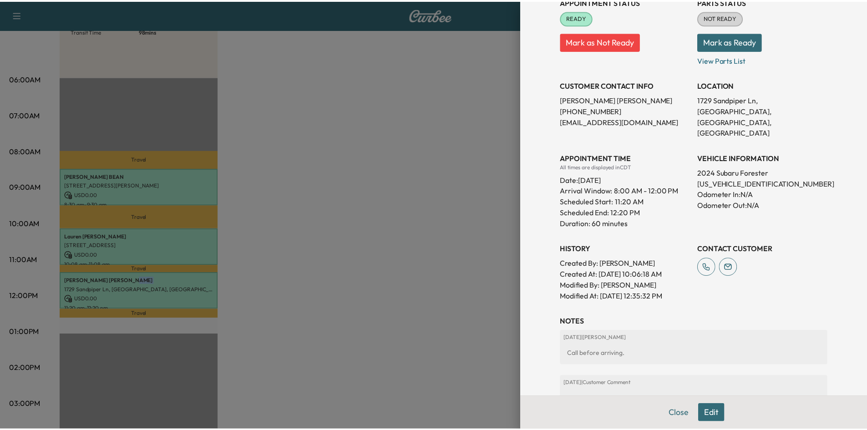
scroll to position [200, 0]
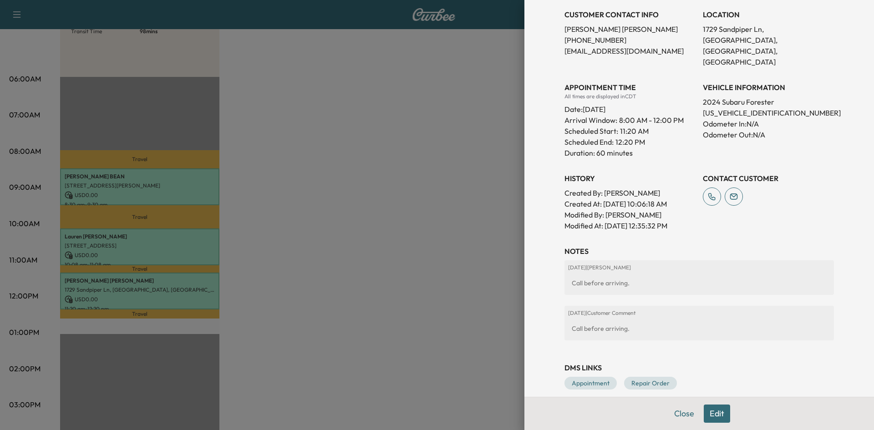
click at [309, 320] on div at bounding box center [437, 215] width 874 height 430
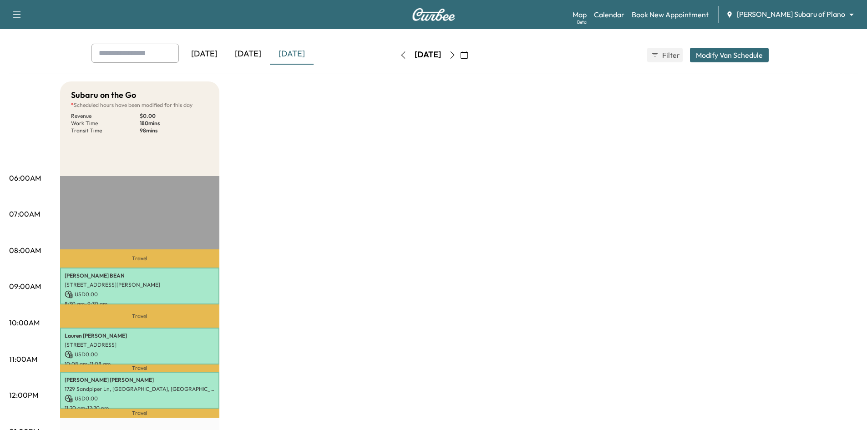
scroll to position [0, 0]
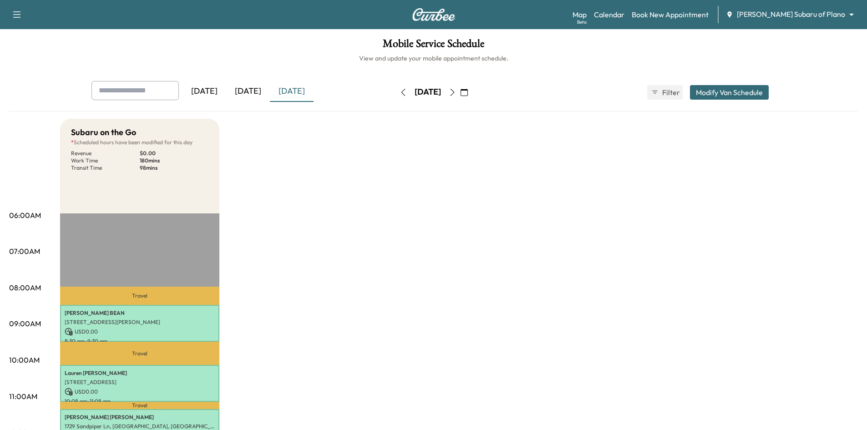
click at [454, 91] on icon "button" at bounding box center [452, 92] width 4 height 7
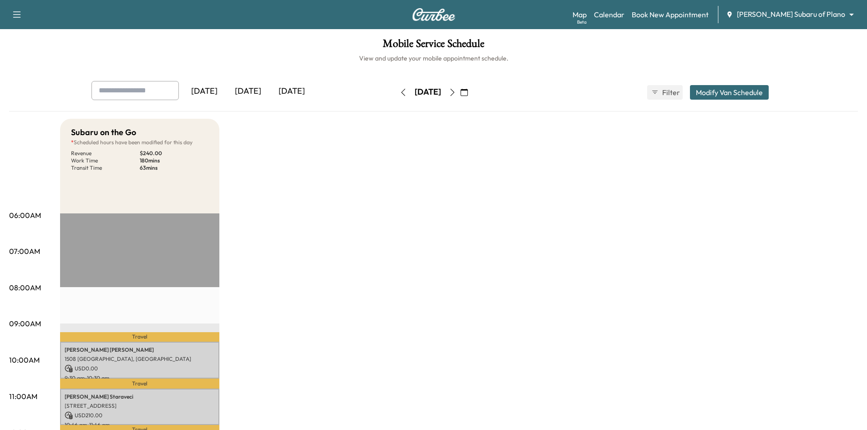
click at [456, 93] on icon "button" at bounding box center [452, 92] width 7 height 7
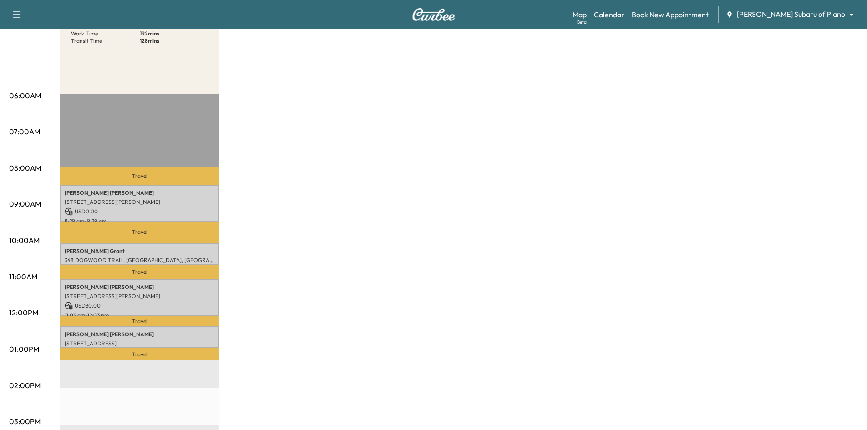
scroll to position [46, 0]
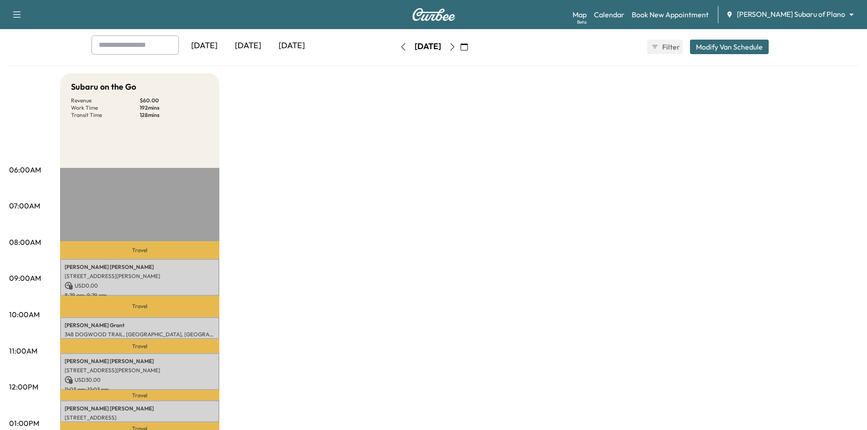
click at [454, 47] on icon "button" at bounding box center [452, 46] width 4 height 7
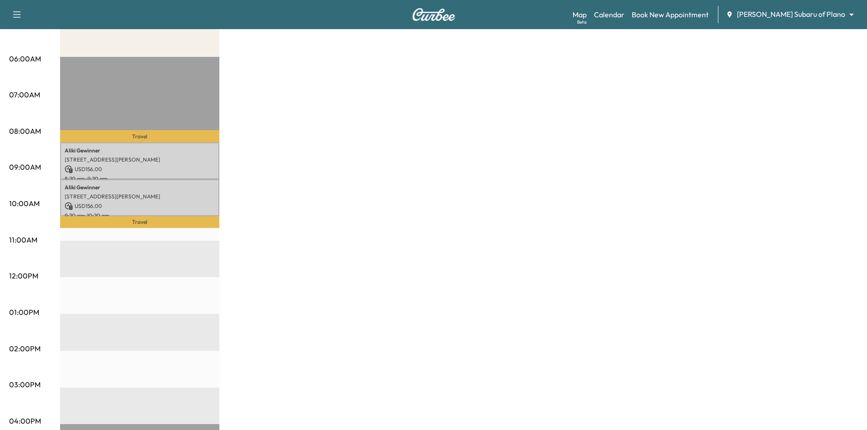
scroll to position [228, 0]
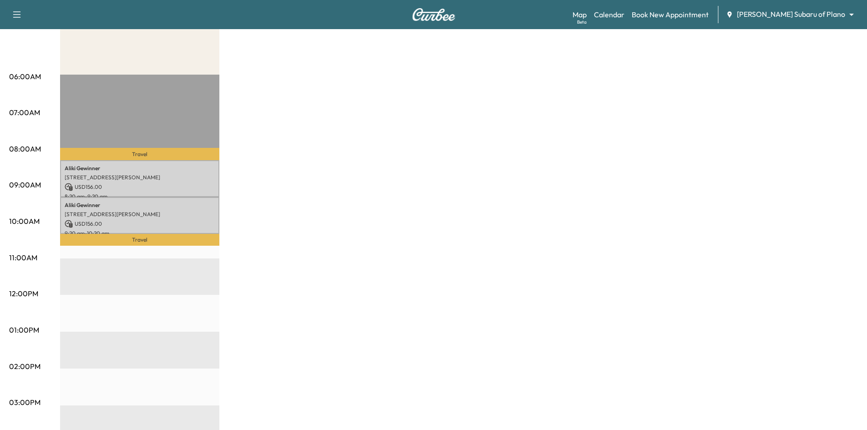
scroll to position [46, 0]
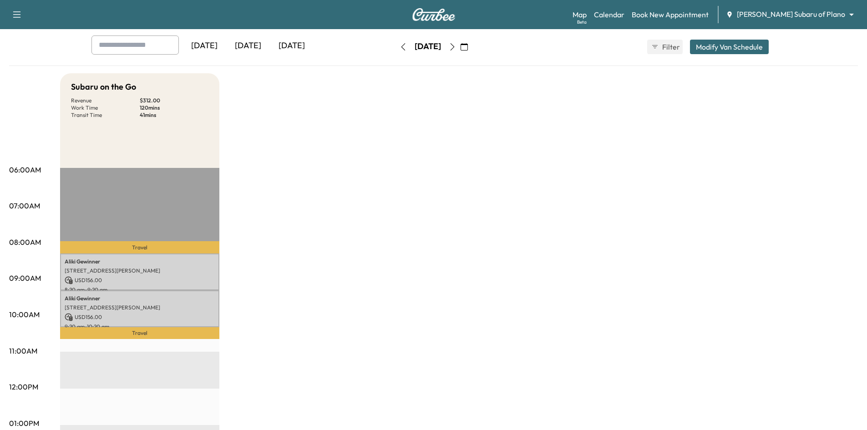
click at [249, 45] on div "[DATE]" at bounding box center [248, 46] width 44 height 21
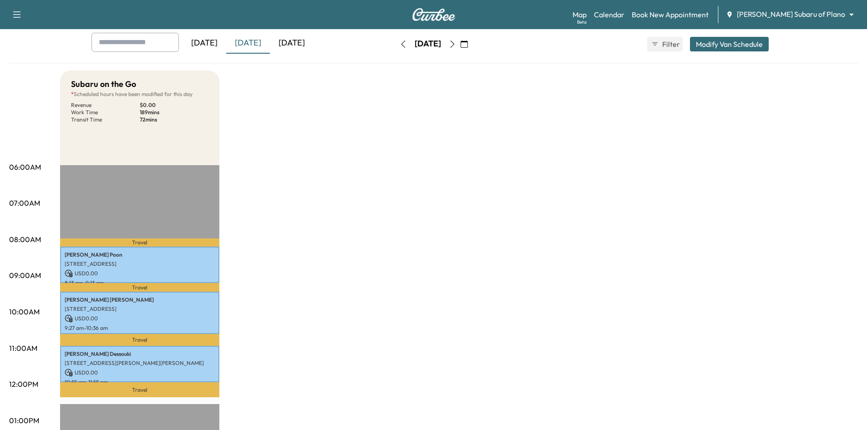
scroll to position [91, 0]
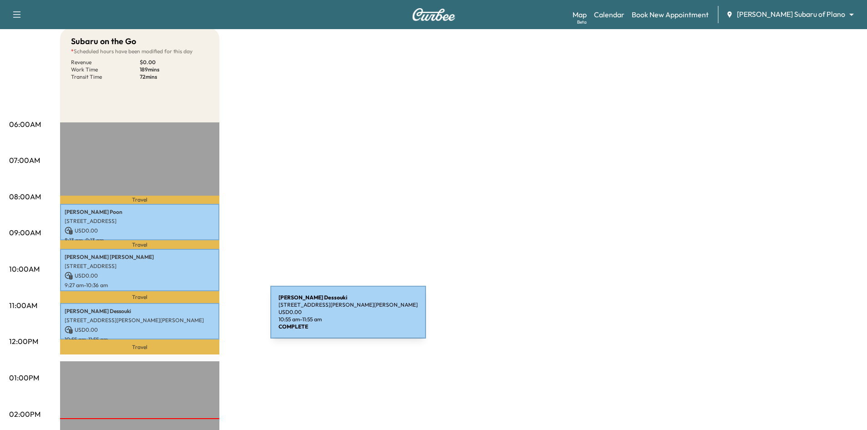
click at [202, 318] on p "[STREET_ADDRESS][PERSON_NAME][PERSON_NAME]" at bounding box center [140, 320] width 150 height 7
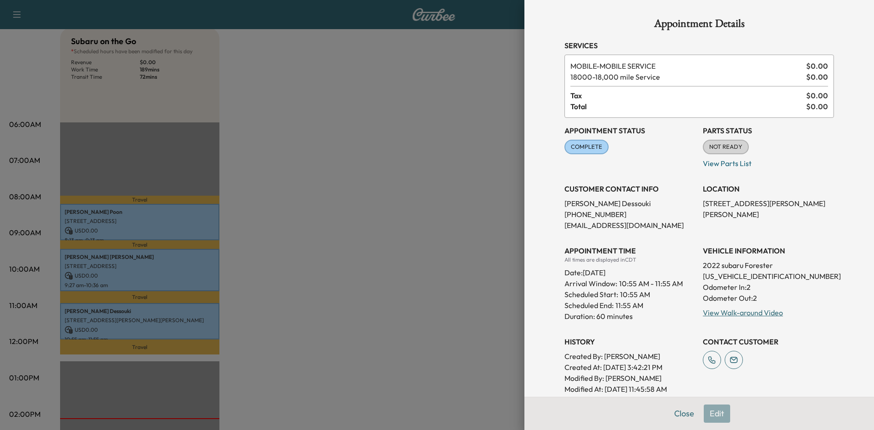
click at [720, 275] on p "[US_VEHICLE_IDENTIFICATION_NUMBER]" at bounding box center [768, 276] width 131 height 11
copy p "[US_VEHICLE_IDENTIFICATION_NUMBER]"
drag, startPoint x: 417, startPoint y: 137, endPoint x: 465, endPoint y: 115, distance: 52.4
click at [419, 136] on div at bounding box center [437, 215] width 874 height 430
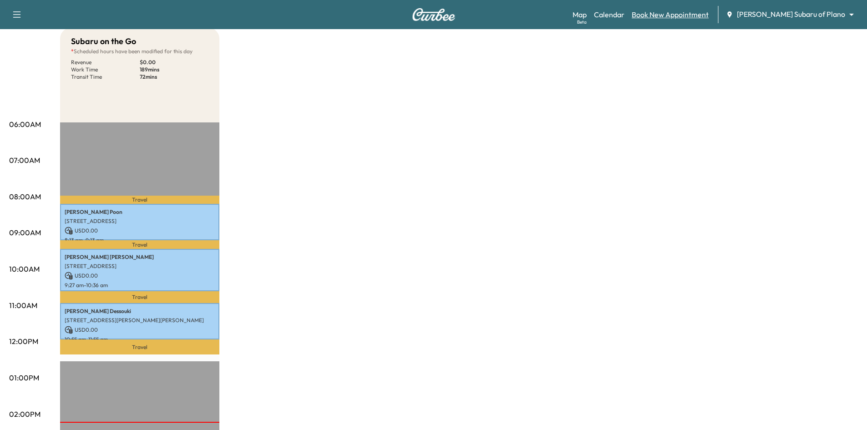
click at [698, 13] on link "Book New Appointment" at bounding box center [670, 14] width 77 height 11
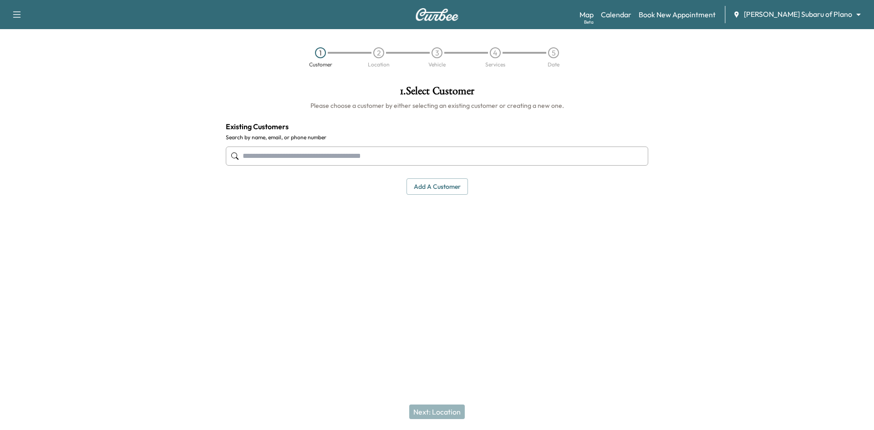
drag, startPoint x: 394, startPoint y: 153, endPoint x: 395, endPoint y: 164, distance: 10.5
click at [394, 159] on input "text" at bounding box center [437, 156] width 422 height 19
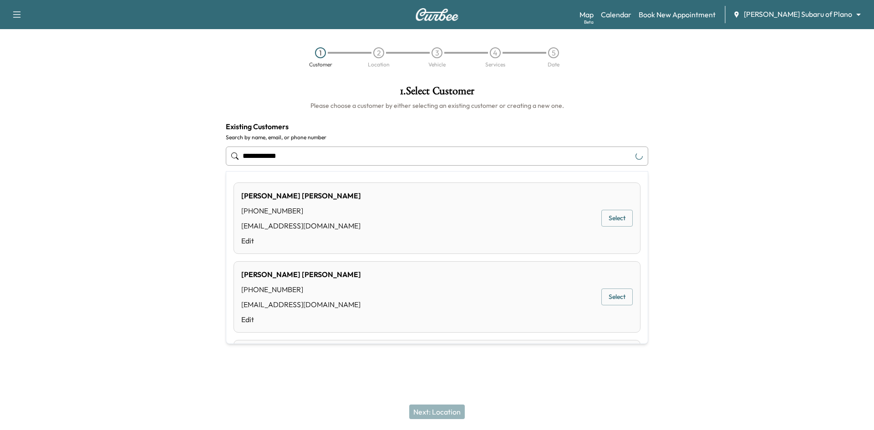
click at [604, 220] on button "Select" at bounding box center [616, 218] width 31 height 17
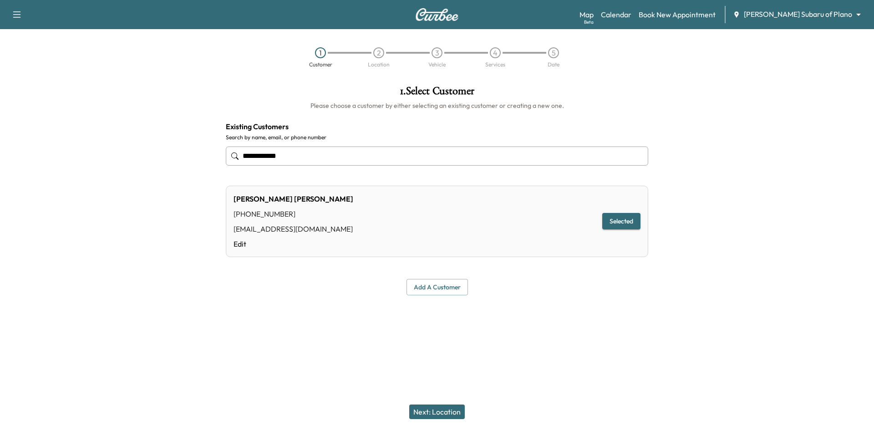
type input "**********"
click at [453, 414] on button "Next: Location" at bounding box center [437, 412] width 56 height 15
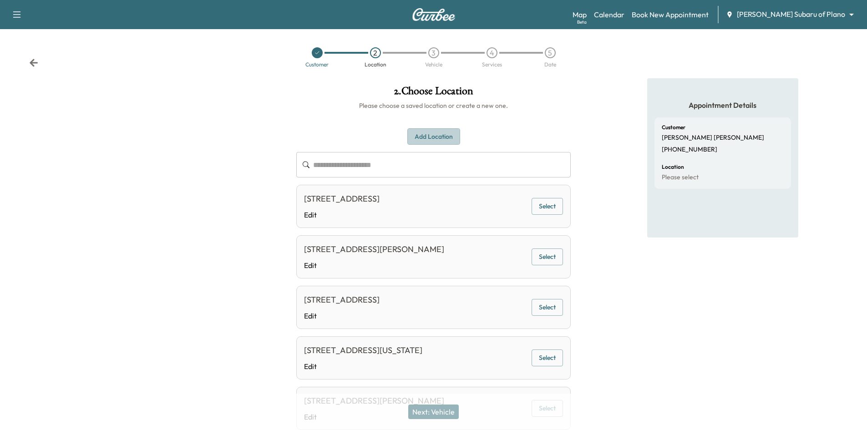
click at [440, 137] on button "Add Location" at bounding box center [433, 136] width 53 height 17
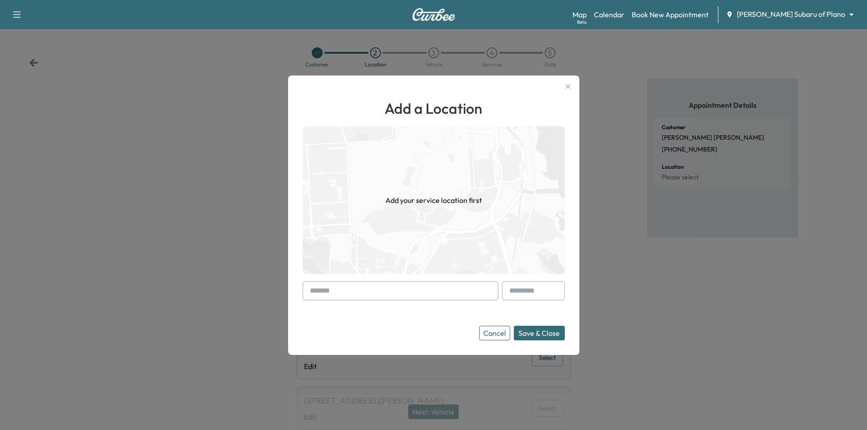
click at [403, 292] on input "text" at bounding box center [401, 290] width 196 height 19
paste input "**********"
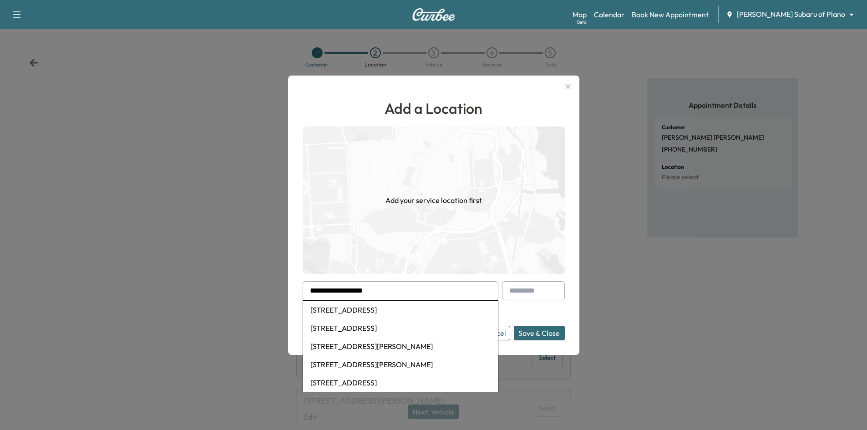
click at [514, 326] on button "Save & Close" at bounding box center [539, 333] width 51 height 15
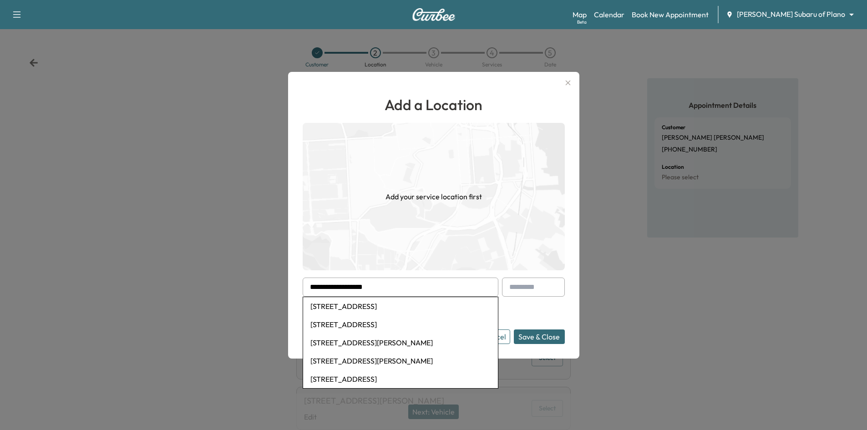
click at [409, 307] on li "17030 Vinland Drive, Addison, TX, USA" at bounding box center [400, 306] width 195 height 18
type input "**********"
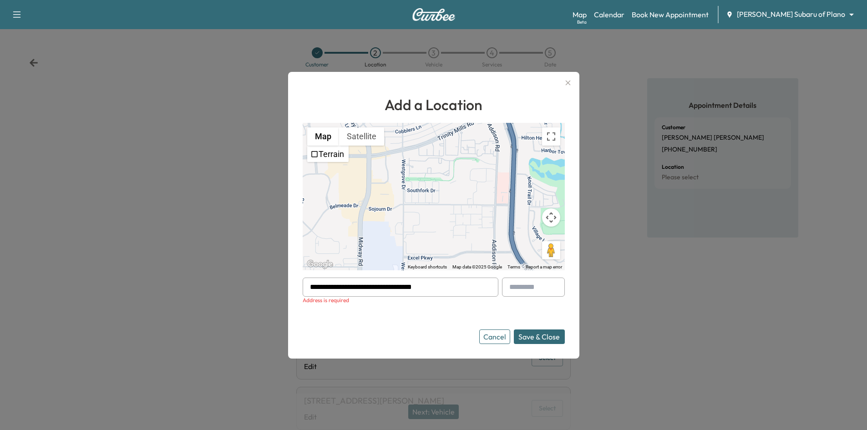
drag, startPoint x: 463, startPoint y: 296, endPoint x: 276, endPoint y: 297, distance: 186.6
click at [276, 297] on div "**********" at bounding box center [433, 215] width 867 height 430
paste input "**********"
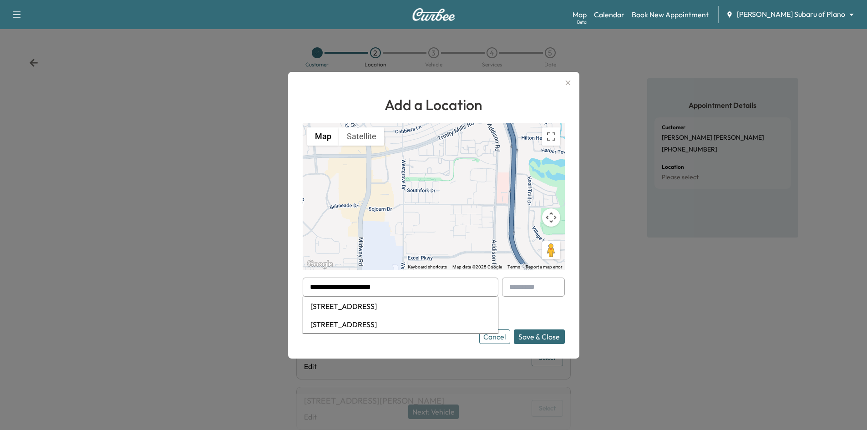
click at [369, 303] on li "5724 Richwater Drive, Dallas, TX, USA" at bounding box center [400, 306] width 195 height 18
type input "**********"
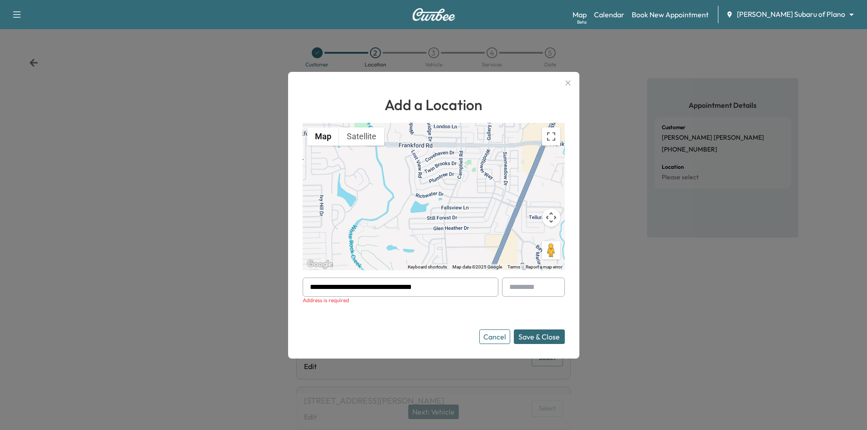
drag, startPoint x: 445, startPoint y: 288, endPoint x: 225, endPoint y: 315, distance: 221.4
click at [223, 315] on div "**********" at bounding box center [433, 215] width 867 height 430
paste input "**********"
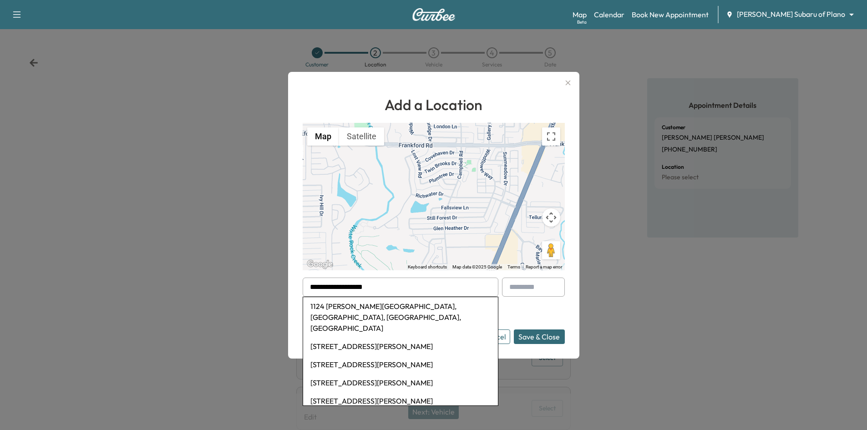
click at [338, 302] on li "1124 Brandy Station, Richardson, TX, USA" at bounding box center [400, 317] width 195 height 40
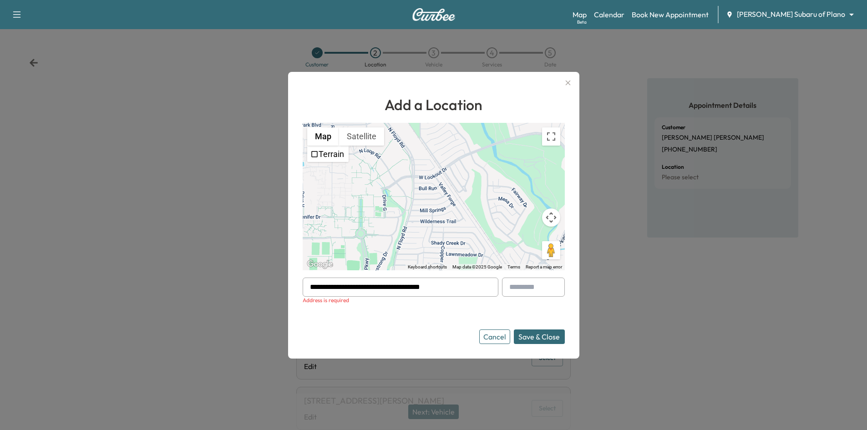
drag, startPoint x: 441, startPoint y: 291, endPoint x: 168, endPoint y: 296, distance: 272.2
click at [173, 295] on div "**********" at bounding box center [433, 215] width 867 height 430
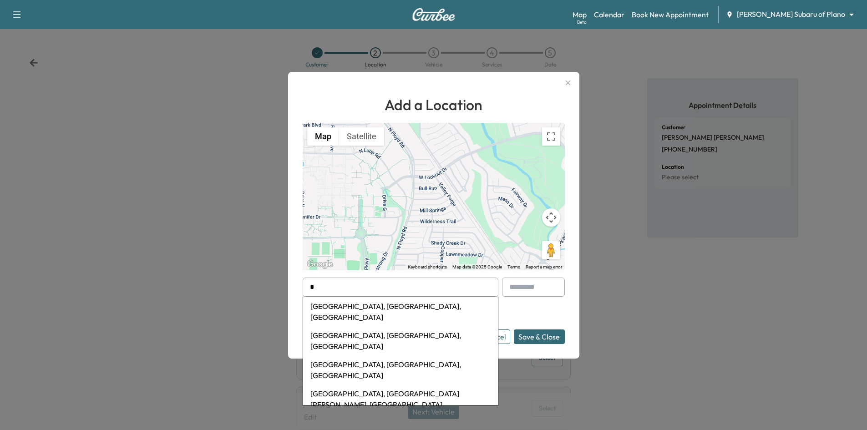
paste input "**********"
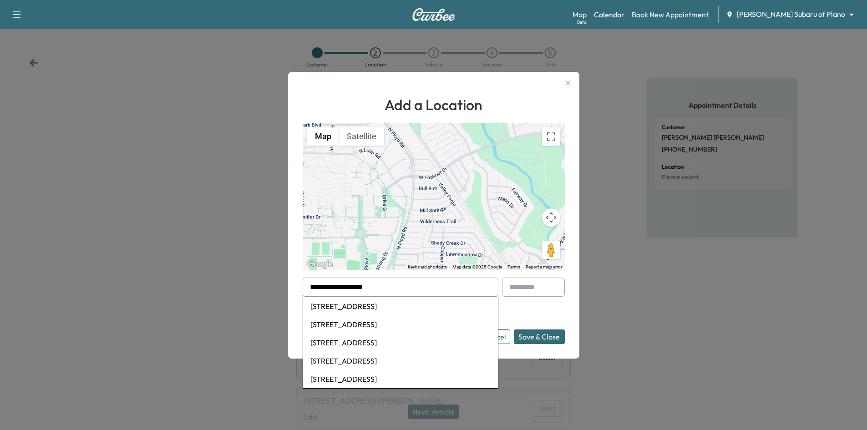
click at [361, 305] on li "8001 Prestwick Ct, Rowlett, TX, USA" at bounding box center [400, 306] width 195 height 18
type input "**********"
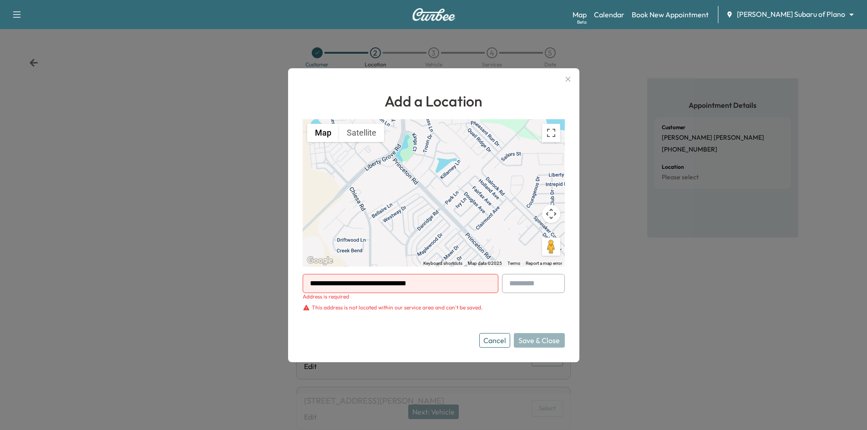
drag, startPoint x: 441, startPoint y: 283, endPoint x: 162, endPoint y: 300, distance: 279.5
click at [162, 299] on div "**********" at bounding box center [433, 215] width 867 height 430
paste input "**********"
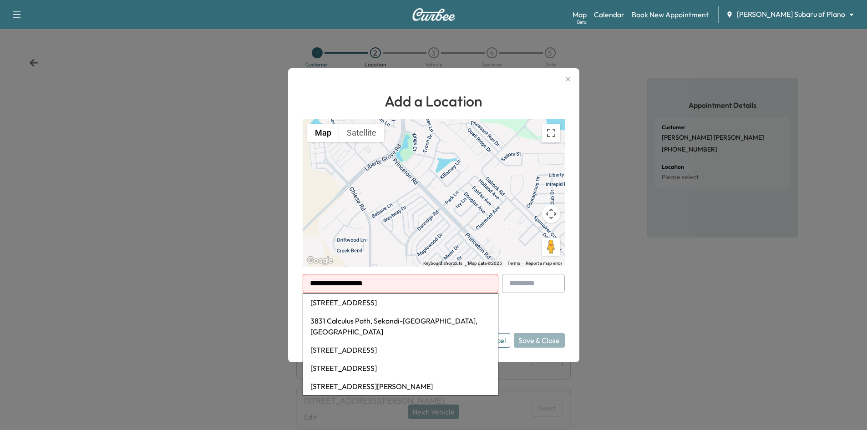
click at [393, 309] on li "3831 Calculus Drive, Dallas, TX, USA" at bounding box center [400, 303] width 195 height 18
type input "**********"
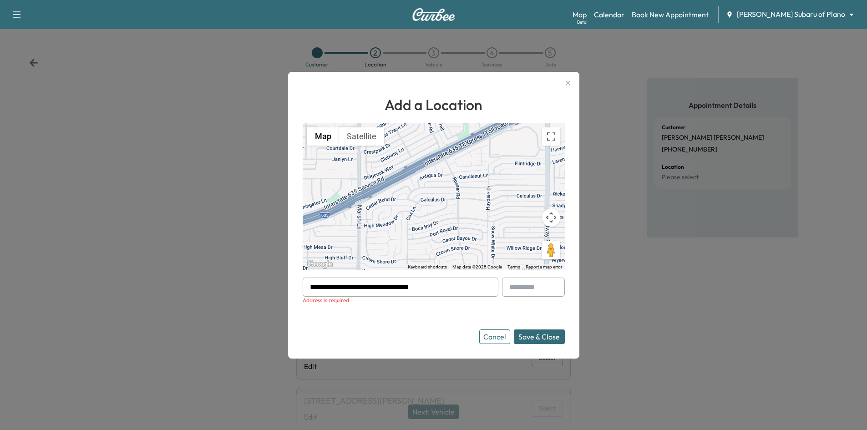
drag, startPoint x: 284, startPoint y: 303, endPoint x: 249, endPoint y: 314, distance: 37.6
click at [252, 313] on div "**********" at bounding box center [433, 215] width 867 height 430
paste input "**********"
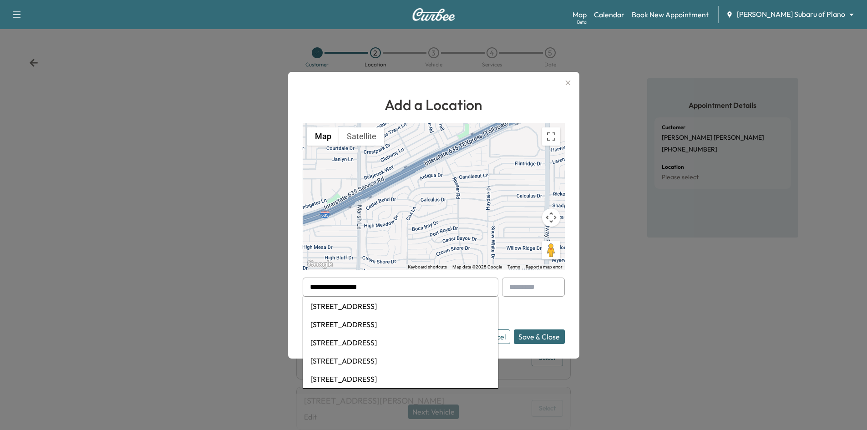
click at [333, 304] on li "8234 Primrose Way, Dallas, TX, USA" at bounding box center [400, 306] width 195 height 18
type input "**********"
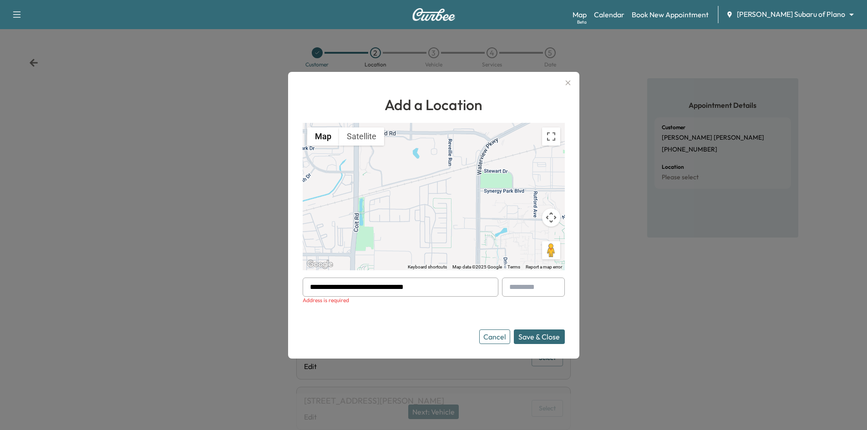
drag, startPoint x: 469, startPoint y: 286, endPoint x: 76, endPoint y: 285, distance: 393.2
click at [97, 287] on div "**********" at bounding box center [433, 215] width 867 height 430
paste input "**********"
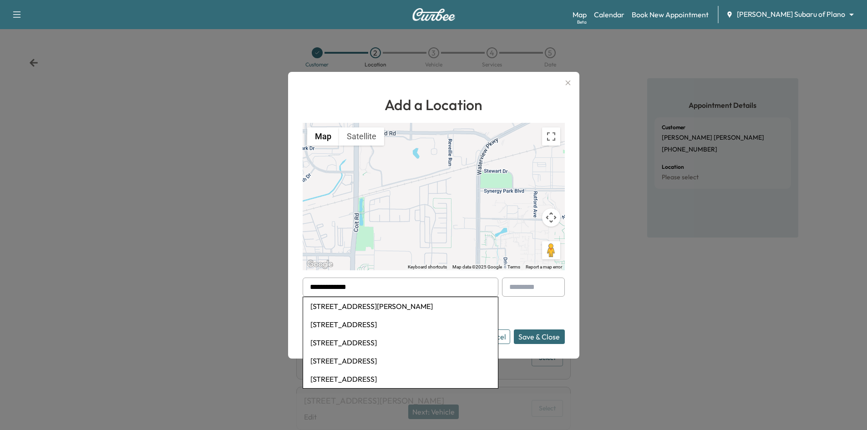
click at [341, 309] on li "4034 Banks Drive, McKinney, TX, USA" at bounding box center [400, 306] width 195 height 18
type input "**********"
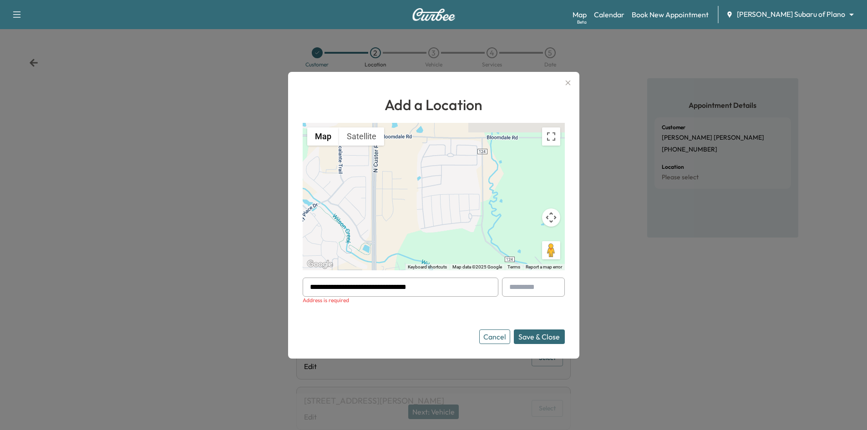
drag, startPoint x: 445, startPoint y: 288, endPoint x: 195, endPoint y: 292, distance: 249.9
click at [194, 292] on div "**********" at bounding box center [433, 215] width 867 height 430
paste input "**********"
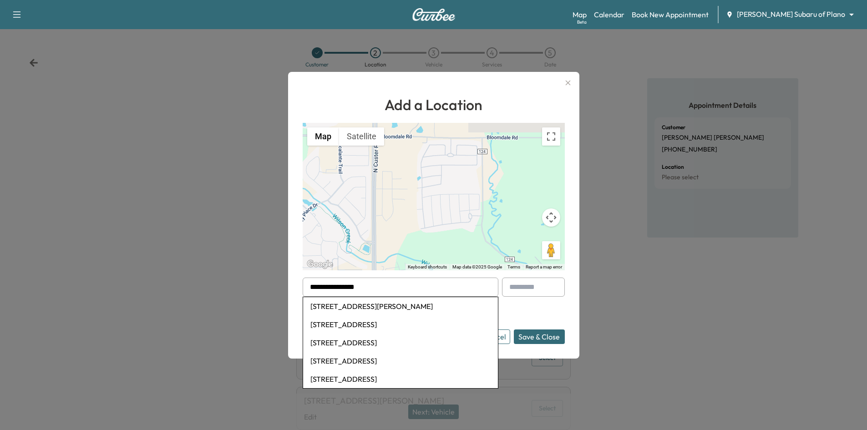
click at [334, 309] on li "4034 Banks Drive, McKinney, TX, USA" at bounding box center [400, 306] width 195 height 18
type input "**********"
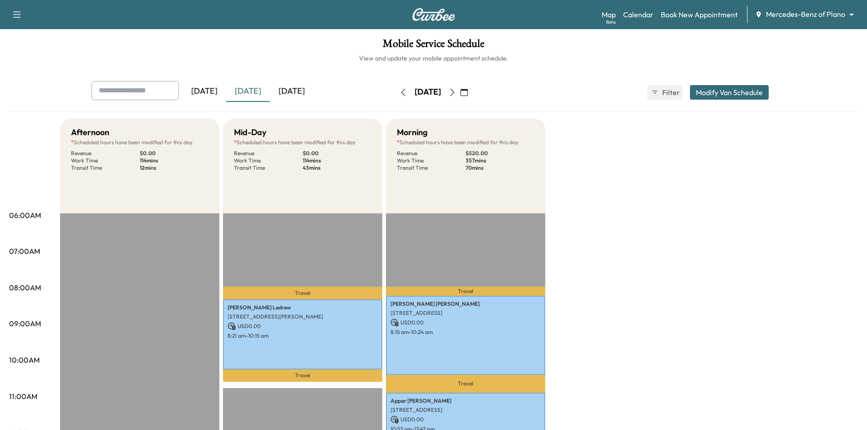
click at [281, 94] on div "[DATE]" at bounding box center [292, 91] width 44 height 21
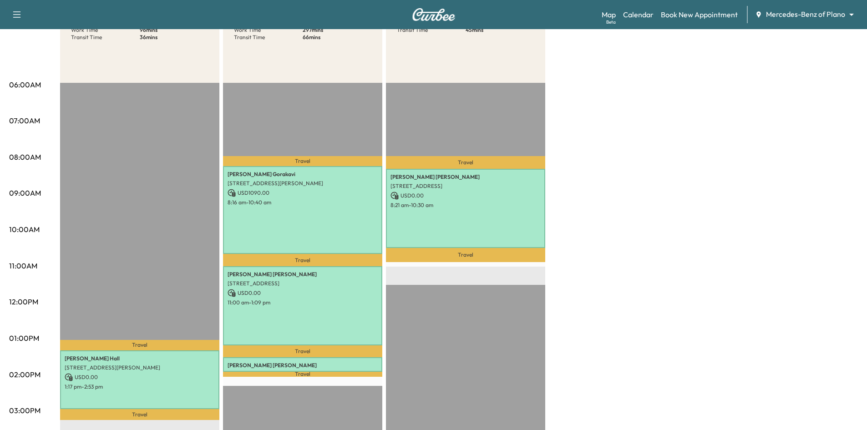
scroll to position [46, 0]
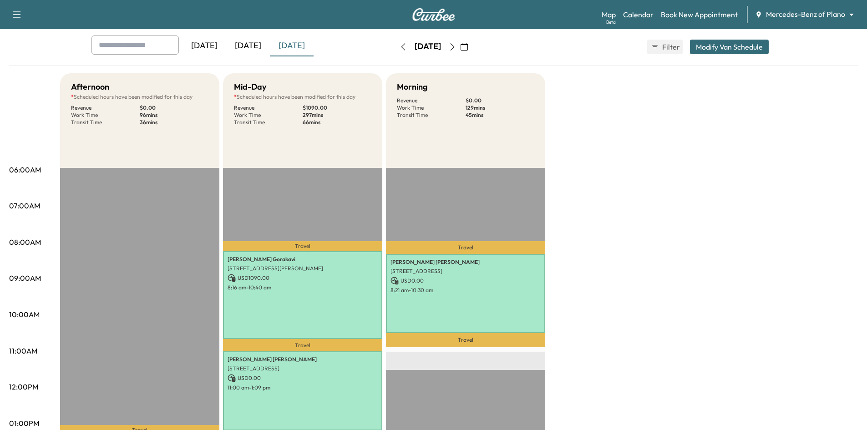
click at [456, 50] on icon "button" at bounding box center [452, 46] width 7 height 7
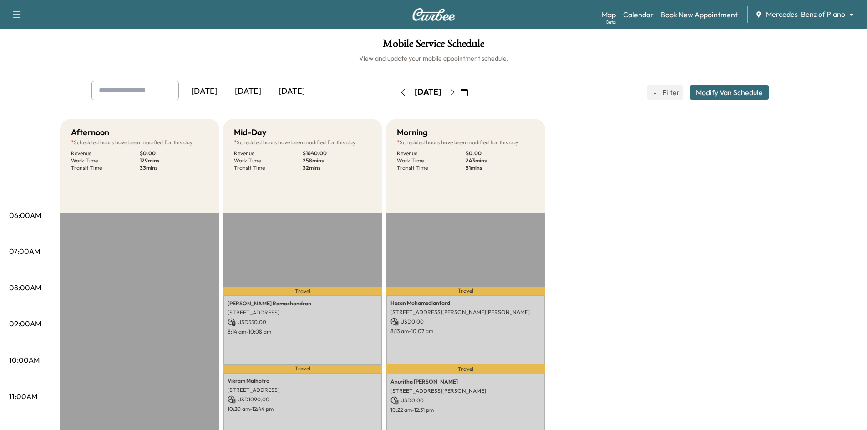
click at [456, 92] on icon "button" at bounding box center [452, 92] width 7 height 7
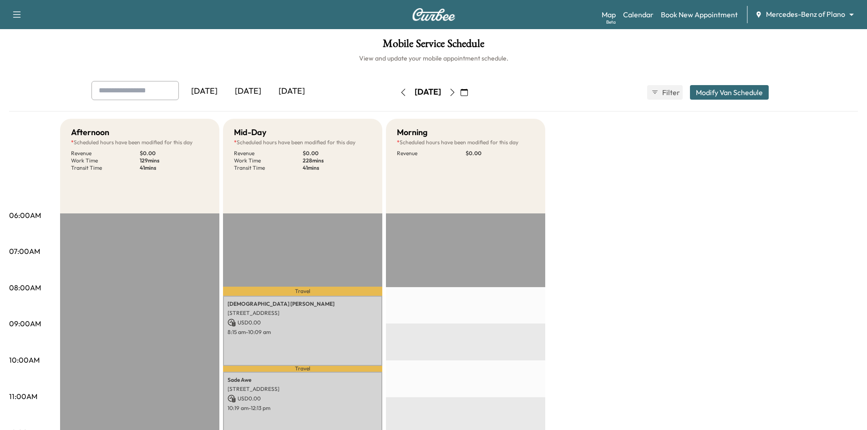
click at [456, 92] on icon "button" at bounding box center [452, 92] width 7 height 7
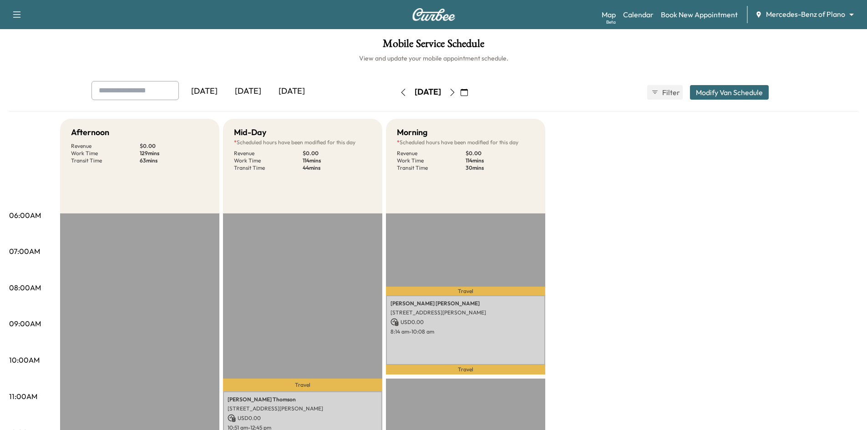
click at [260, 92] on div "[DATE]" at bounding box center [248, 91] width 44 height 21
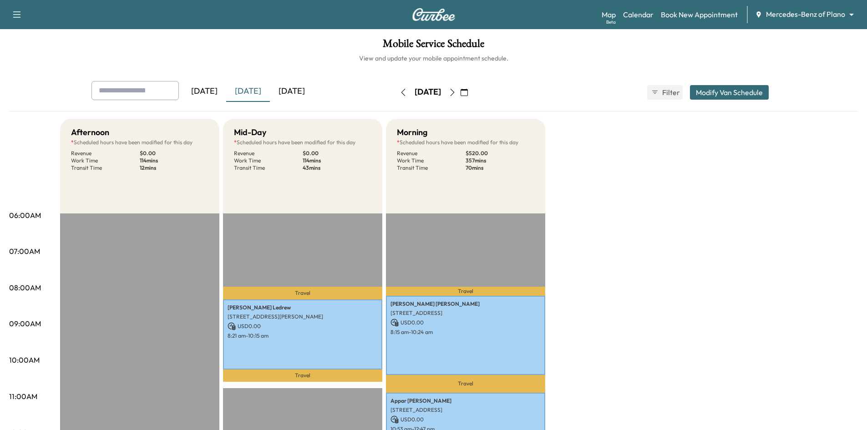
click at [468, 93] on icon "button" at bounding box center [464, 92] width 7 height 7
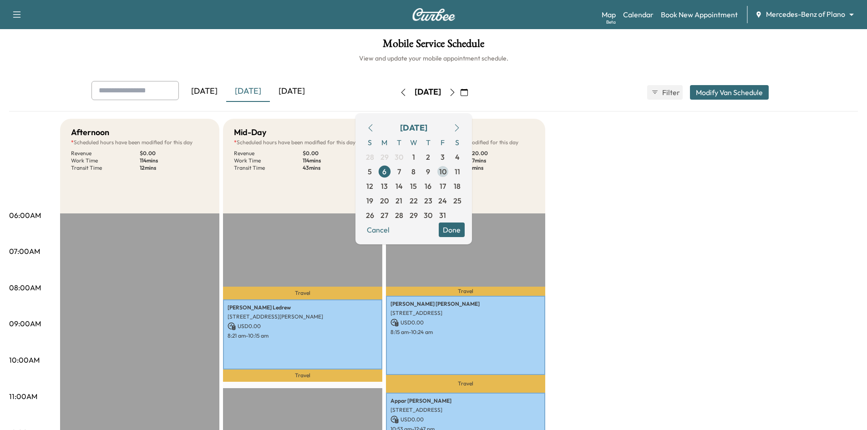
click at [446, 174] on span "10" at bounding box center [442, 171] width 7 height 11
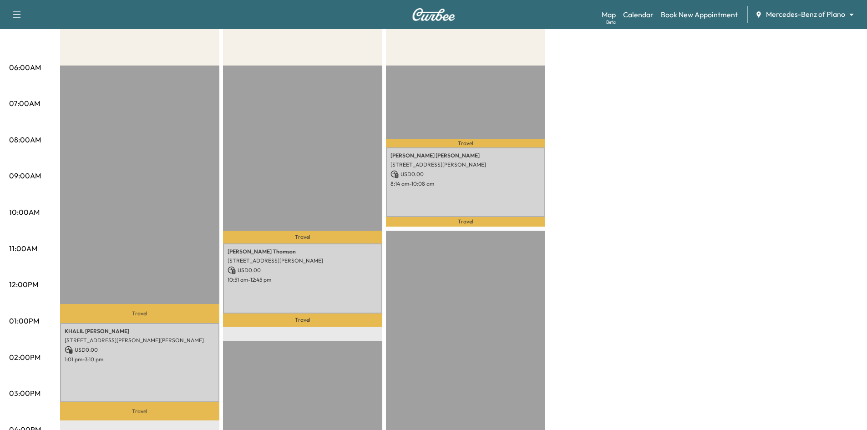
scroll to position [228, 0]
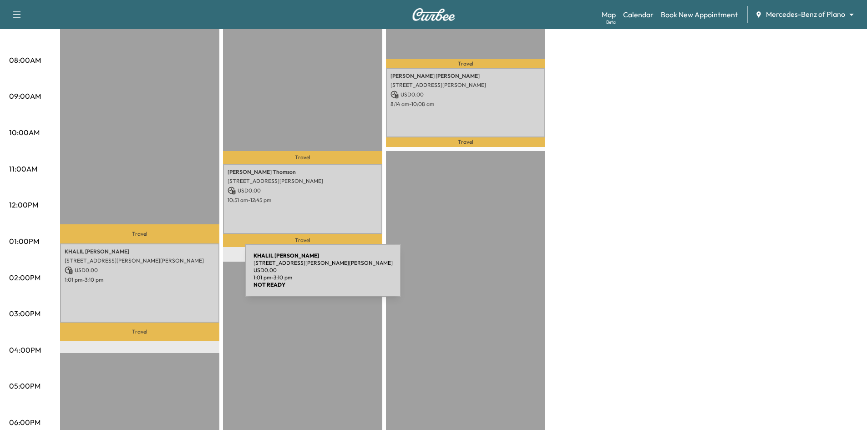
click at [163, 280] on p "1:01 pm - 3:10 pm" at bounding box center [140, 279] width 150 height 7
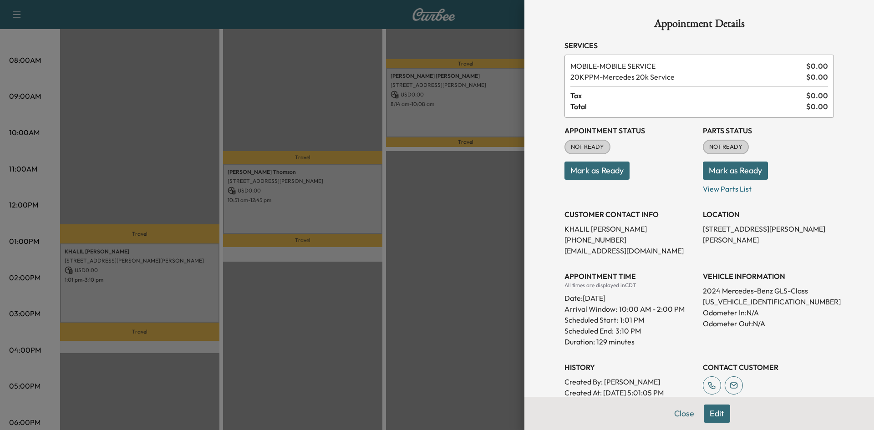
click at [717, 303] on p "[US_VEHICLE_IDENTIFICATION_NUMBER]" at bounding box center [768, 301] width 131 height 11
copy p "[US_VEHICLE_IDENTIFICATION_NUMBER]"
click at [461, 320] on div at bounding box center [437, 215] width 874 height 430
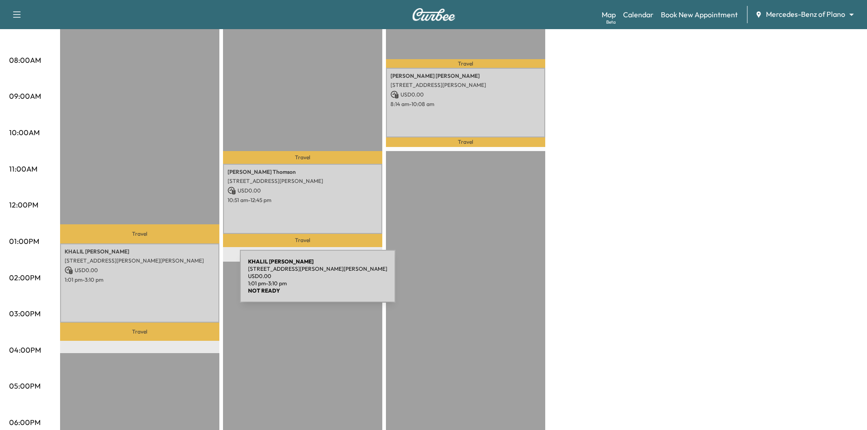
click at [172, 282] on div "[PERSON_NAME] [STREET_ADDRESS][PERSON_NAME][PERSON_NAME] USD 0.00 1:01 pm - 3:1…" at bounding box center [139, 282] width 159 height 79
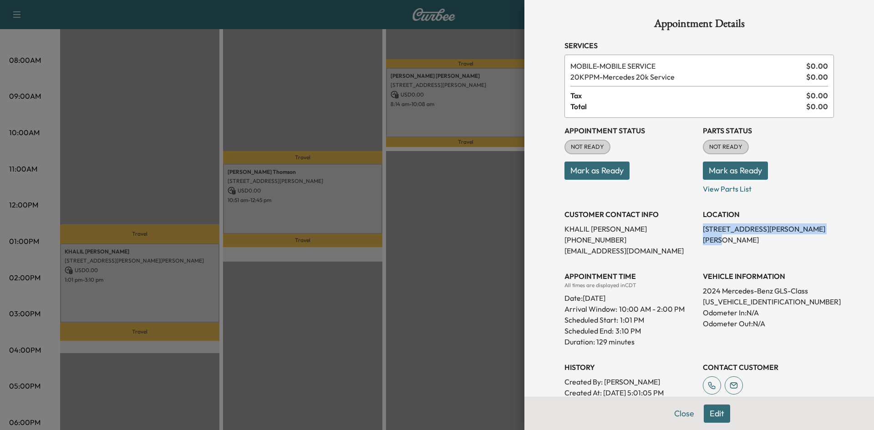
drag, startPoint x: 811, startPoint y: 228, endPoint x: 693, endPoint y: 228, distance: 118.3
click at [693, 228] on div "Appointment Status NOT READY Mark as Ready Parts Status NOT READY Mark as Ready…" at bounding box center [698, 269] width 269 height 302
copy p "[STREET_ADDRESS][PERSON_NAME][PERSON_NAME]"
click at [332, 192] on div at bounding box center [437, 215] width 874 height 430
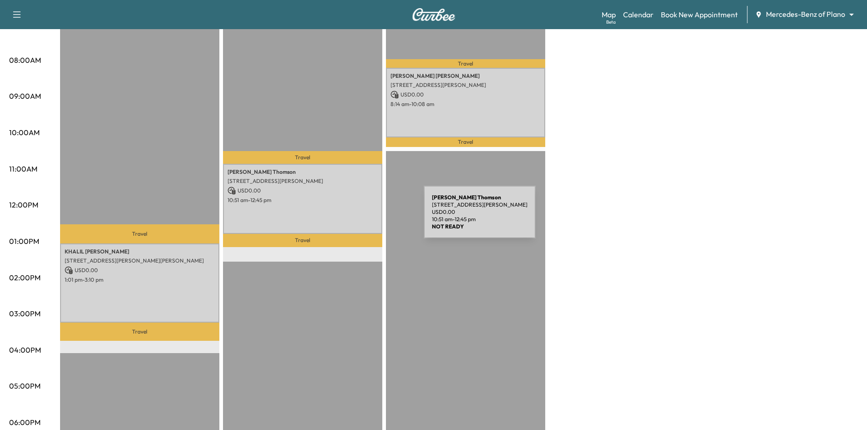
click at [355, 218] on div "[PERSON_NAME] [STREET_ADDRESS][PERSON_NAME] USD 0.00 10:51 am - 12:45 pm" at bounding box center [302, 199] width 159 height 70
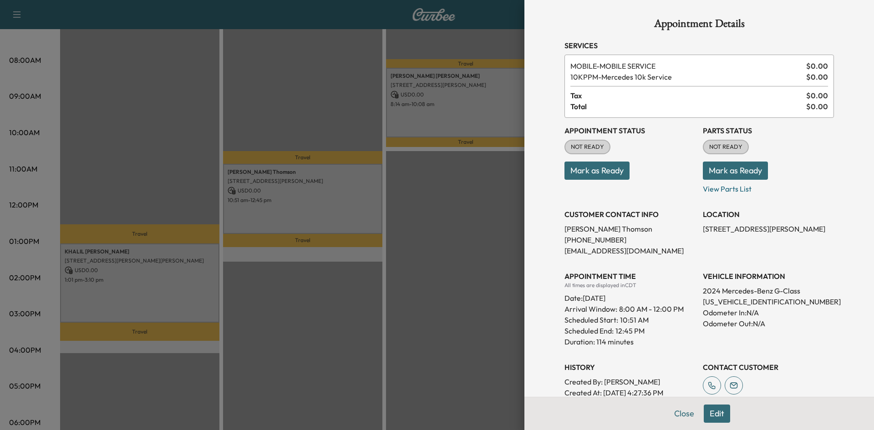
drag, startPoint x: 812, startPoint y: 229, endPoint x: 692, endPoint y: 231, distance: 119.7
click at [692, 231] on div "Appointment Status NOT READY Mark as Ready Parts Status NOT READY Mark as Ready…" at bounding box center [698, 269] width 269 height 302
copy p "1420 Red Oak Trail, McKinney, TX"
click at [425, 228] on div at bounding box center [437, 215] width 874 height 430
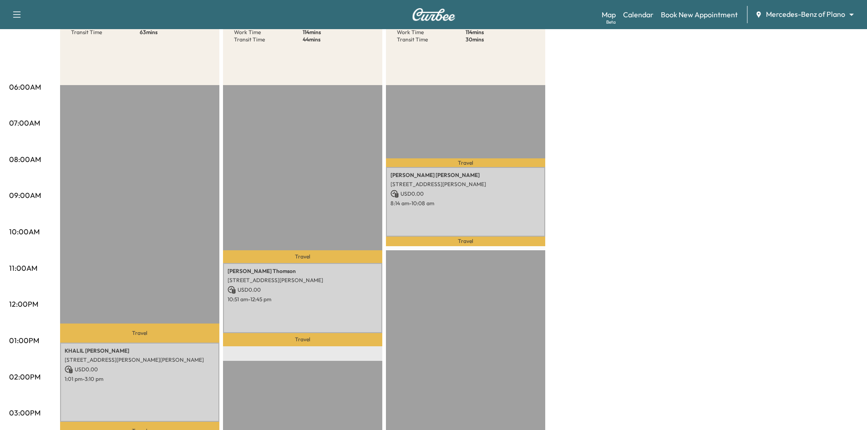
scroll to position [0, 0]
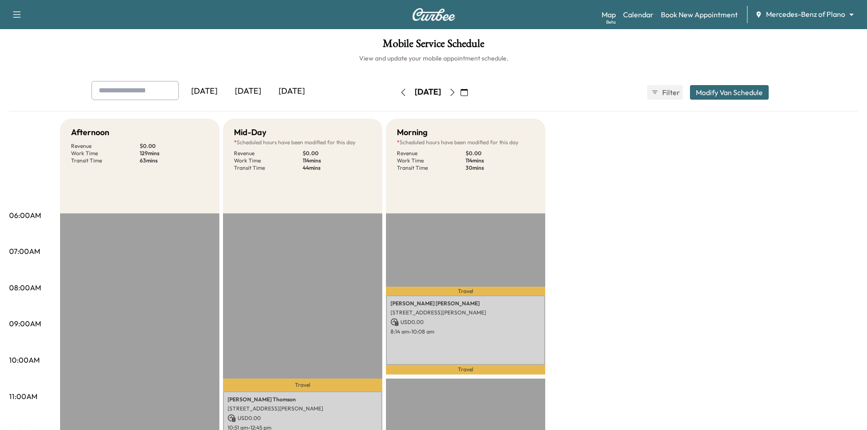
click at [246, 87] on div "[DATE]" at bounding box center [248, 91] width 44 height 21
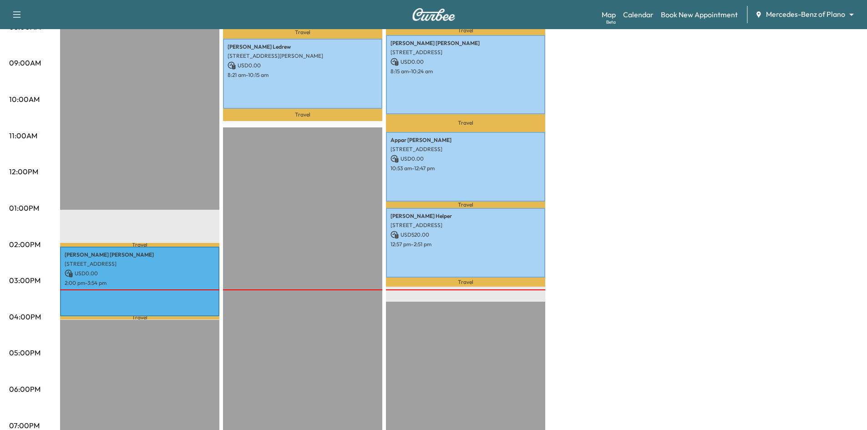
scroll to position [273, 0]
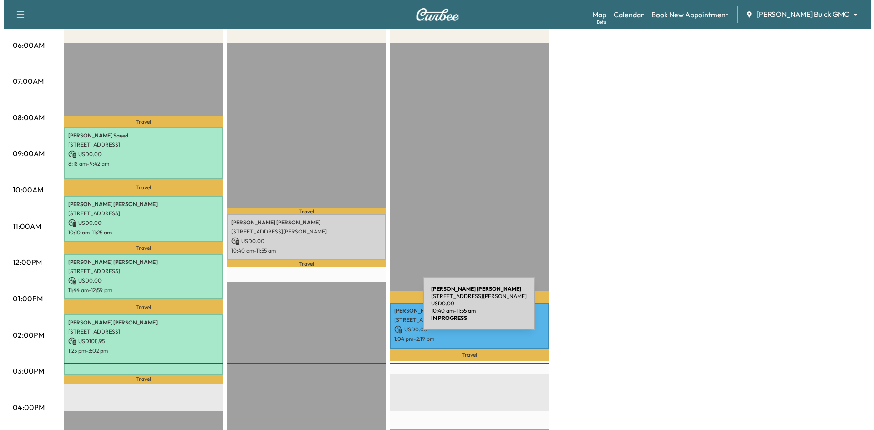
scroll to position [273, 0]
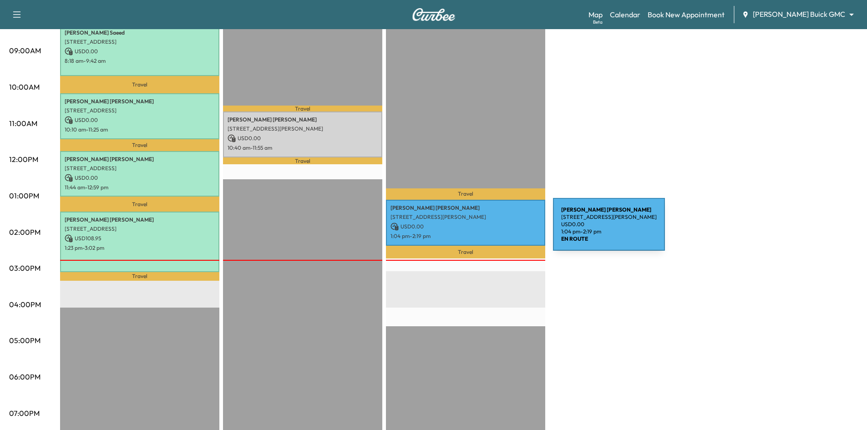
click at [485, 233] on p "1:04 pm - 2:19 pm" at bounding box center [466, 236] width 150 height 7
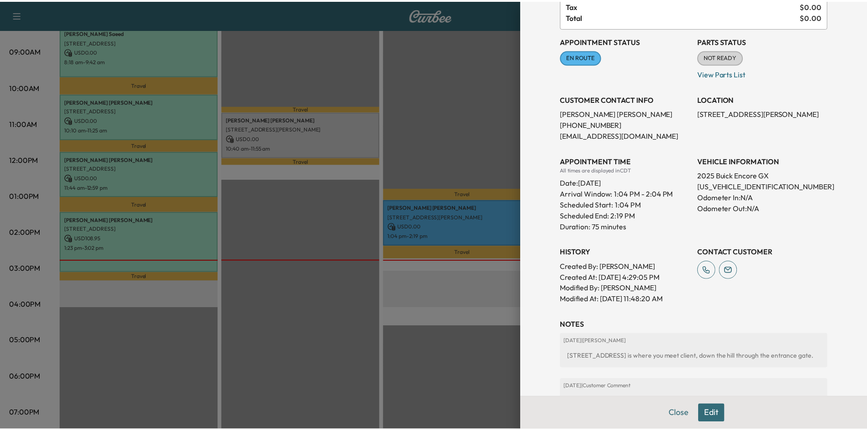
scroll to position [91, 0]
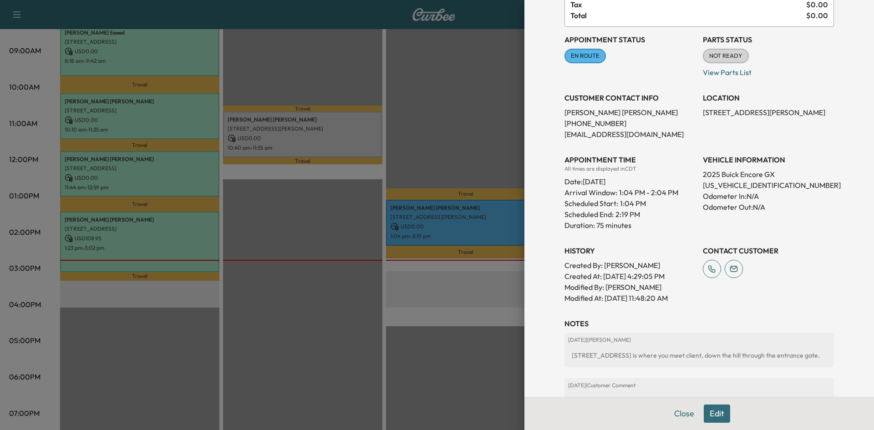
drag, startPoint x: 337, startPoint y: 250, endPoint x: 294, endPoint y: 159, distance: 101.0
click at [338, 248] on div at bounding box center [437, 215] width 874 height 430
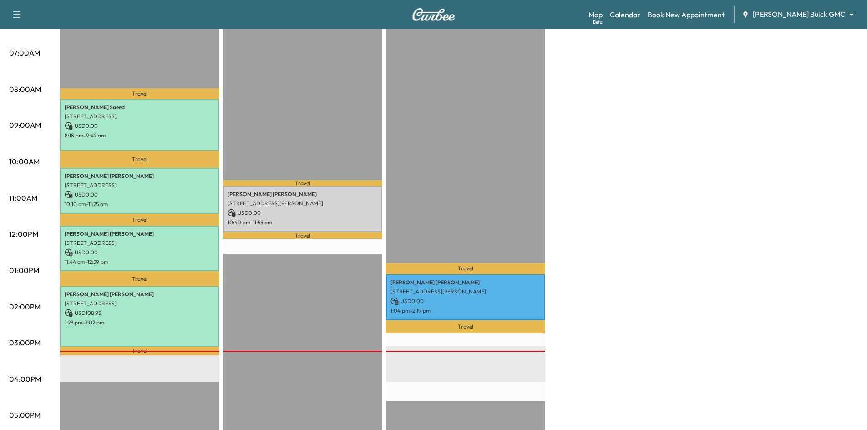
scroll to position [182, 0]
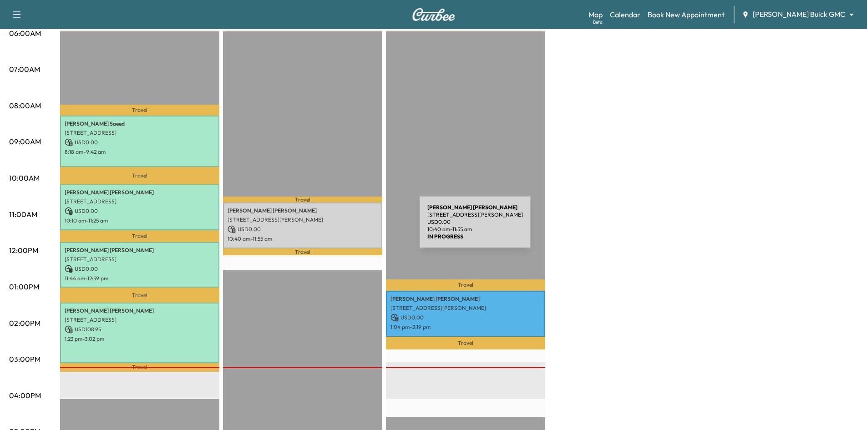
click at [351, 228] on p "USD 0.00" at bounding box center [303, 229] width 150 height 8
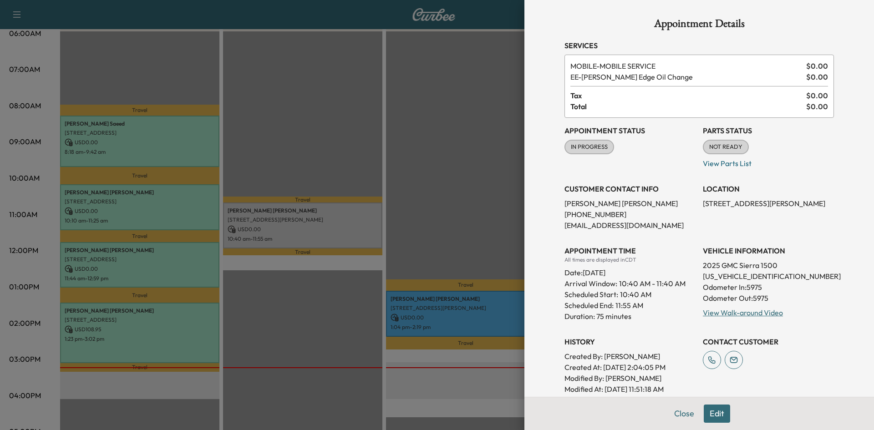
click at [335, 129] on div at bounding box center [437, 215] width 874 height 430
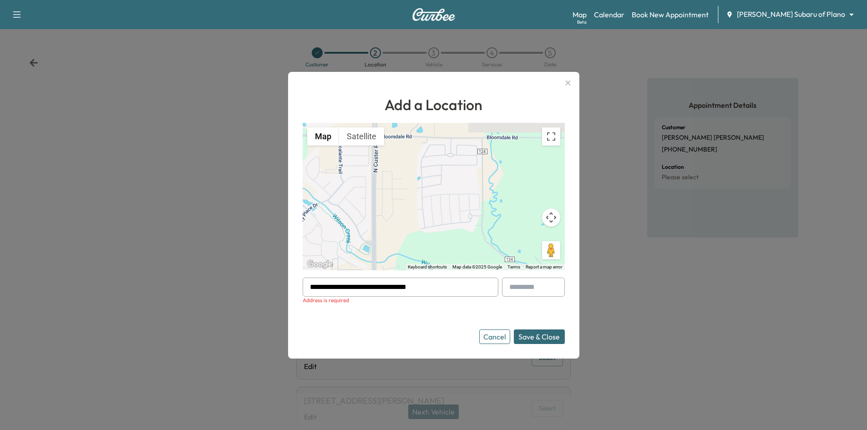
drag, startPoint x: 497, startPoint y: 338, endPoint x: 499, endPoint y: 333, distance: 5.3
click at [497, 338] on button "Cancel" at bounding box center [494, 337] width 31 height 15
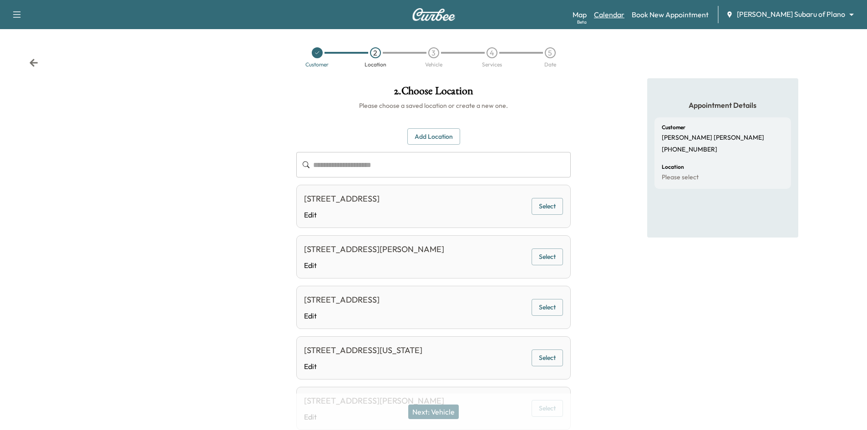
click at [624, 11] on link "Calendar" at bounding box center [609, 14] width 30 height 11
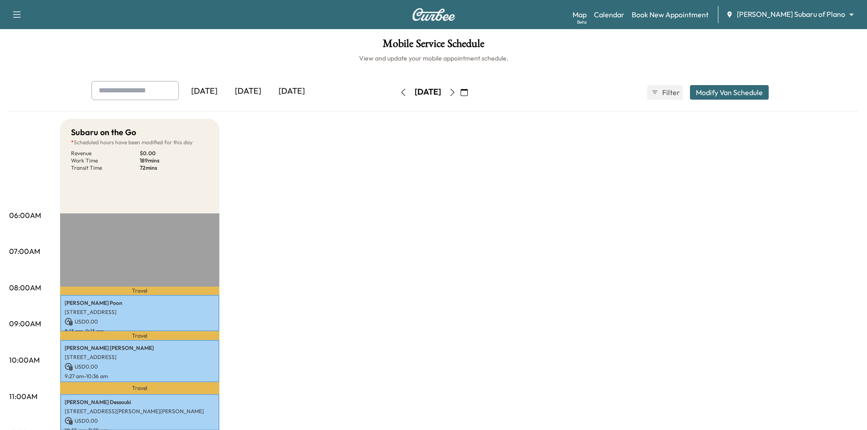
click at [295, 94] on div "[DATE]" at bounding box center [292, 91] width 44 height 21
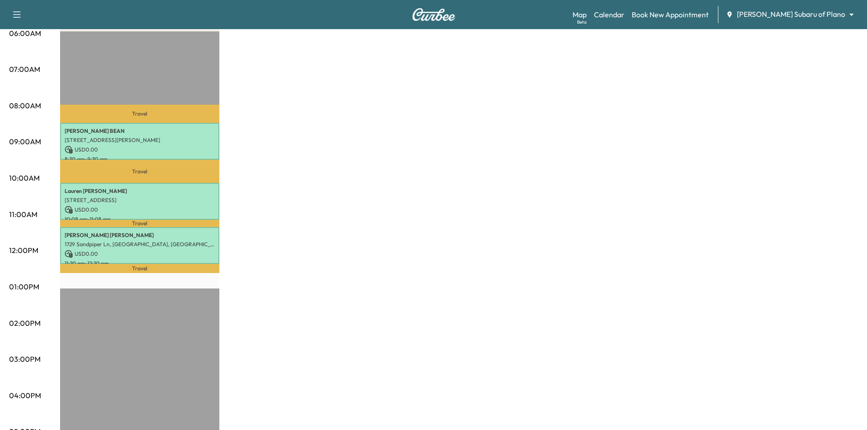
scroll to position [46, 0]
